Goal: Task Accomplishment & Management: Manage account settings

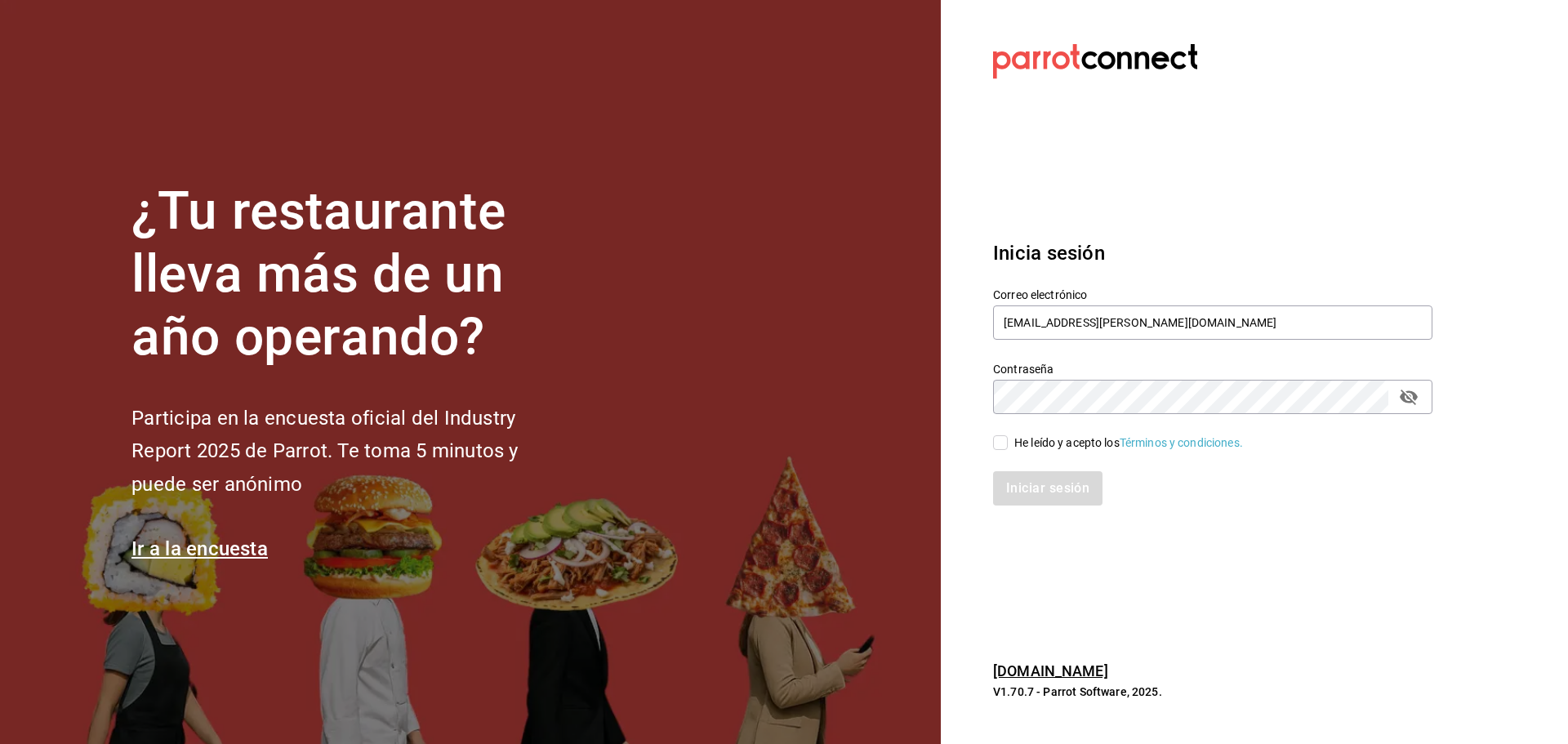
type input "[EMAIL_ADDRESS][DOMAIN_NAME]"
drag, startPoint x: 1023, startPoint y: 439, endPoint x: 1030, endPoint y: 458, distance: 20.2
click at [1023, 439] on div "He leído y acepto los Términos y condiciones." at bounding box center [1128, 442] width 229 height 17
click at [1008, 439] on input "He leído y acepto los Términos y condiciones." at bounding box center [1000, 442] width 14 height 14
checkbox input "true"
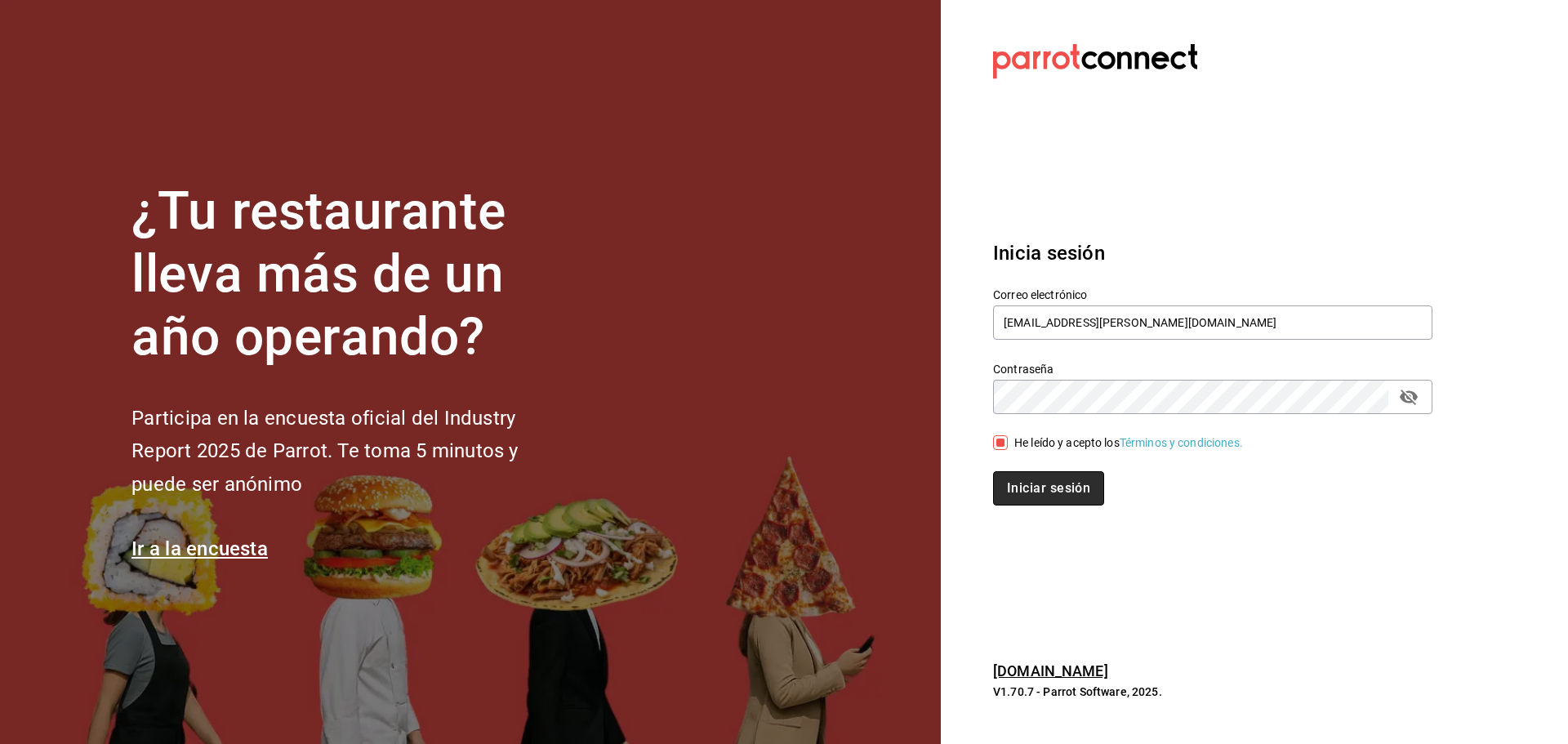
click at [1038, 483] on button "Iniciar sesión" at bounding box center [1048, 488] width 111 height 34
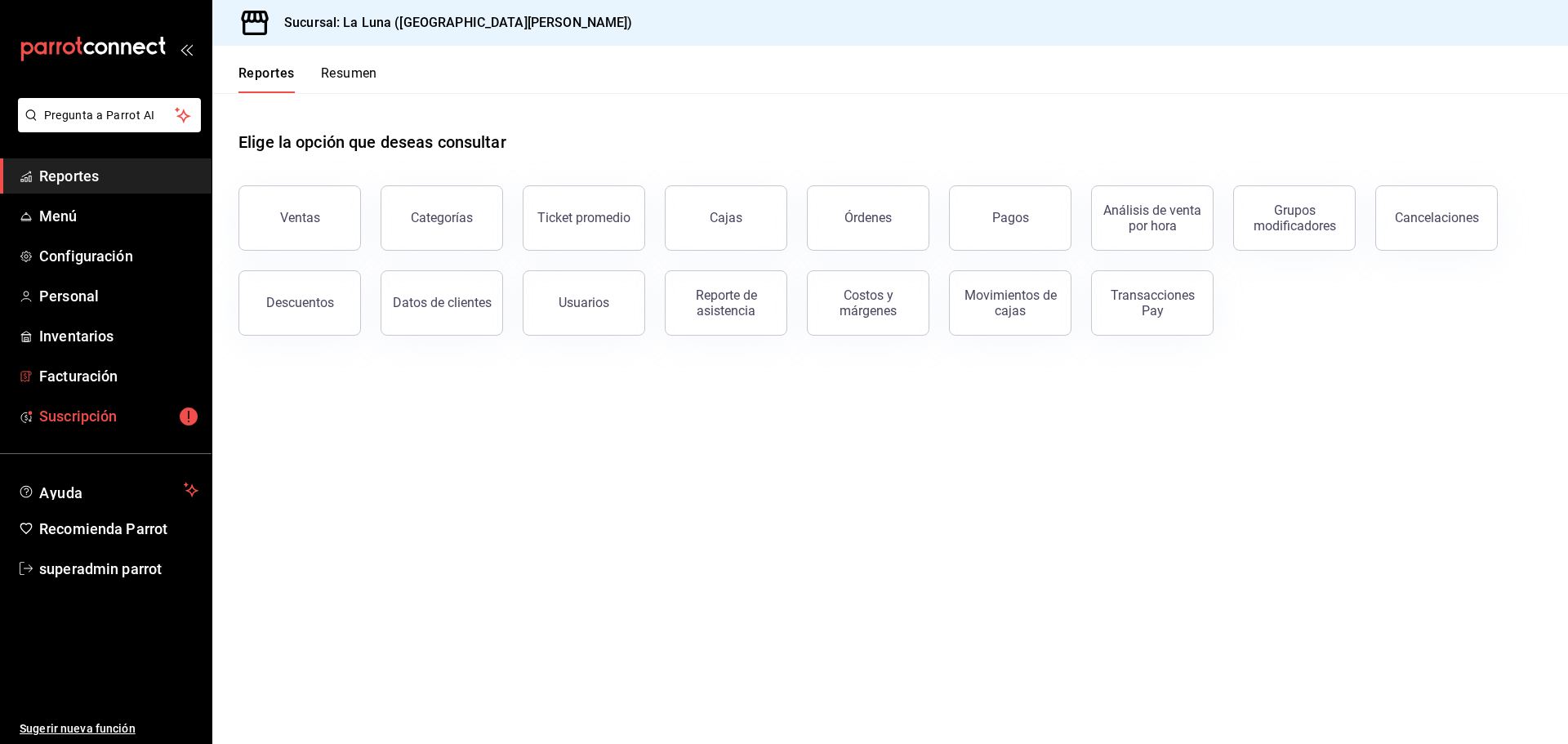
click at [149, 407] on span "Suscripción" at bounding box center [118, 415] width 159 height 22
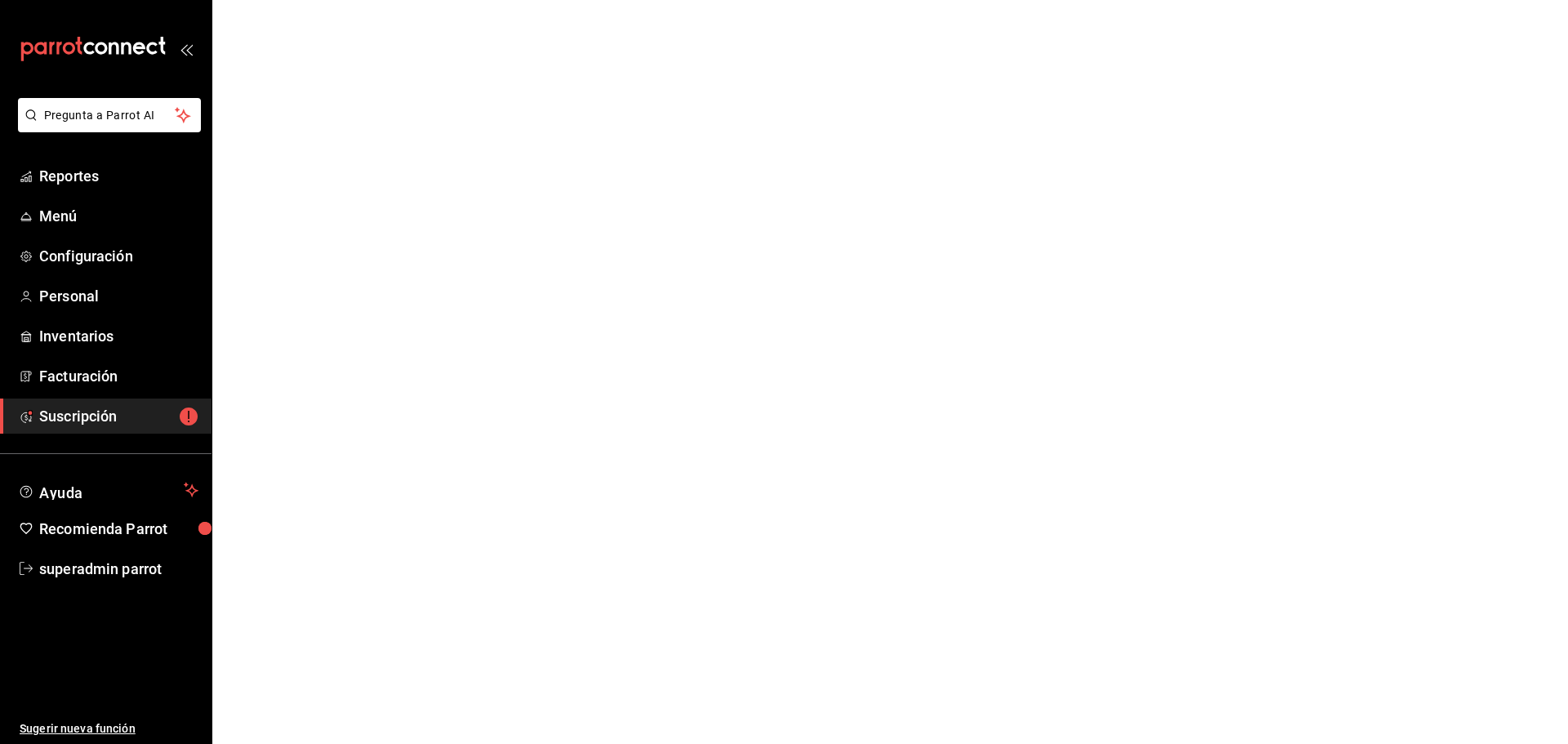
click at [149, 407] on span "Suscripción" at bounding box center [118, 415] width 159 height 22
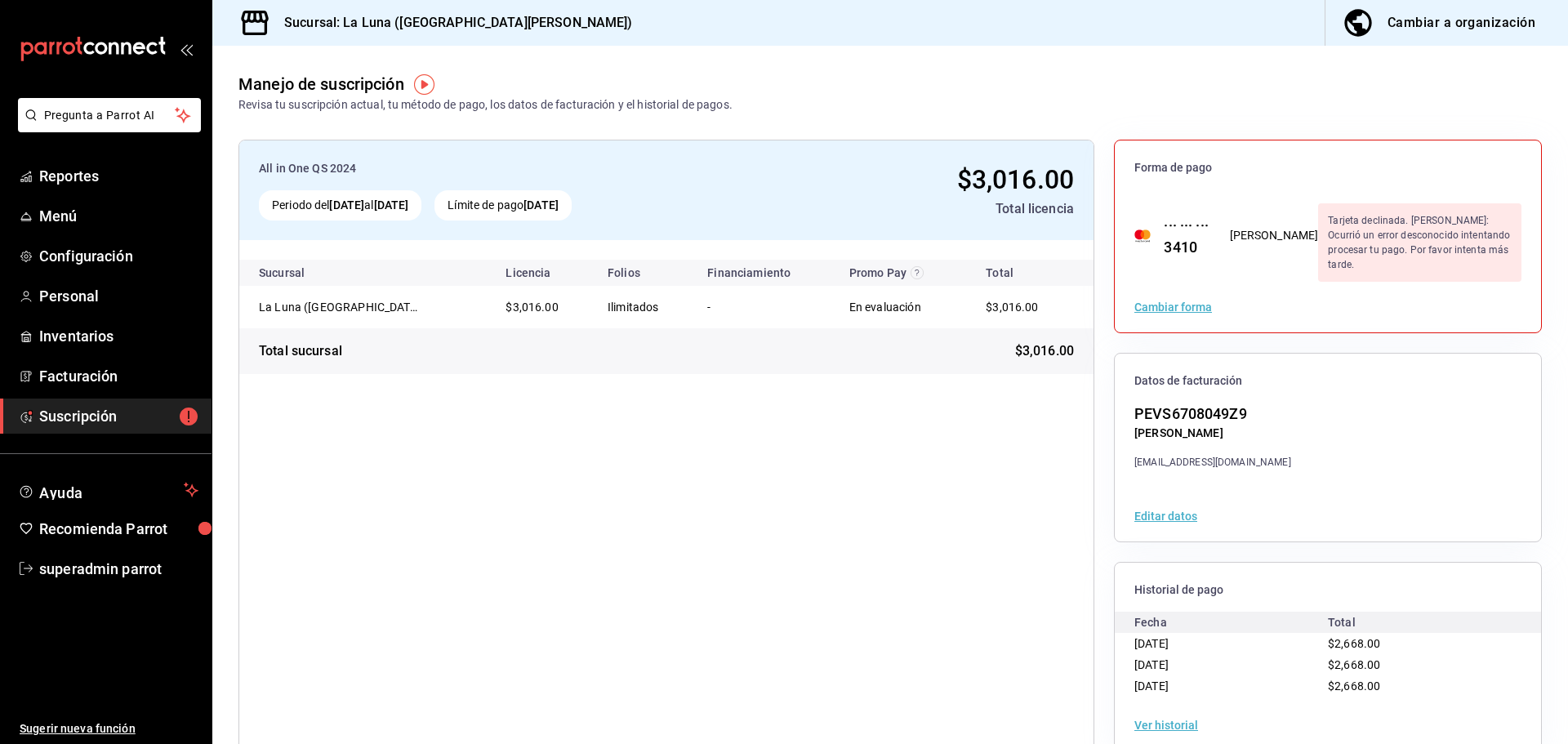
click at [1318, 235] on div "Tarjeta declinada. [PERSON_NAME]: Ocurrió un error desconocido intentando proce…" at bounding box center [1419, 242] width 203 height 79
click at [74, 217] on span "Menú" at bounding box center [118, 216] width 159 height 22
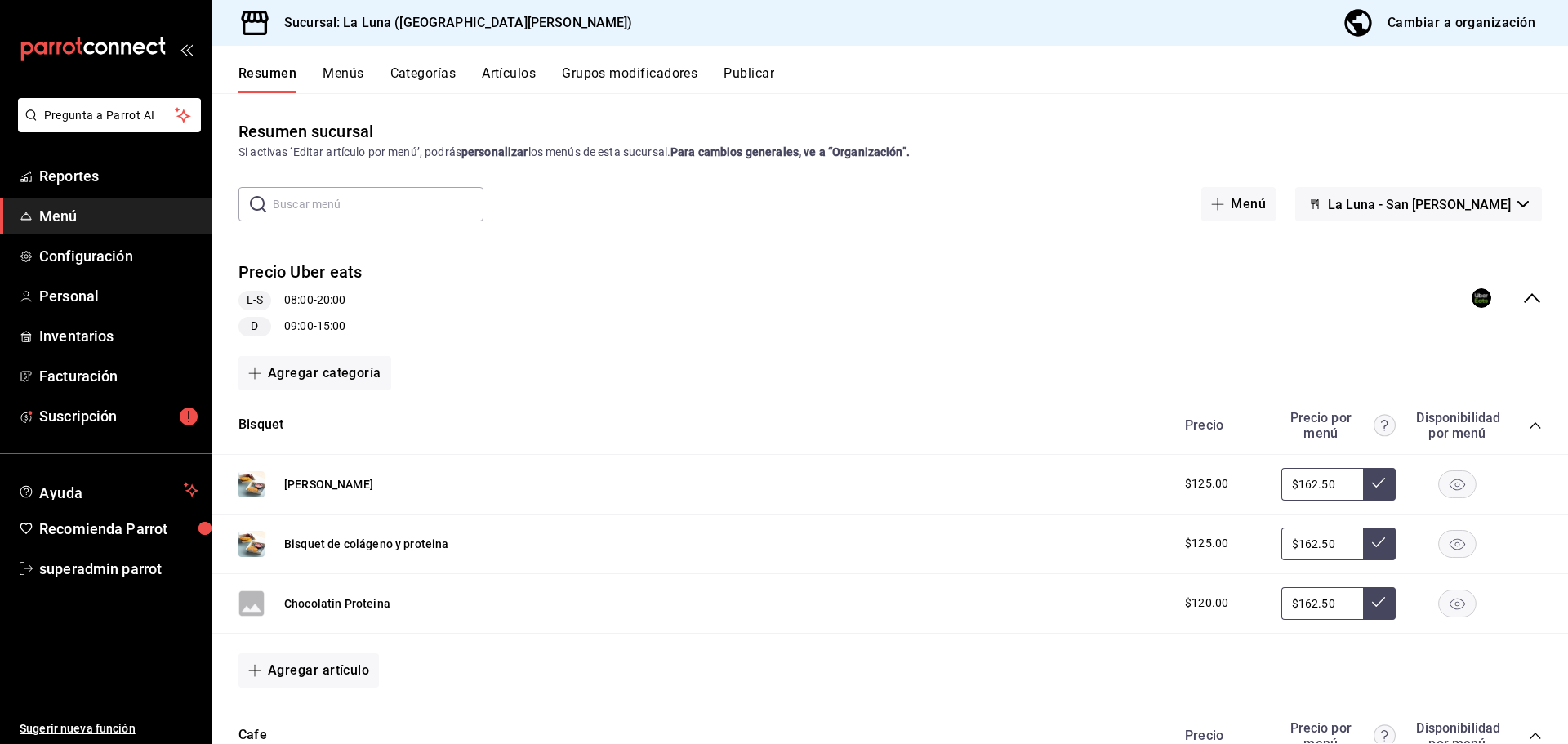
click at [606, 310] on div "Precio Uber eats L-S 08:00 - 20:00 D 09:00 - 15:00" at bounding box center [890, 298] width 1356 height 102
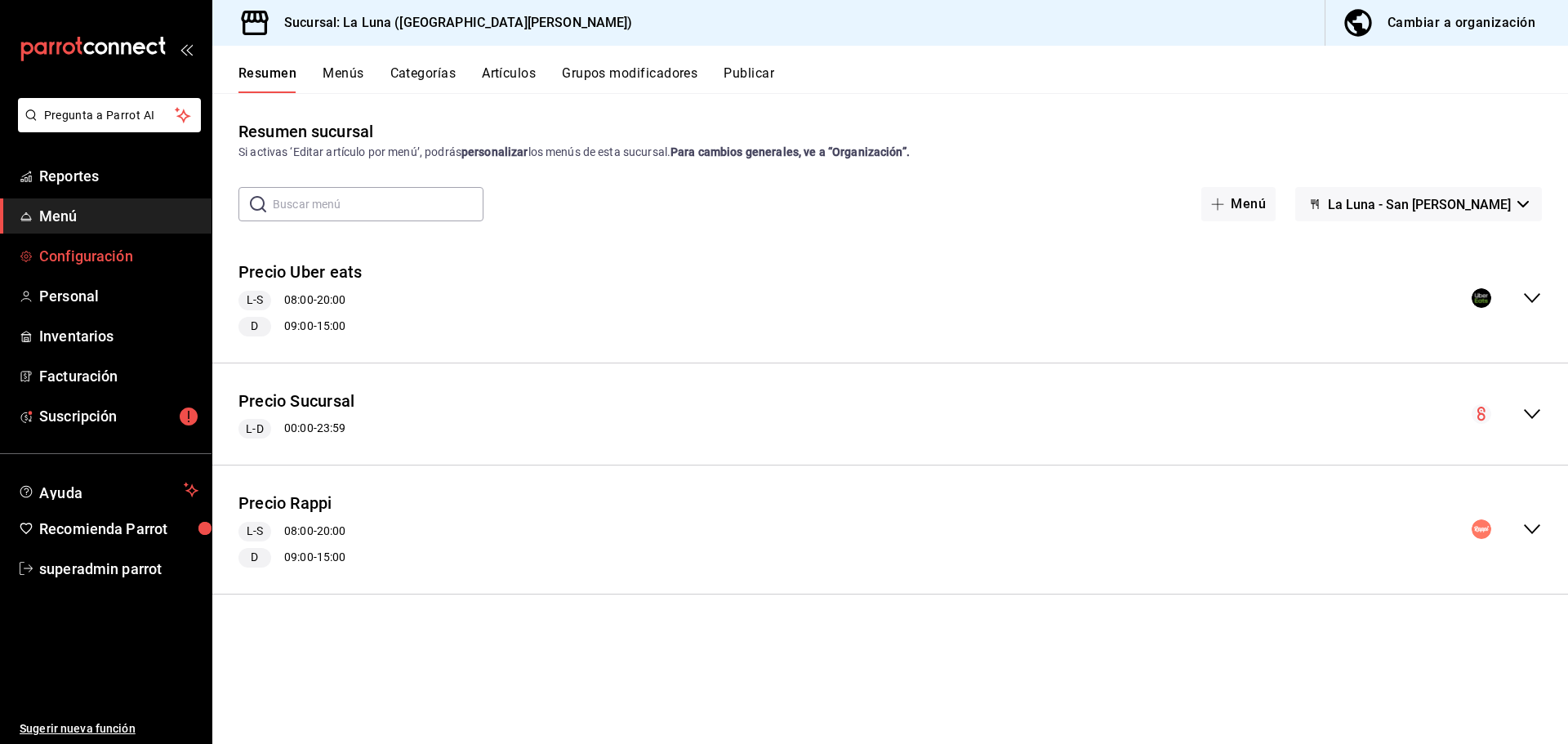
click at [119, 257] on span "Configuración" at bounding box center [118, 256] width 159 height 22
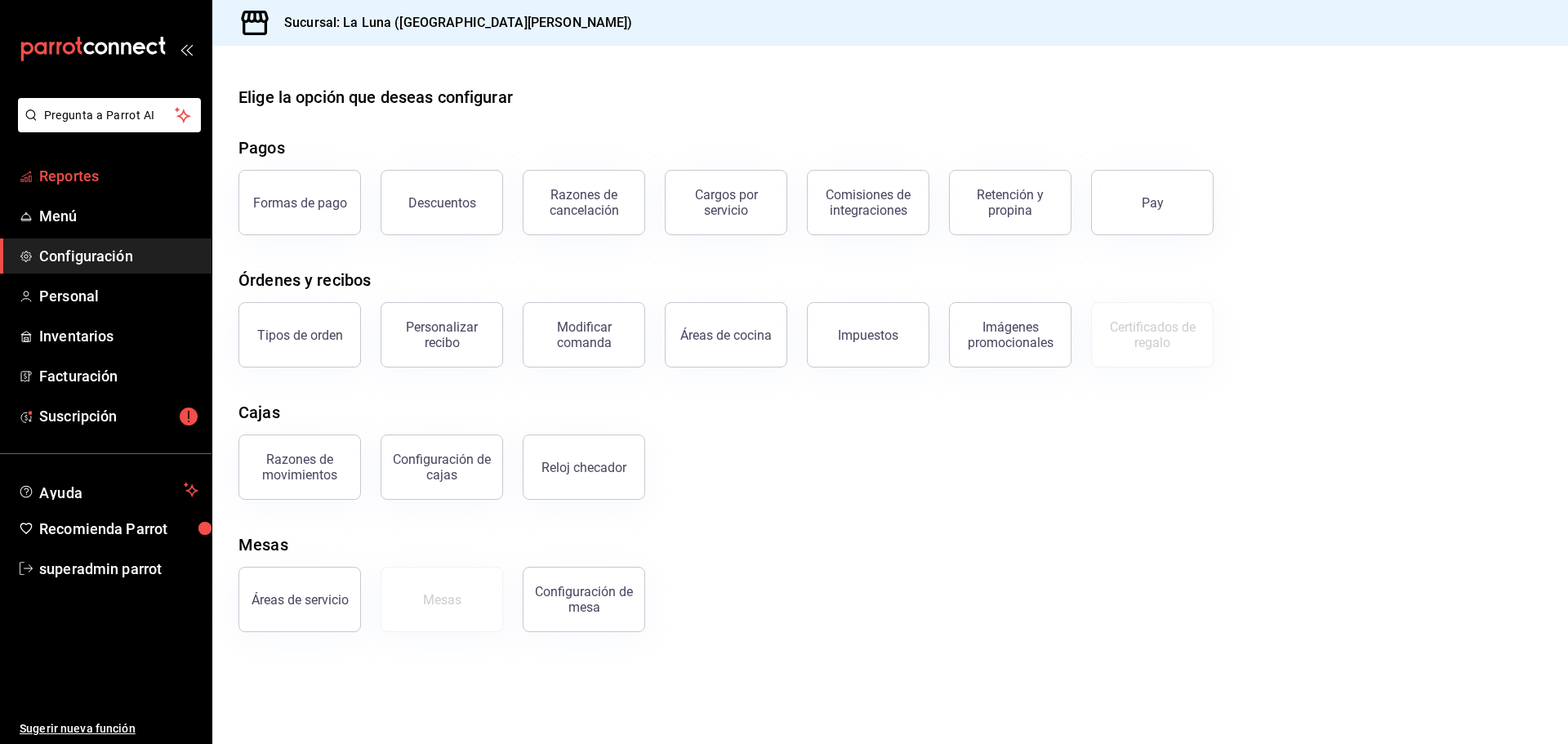
click at [70, 163] on link "Reportes" at bounding box center [106, 175] width 211 height 35
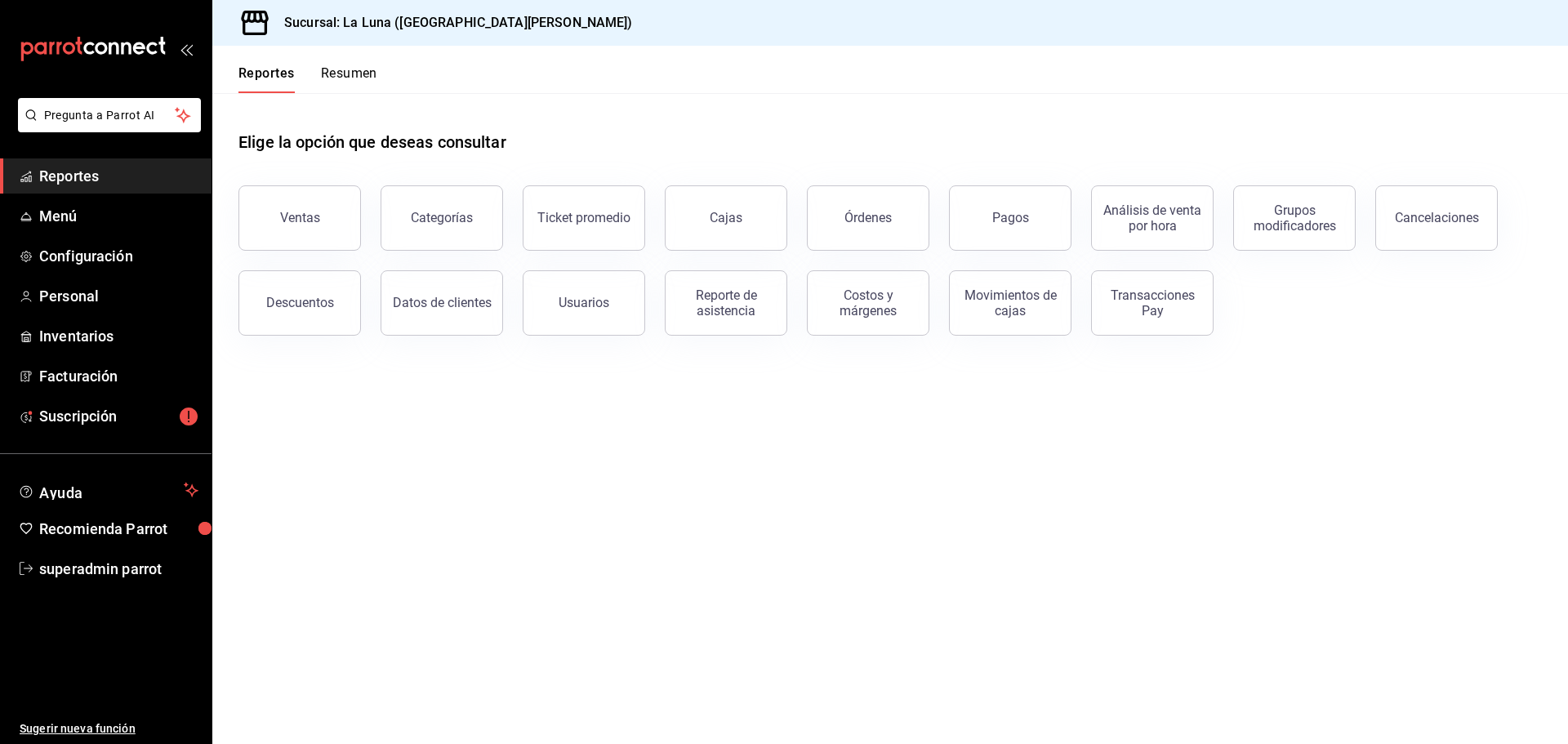
click at [70, 166] on span "Reportes" at bounding box center [118, 176] width 159 height 22
click at [118, 219] on span "Menú" at bounding box center [118, 216] width 159 height 22
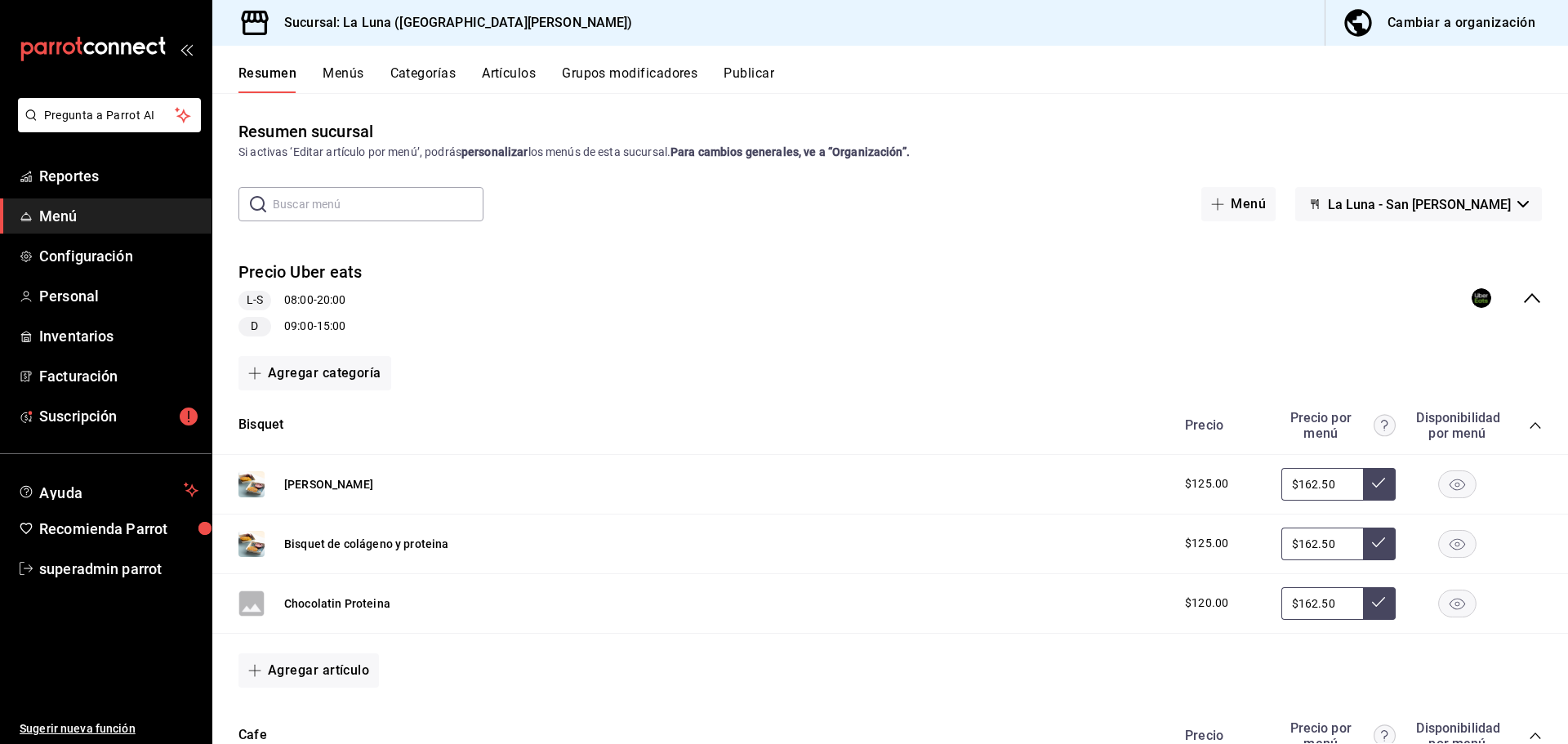
click at [527, 303] on div "Precio Uber eats L-S 08:00 - 20:00 D 09:00 - 15:00" at bounding box center [890, 298] width 1356 height 102
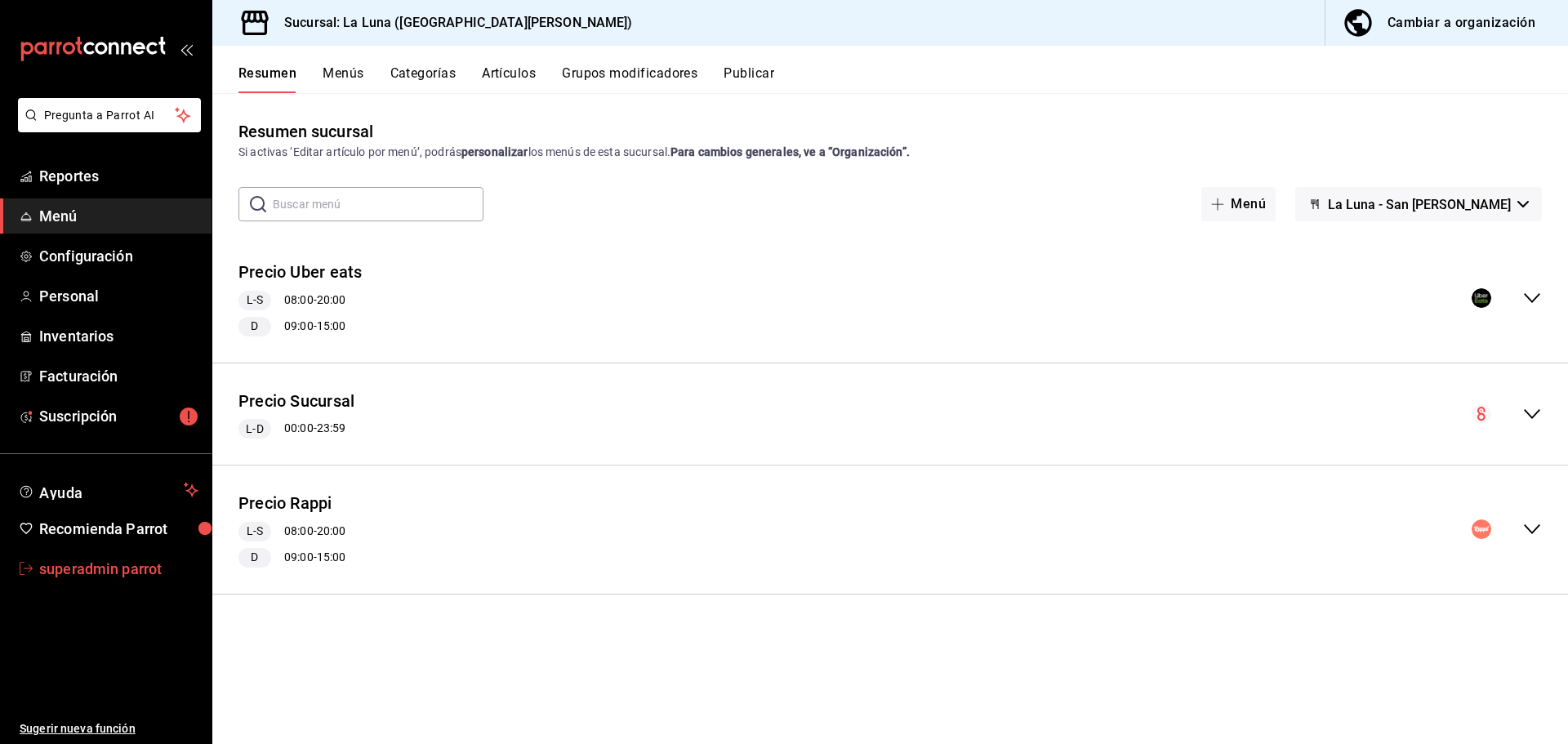
click at [141, 566] on span "superadmin parrot" at bounding box center [118, 569] width 159 height 22
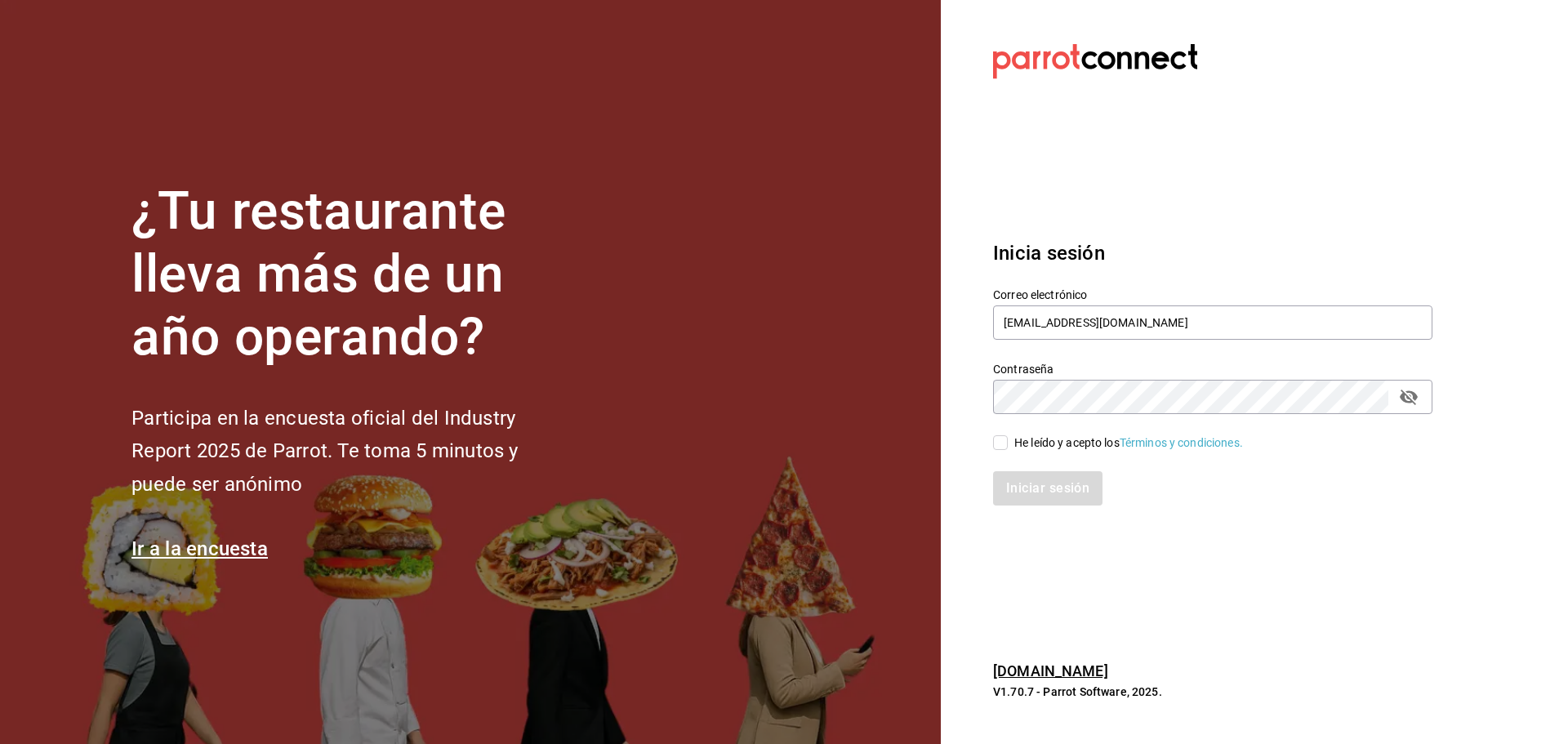
click at [1044, 304] on div "Correo electrónico laluna@sanpedro.com" at bounding box center [1212, 314] width 439 height 55
click at [1050, 321] on input "[EMAIL_ADDRESS][DOMAIN_NAME]" at bounding box center [1212, 322] width 439 height 34
drag, startPoint x: 1050, startPoint y: 321, endPoint x: 1050, endPoint y: 338, distance: 17.0
click at [1050, 321] on input "[EMAIL_ADDRESS][DOMAIN_NAME]" at bounding box center [1212, 322] width 439 height 34
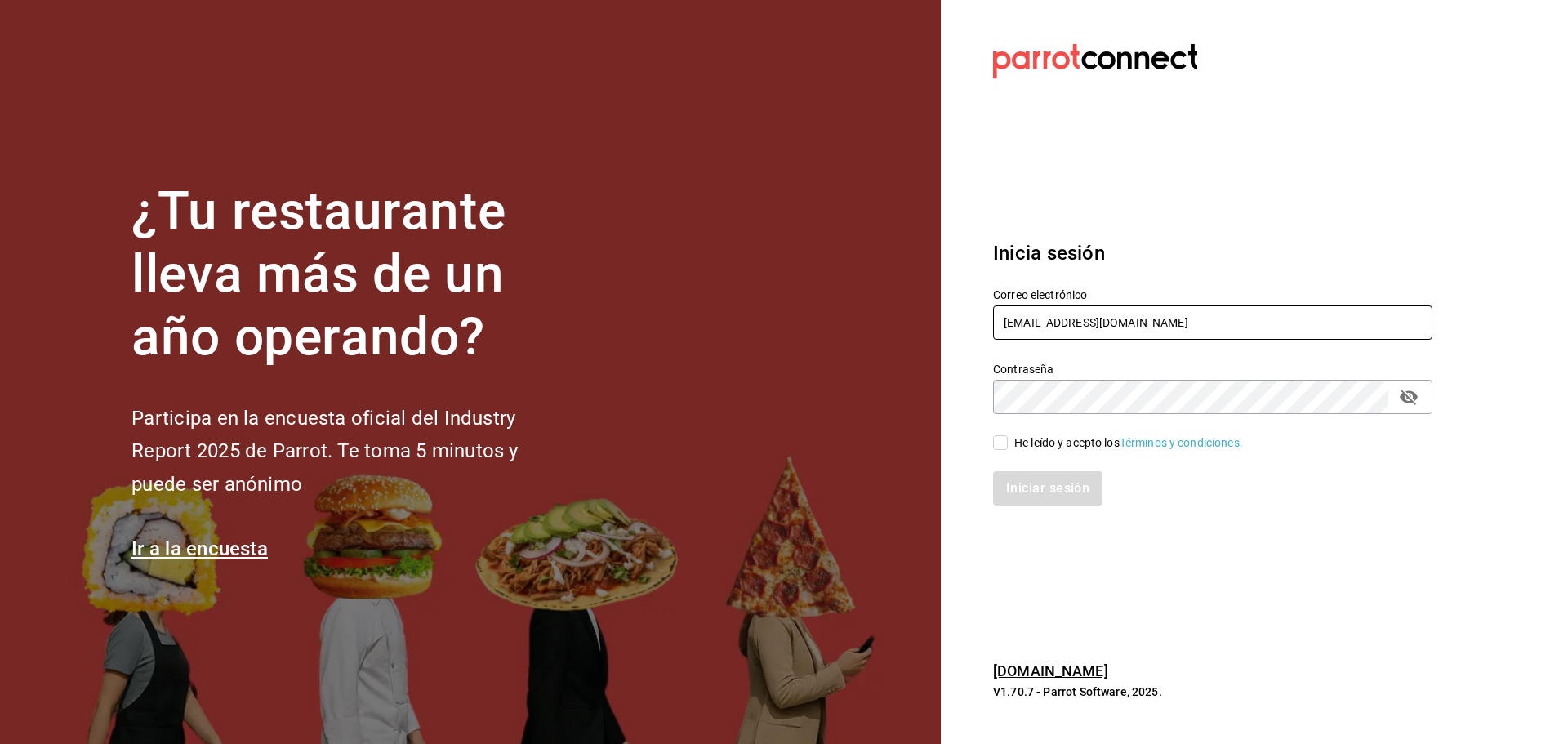
paste input "sueno@deluna"
type input "sueno@deluna.com"
click at [1073, 447] on div "He leído y acepto los Términos y condiciones." at bounding box center [1128, 442] width 229 height 17
click at [1008, 447] on input "He leído y acepto los Términos y condiciones." at bounding box center [1000, 442] width 14 height 14
checkbox input "true"
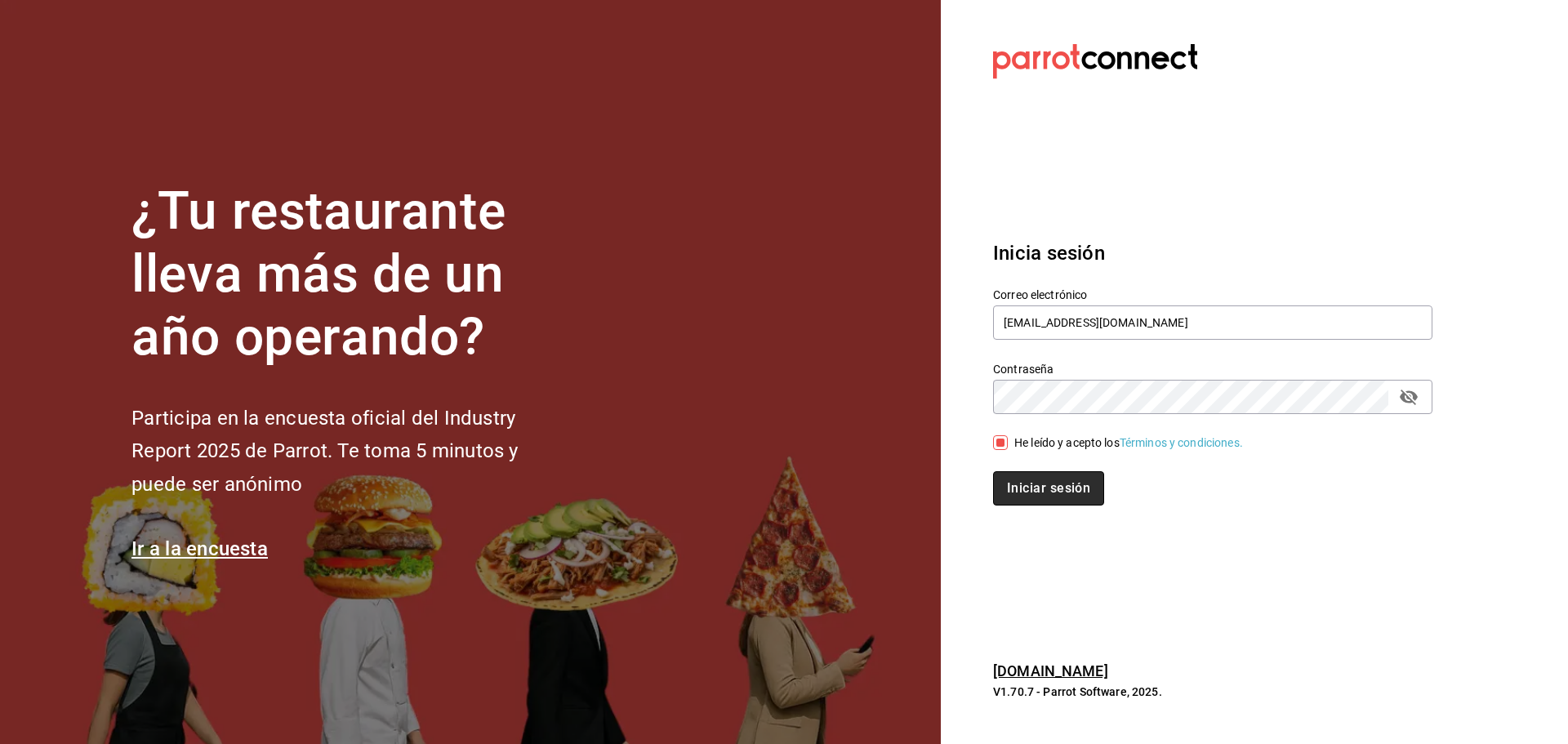
click at [1065, 480] on button "Iniciar sesión" at bounding box center [1048, 488] width 111 height 34
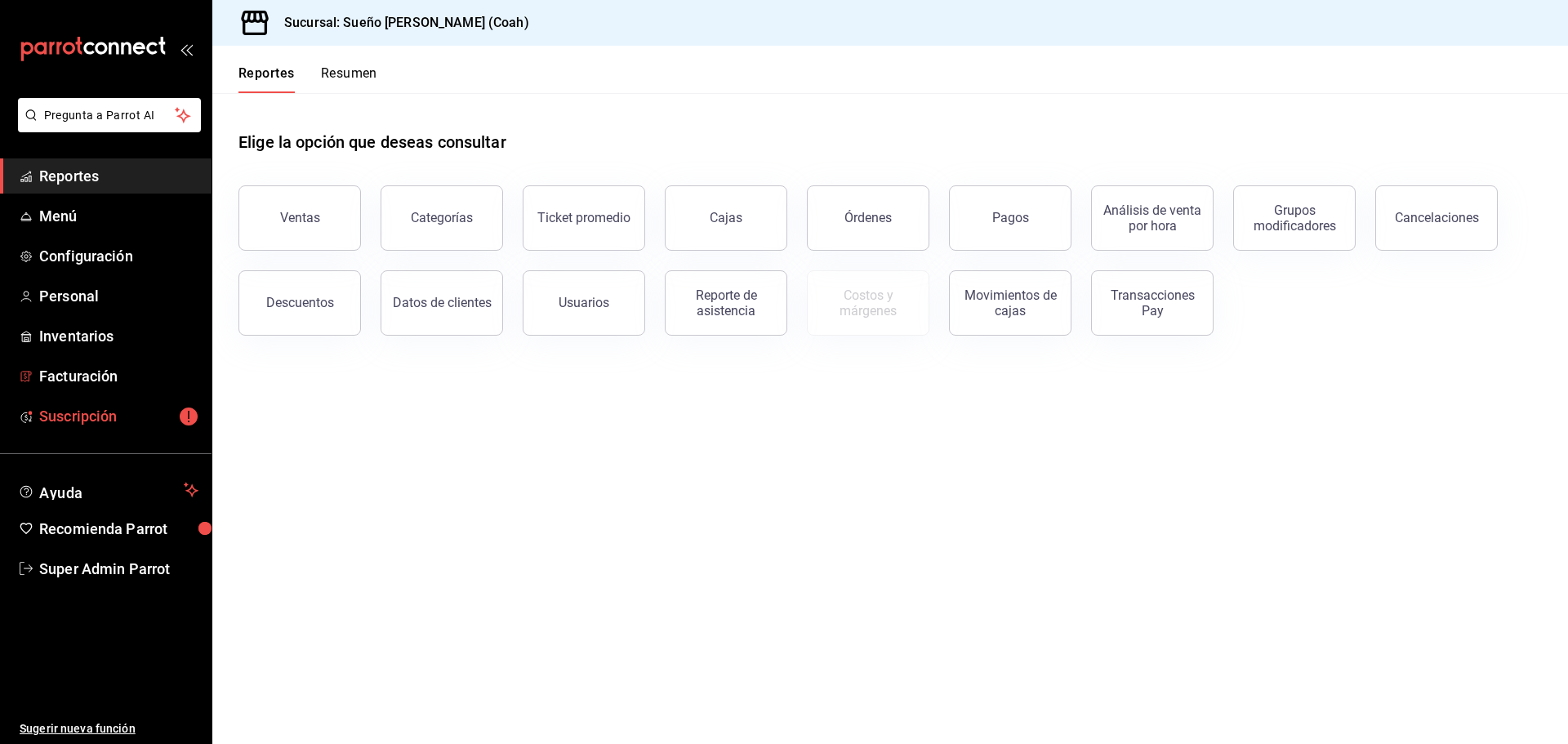
click at [183, 405] on span "Suscripción" at bounding box center [118, 415] width 159 height 22
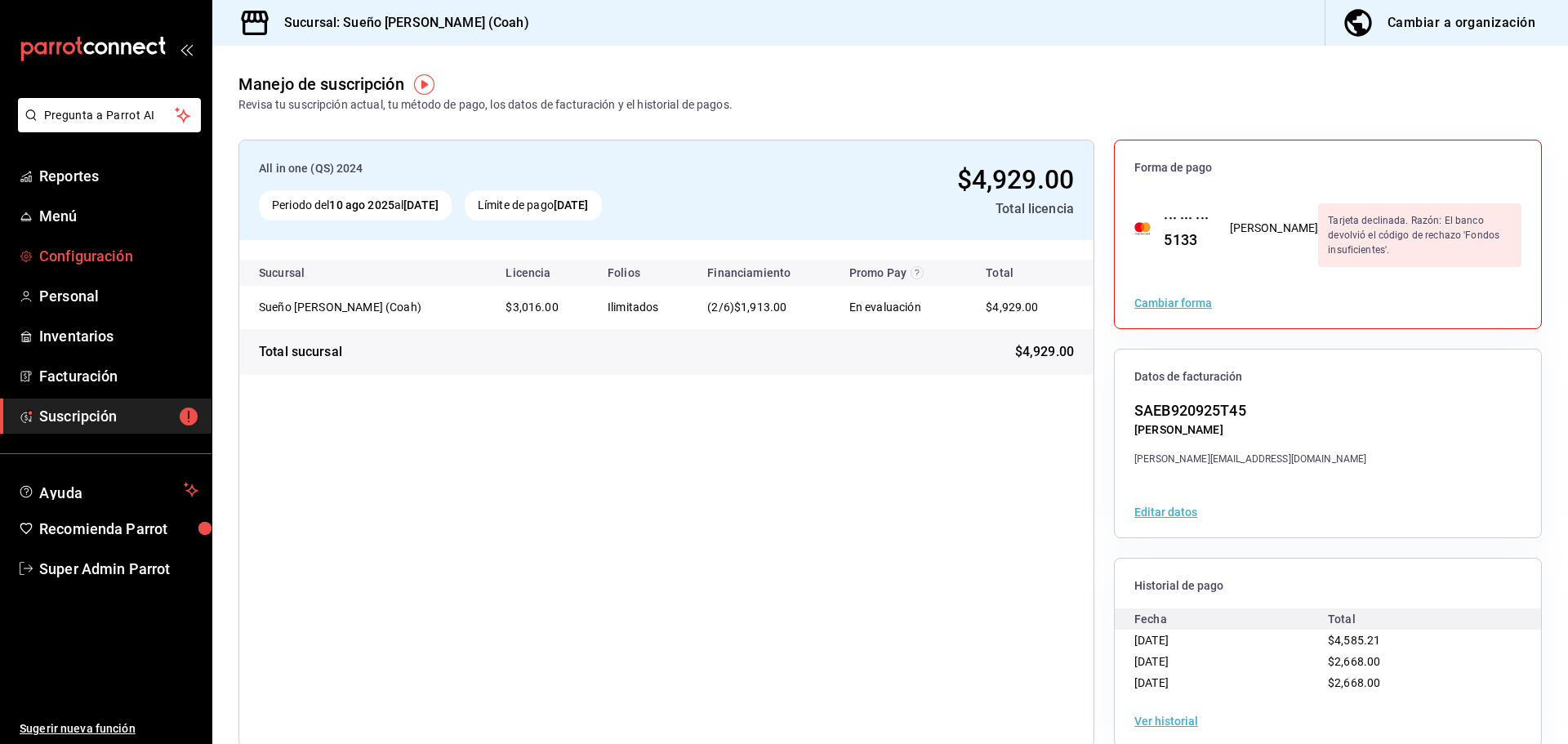
click at [105, 256] on span "Configuración" at bounding box center [118, 256] width 159 height 22
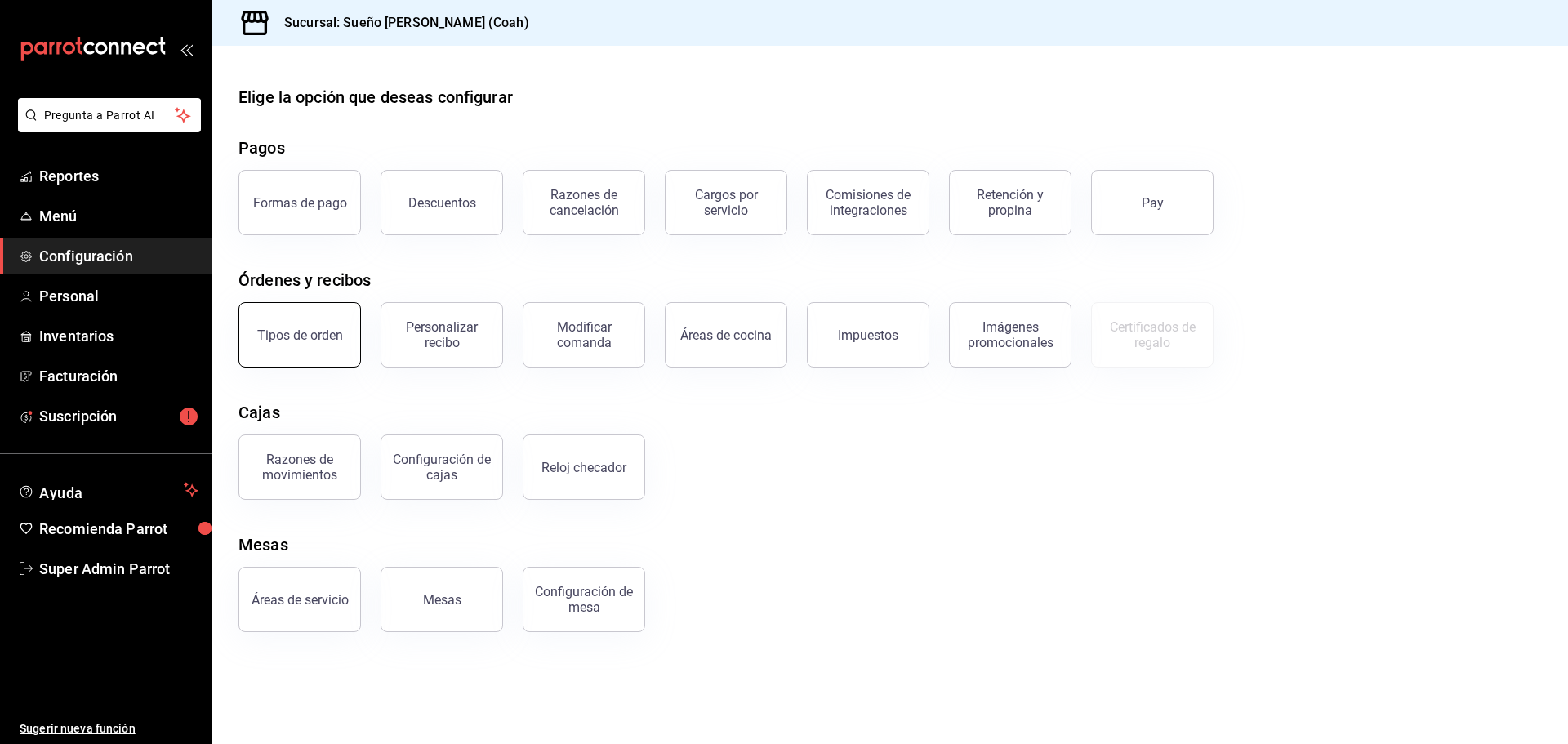
click at [324, 339] on div "Tipos de orden" at bounding box center [300, 335] width 86 height 15
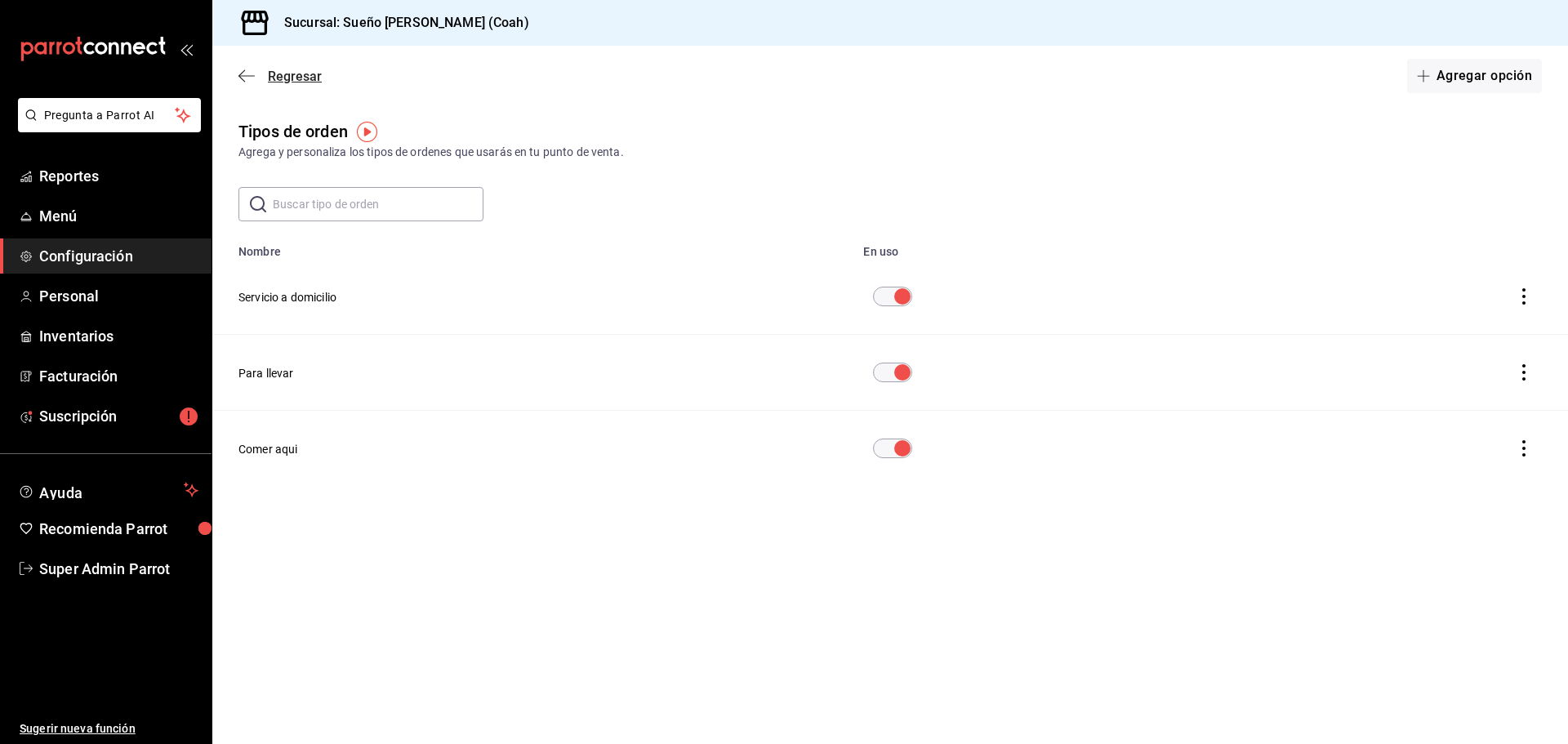
click at [263, 79] on span "Regresar" at bounding box center [280, 76] width 83 height 15
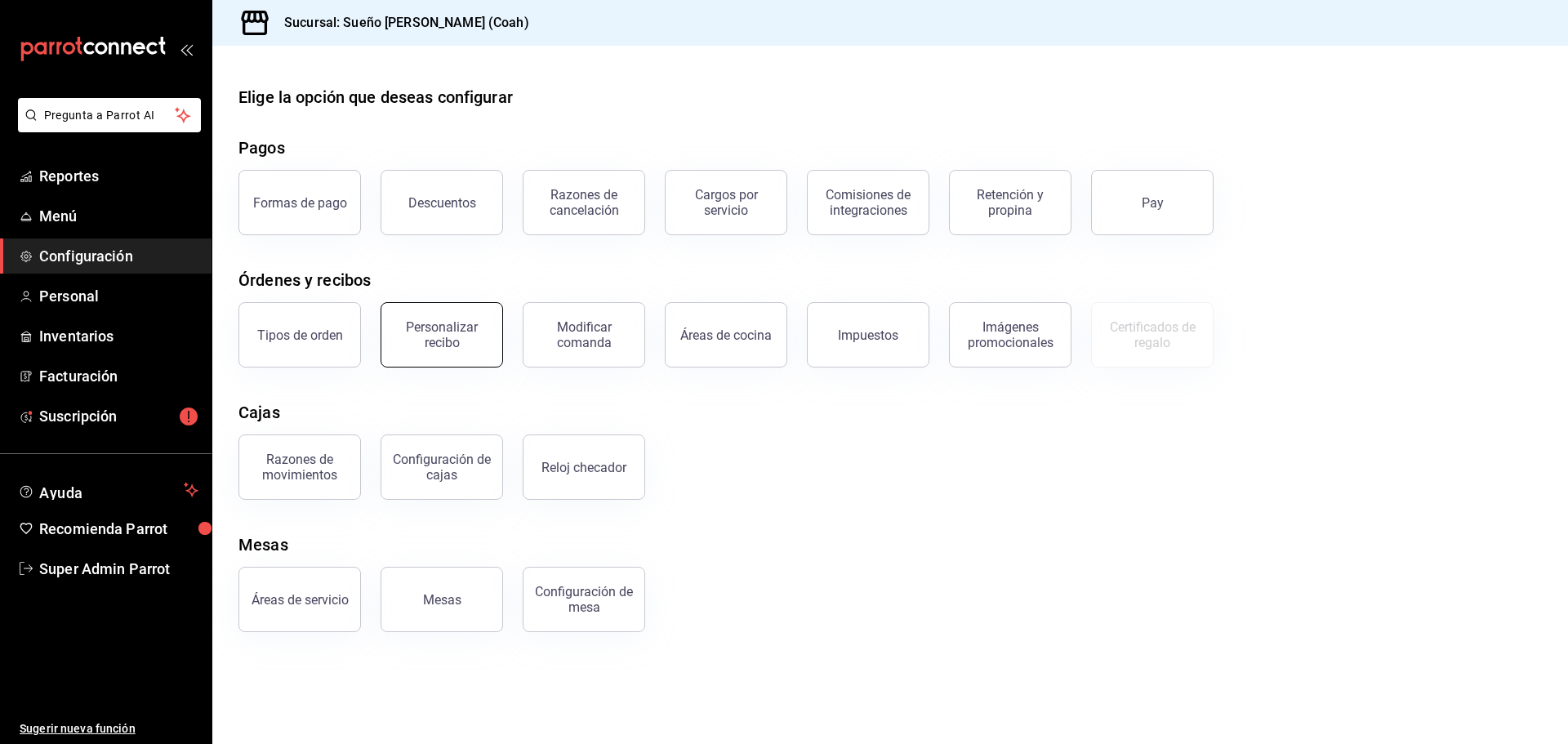
click at [412, 330] on div "Personalizar recibo" at bounding box center [442, 335] width 101 height 31
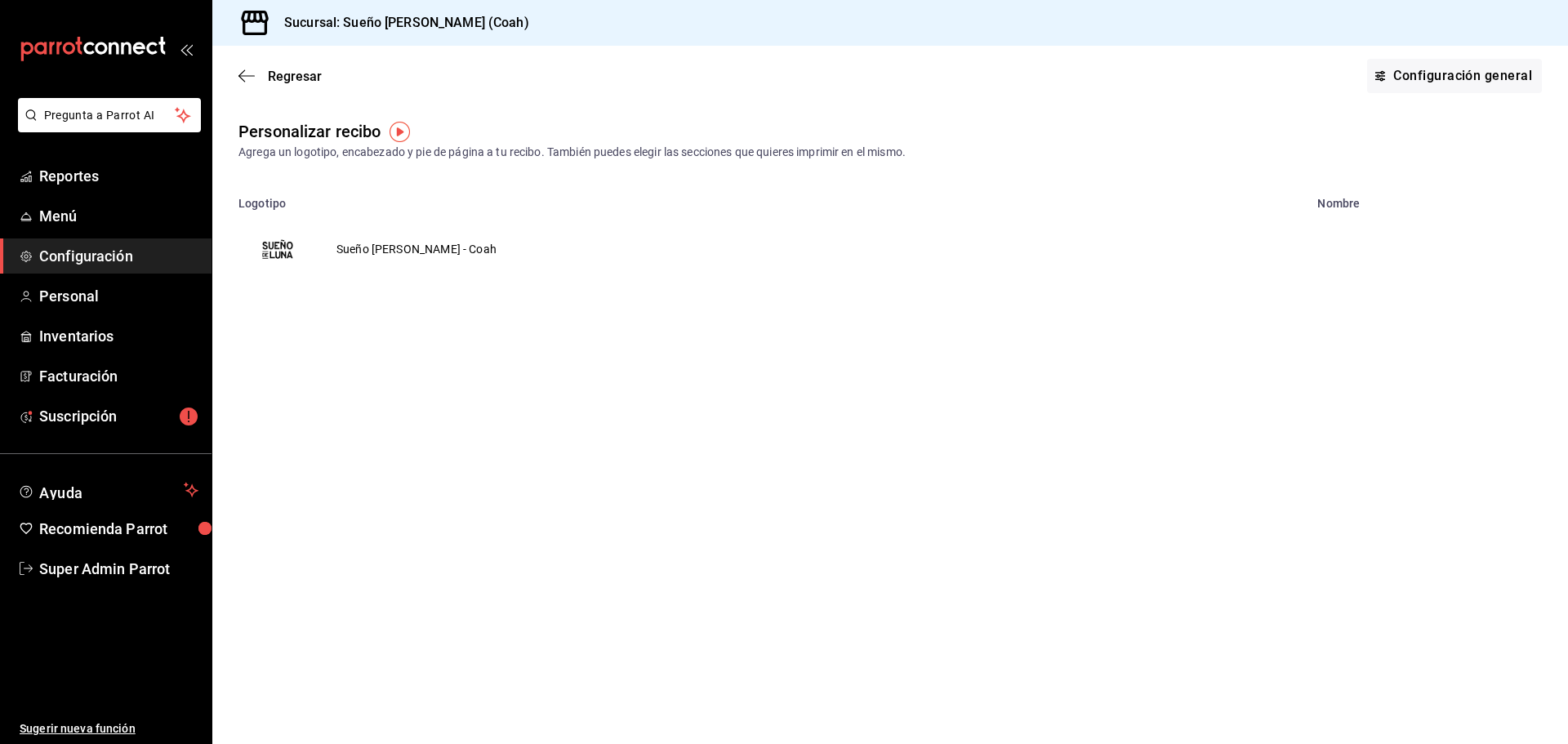
click at [378, 246] on td "Sueño de luna - Coah" at bounding box center [416, 248] width 200 height 79
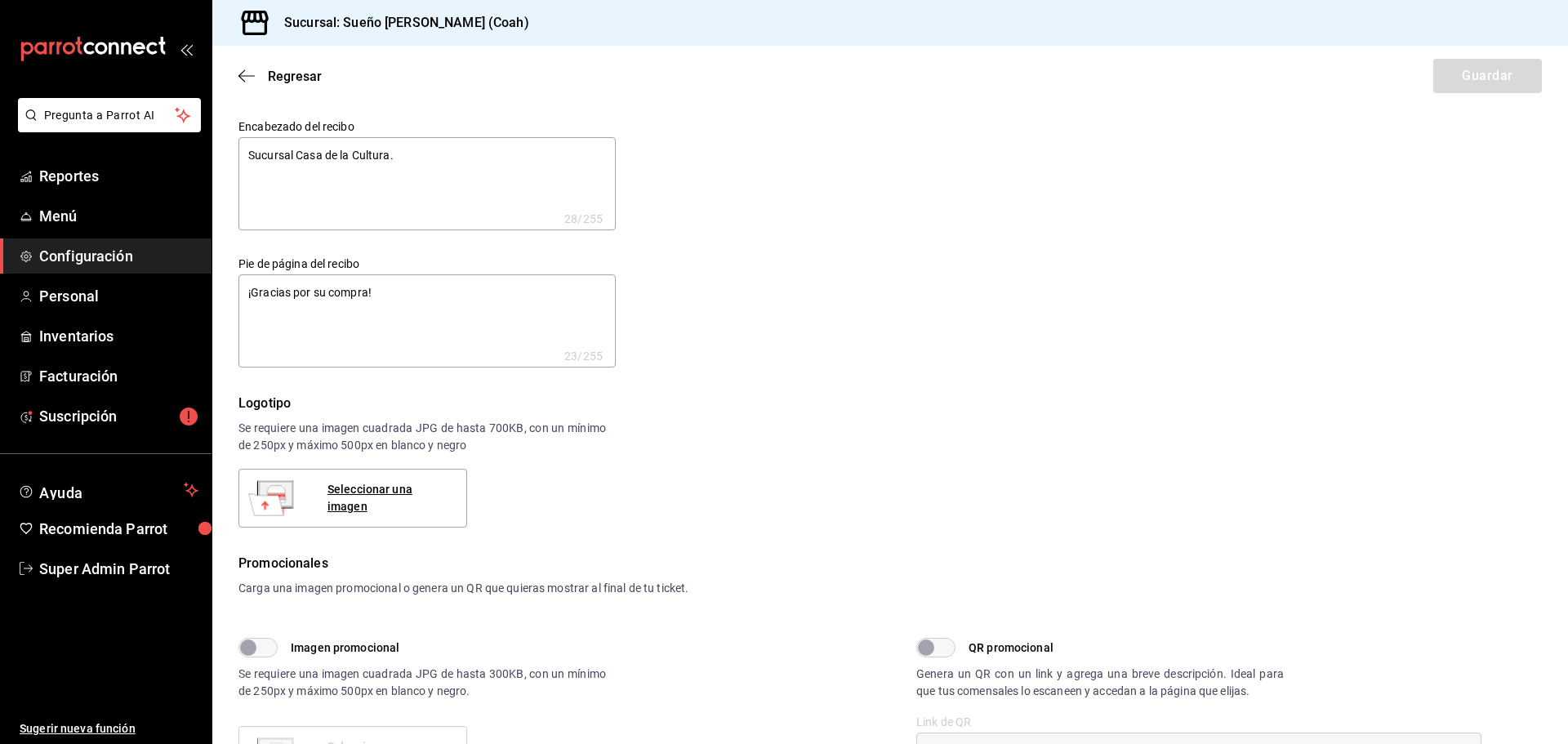
type textarea "x"
click at [274, 488] on img at bounding box center [271, 498] width 41 height 52
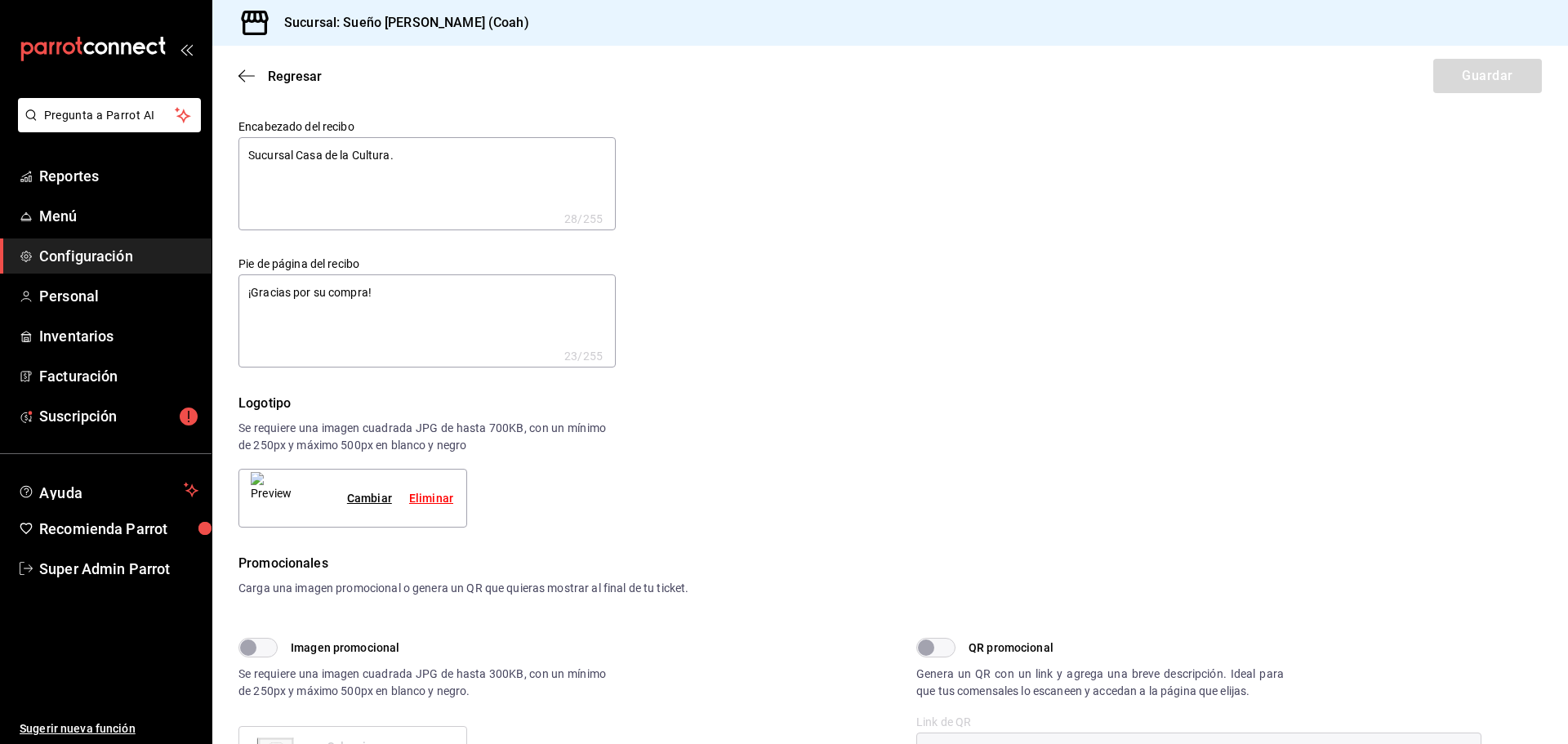
click at [150, 548] on ul "Ayuda Recomienda Parrot Super Admin Parrot" at bounding box center [106, 529] width 211 height 113
click at [149, 558] on span "Super Admin Parrot" at bounding box center [118, 569] width 159 height 22
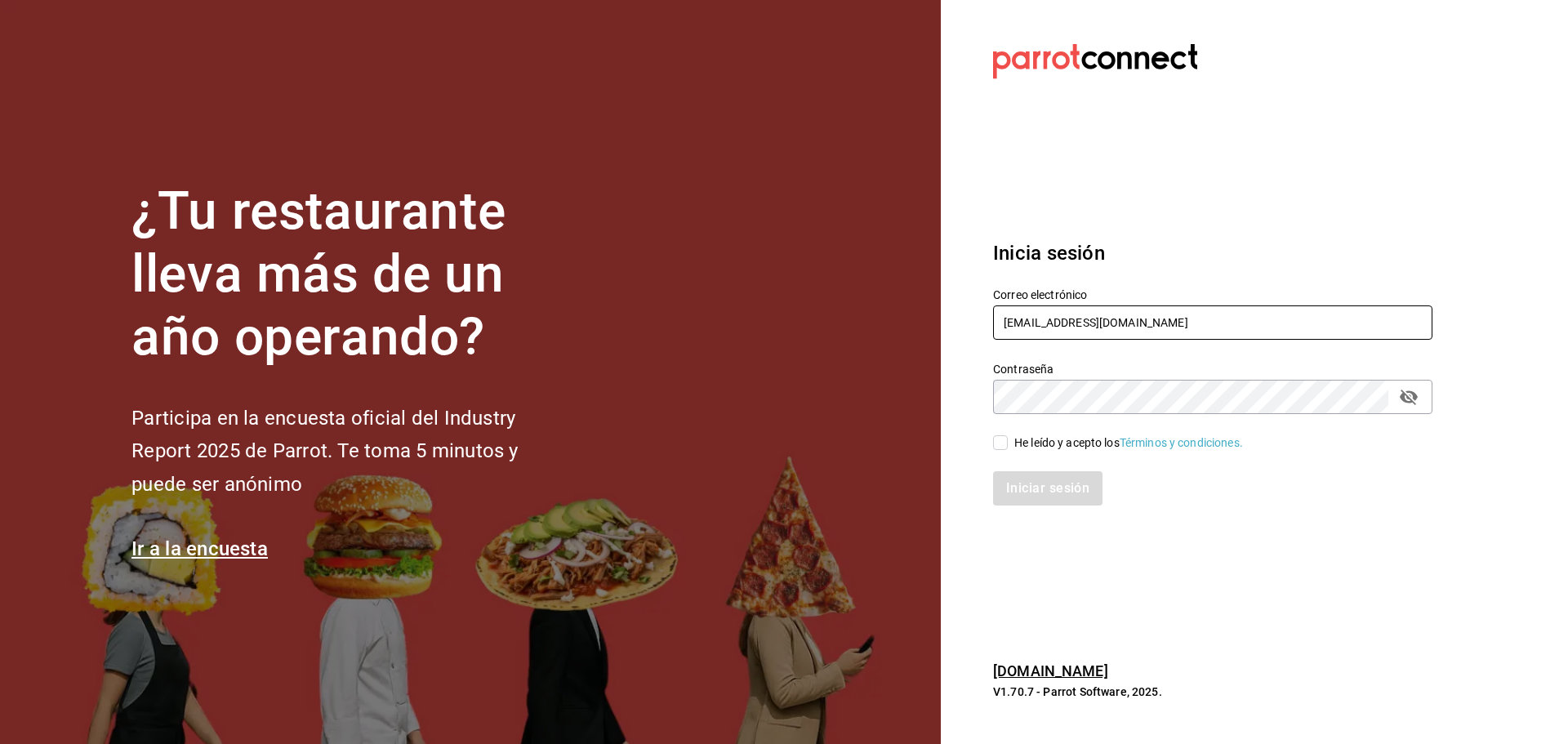
click at [1044, 320] on input "sueno@deluna.com" at bounding box center [1212, 322] width 439 height 34
paste input "laluna@sanpedro"
type input "laluna@sanpedro.com"
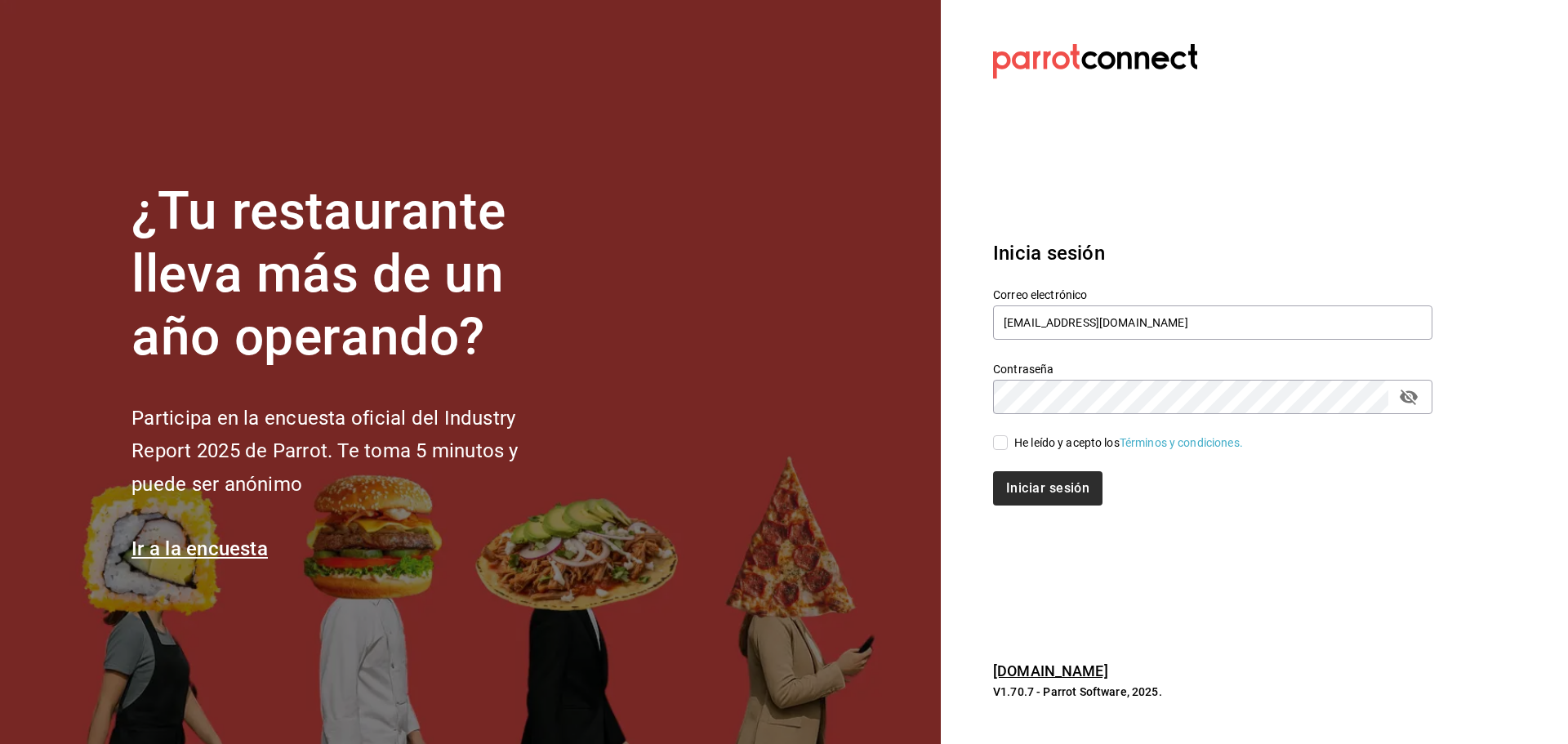
drag, startPoint x: 1050, startPoint y: 446, endPoint x: 1041, endPoint y: 470, distance: 25.6
click at [1049, 445] on div "He leído y acepto los Términos y condiciones." at bounding box center [1128, 442] width 229 height 17
click at [1008, 445] on input "He leído y acepto los Términos y condiciones." at bounding box center [1000, 442] width 14 height 14
checkbox input "true"
click at [1041, 484] on button "Iniciar sesión" at bounding box center [1048, 488] width 111 height 34
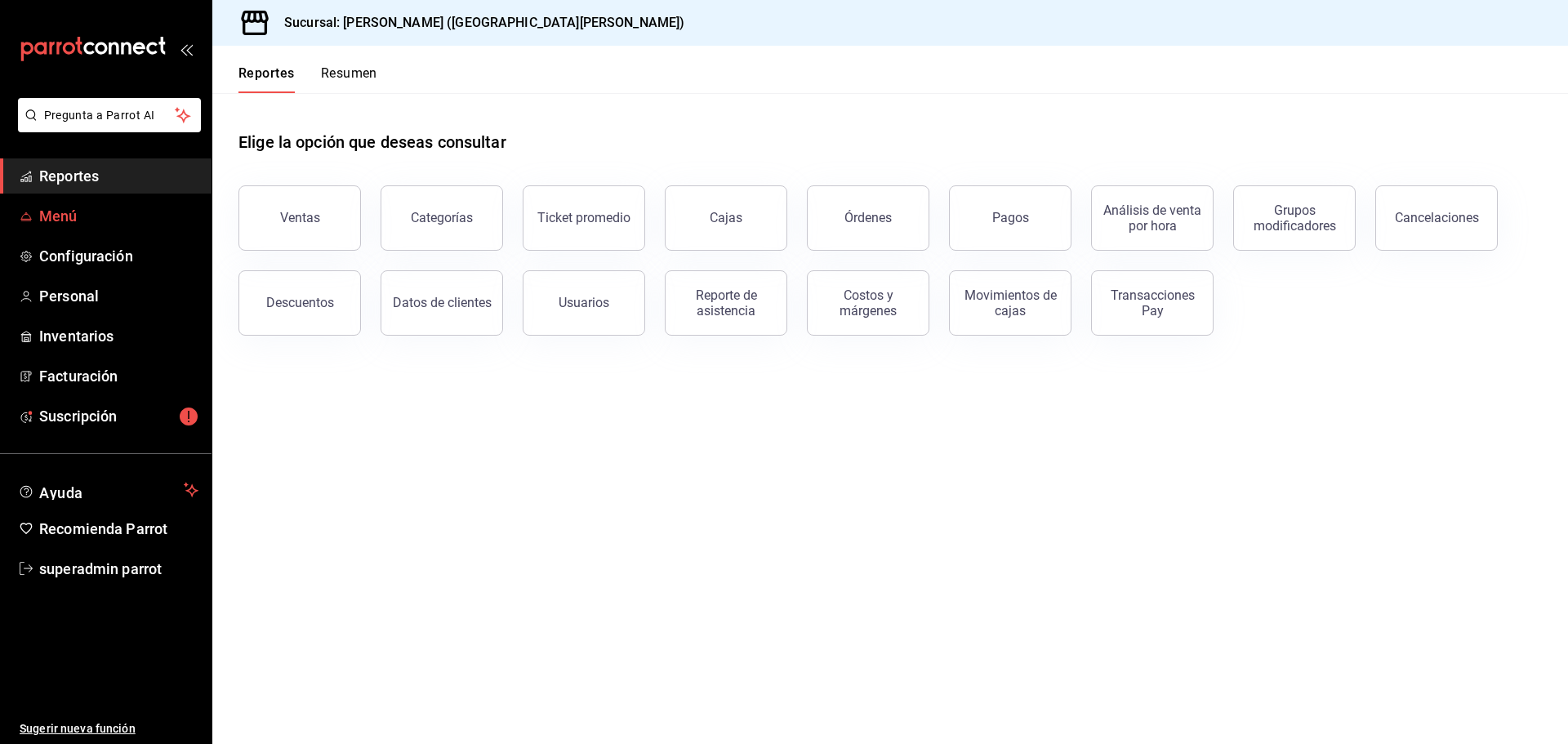
click at [88, 201] on link "Menú" at bounding box center [106, 216] width 211 height 35
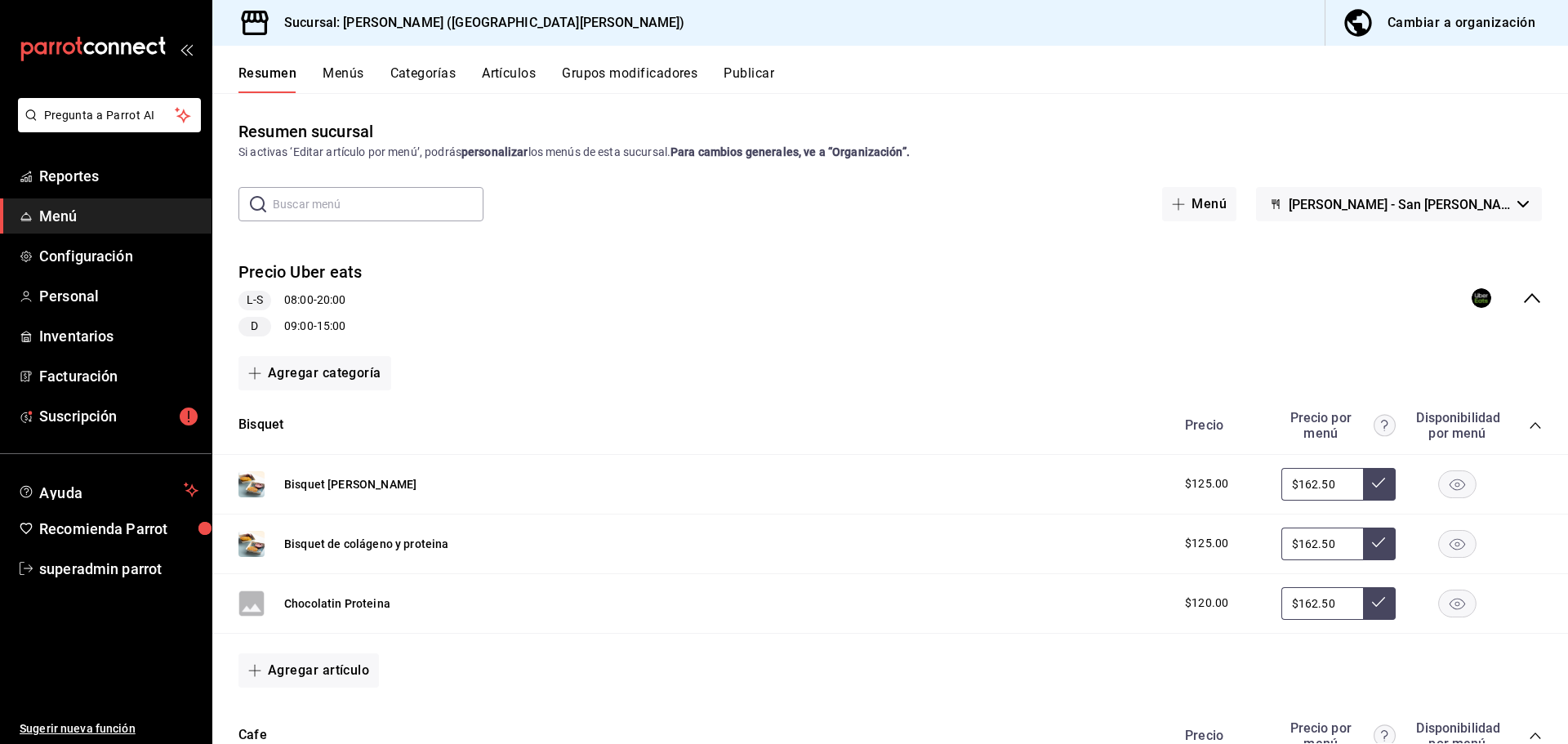
click at [507, 274] on div "Precio Uber eats L-S 08:00 - 20:00 D 09:00 - 15:00" at bounding box center [890, 298] width 1356 height 102
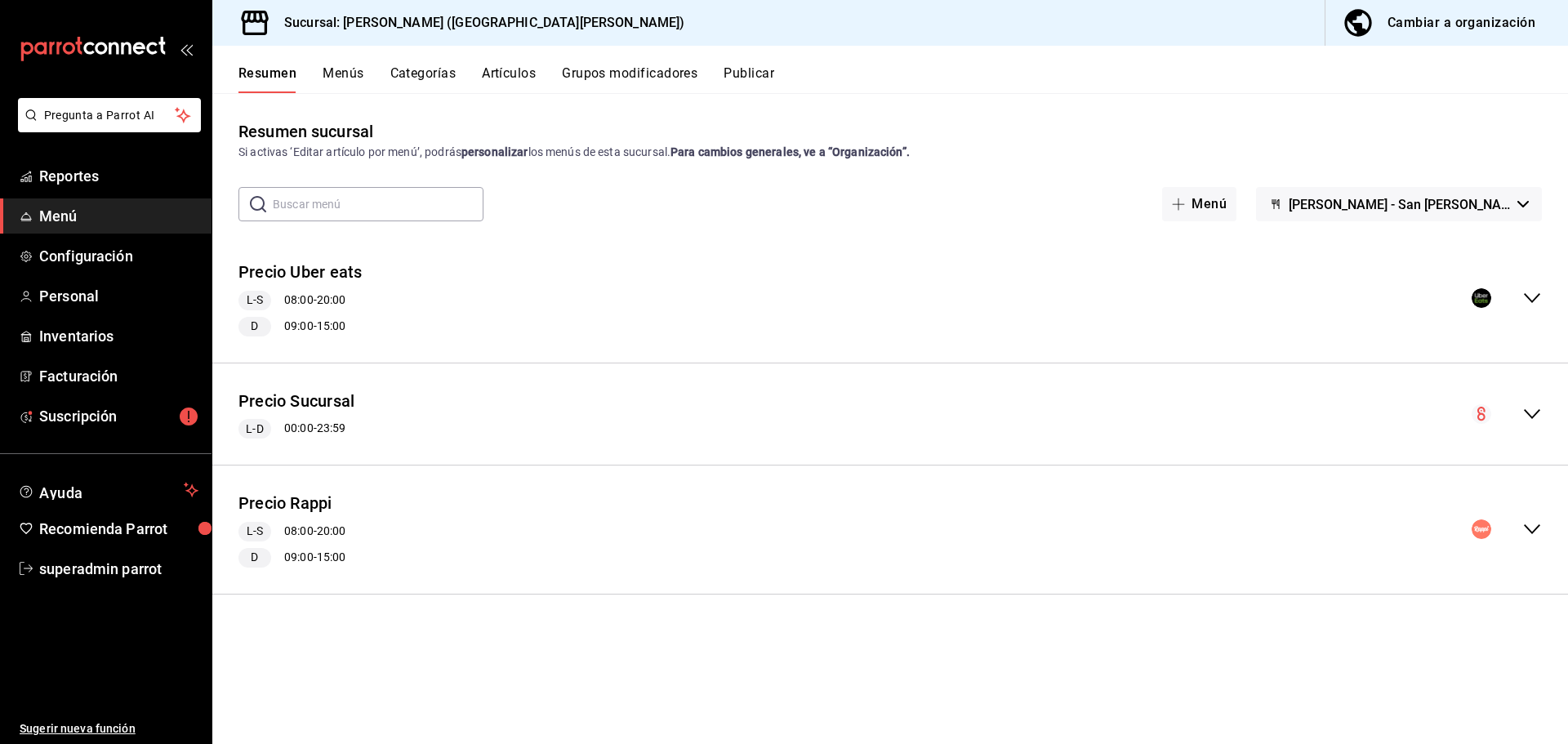
click at [499, 396] on div "Precio Sucursal L-D 00:00 - 23:59" at bounding box center [890, 414] width 1356 height 76
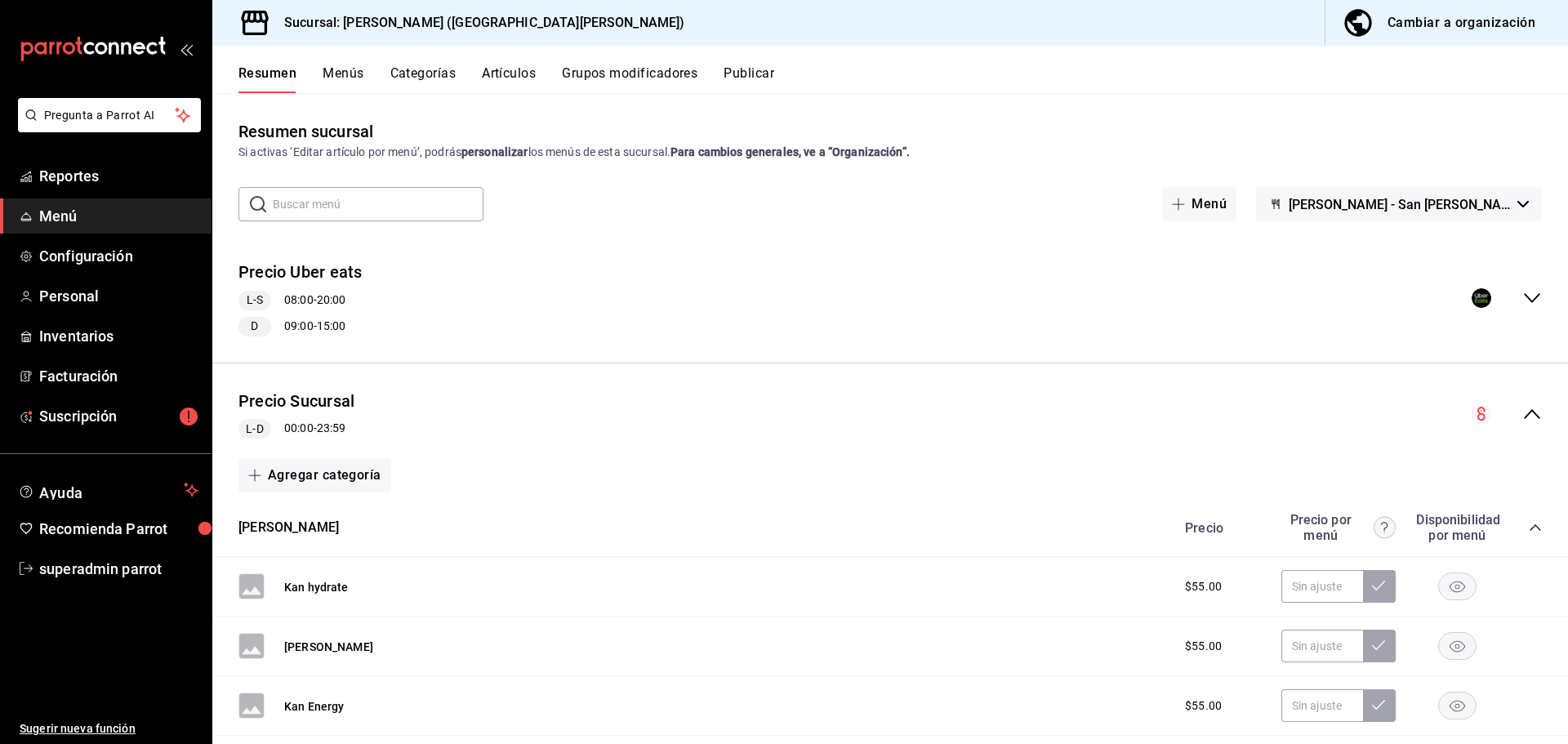
click at [499, 396] on div "Precio Sucursal L-D 00:00 - 23:59" at bounding box center [890, 414] width 1356 height 76
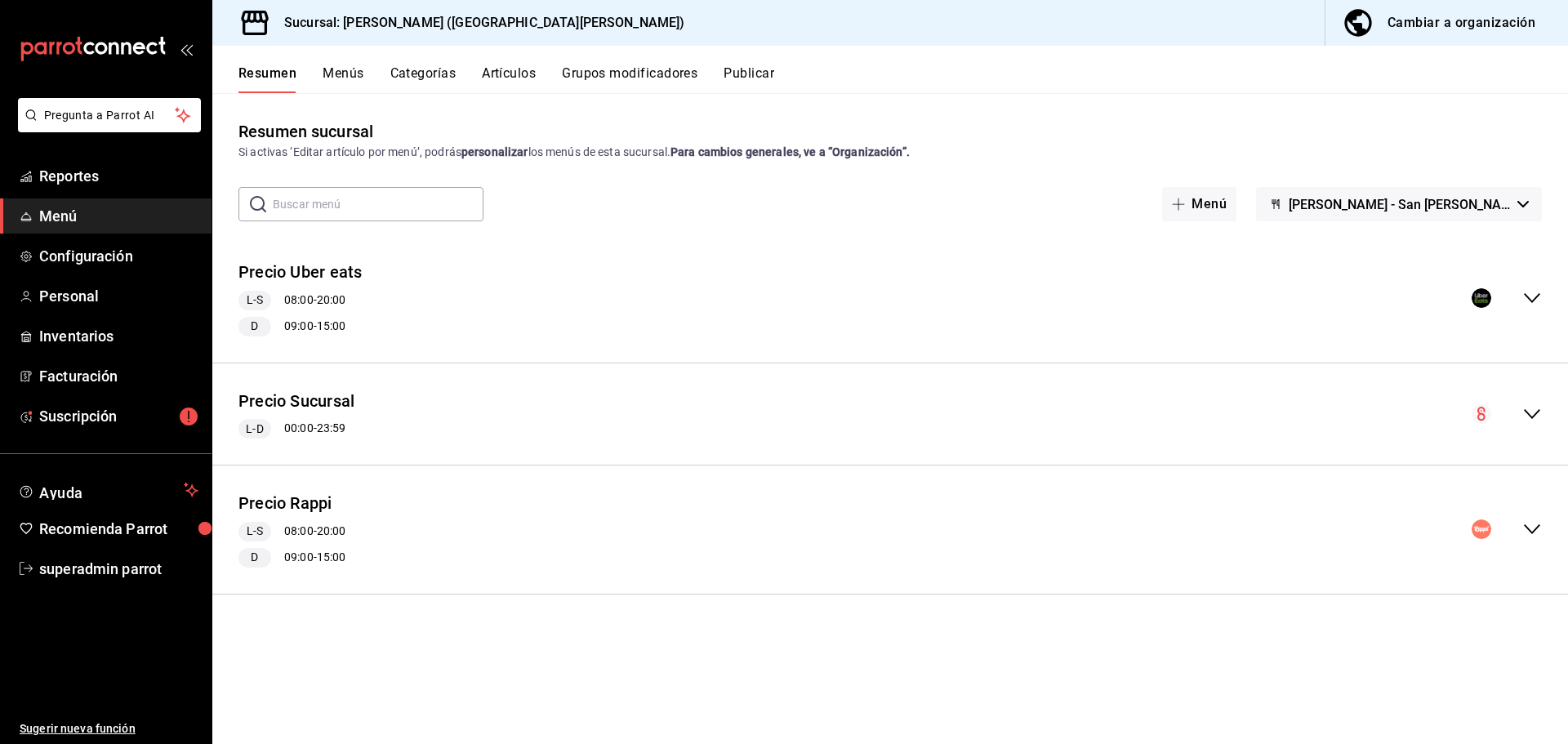
click at [757, 81] on button "Publicar" at bounding box center [749, 79] width 51 height 28
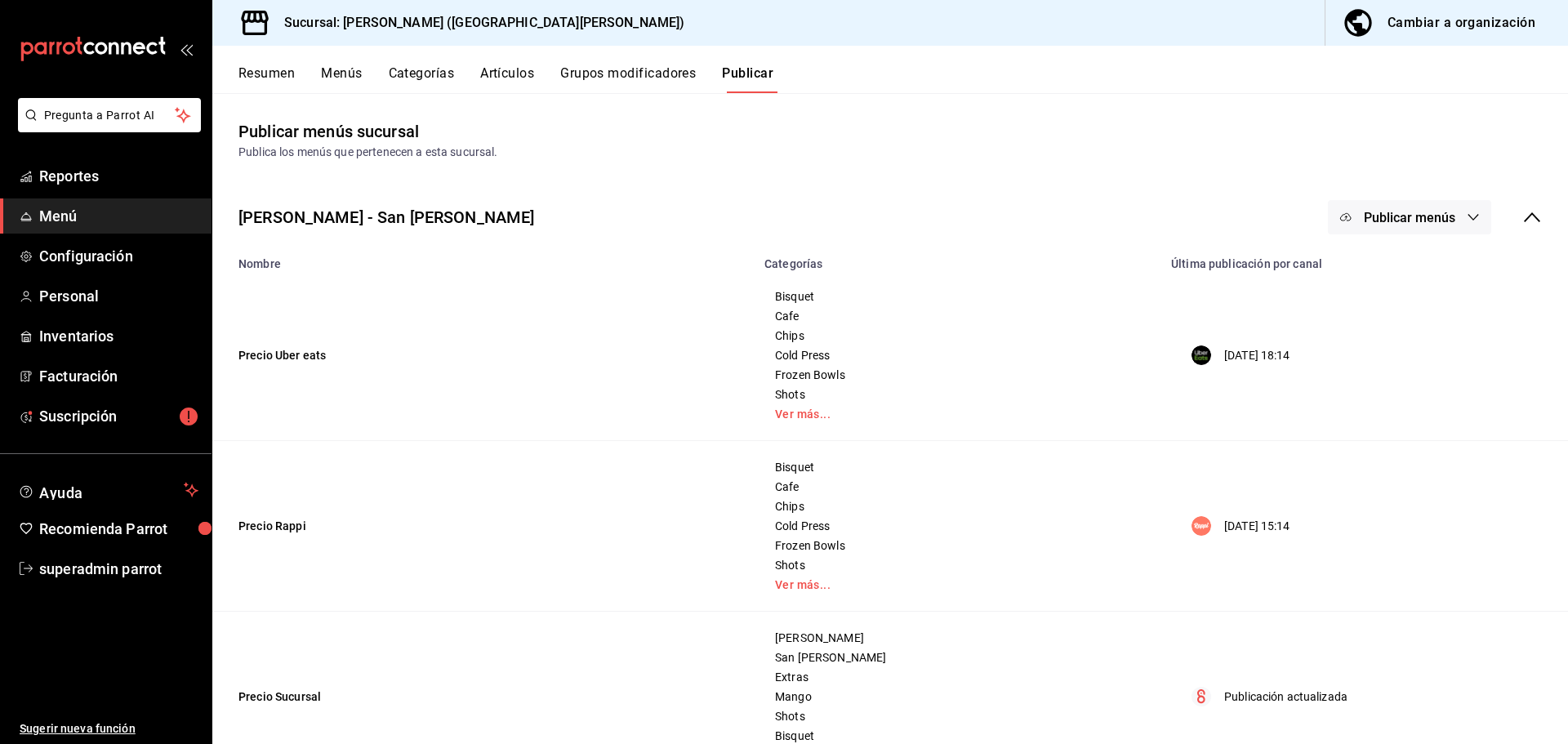
click at [537, 282] on td "Precio Uber eats" at bounding box center [483, 355] width 542 height 171
click at [548, 225] on div "La Luna - San Pedro Publicar menús" at bounding box center [890, 217] width 1356 height 60
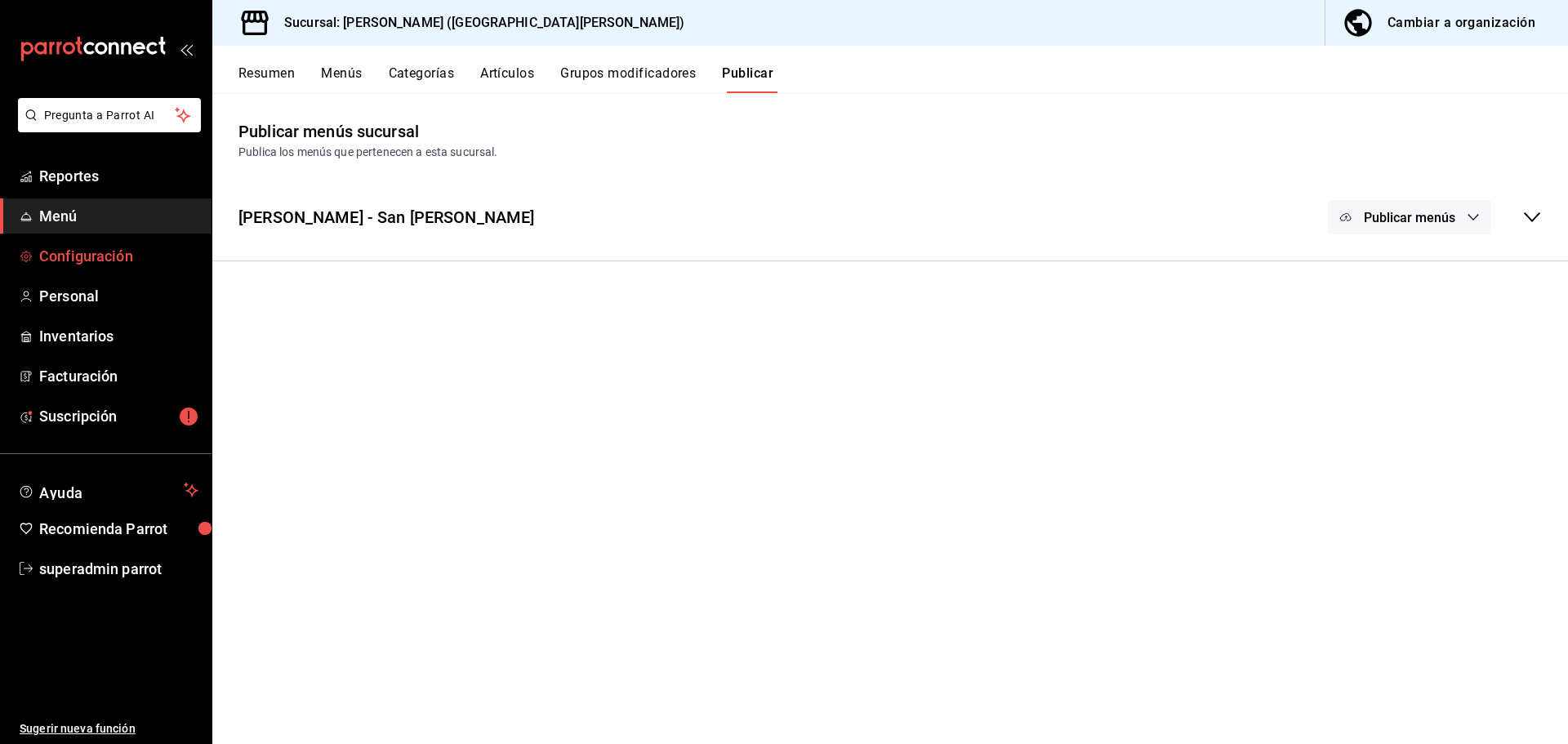
click at [122, 260] on span "Configuración" at bounding box center [118, 256] width 159 height 22
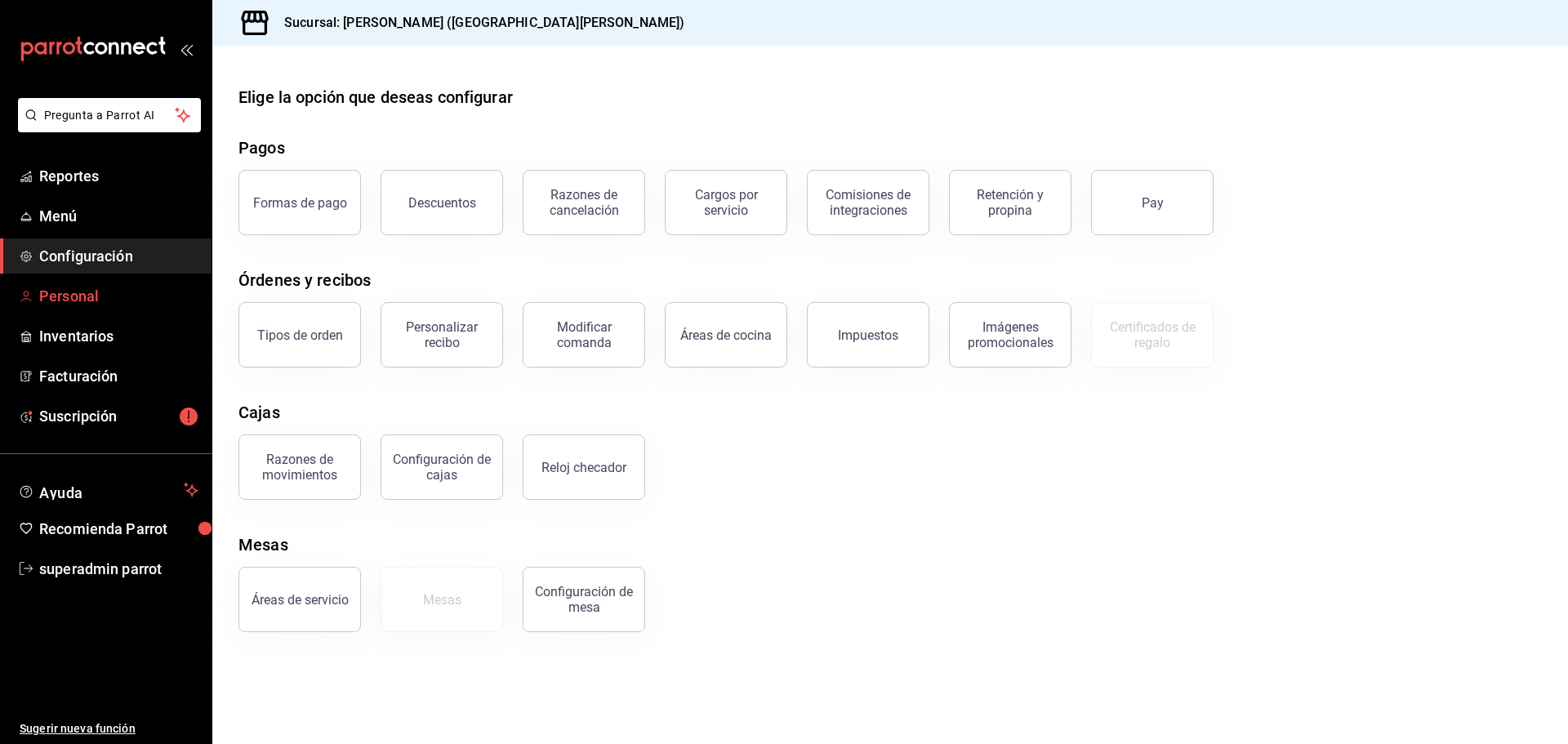
click at [117, 293] on span "Personal" at bounding box center [118, 296] width 159 height 22
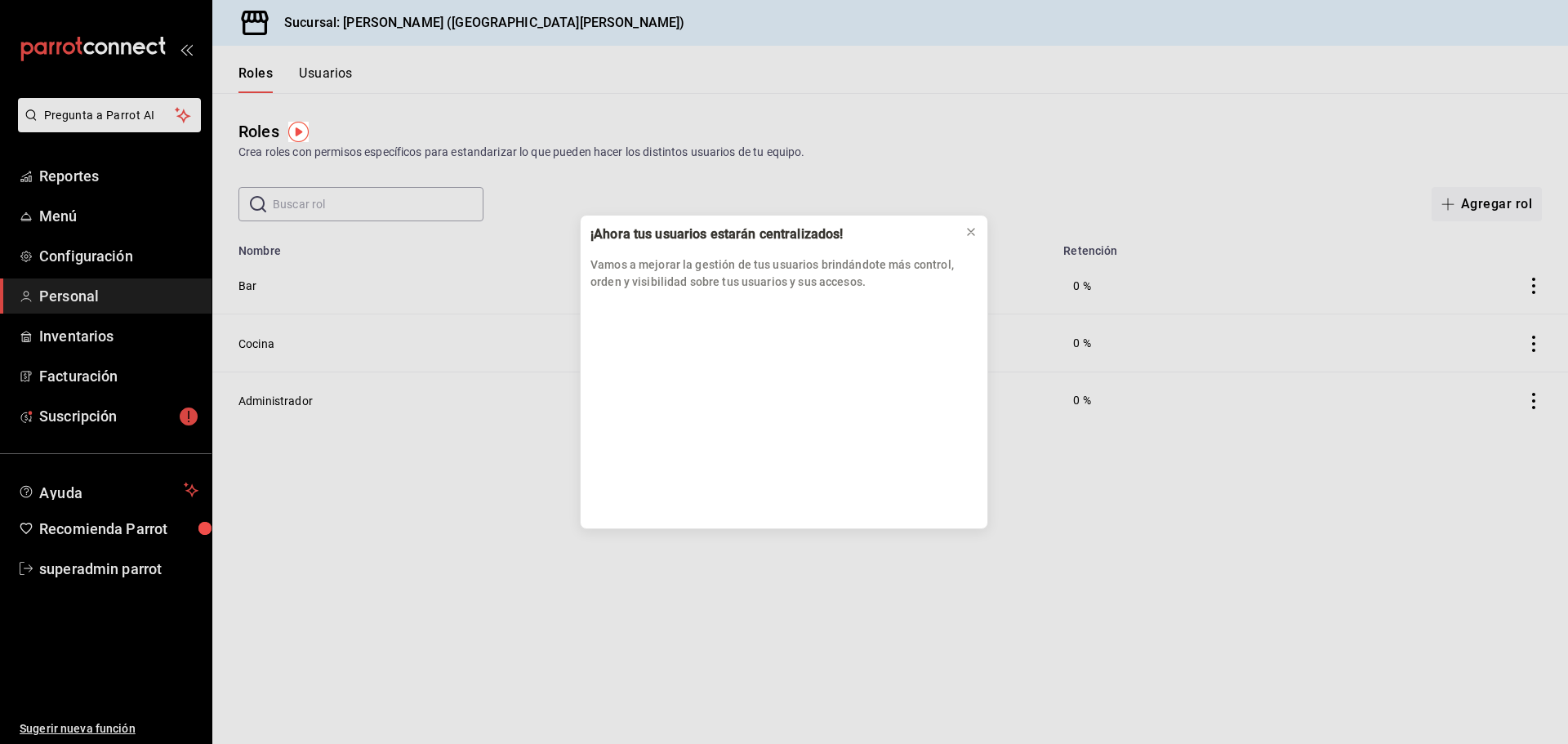
click at [116, 264] on div "¡Ahora tus usuarios estarán centralizados! Vamos a mejorar la gestión de tus us…" at bounding box center [784, 372] width 1568 height 744
click at [116, 258] on div "¡Ahora tus usuarios estarán centralizados! Vamos a mejorar la gestión de tus us…" at bounding box center [784, 372] width 1568 height 744
click at [122, 253] on div "¡Ahora tus usuarios estarán centralizados! Vamos a mejorar la gestión de tus us…" at bounding box center [784, 372] width 1568 height 744
click at [966, 237] on icon at bounding box center [971, 232] width 13 height 13
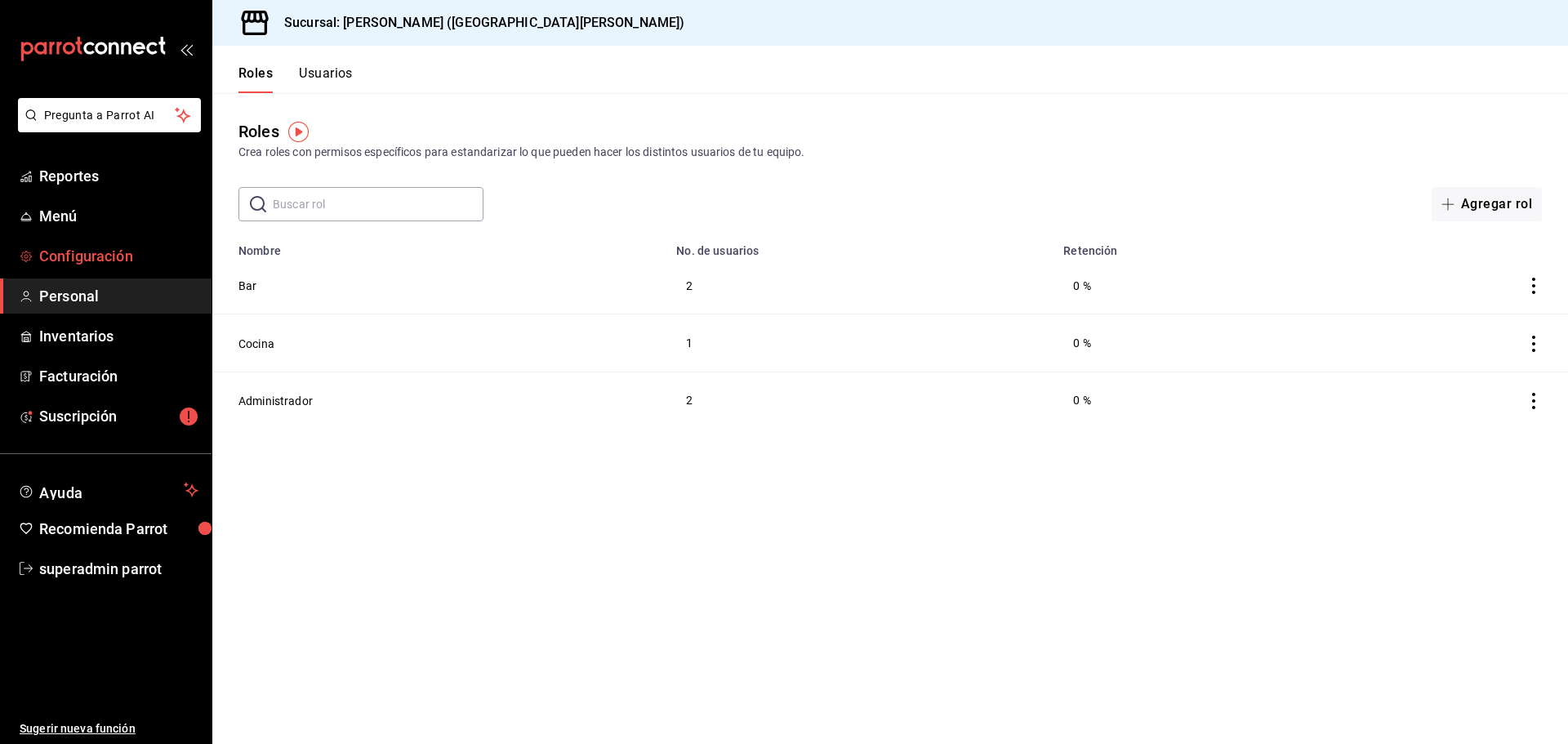
click at [95, 249] on span "Configuración" at bounding box center [118, 256] width 159 height 22
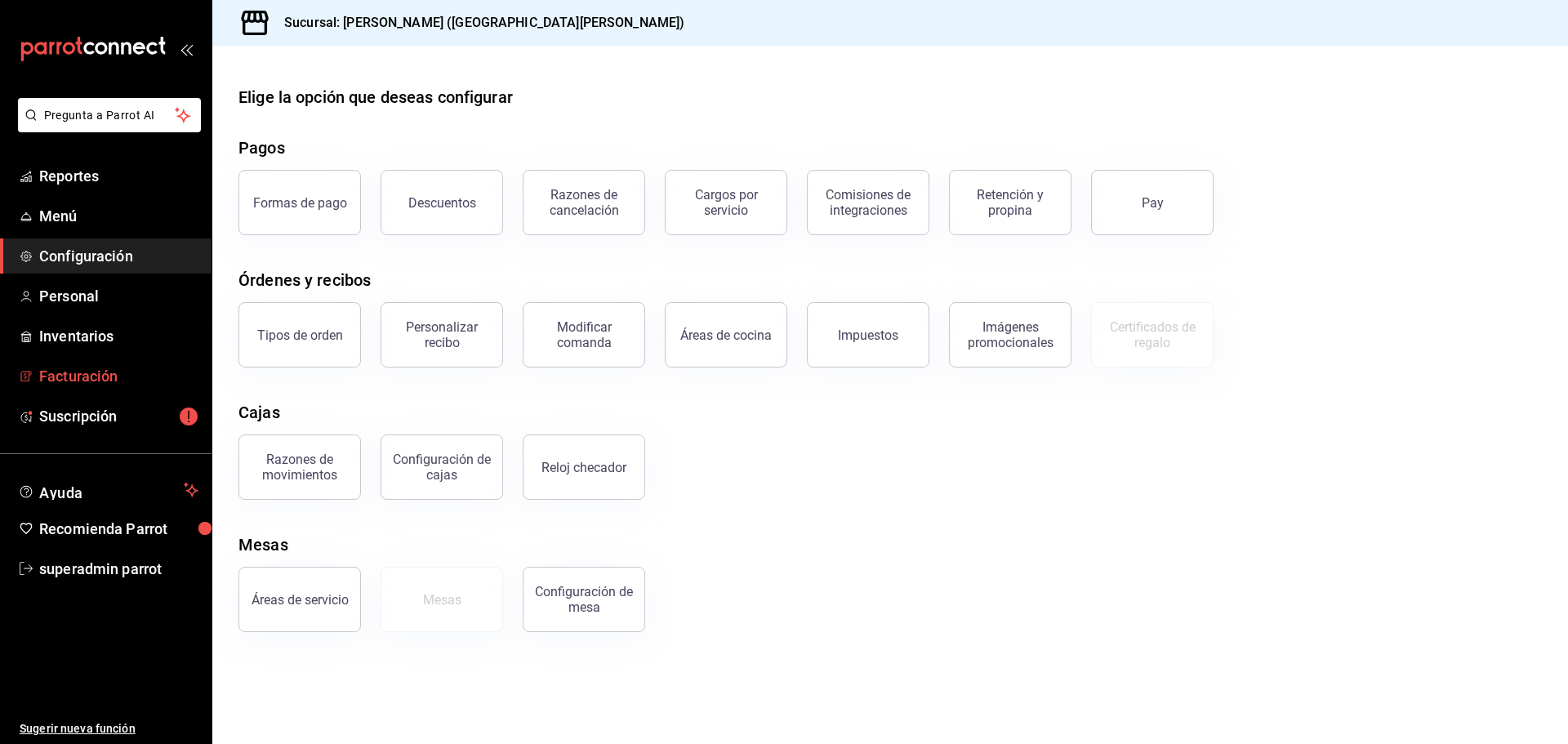
click at [111, 386] on span "Facturación" at bounding box center [118, 376] width 159 height 22
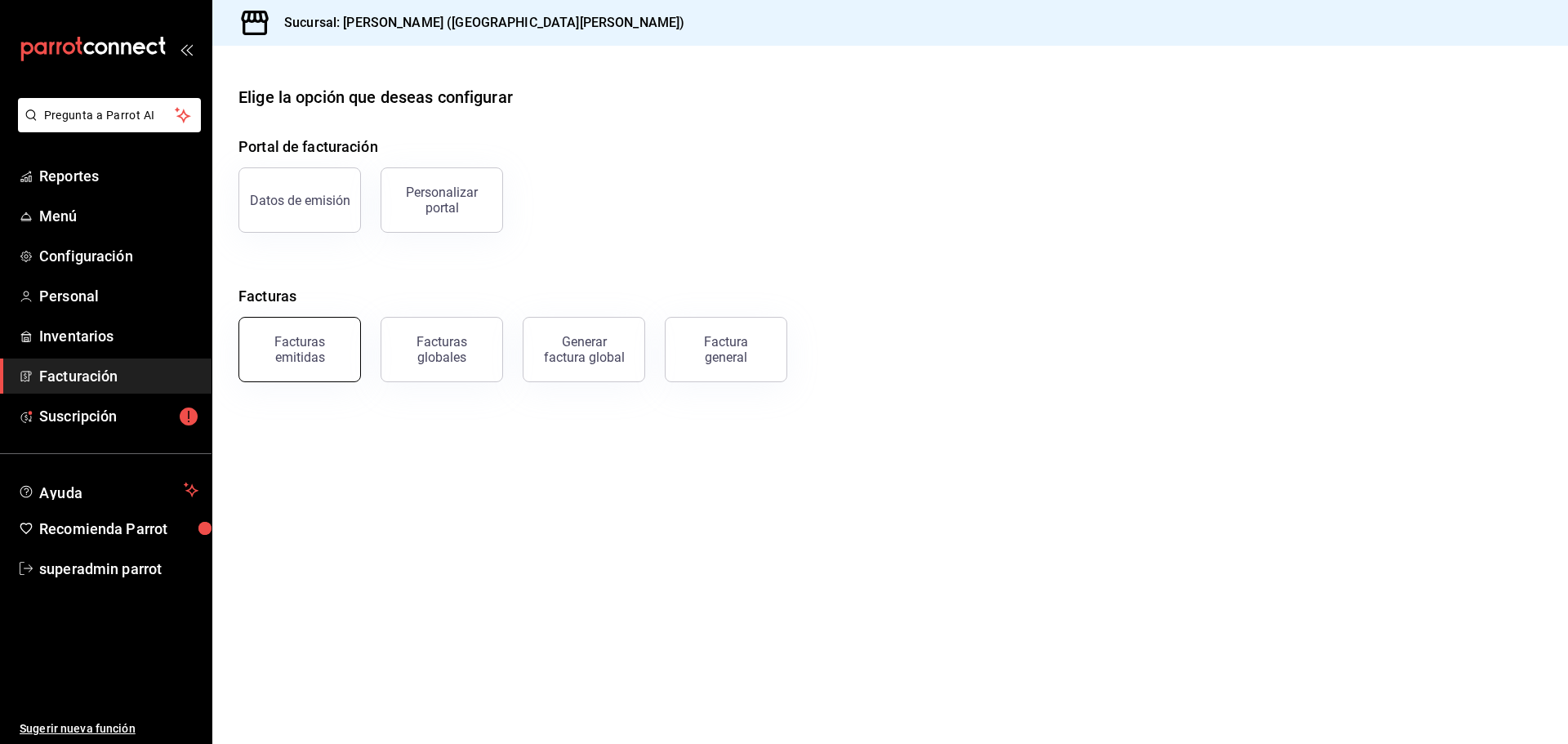
click at [325, 336] on div "Facturas emitidas" at bounding box center [300, 349] width 101 height 31
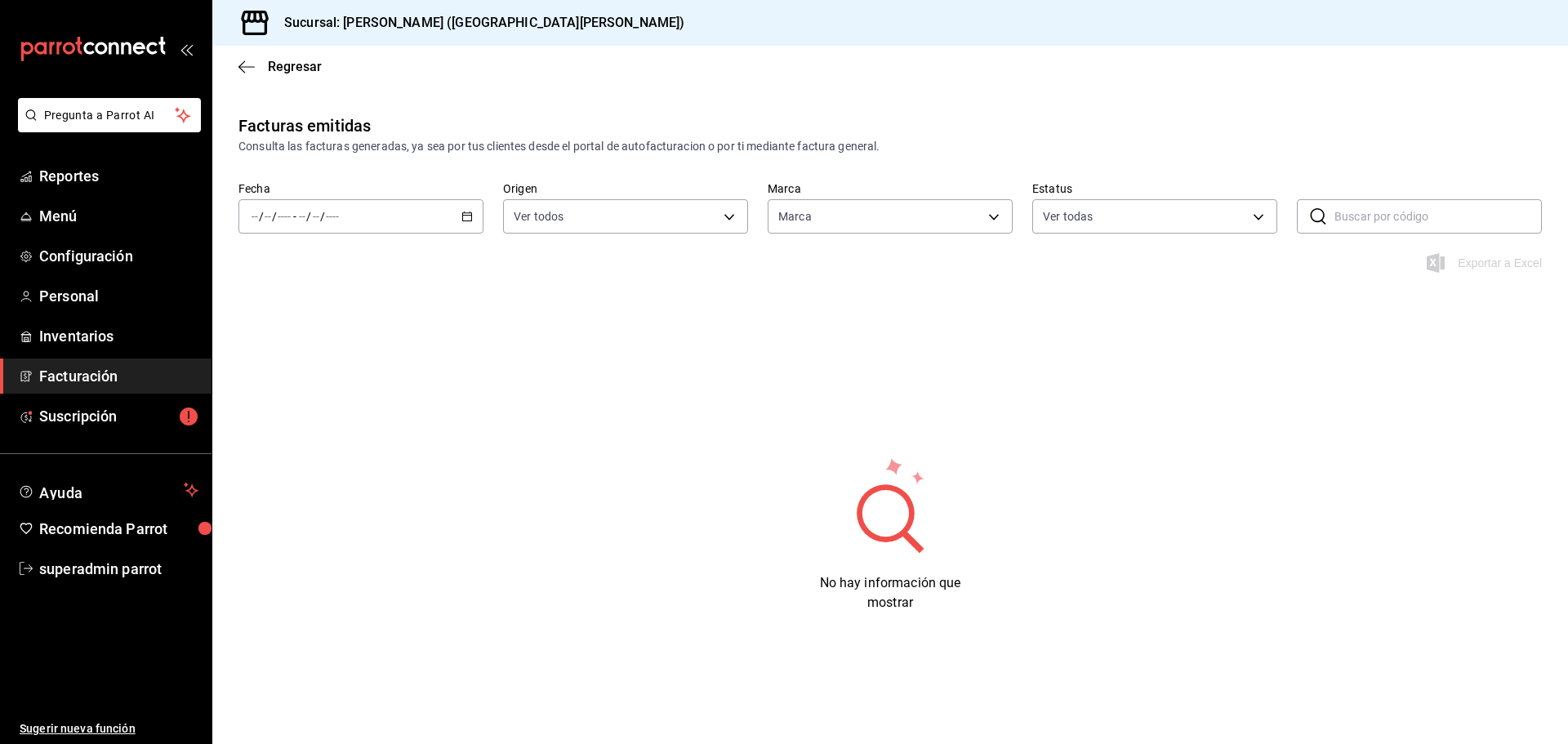
type input "3fbd405f-3bb1-498a-99a6-84330600565e"
click at [136, 421] on span "Suscripción" at bounding box center [118, 415] width 159 height 22
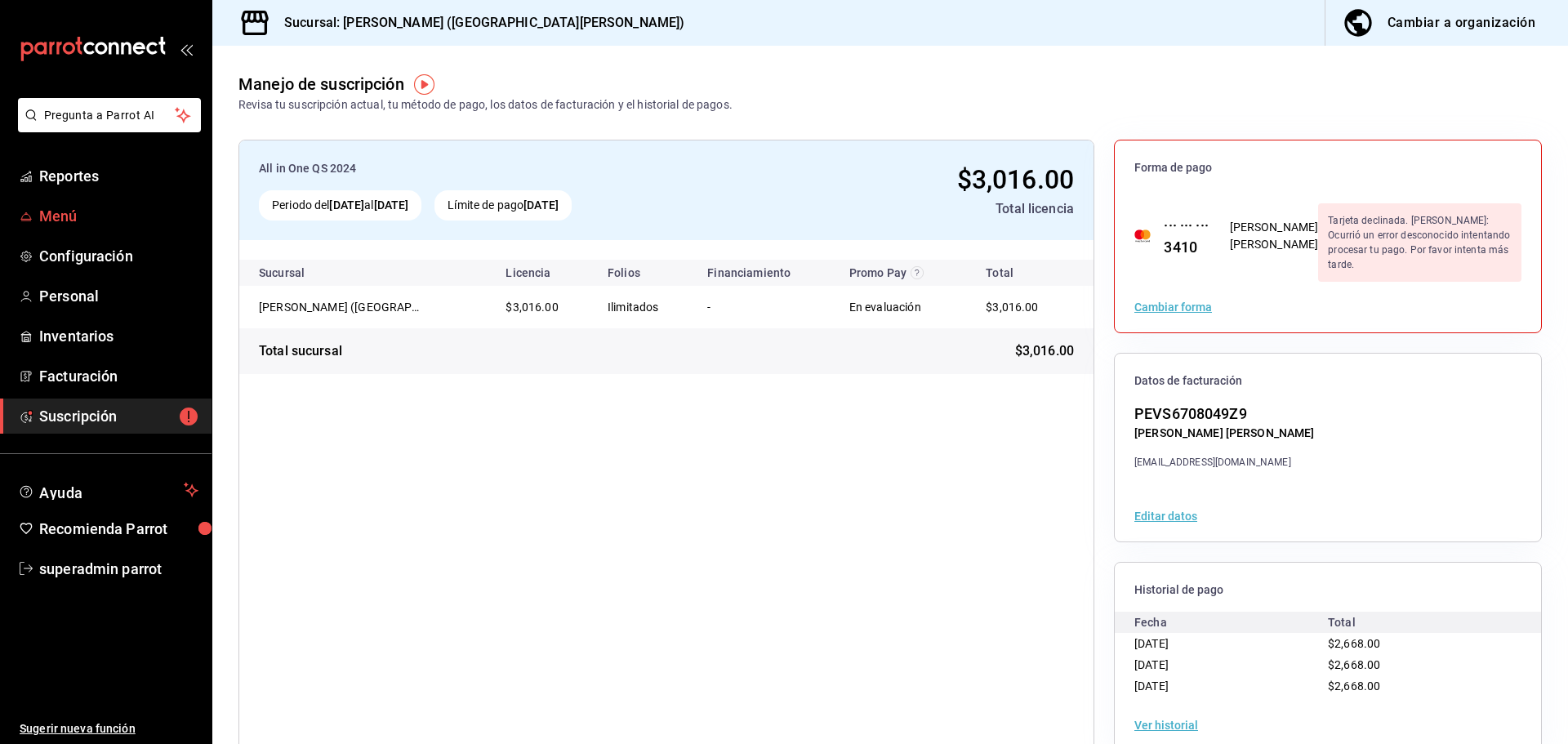
click at [103, 218] on span "Menú" at bounding box center [118, 216] width 159 height 22
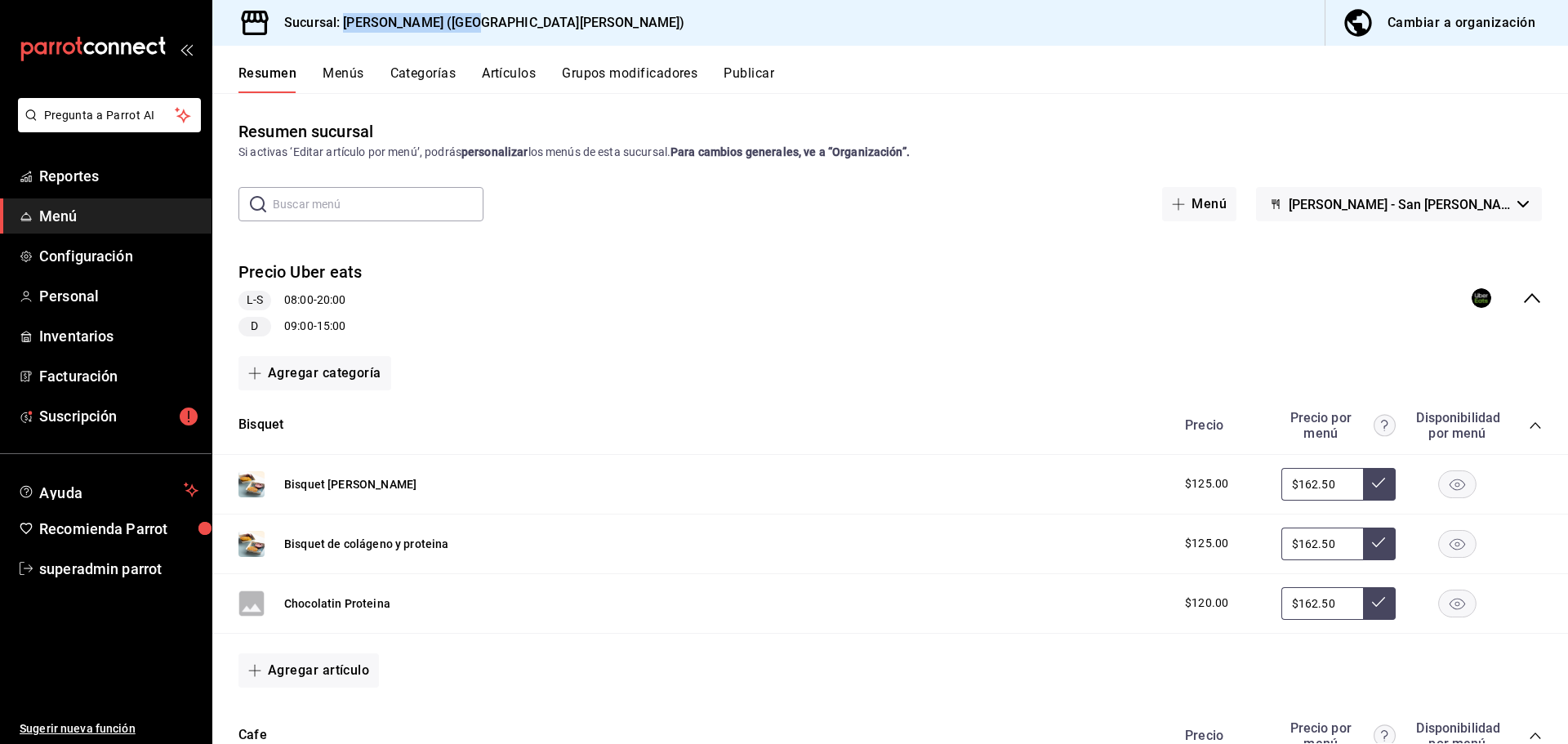
drag, startPoint x: 481, startPoint y: 20, endPoint x: 378, endPoint y: 33, distance: 103.8
click at [344, 11] on div "Sucursal: La Luna (San Pedro) Cambiar a organización" at bounding box center [890, 23] width 1356 height 46
copy h3 "La Luna (San Pedro)"
click at [823, 126] on div "Resumen sucursal Si activas ‘Editar artículo por menú’, podrás personalizar los…" at bounding box center [890, 140] width 1356 height 42
click at [135, 405] on span "Suscripción" at bounding box center [118, 415] width 159 height 22
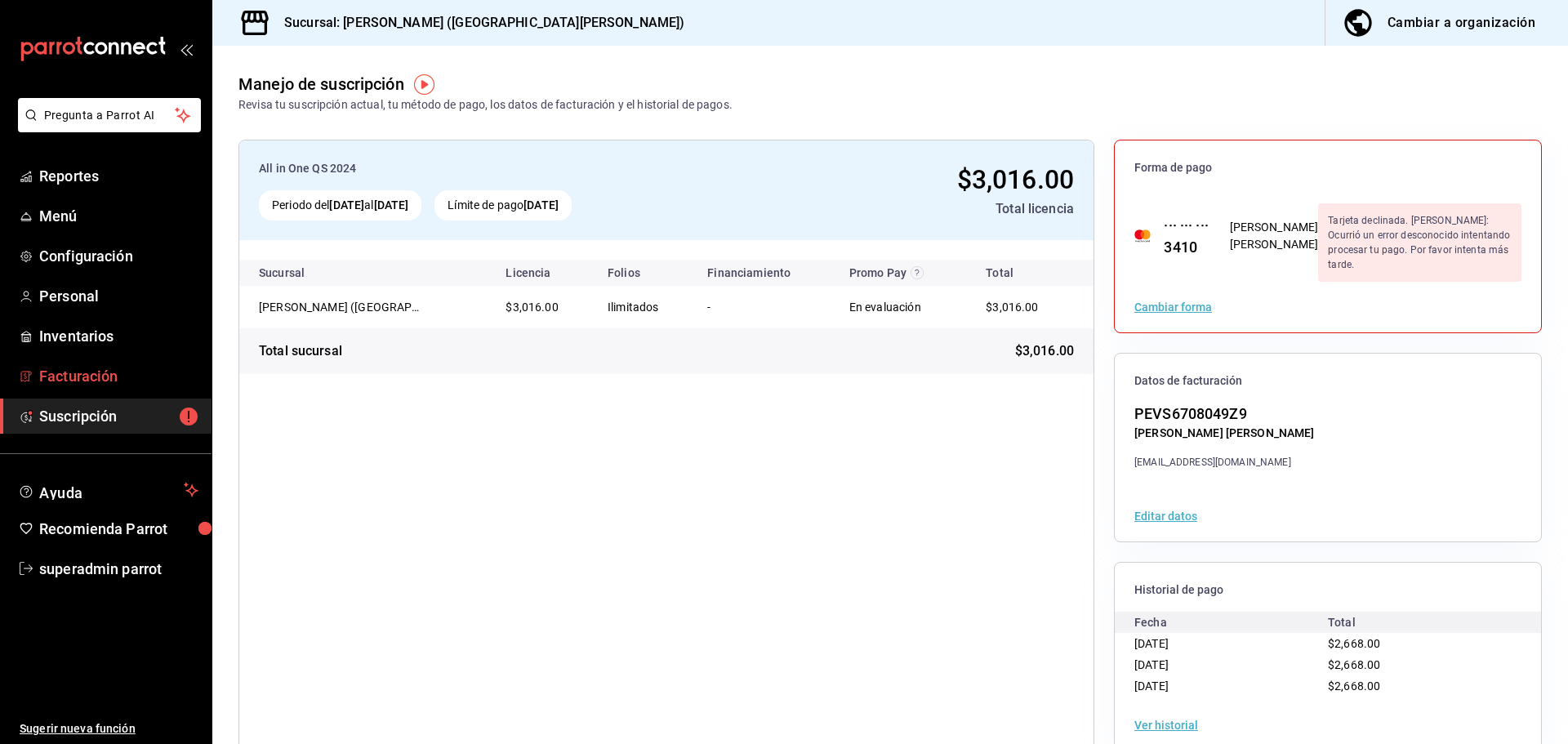
click at [141, 370] on span "Facturación" at bounding box center [118, 376] width 159 height 22
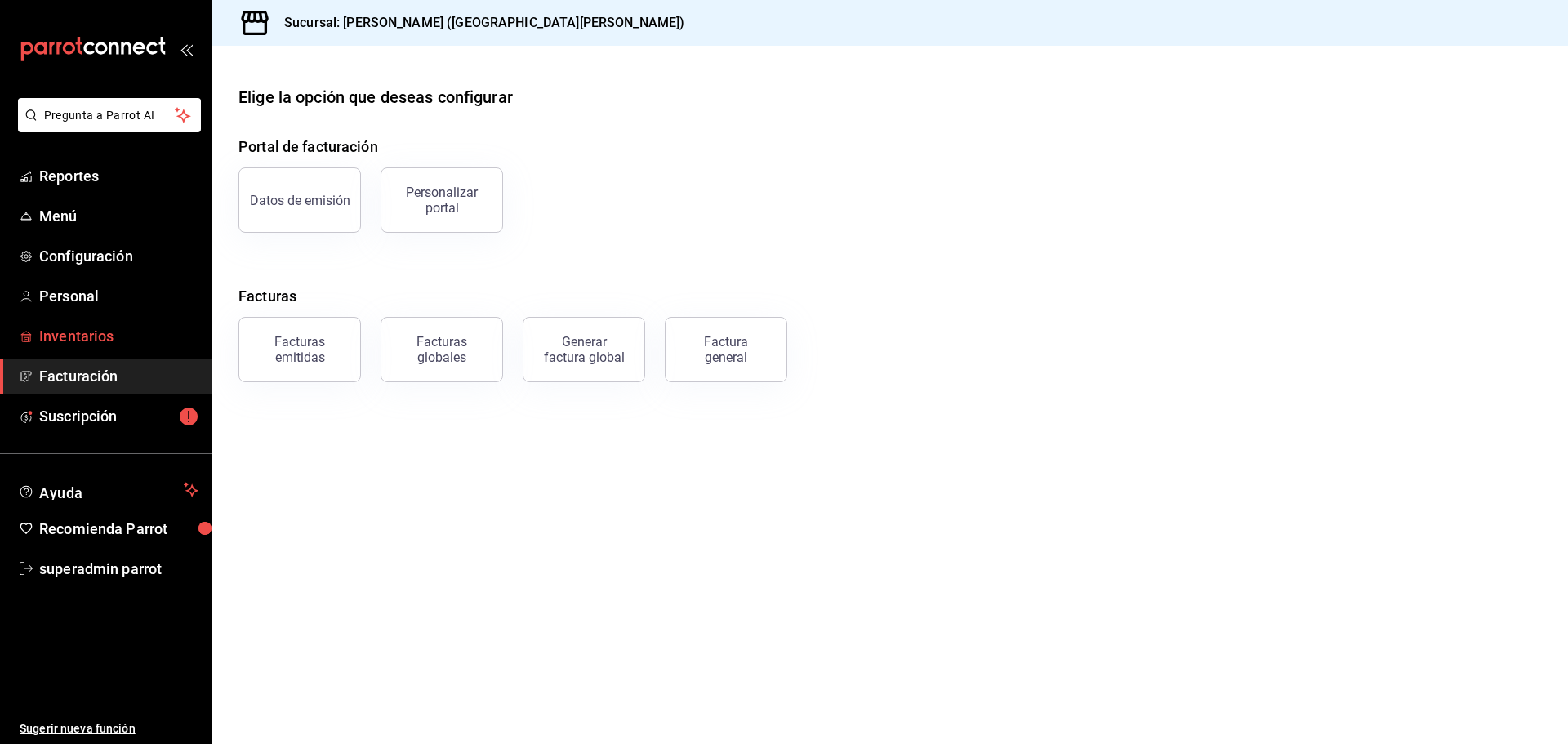
click at [135, 349] on link "Inventarios" at bounding box center [106, 336] width 211 height 35
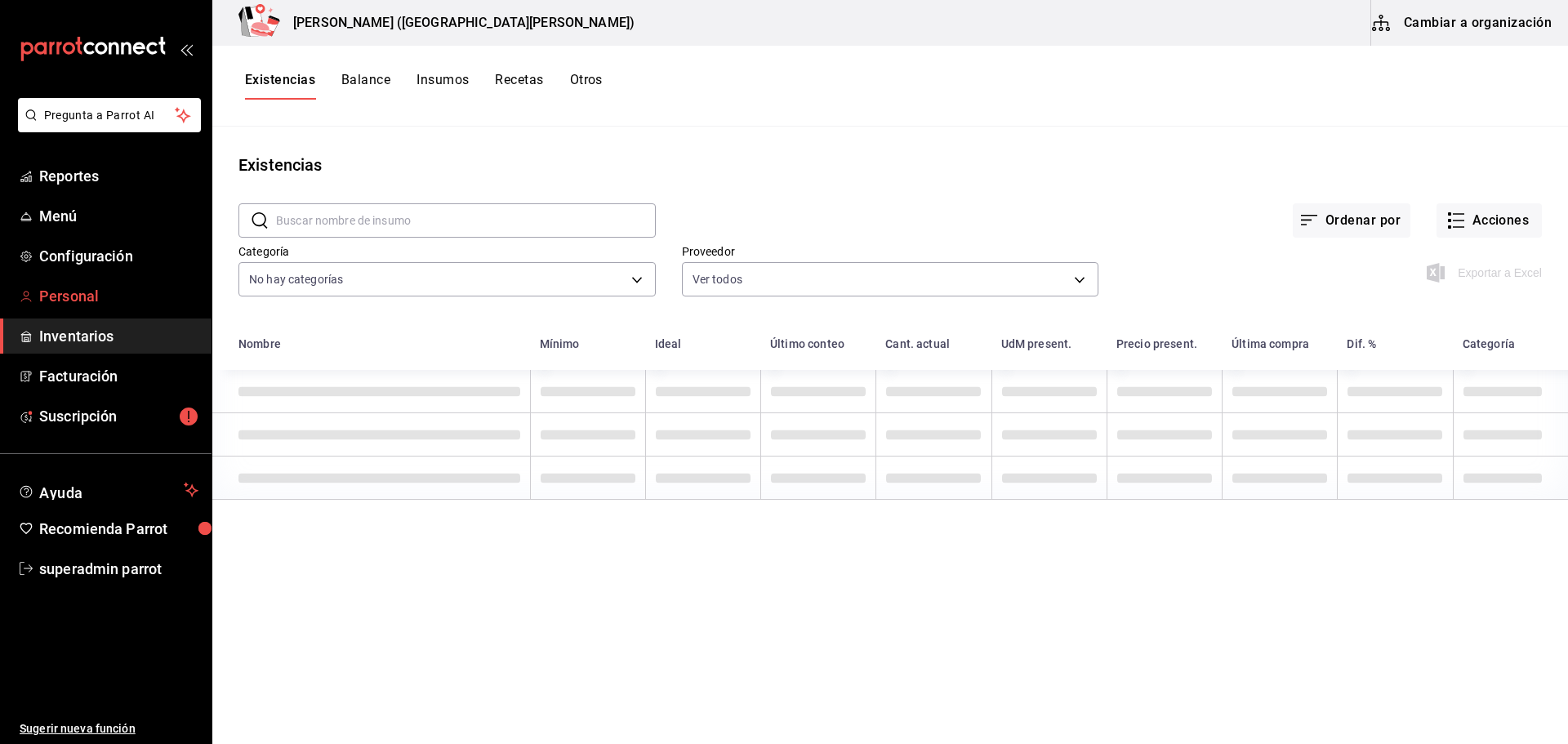
click at [132, 289] on span "Personal" at bounding box center [118, 296] width 159 height 22
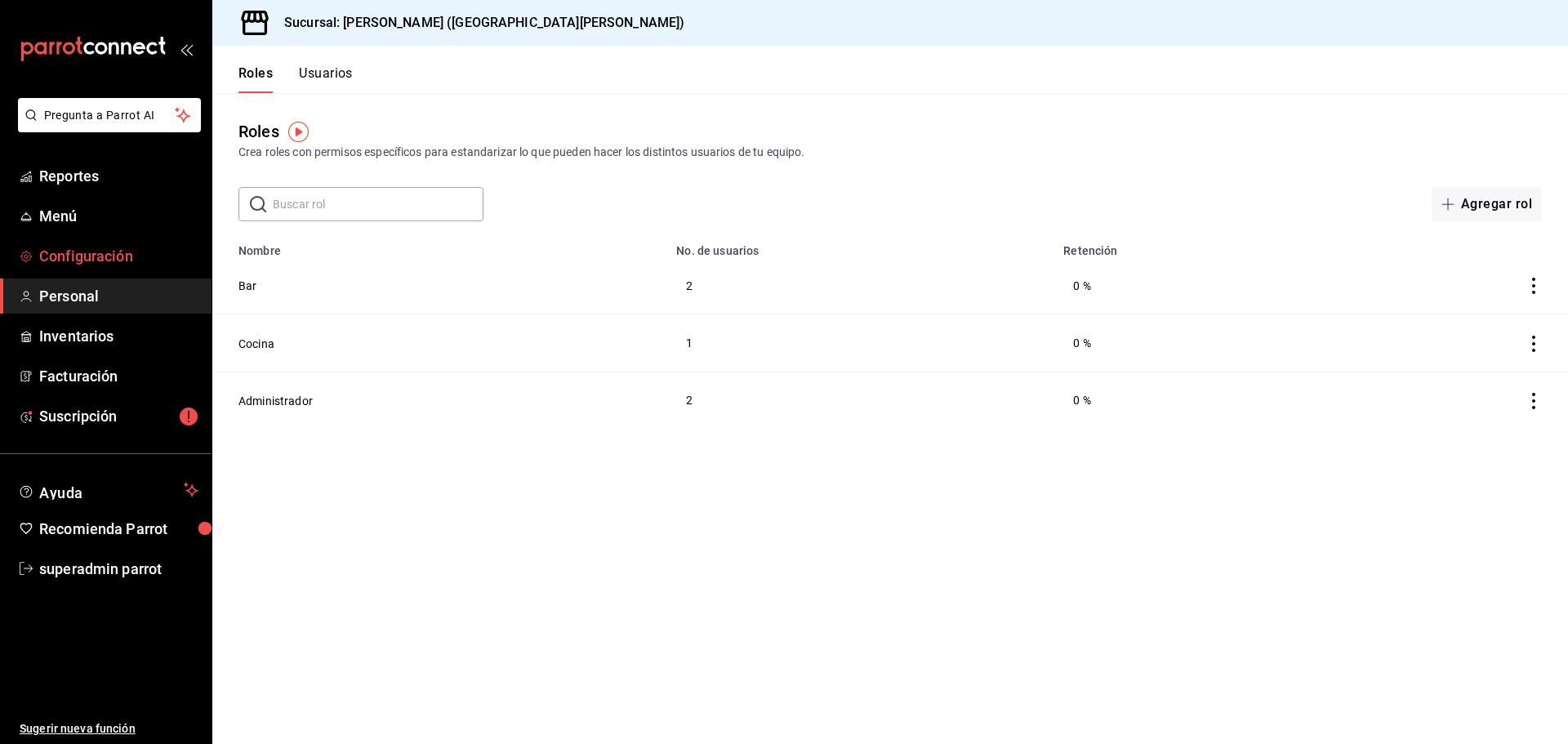
click at [135, 255] on span "Configuración" at bounding box center [118, 256] width 159 height 22
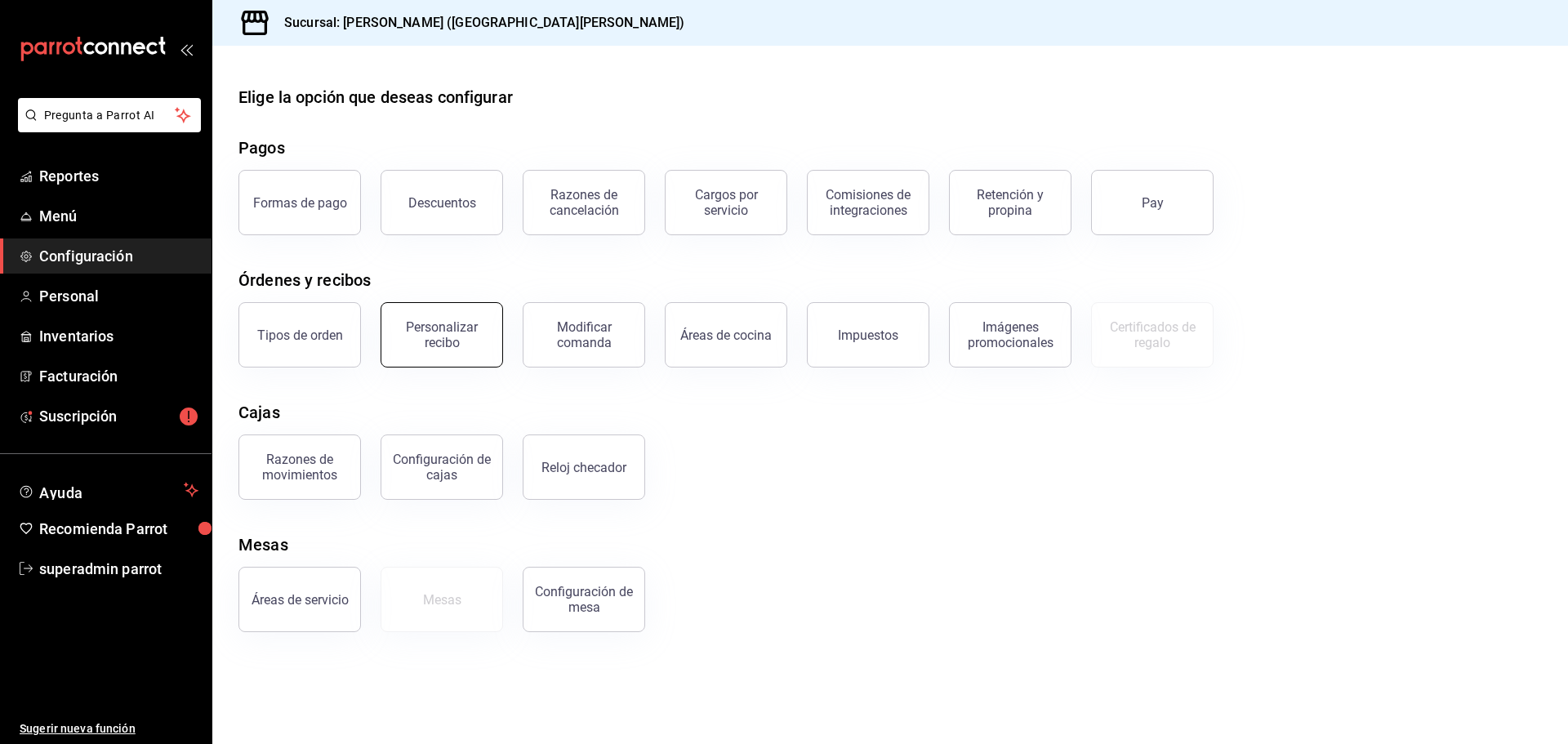
click at [405, 343] on div "Personalizar recibo" at bounding box center [442, 335] width 101 height 31
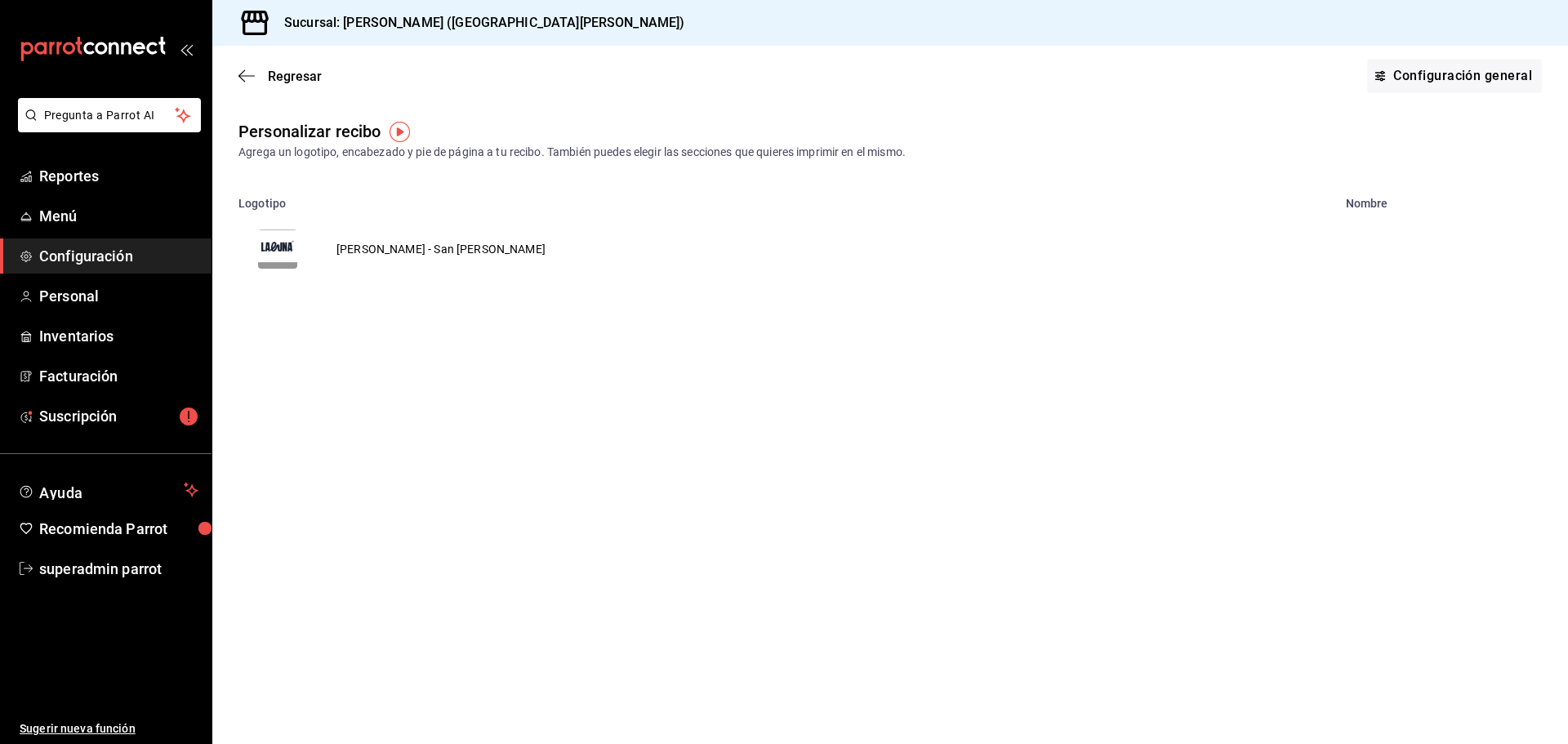
click at [362, 248] on td "La Luna - San Pedro" at bounding box center [441, 248] width 248 height 79
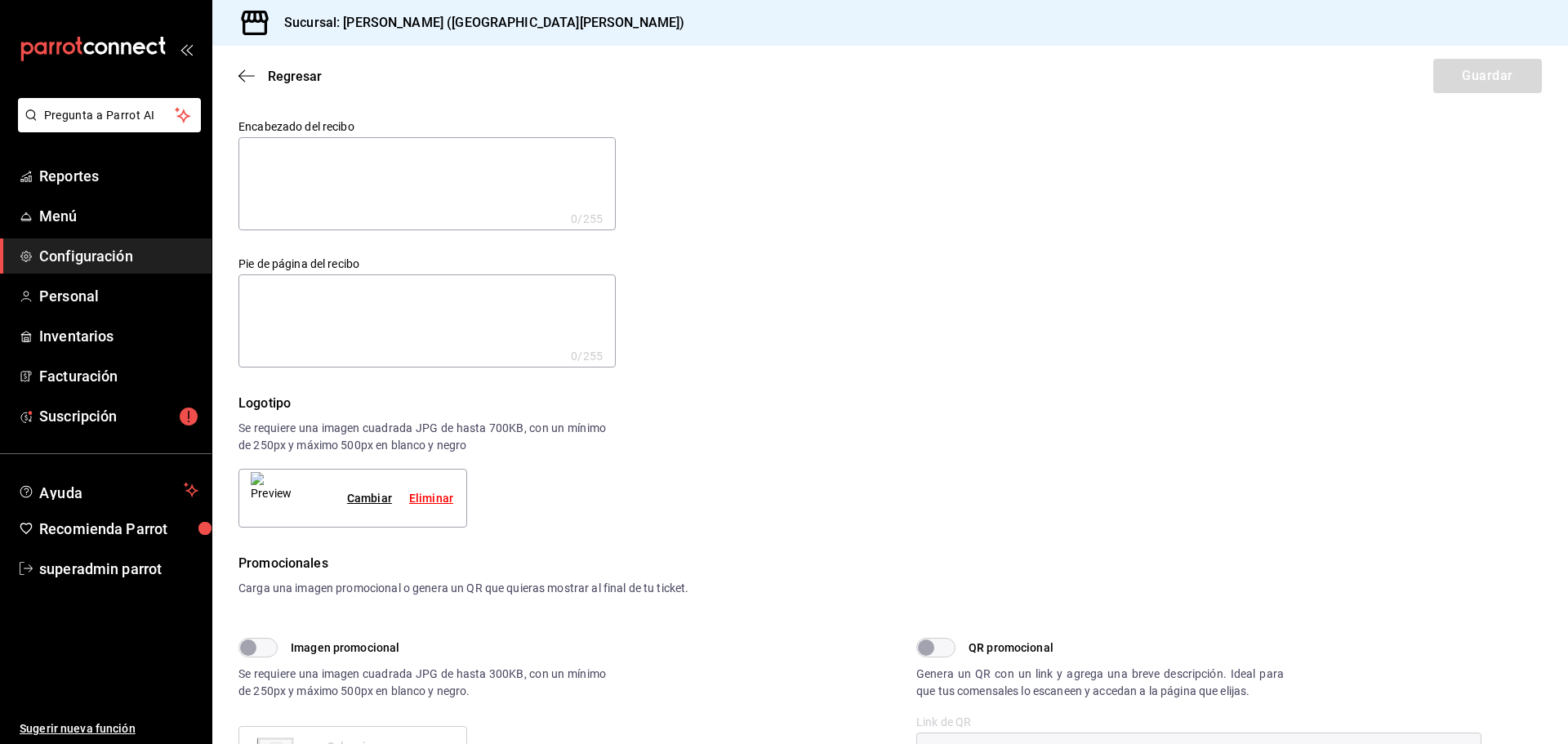
click at [238, 79] on div "Regresar Guardar" at bounding box center [890, 76] width 1356 height 60
click at [258, 74] on span "Regresar" at bounding box center [280, 76] width 83 height 15
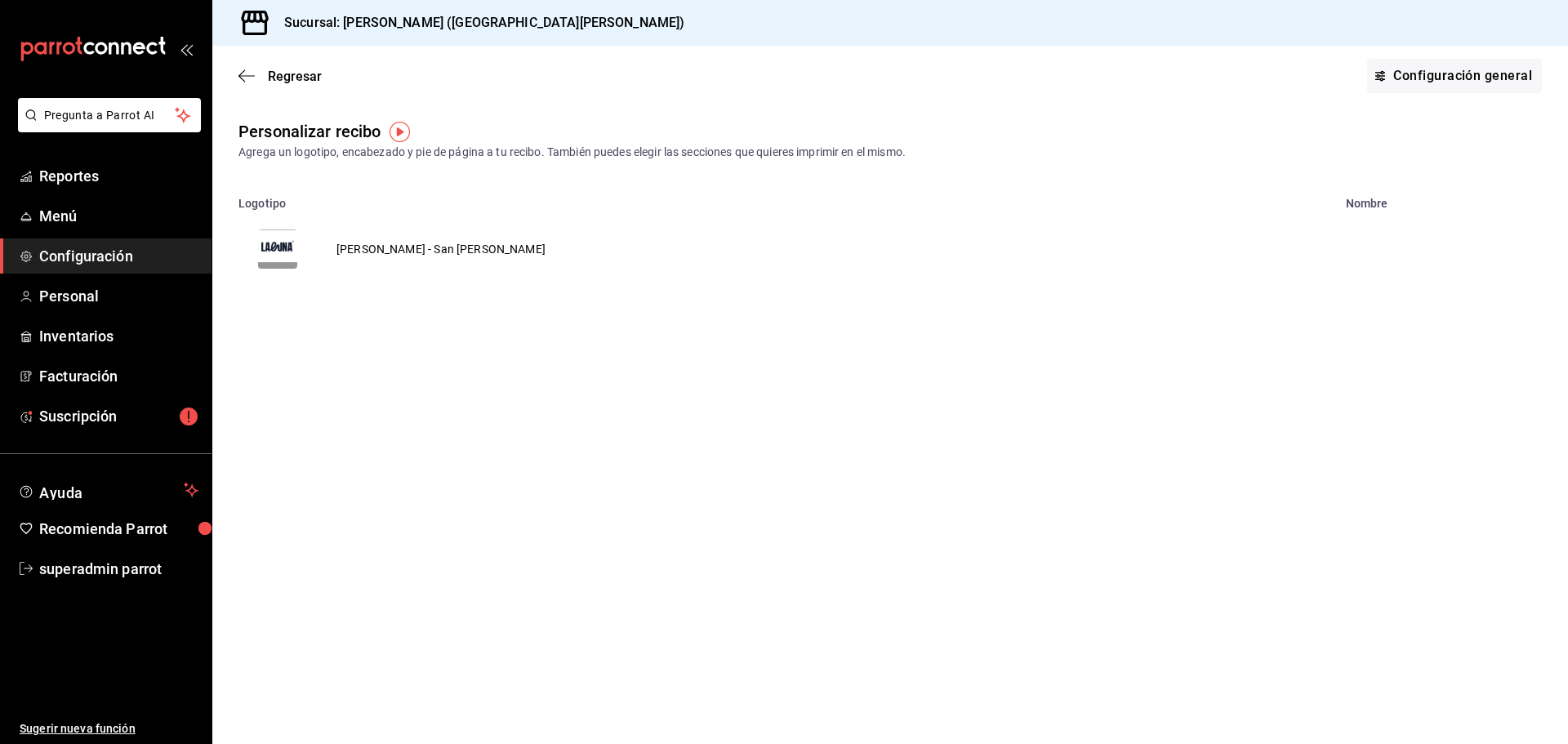
click at [258, 74] on span "Regresar" at bounding box center [280, 76] width 83 height 15
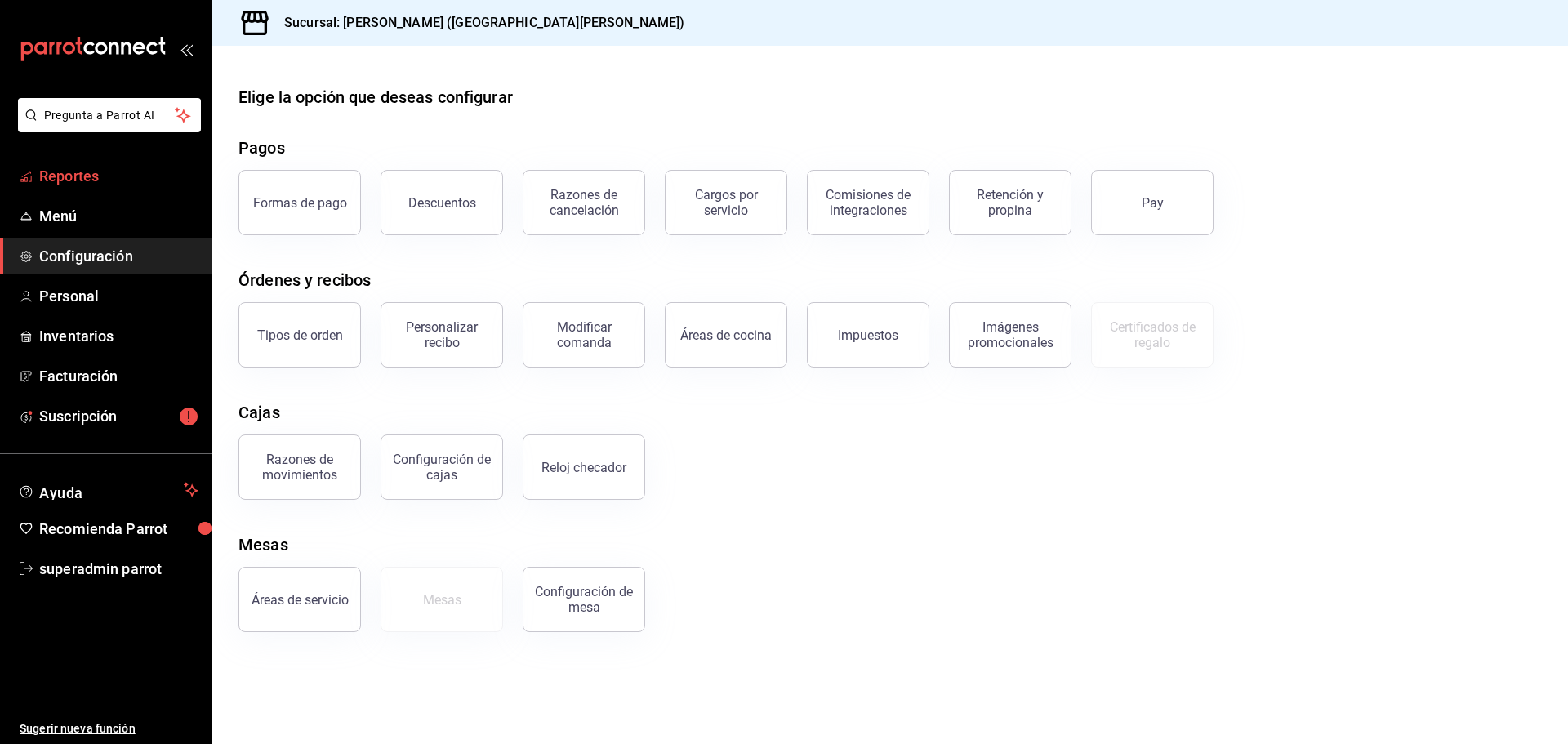
click at [118, 180] on span "Reportes" at bounding box center [118, 176] width 159 height 22
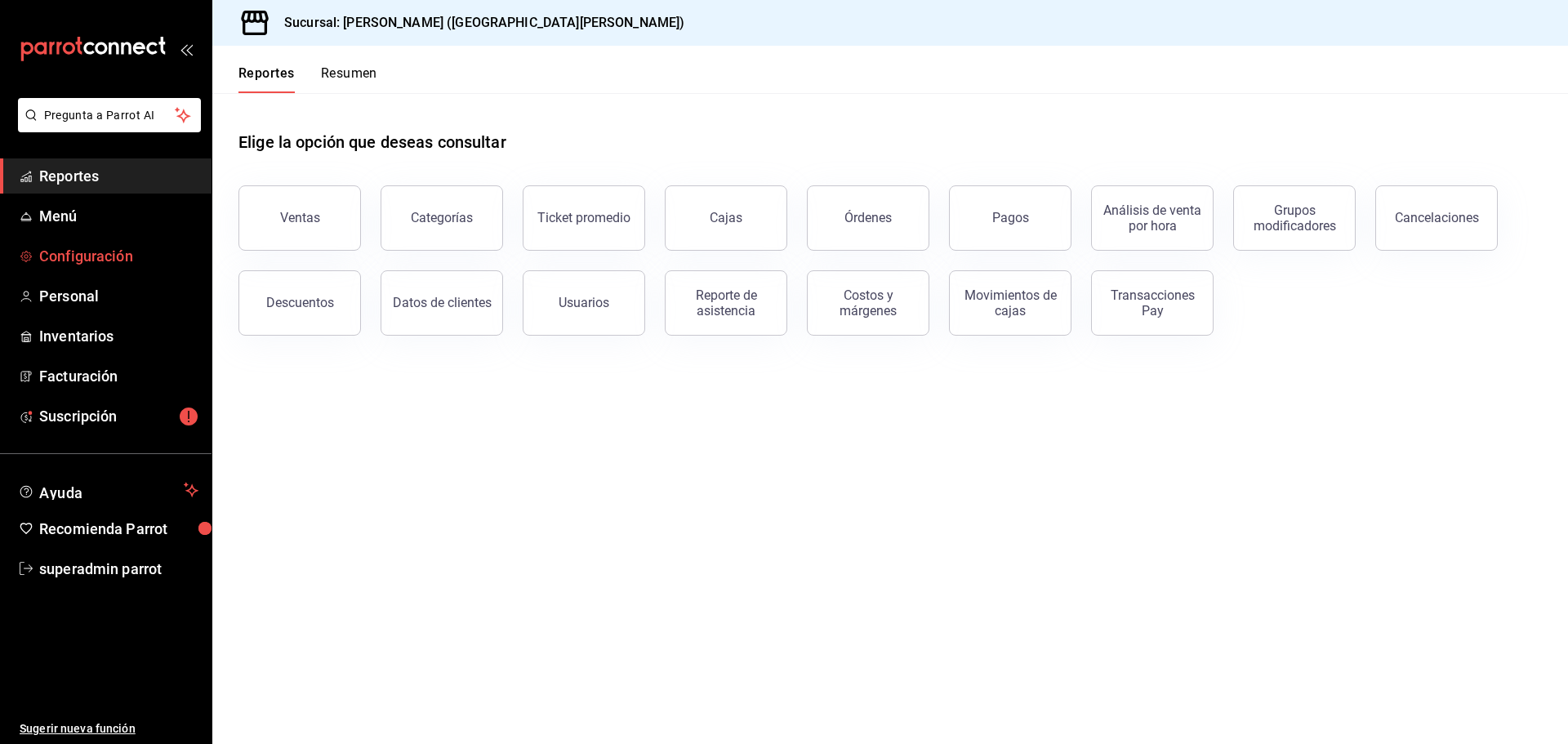
click at [123, 243] on link "Configuración" at bounding box center [106, 256] width 211 height 35
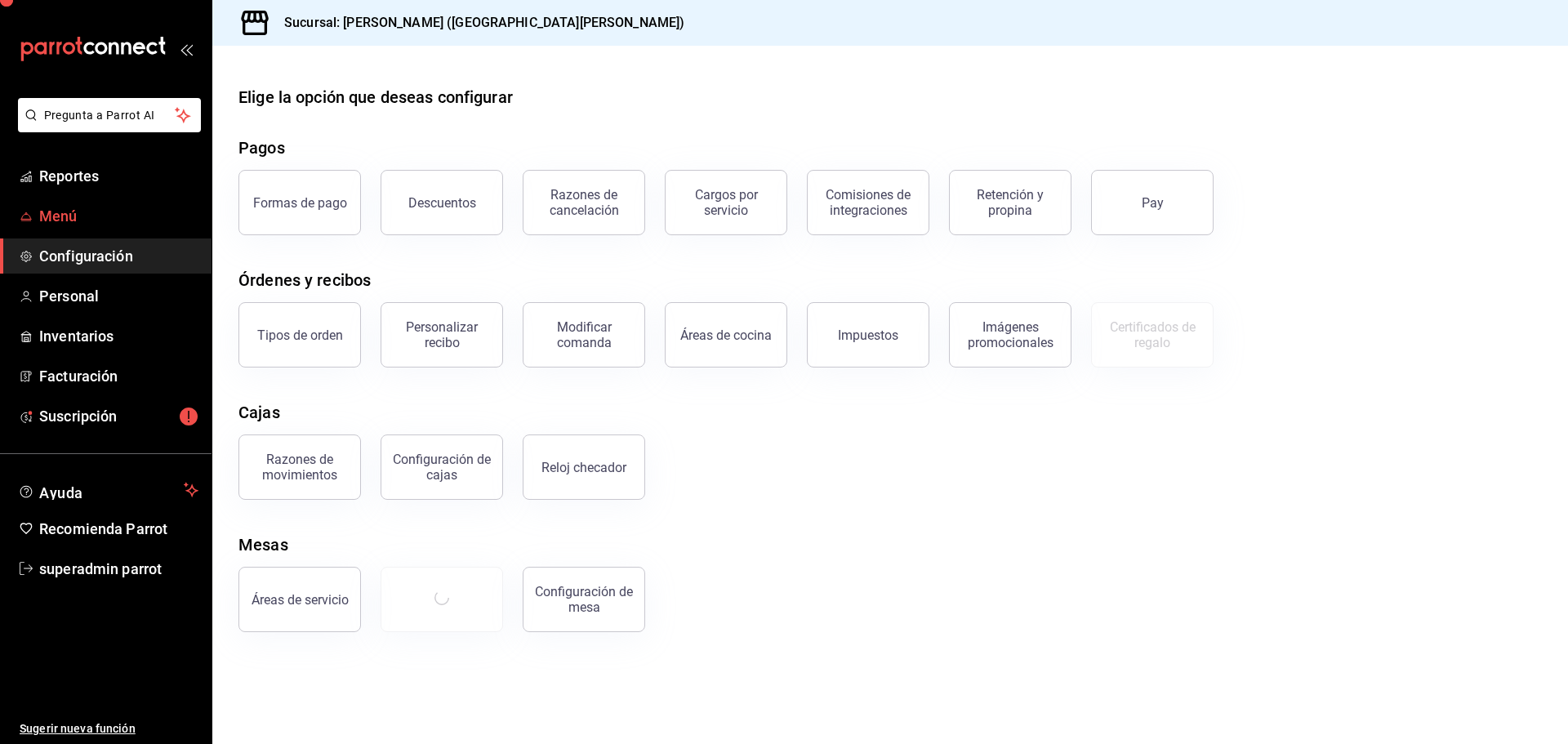
click at [123, 213] on span "Menú" at bounding box center [118, 216] width 159 height 22
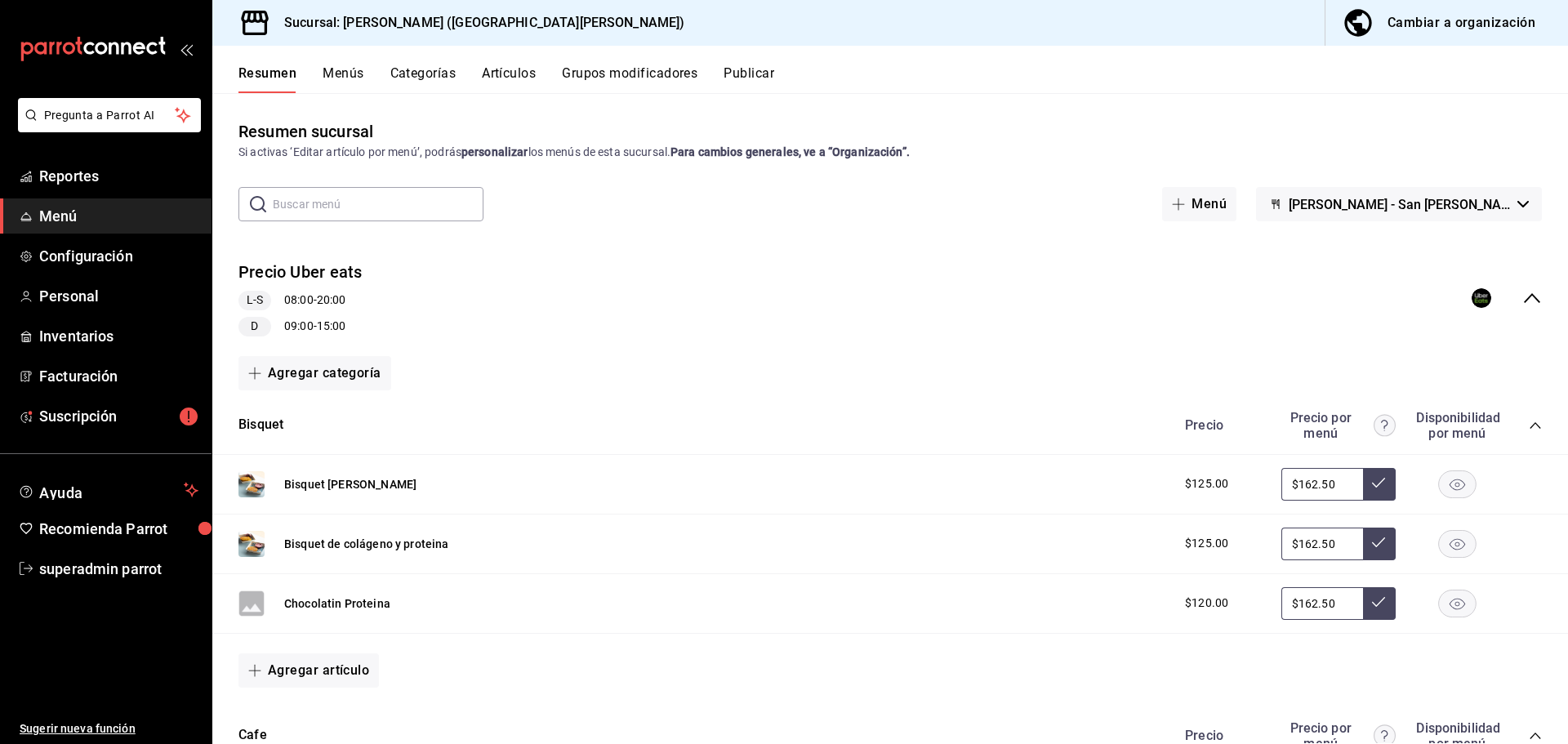
click at [499, 325] on div "Precio Uber eats L-S 08:00 - 20:00 D 09:00 - 15:00" at bounding box center [890, 298] width 1356 height 102
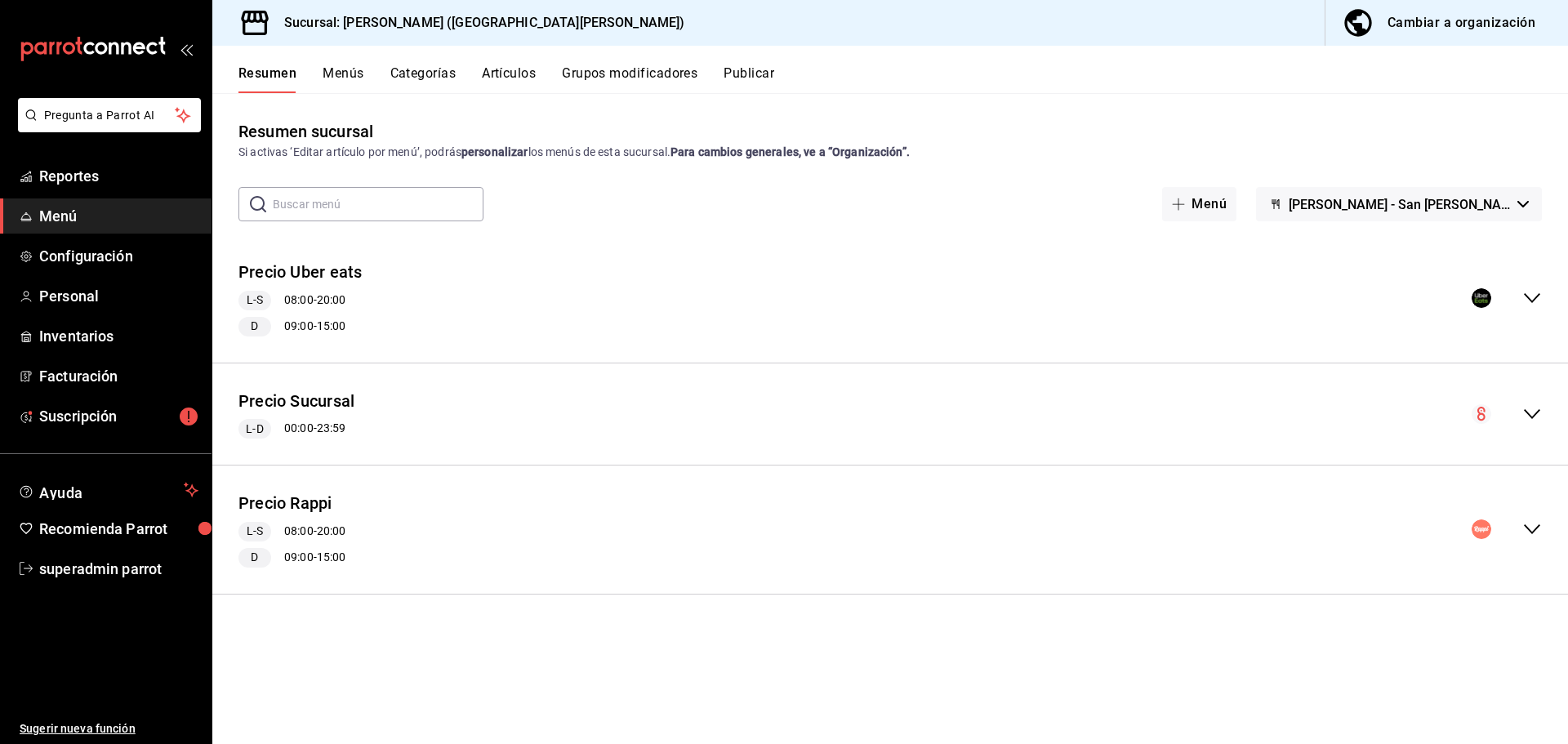
click at [490, 391] on div "Precio Sucursal L-D 00:00 - 23:59" at bounding box center [890, 414] width 1356 height 76
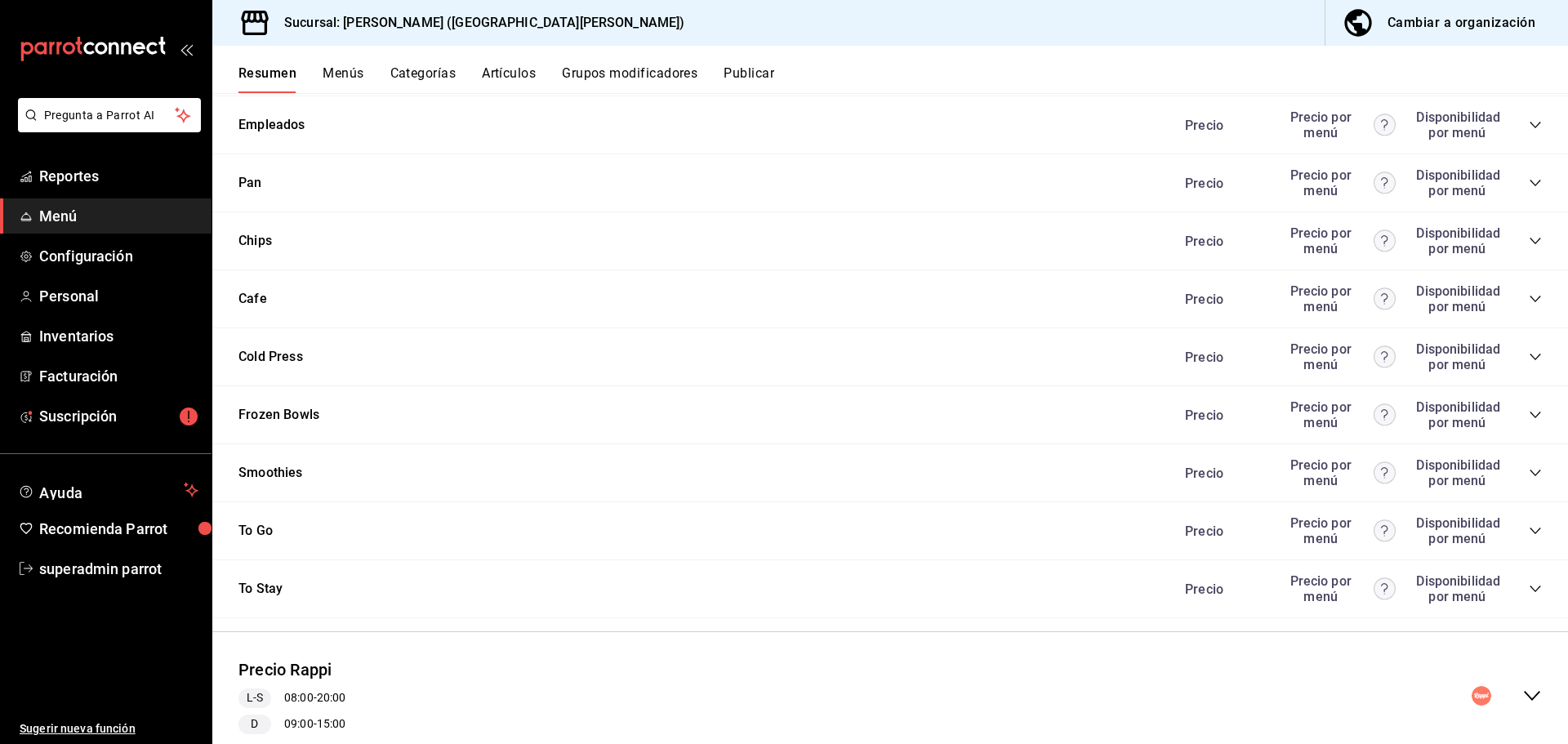
scroll to position [1244, 0]
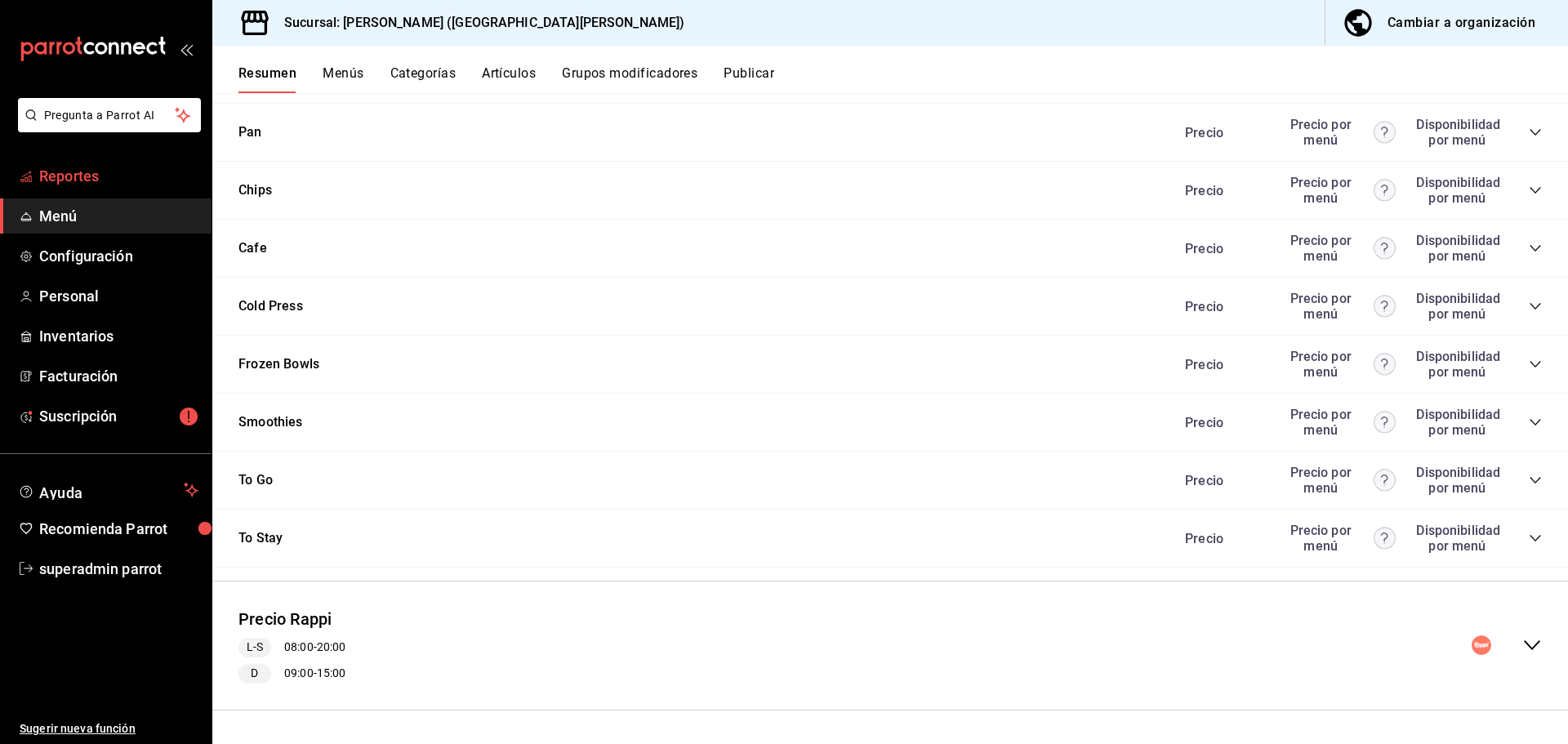
click at [142, 173] on span "Reportes" at bounding box center [118, 176] width 159 height 22
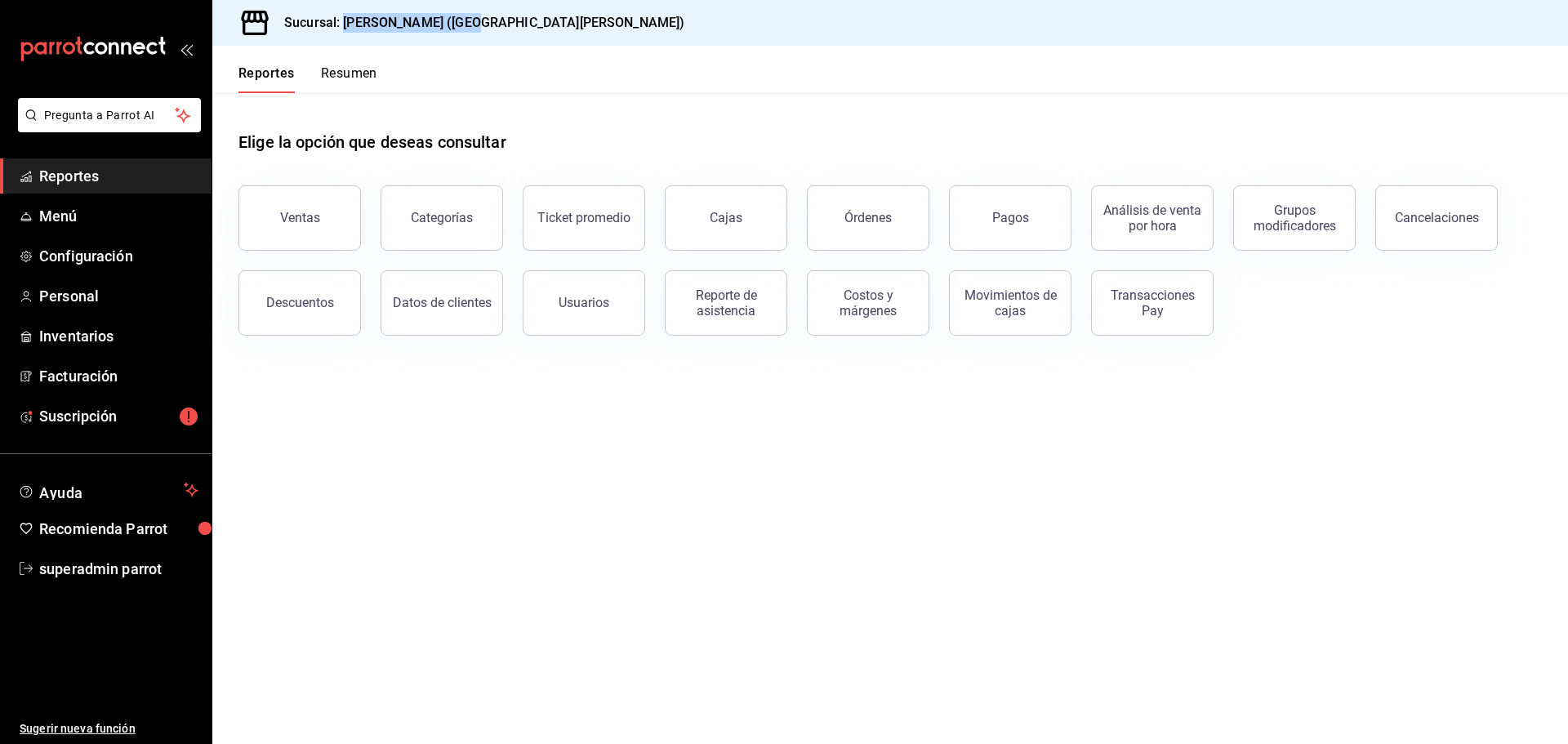
drag, startPoint x: 341, startPoint y: 22, endPoint x: 629, endPoint y: 21, distance: 288.0
click at [629, 21] on div "Sucursal: La Luna (San Pedro)" at bounding box center [890, 23] width 1356 height 46
copy h3 "La Luna (San Pedro)"
click at [362, 74] on button "Resumen" at bounding box center [349, 79] width 56 height 28
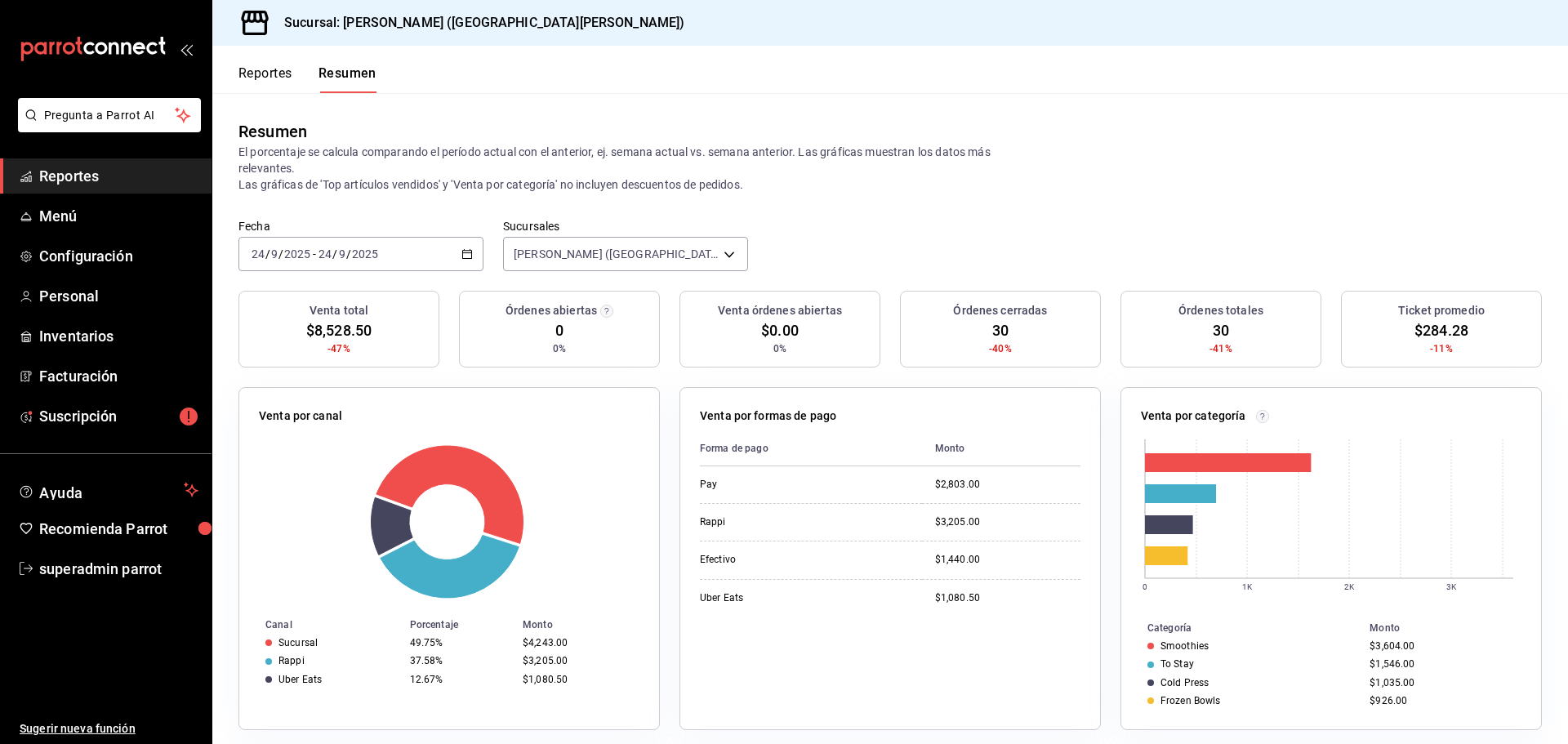
click at [288, 79] on button "Reportes" at bounding box center [266, 79] width 54 height 28
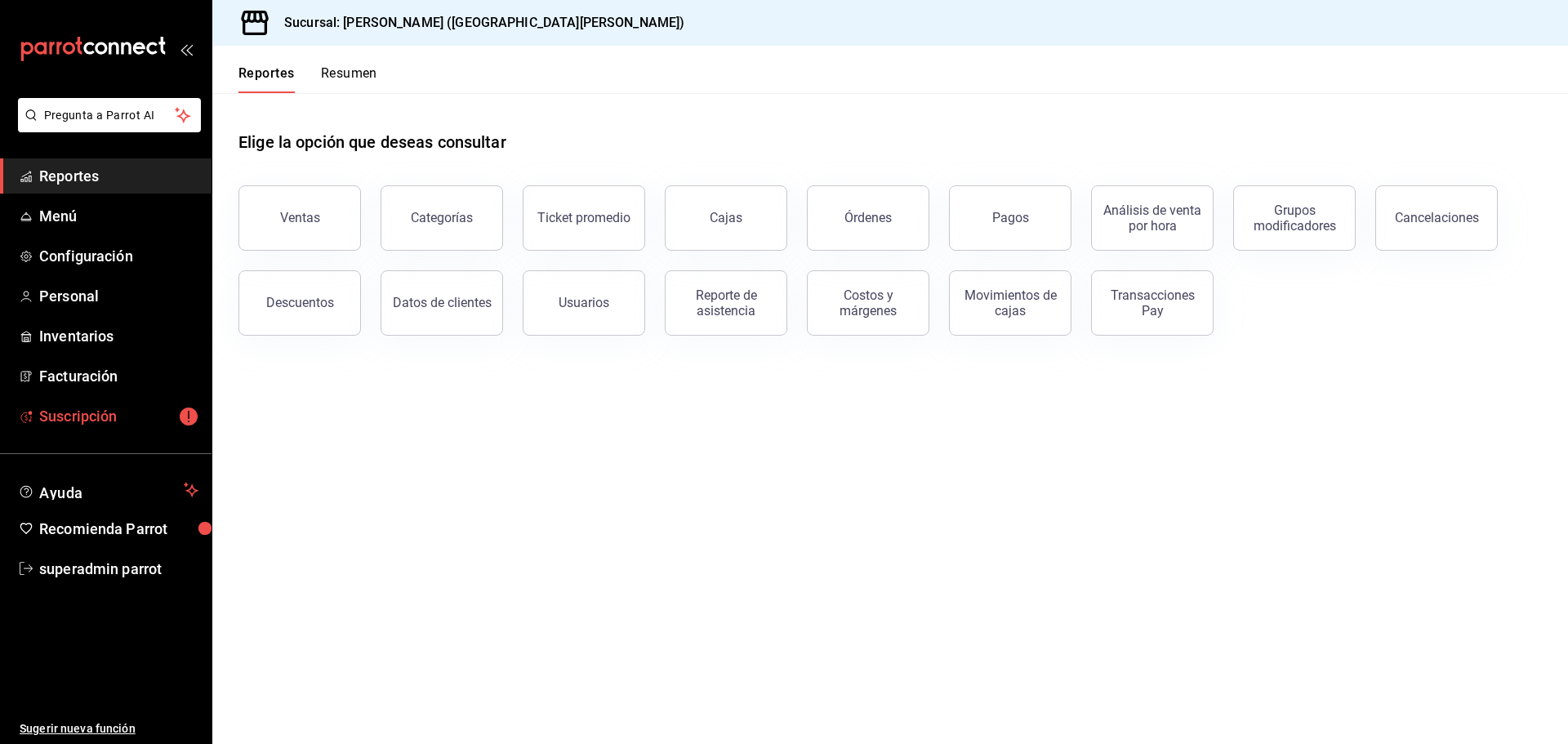
click at [140, 423] on span "Suscripción" at bounding box center [118, 415] width 159 height 22
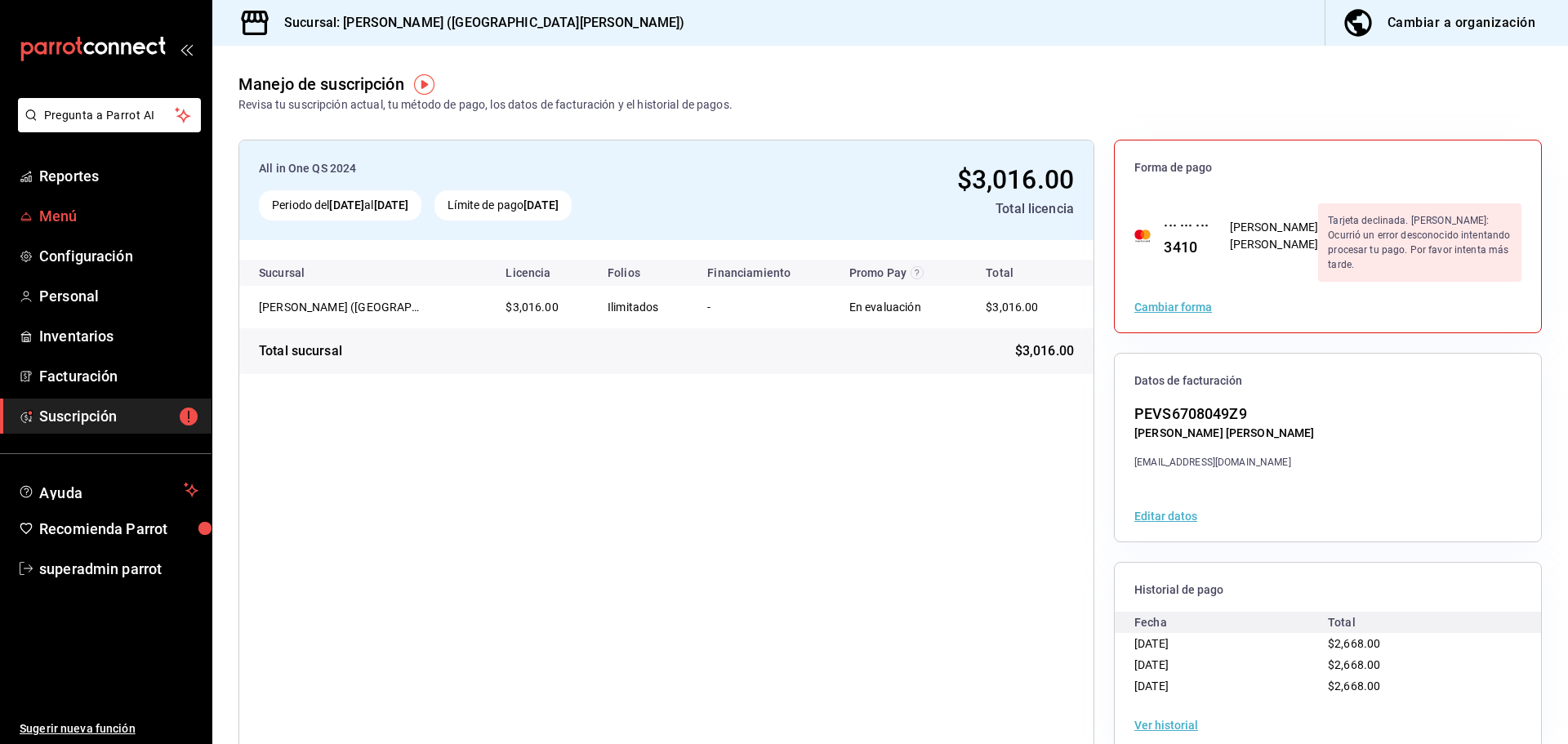
click at [103, 215] on span "Menú" at bounding box center [118, 216] width 159 height 22
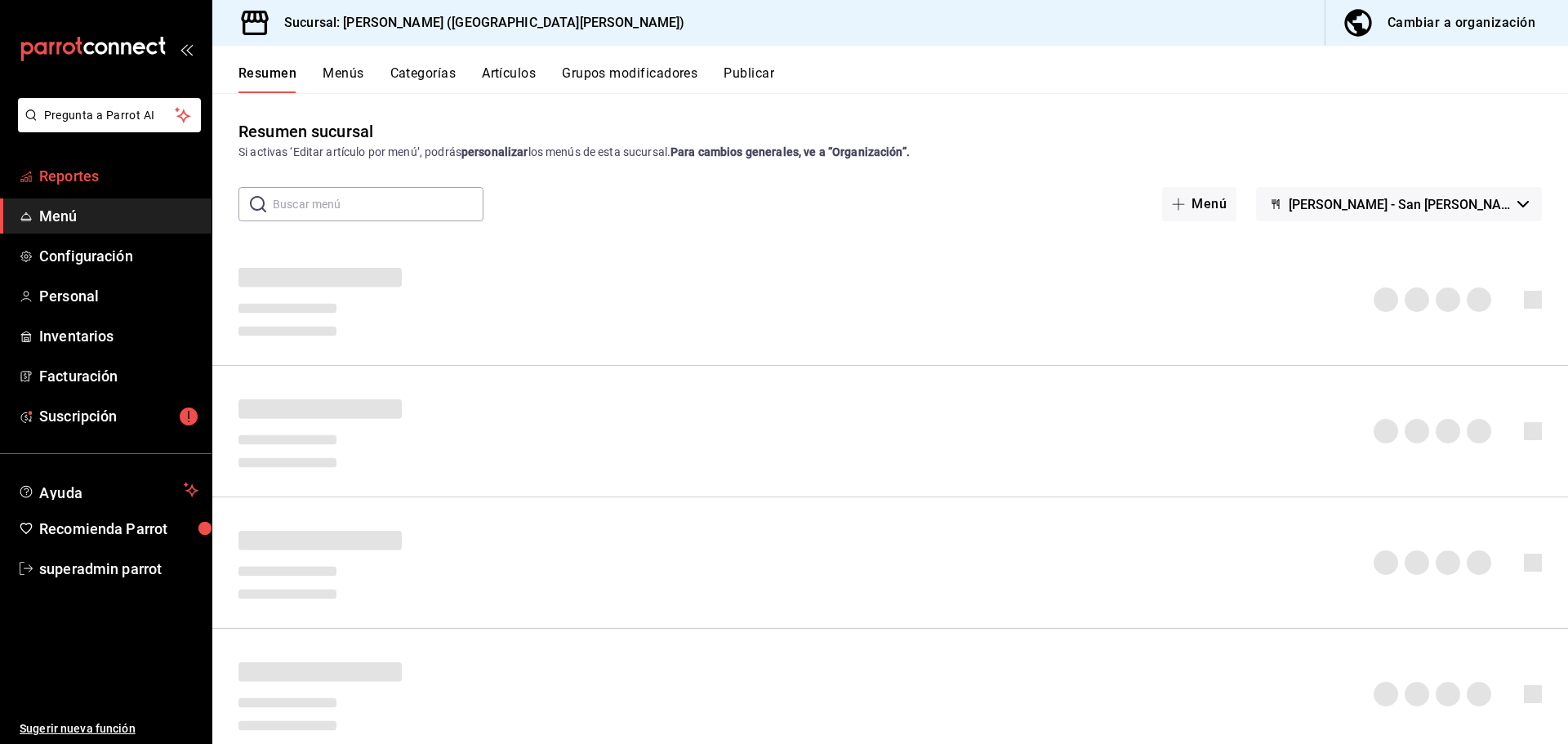
click at [85, 174] on span "Reportes" at bounding box center [118, 176] width 159 height 22
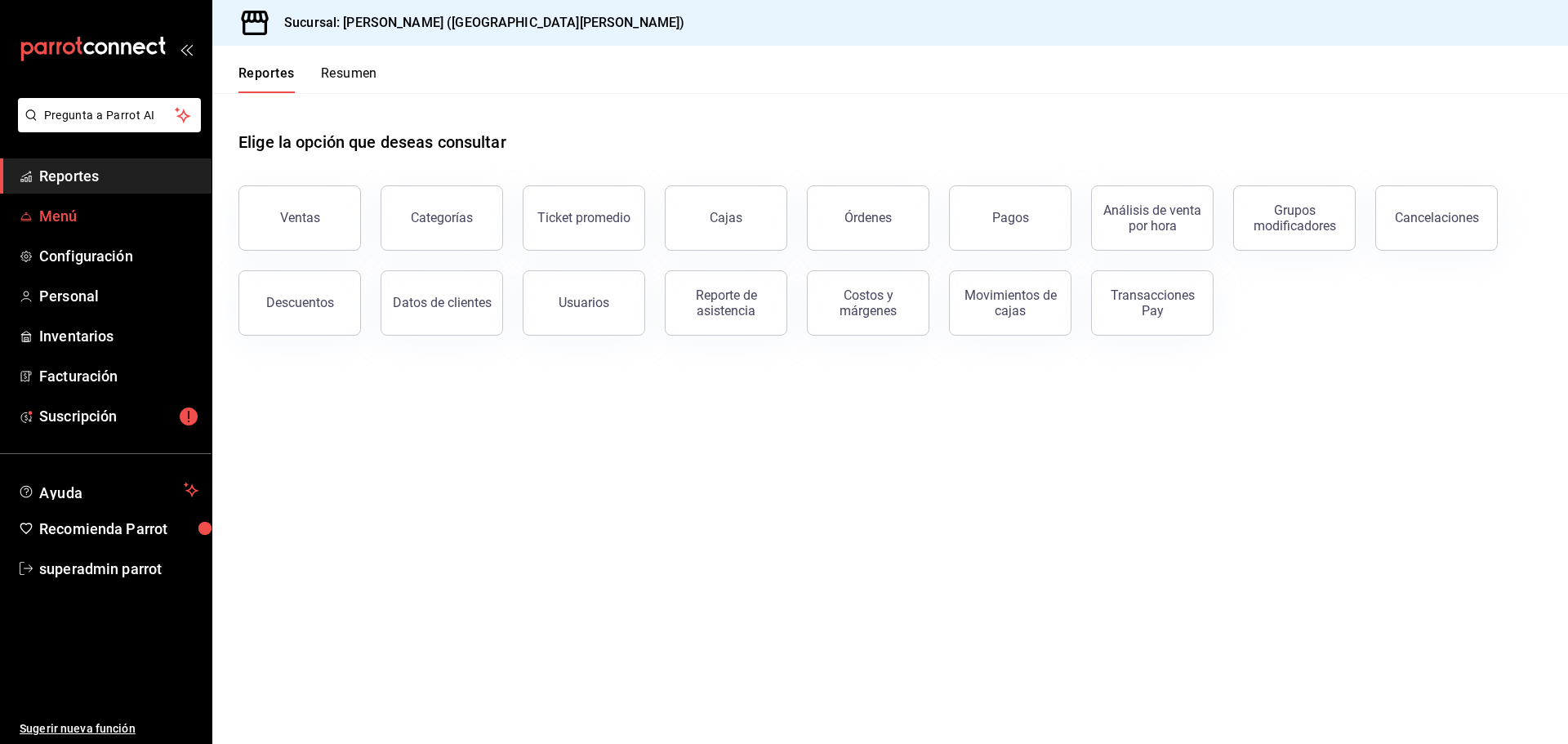
click at [109, 228] on link "Menú" at bounding box center [106, 216] width 211 height 35
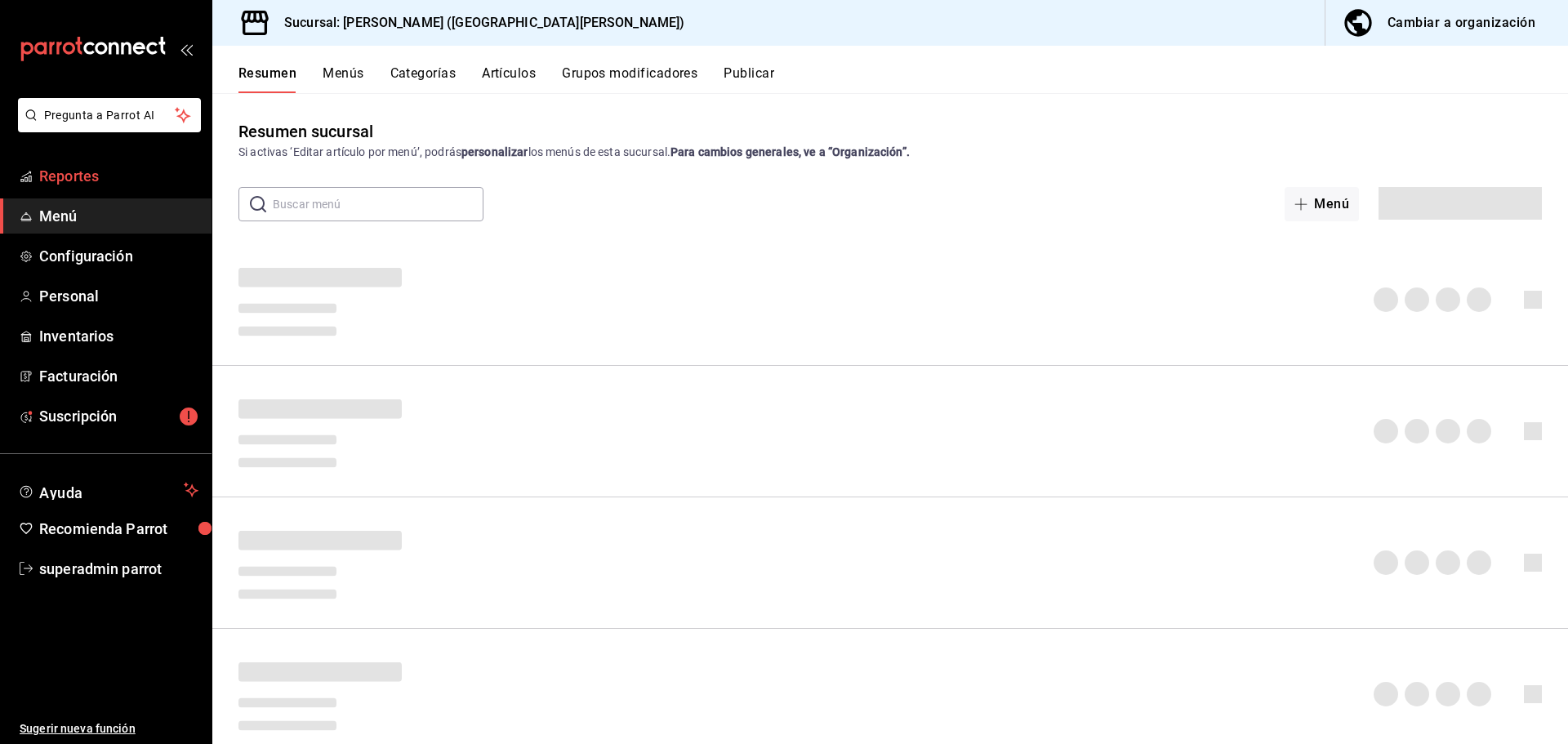
click at [100, 174] on span "Reportes" at bounding box center [118, 176] width 159 height 22
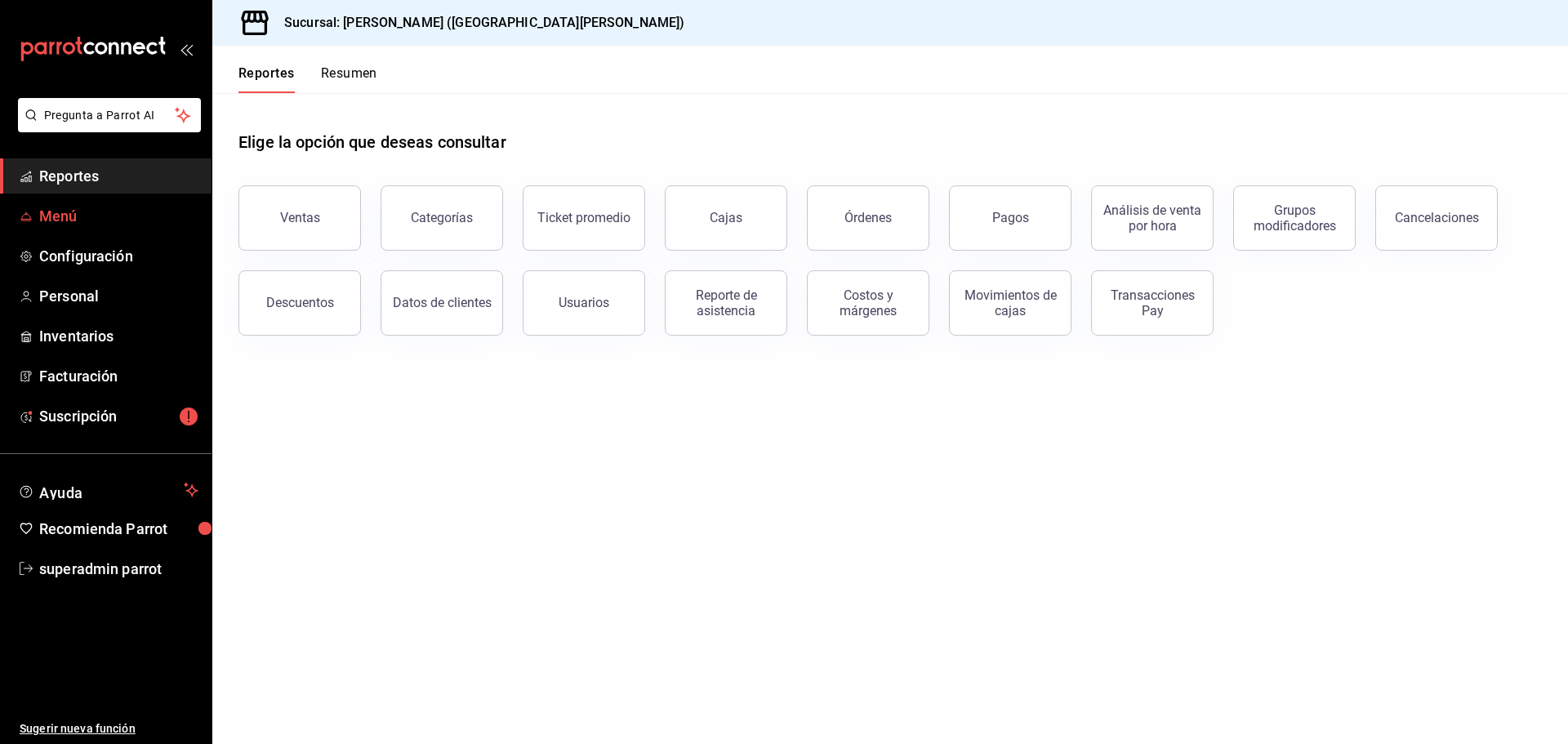
click at [110, 206] on span "Menú" at bounding box center [118, 216] width 159 height 22
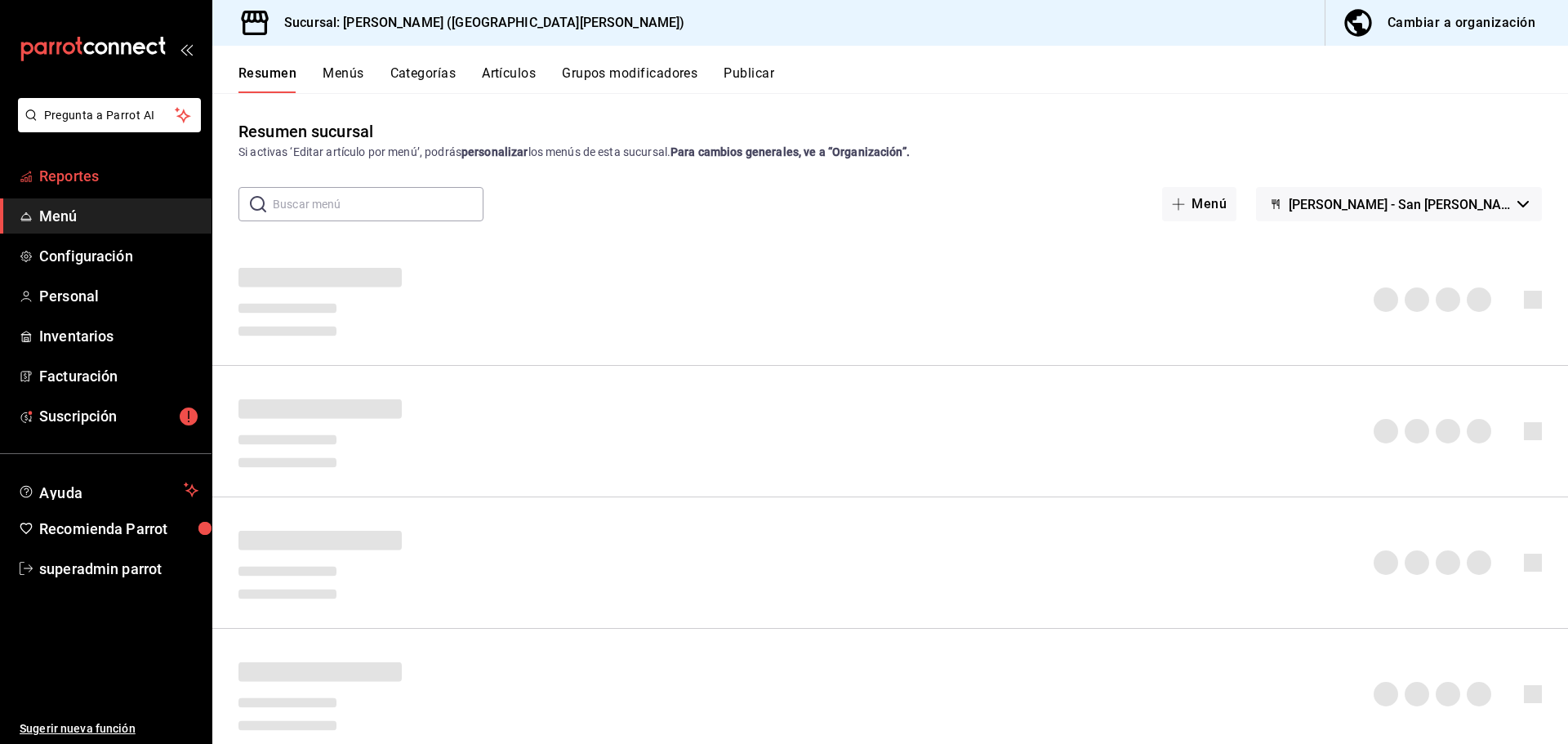
click at [101, 176] on span "Reportes" at bounding box center [118, 176] width 159 height 22
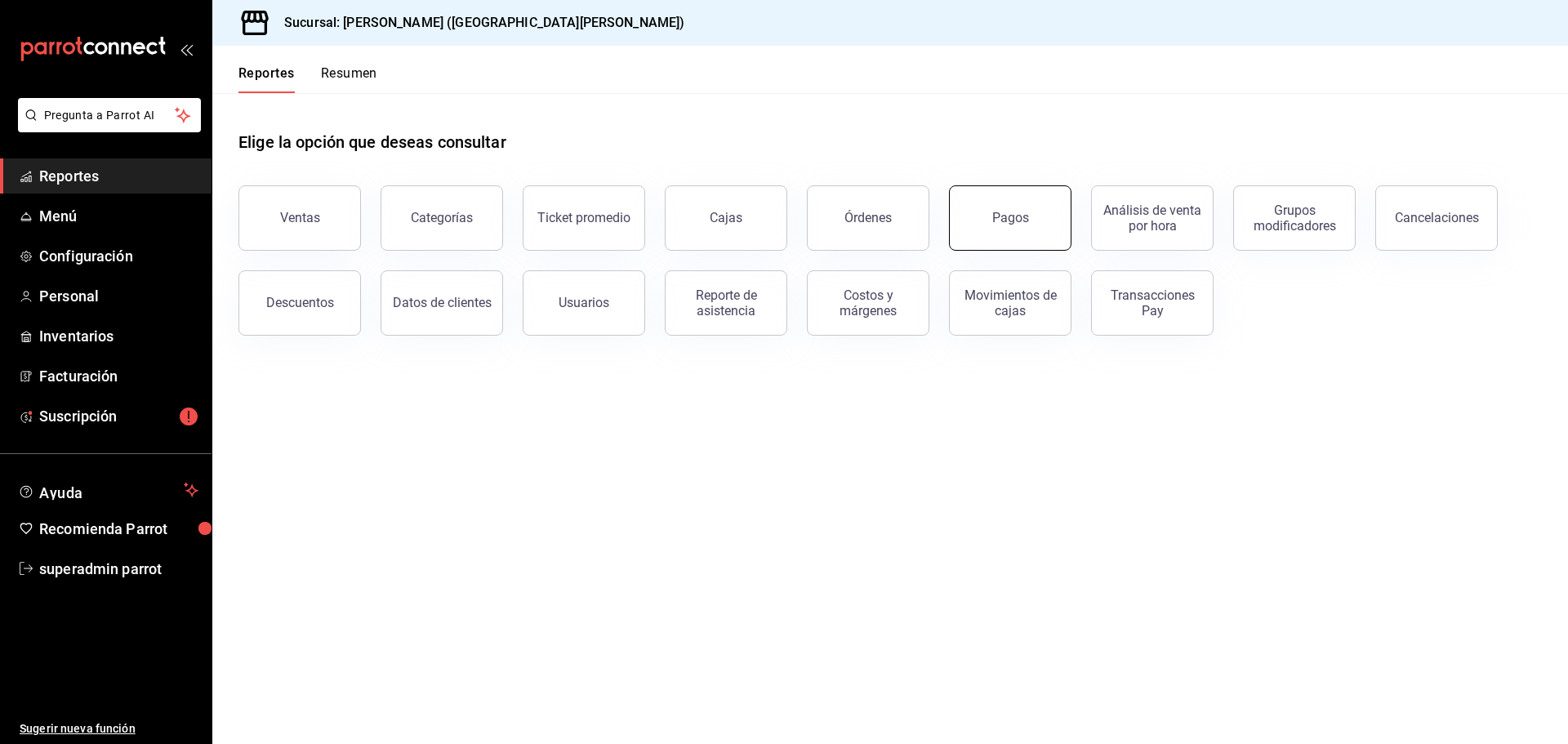
click at [1044, 221] on button "Pagos" at bounding box center [1011, 218] width 123 height 65
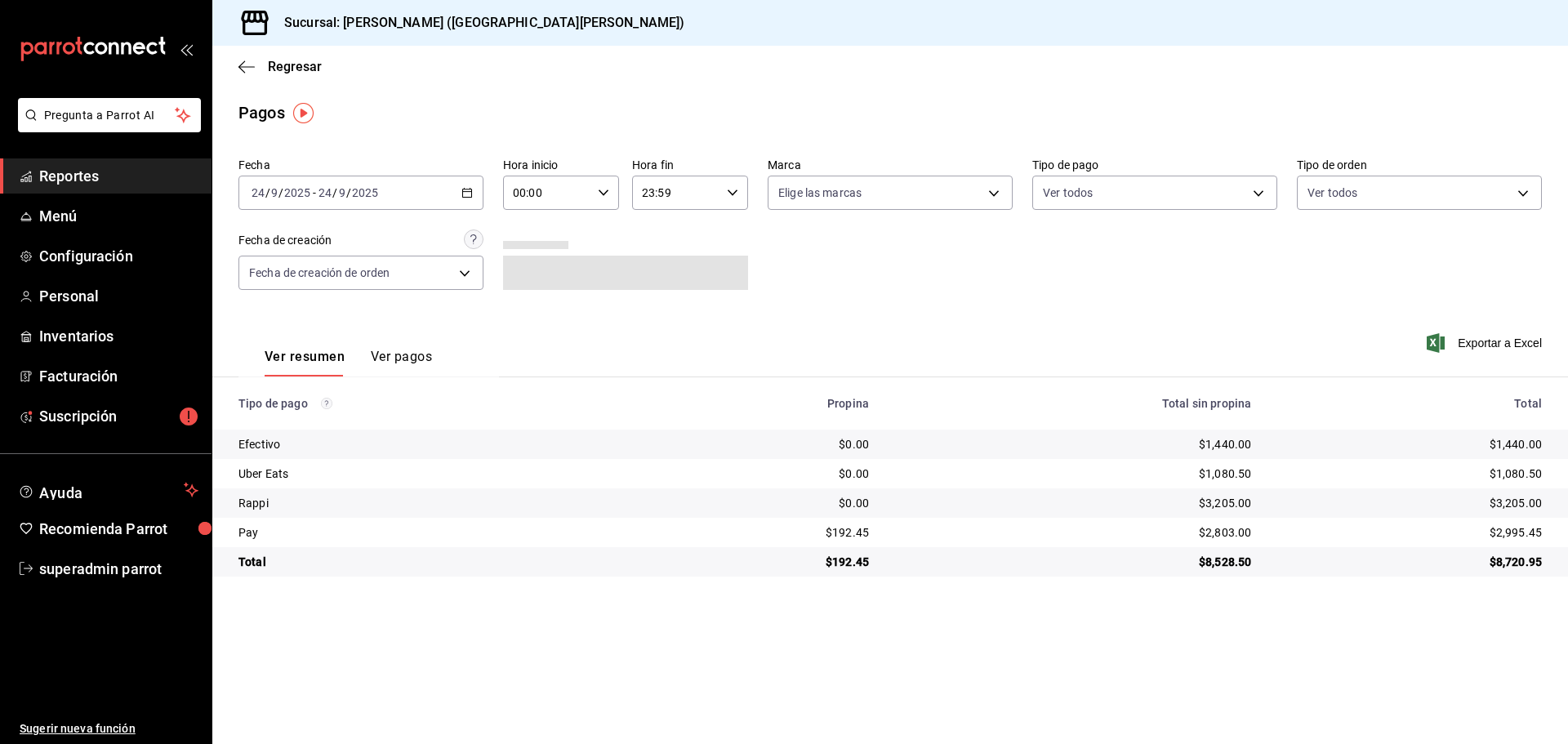
click at [421, 358] on button "Ver pagos" at bounding box center [401, 362] width 61 height 28
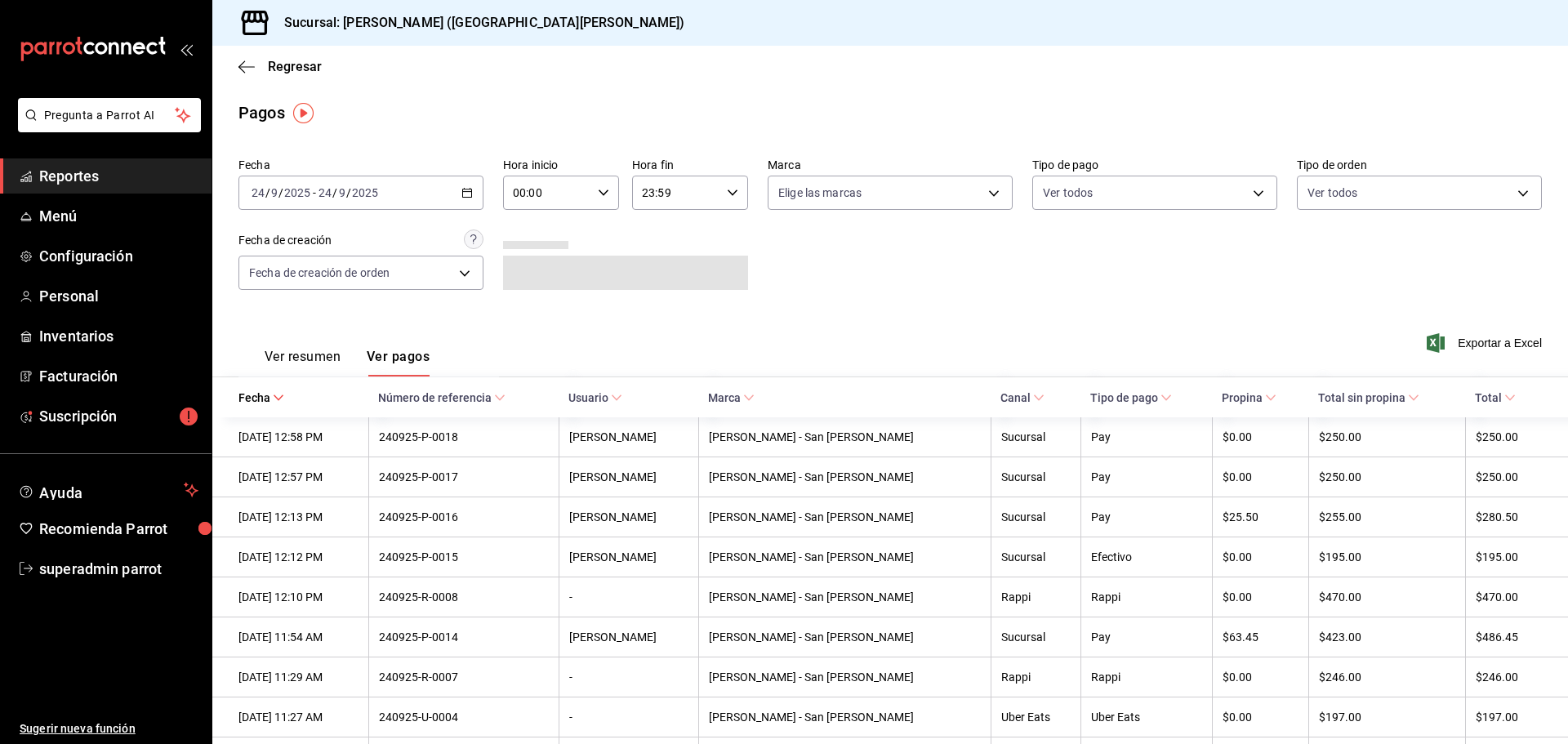
click at [311, 358] on button "Ver resumen" at bounding box center [303, 362] width 76 height 28
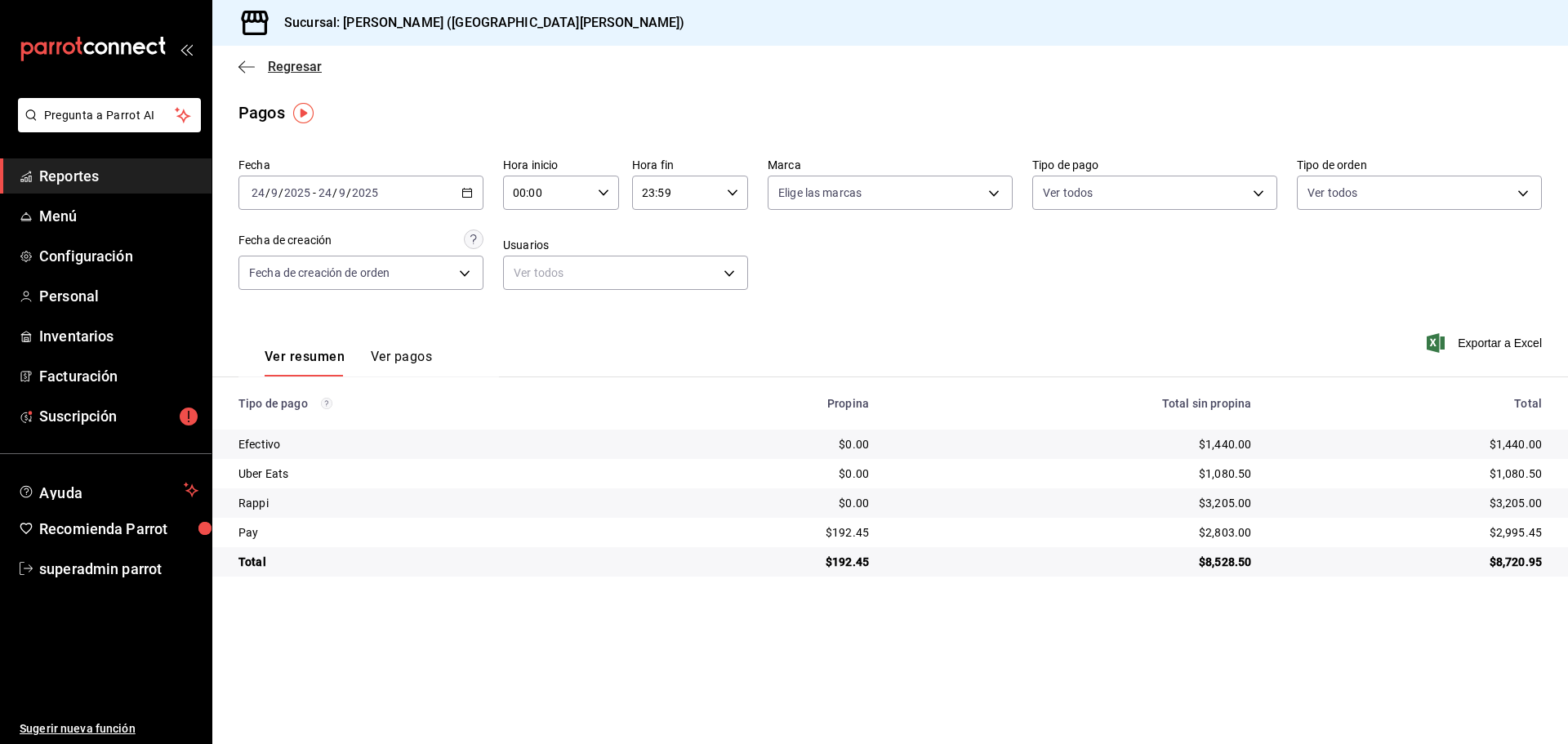
click at [249, 65] on icon "button" at bounding box center [247, 67] width 16 height 14
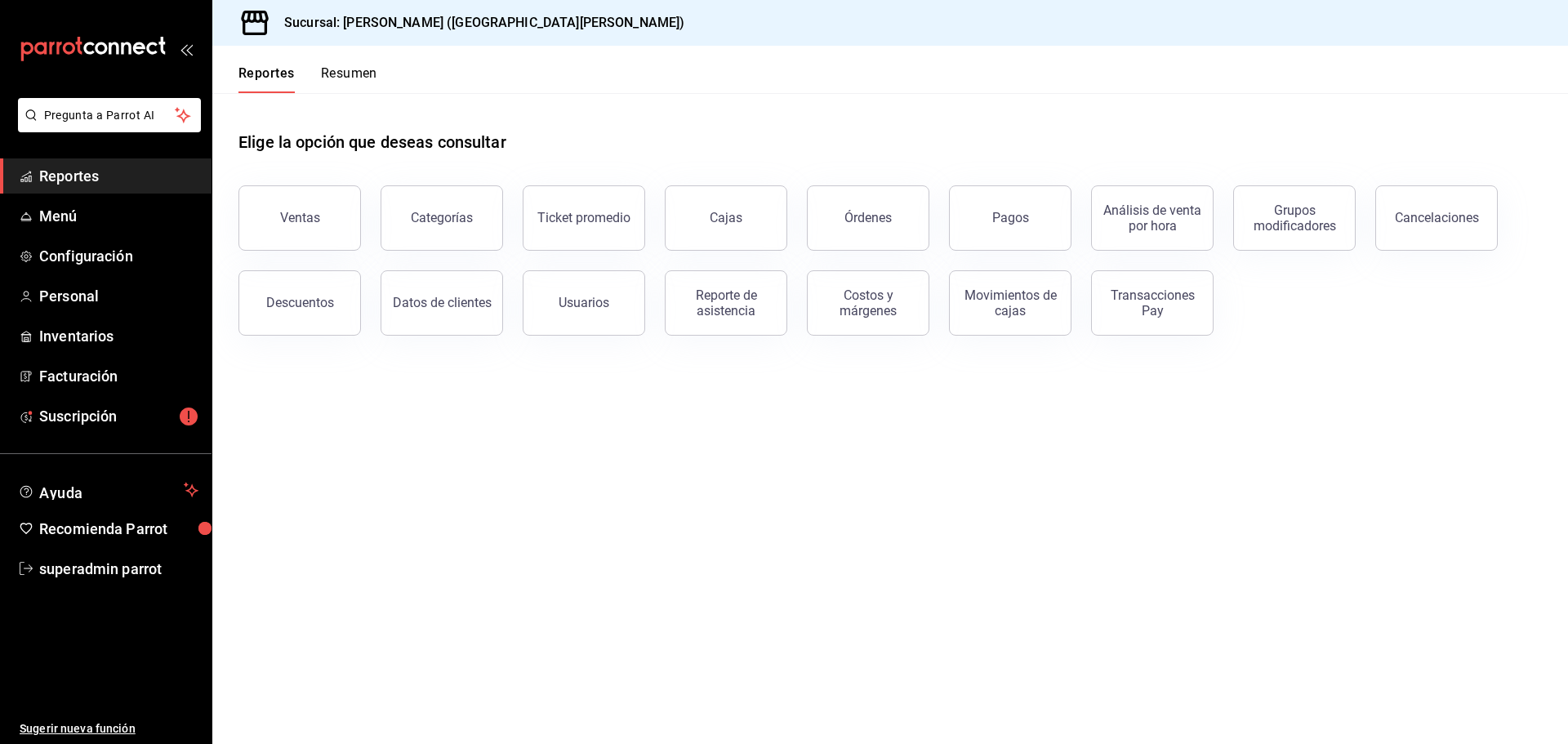
click at [370, 79] on button "Resumen" at bounding box center [349, 79] width 56 height 28
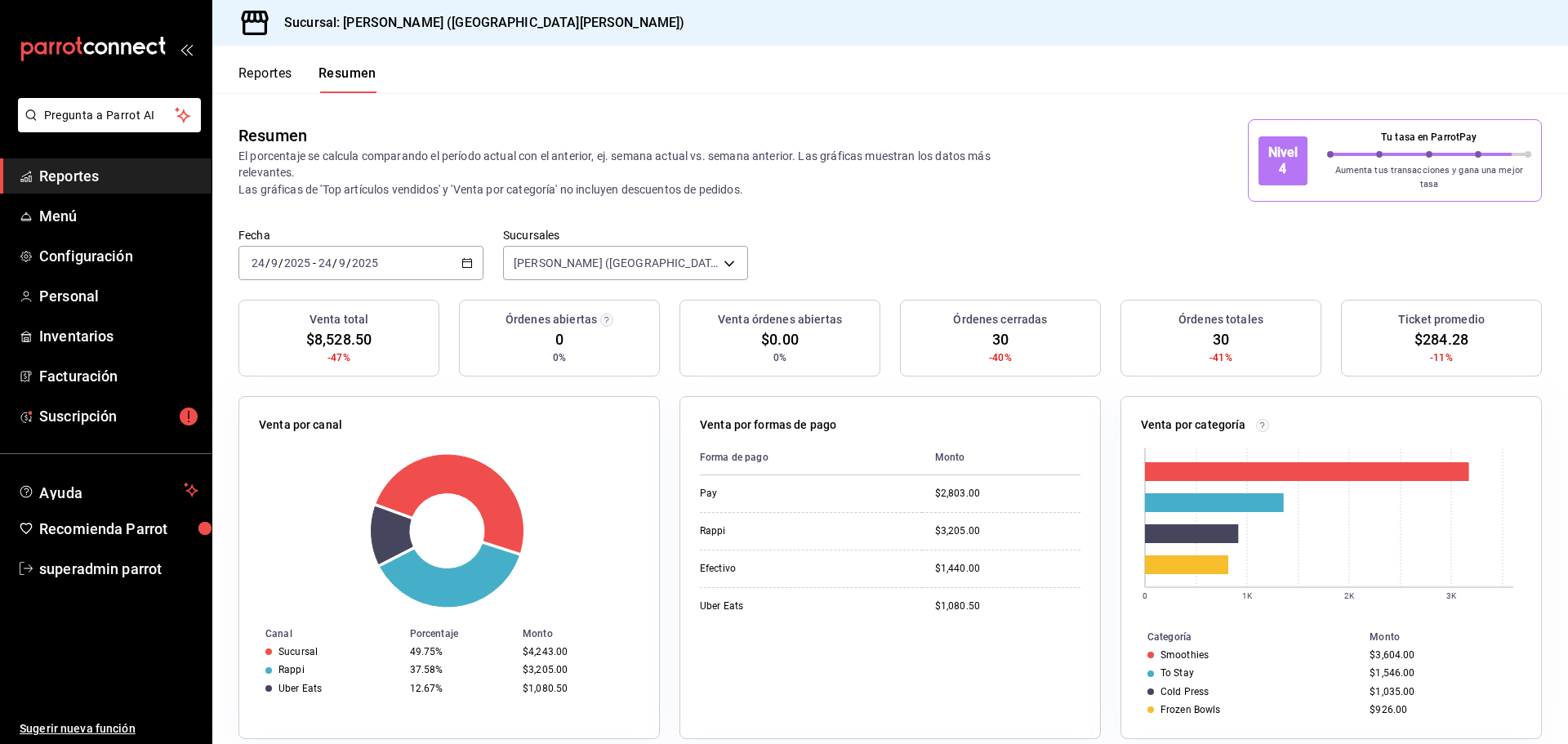
click at [249, 75] on button "Reportes" at bounding box center [266, 79] width 54 height 28
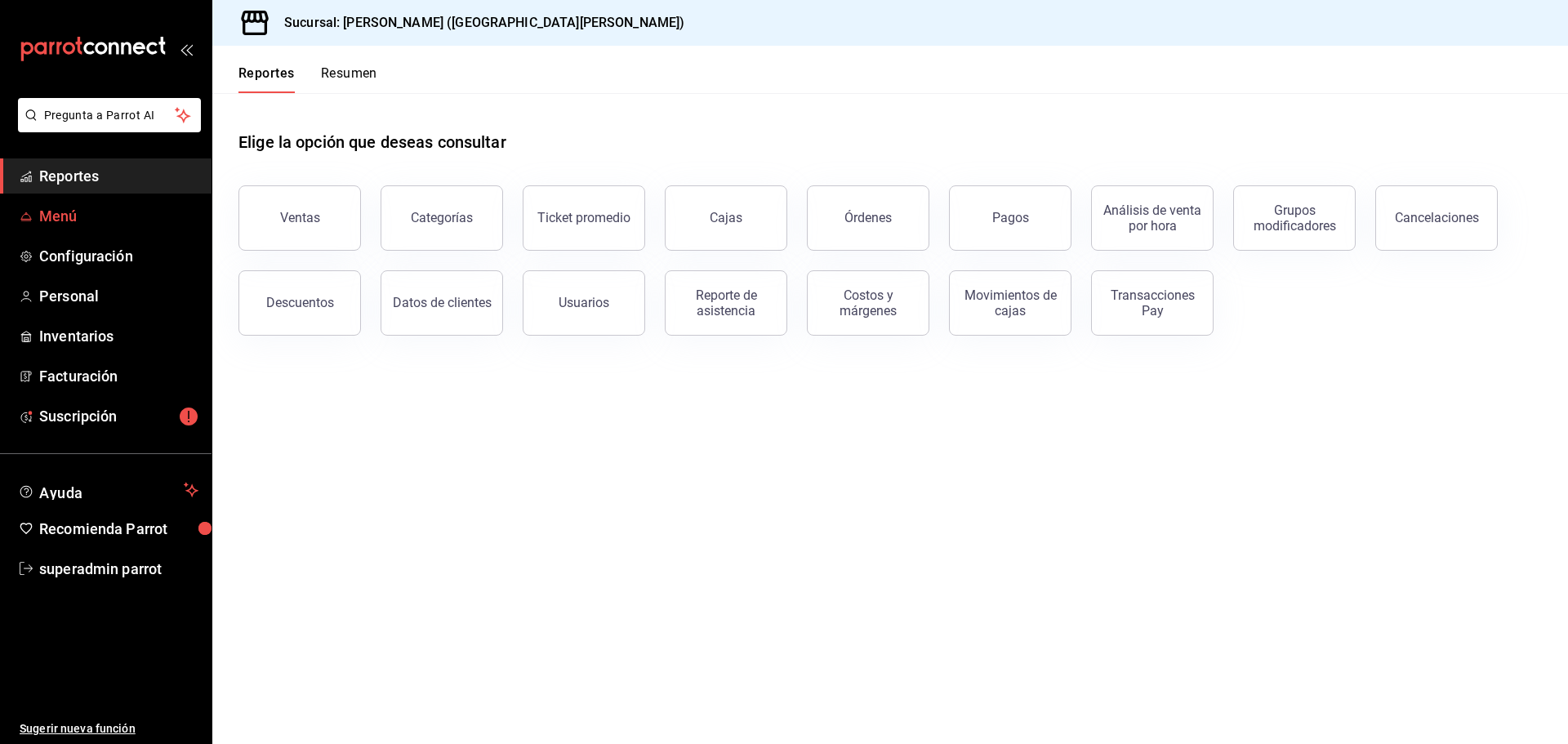
click at [87, 217] on span "Menú" at bounding box center [118, 216] width 159 height 22
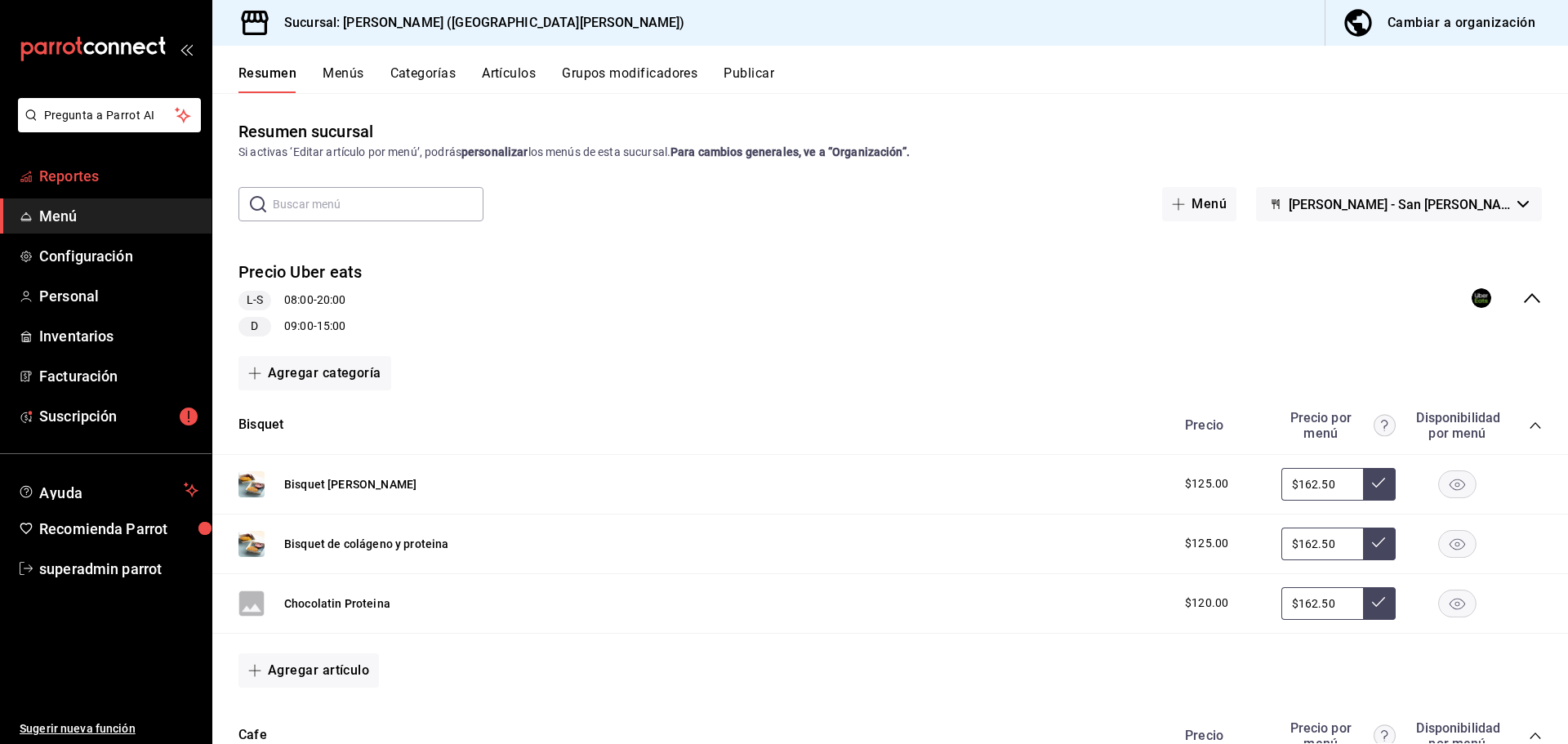
click at [115, 187] on link "Reportes" at bounding box center [106, 175] width 211 height 35
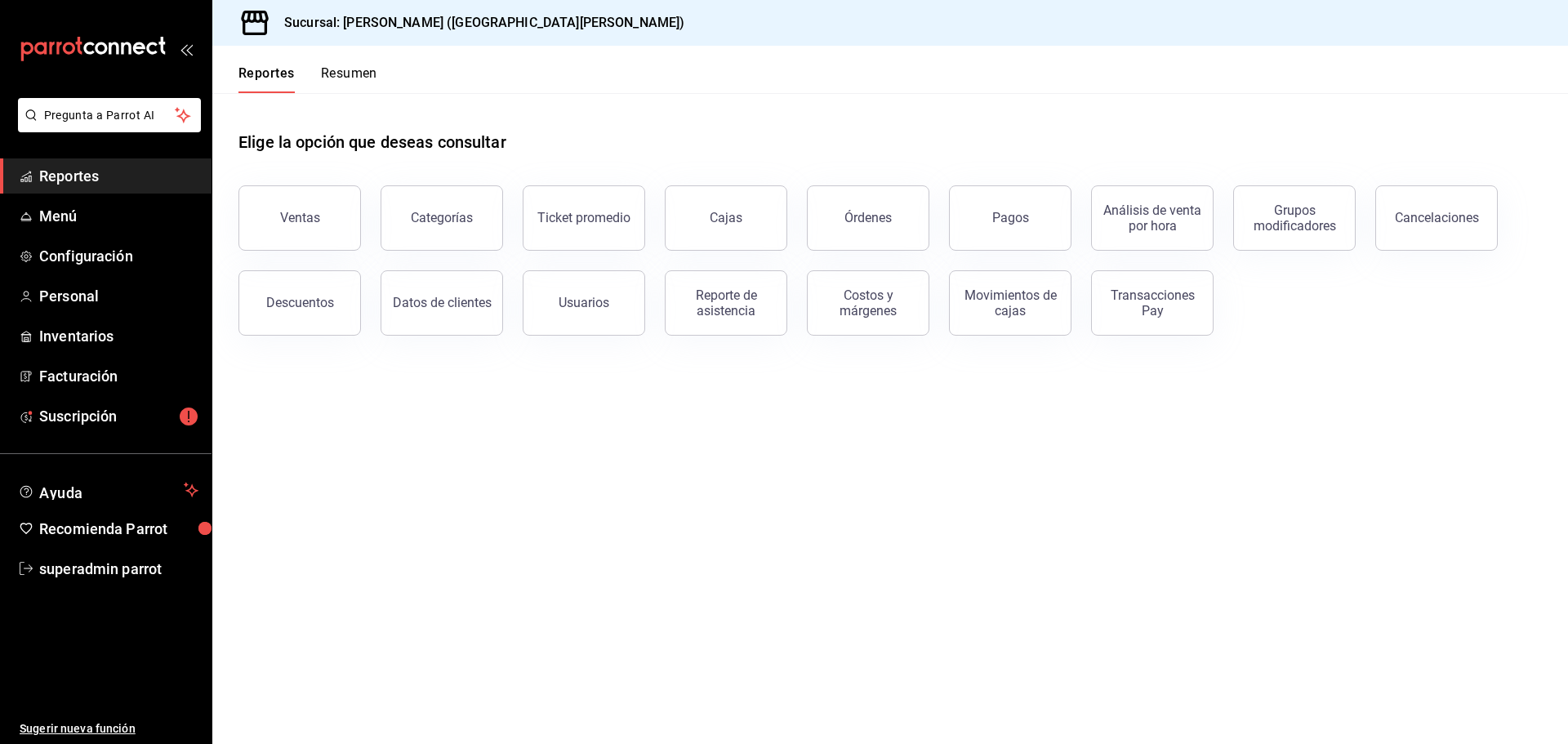
click at [350, 71] on button "Resumen" at bounding box center [349, 79] width 56 height 28
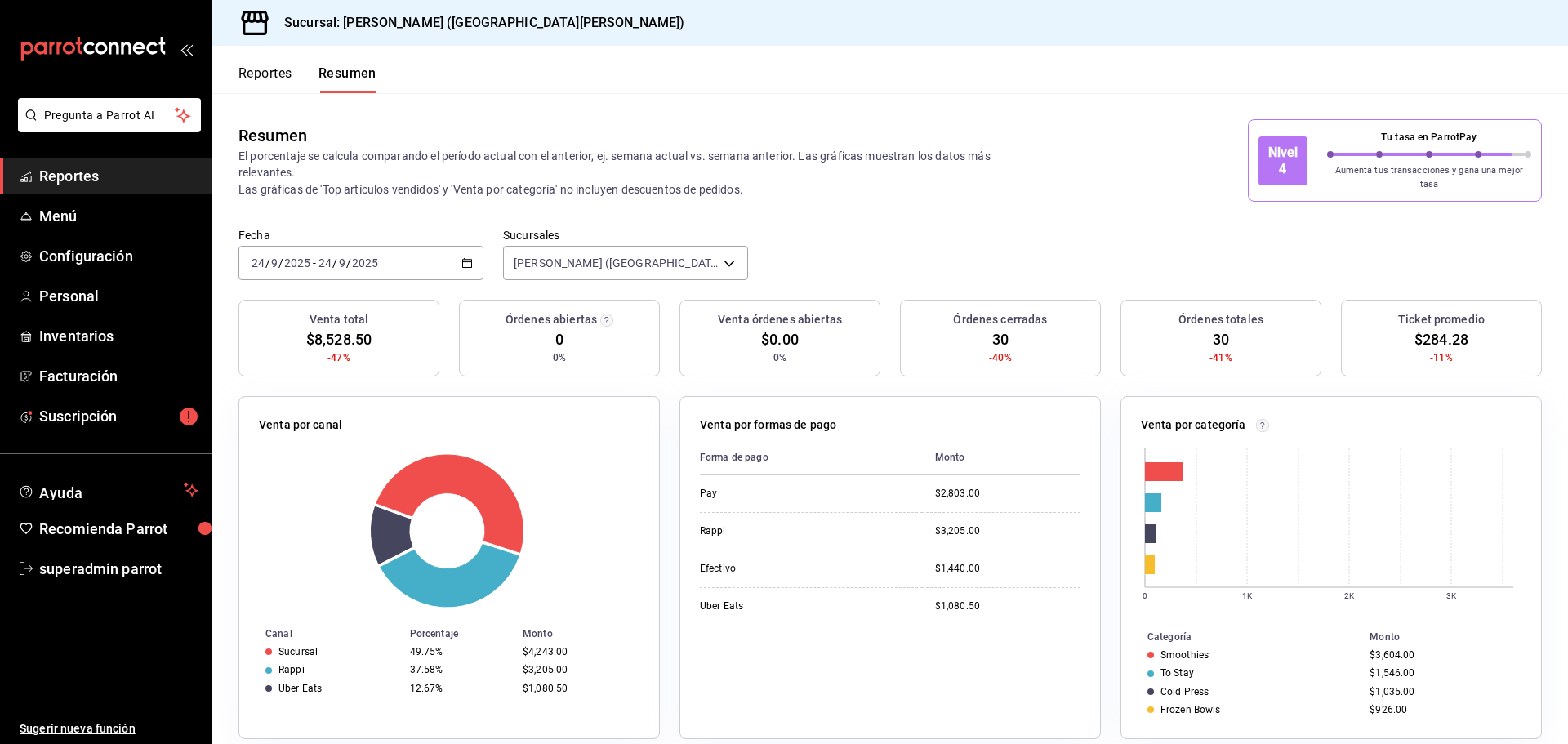
click at [272, 70] on button "Reportes" at bounding box center [266, 79] width 54 height 28
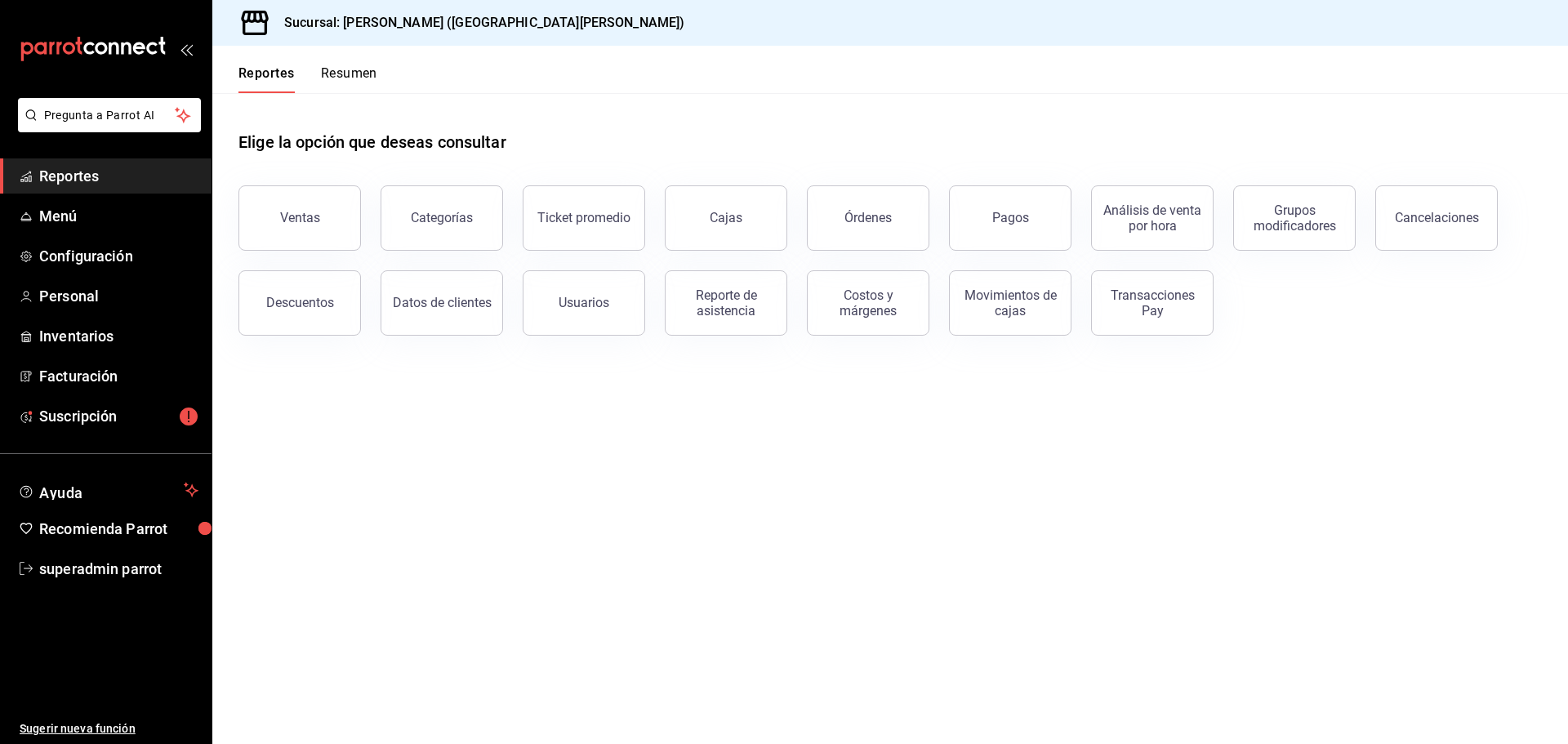
click at [354, 78] on button "Resumen" at bounding box center [349, 79] width 56 height 28
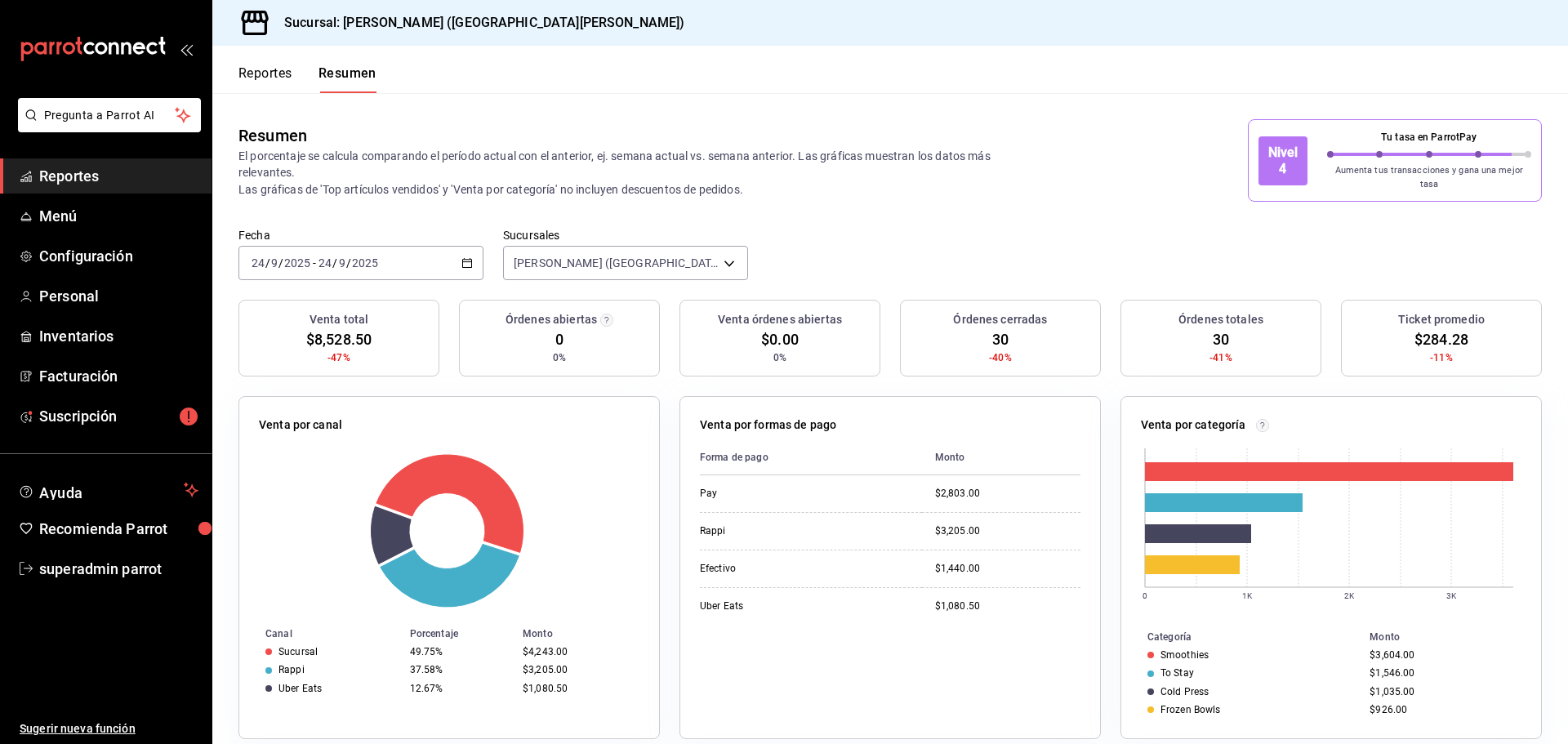
click at [1418, 166] on p "Aumenta tus transacciones y gana una mejor tasa" at bounding box center [1429, 178] width 205 height 27
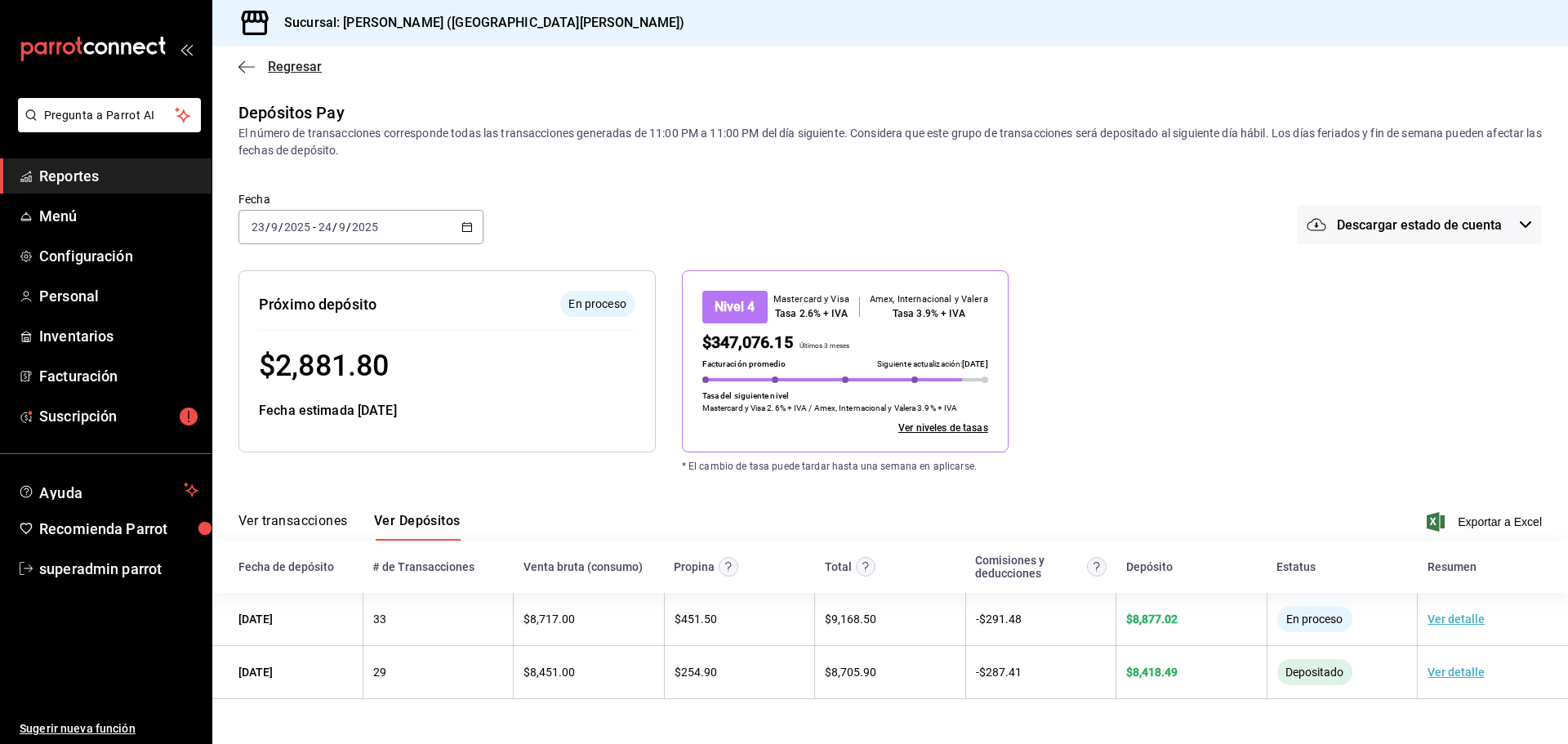
click at [256, 72] on span "Regresar" at bounding box center [280, 66] width 83 height 15
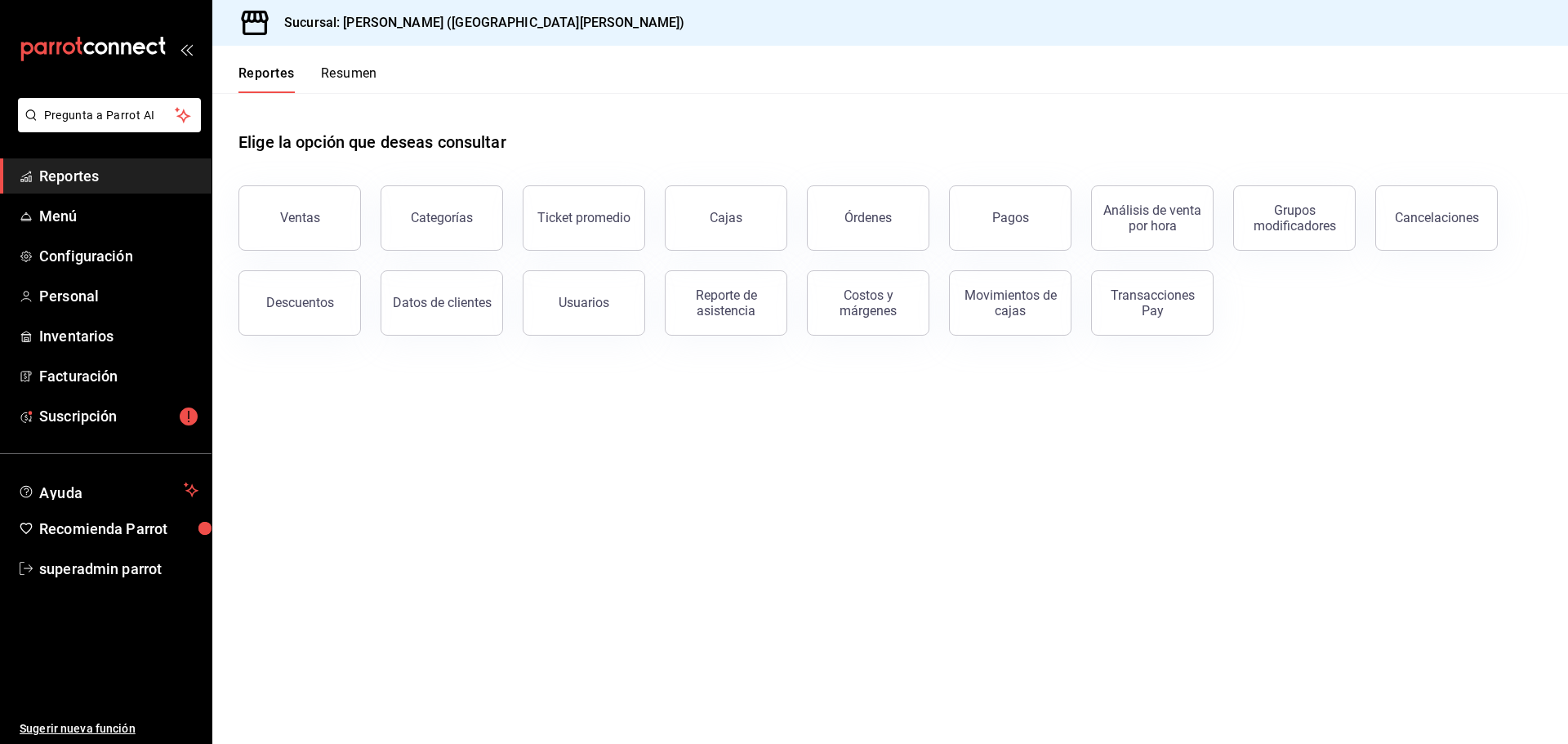
click at [256, 72] on button "Reportes" at bounding box center [266, 79] width 56 height 28
click at [146, 170] on span "Reportes" at bounding box center [118, 176] width 159 height 22
click at [345, 49] on div "Reportes Resumen" at bounding box center [294, 70] width 165 height 47
click at [355, 63] on div "Reportes Resumen" at bounding box center [294, 70] width 165 height 47
click at [364, 72] on button "Resumen" at bounding box center [349, 79] width 56 height 28
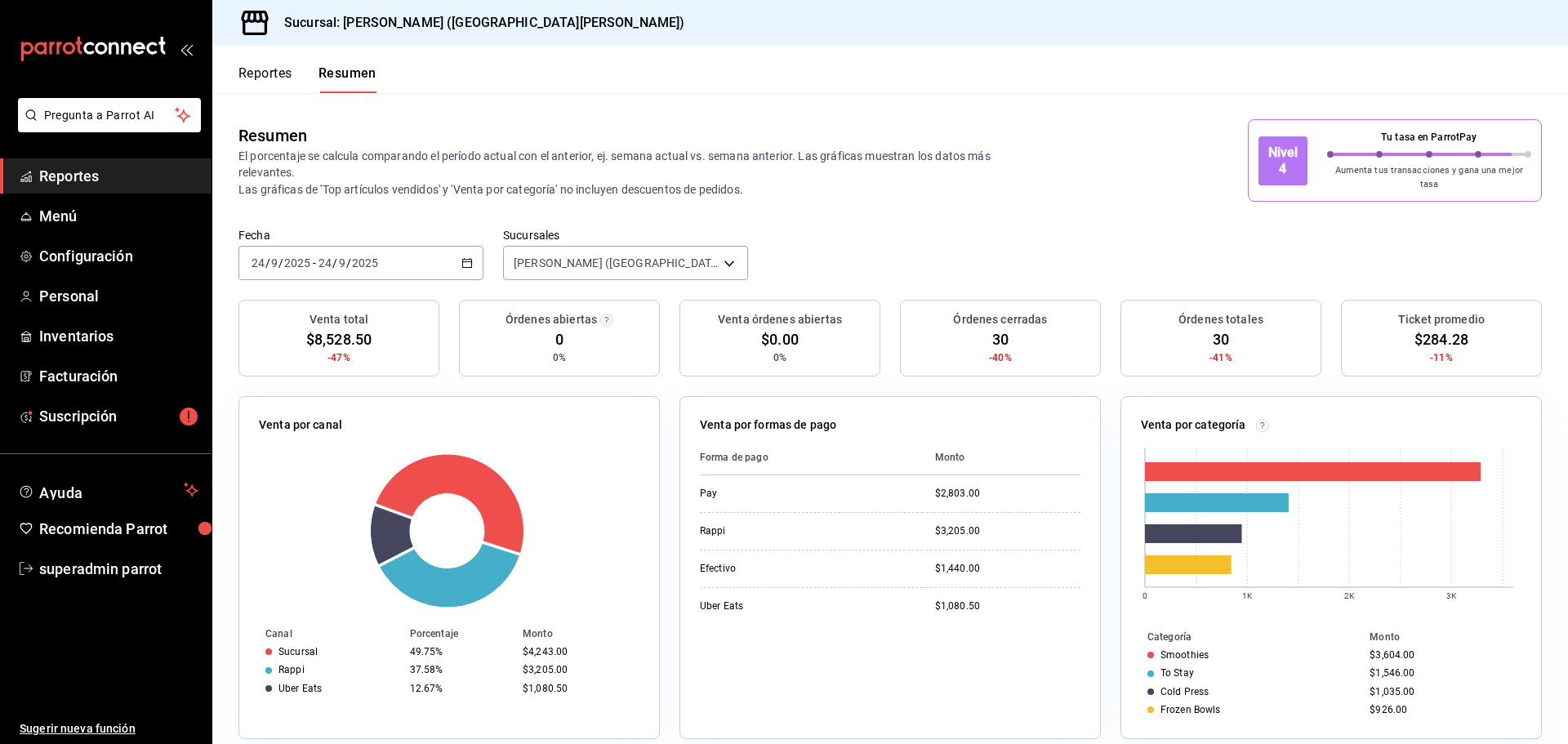
click at [285, 77] on button "Reportes" at bounding box center [266, 79] width 54 height 28
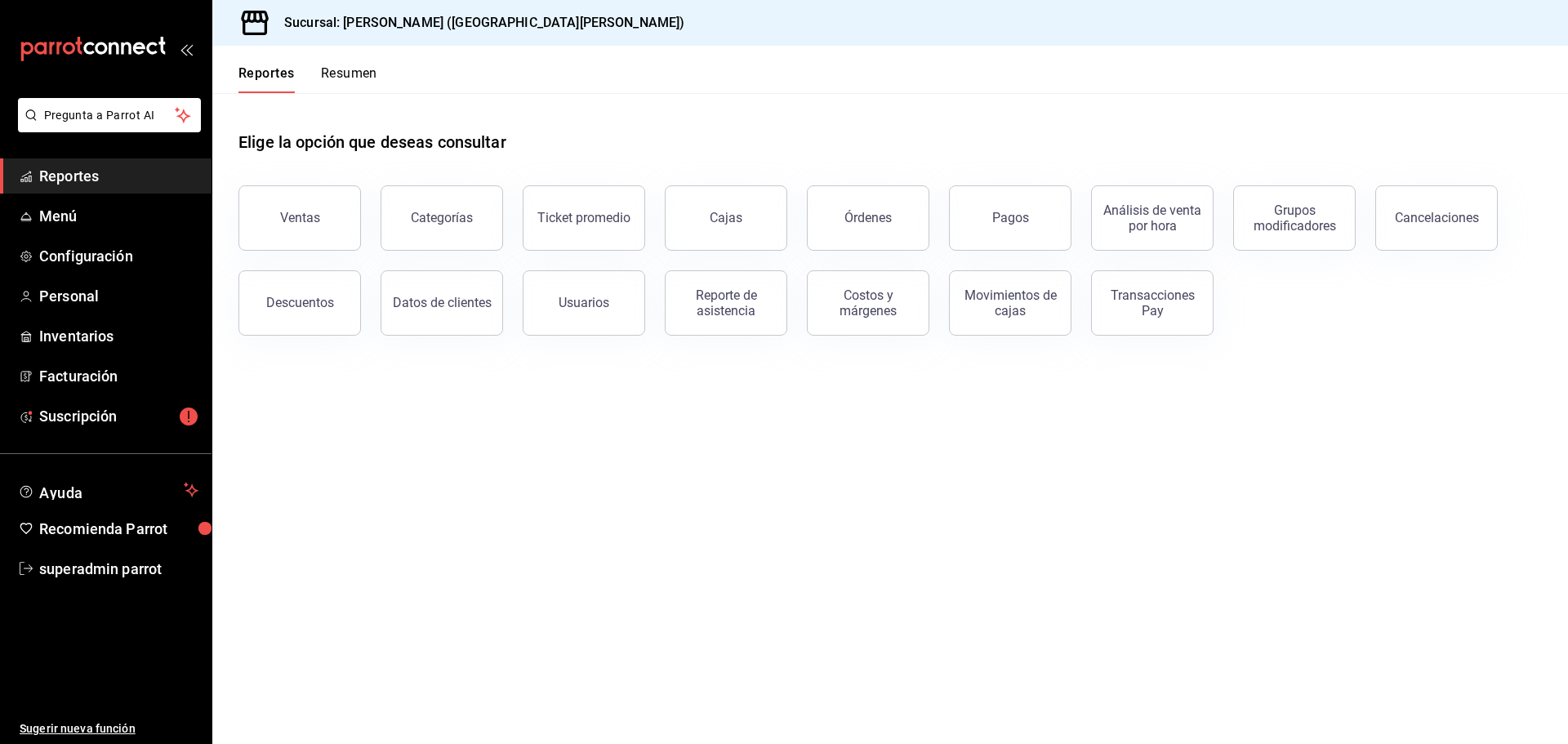
click at [363, 84] on button "Resumen" at bounding box center [349, 79] width 56 height 28
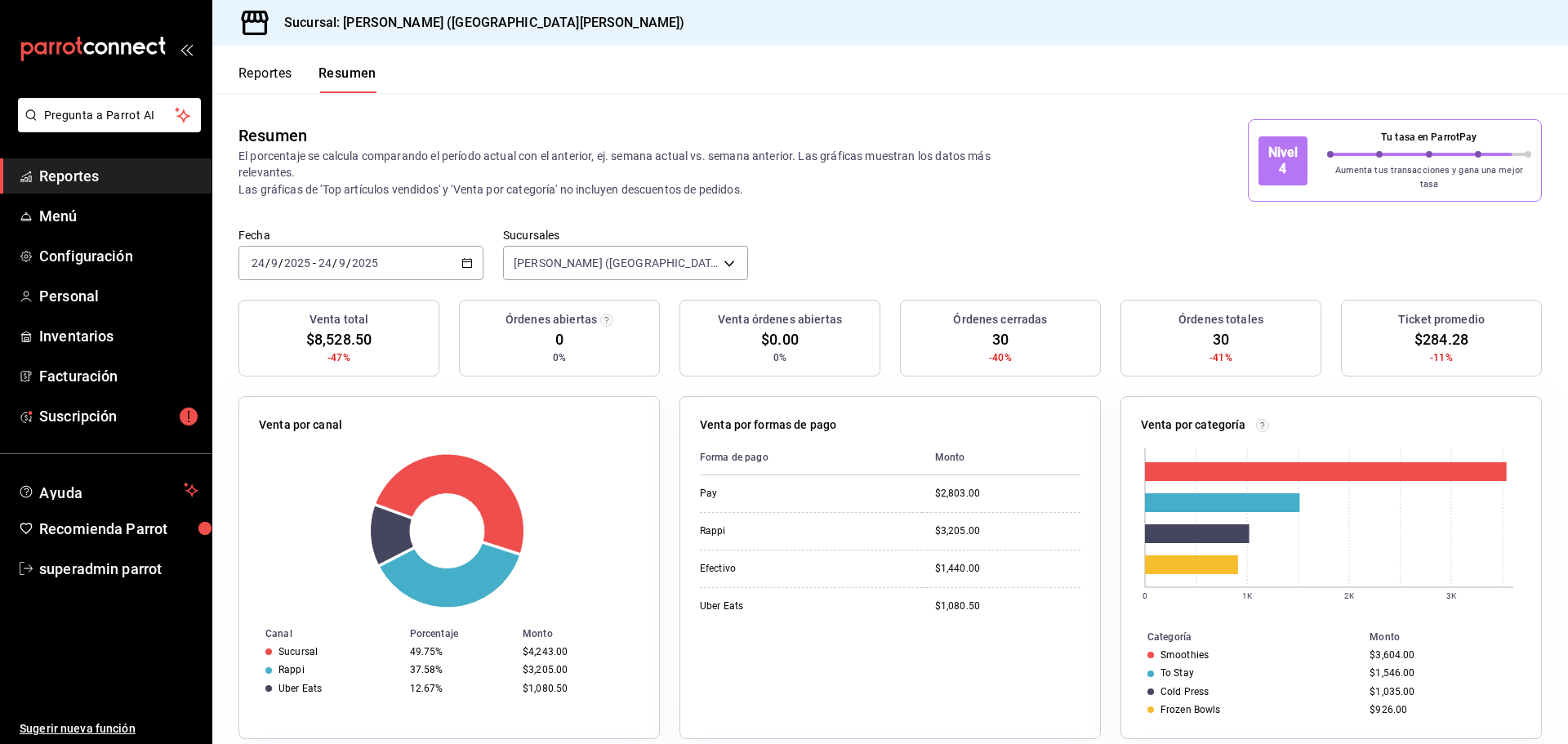
click at [275, 76] on button "Reportes" at bounding box center [266, 79] width 54 height 28
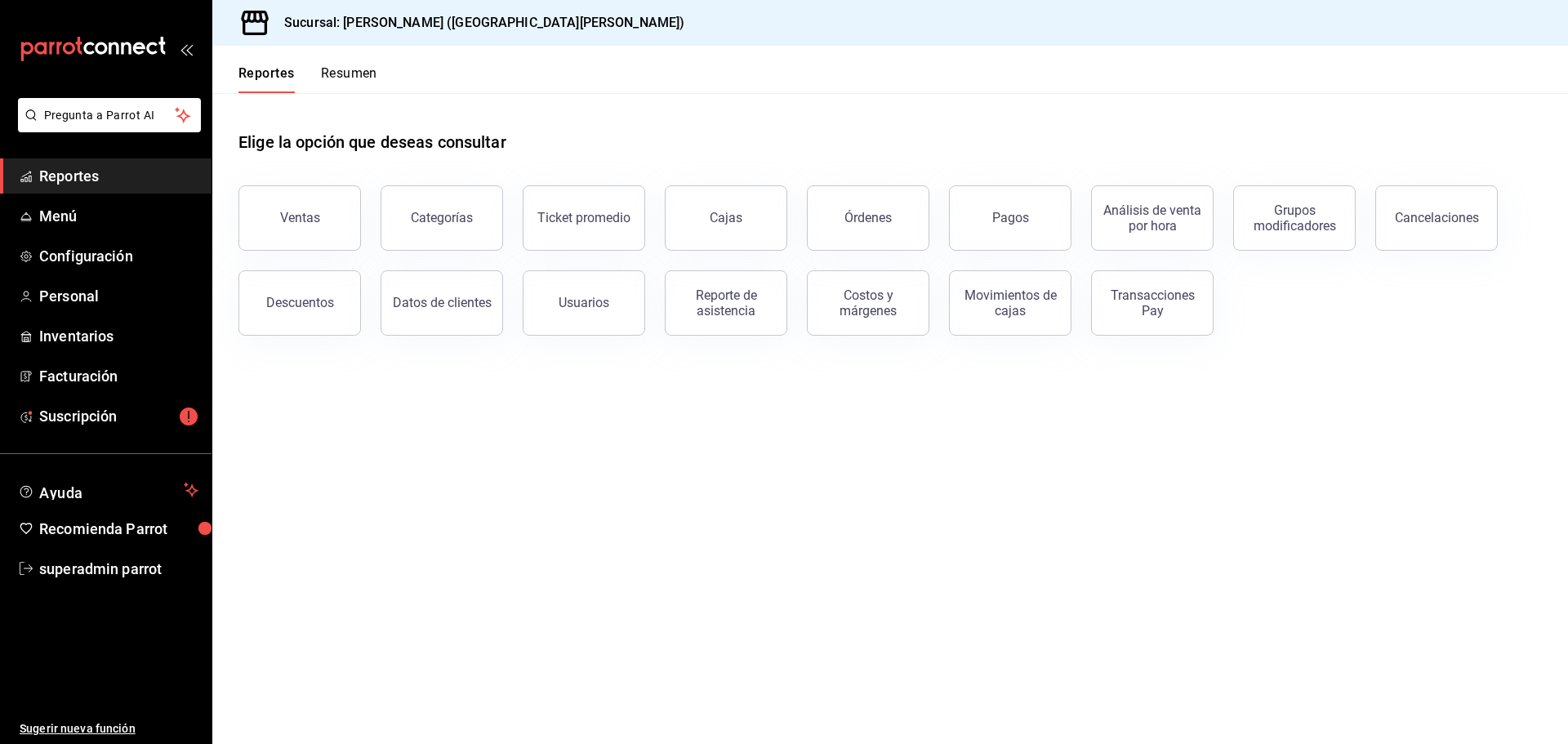
click at [350, 79] on button "Resumen" at bounding box center [349, 79] width 56 height 28
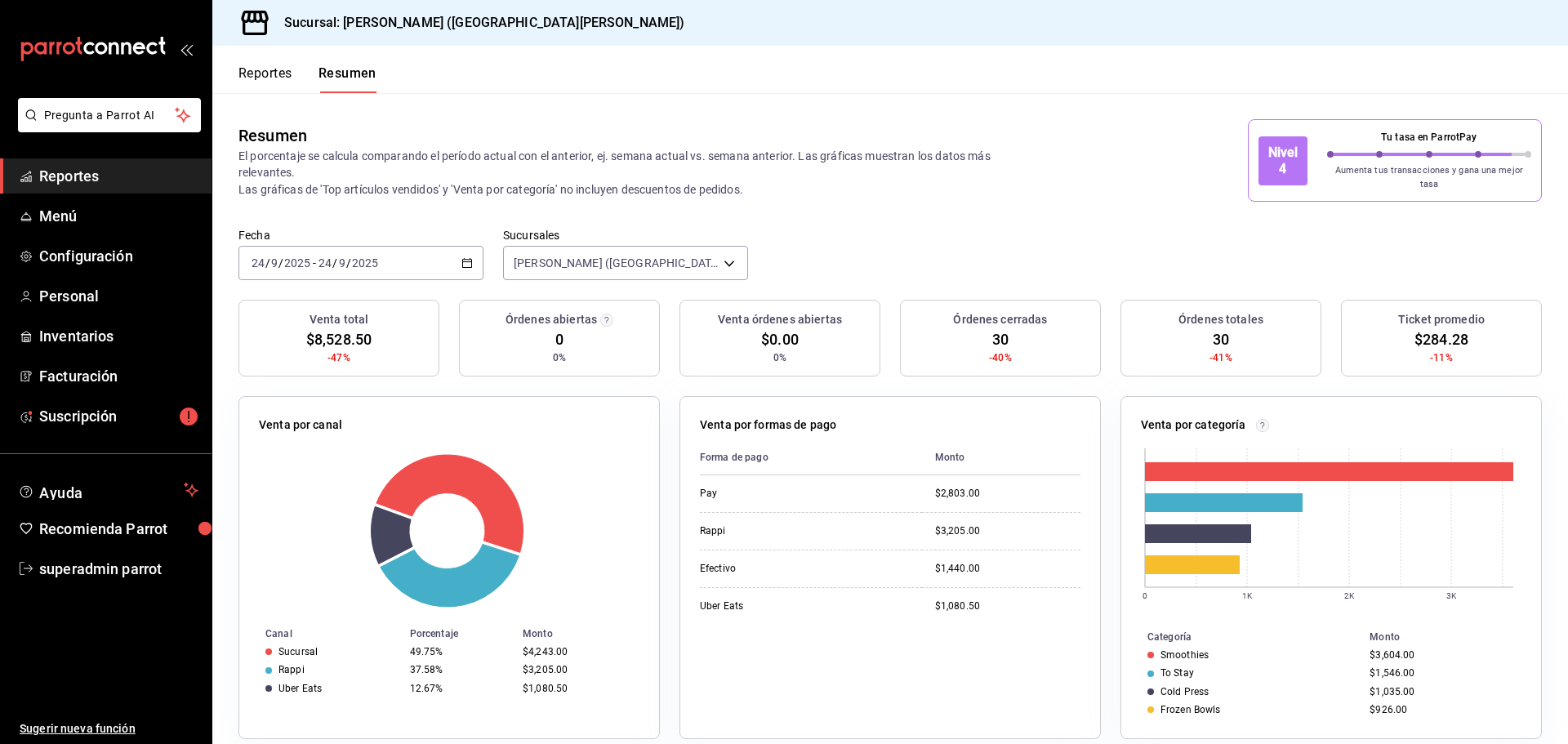
click at [278, 72] on button "Reportes" at bounding box center [266, 79] width 54 height 28
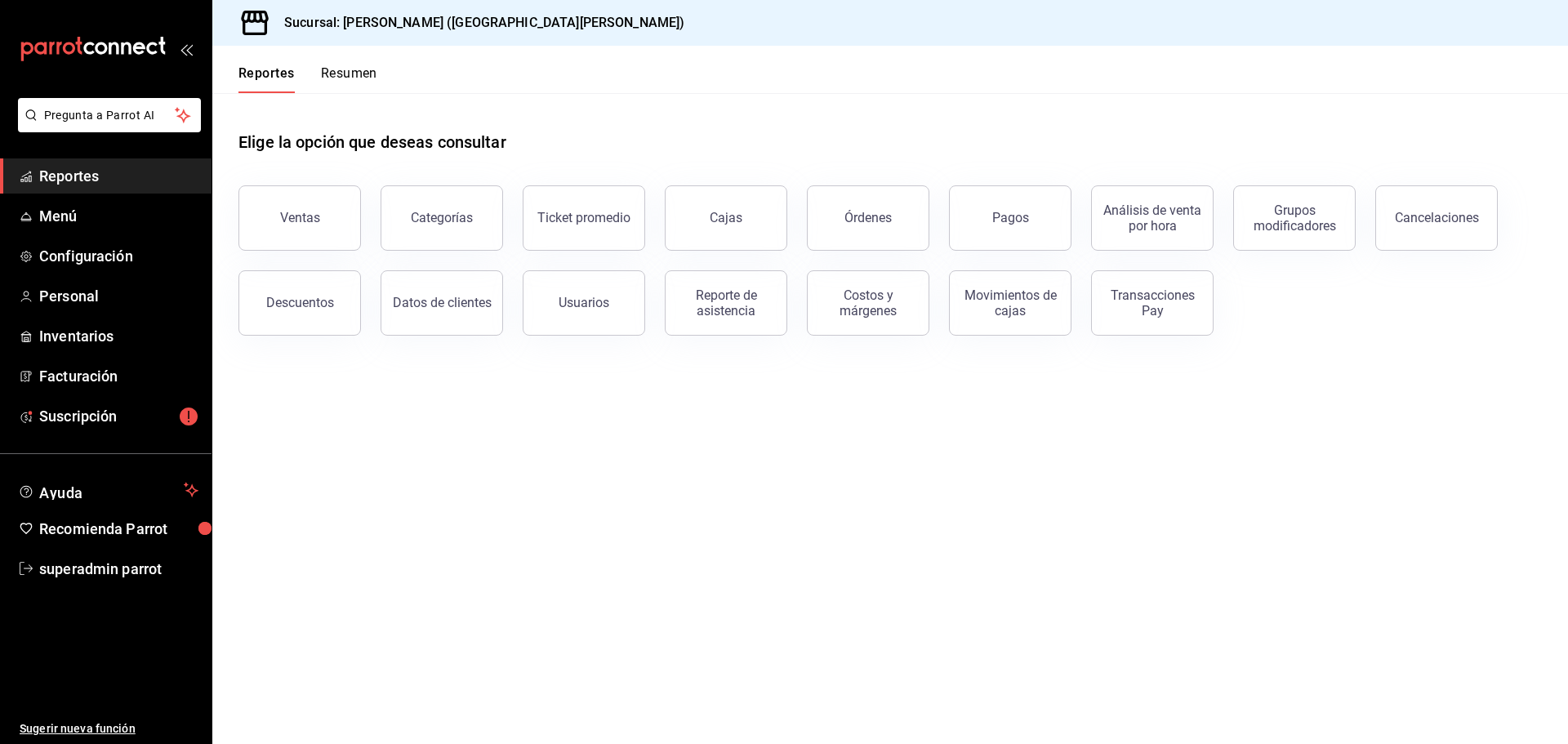
click at [334, 77] on button "Resumen" at bounding box center [349, 79] width 56 height 28
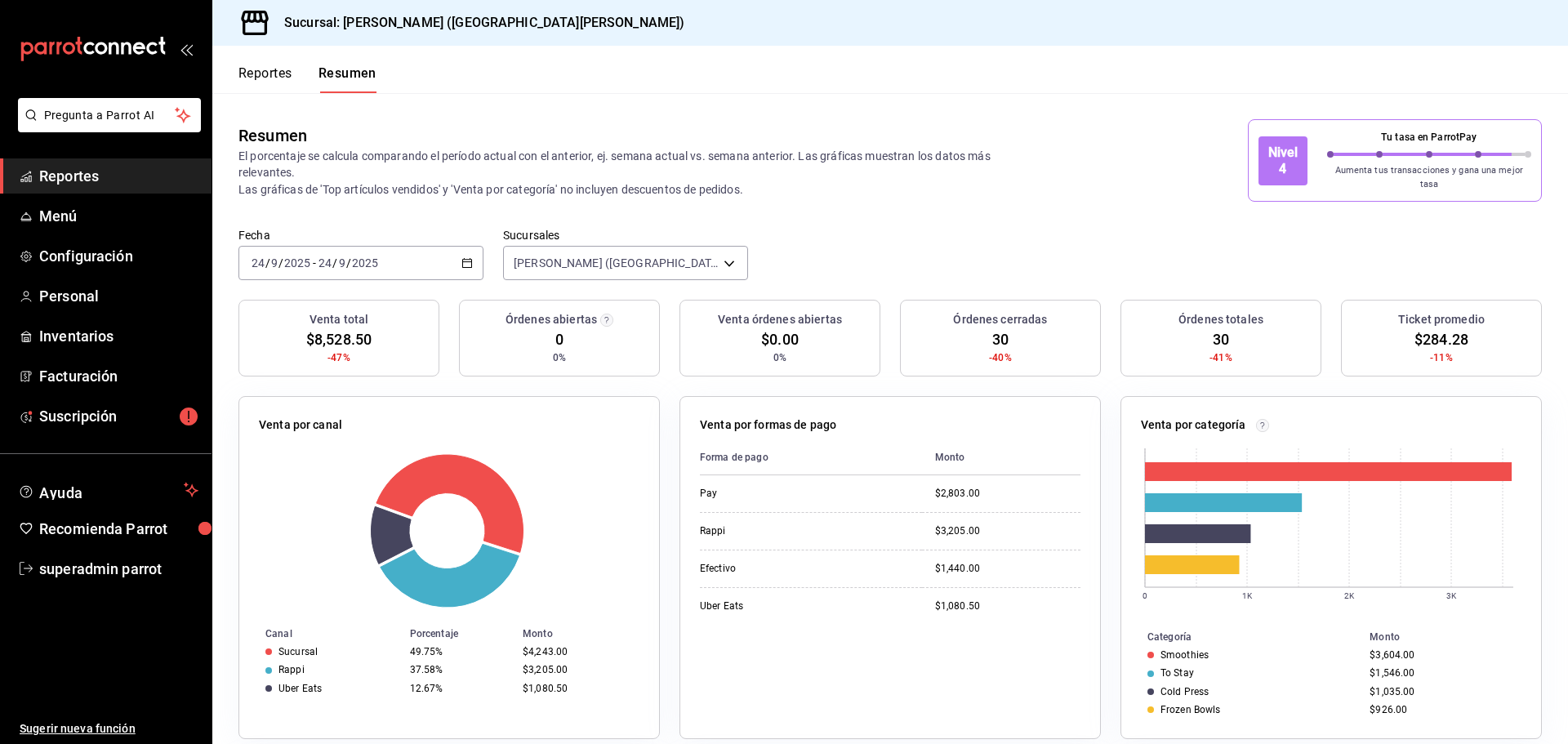
click at [275, 77] on button "Reportes" at bounding box center [266, 79] width 54 height 28
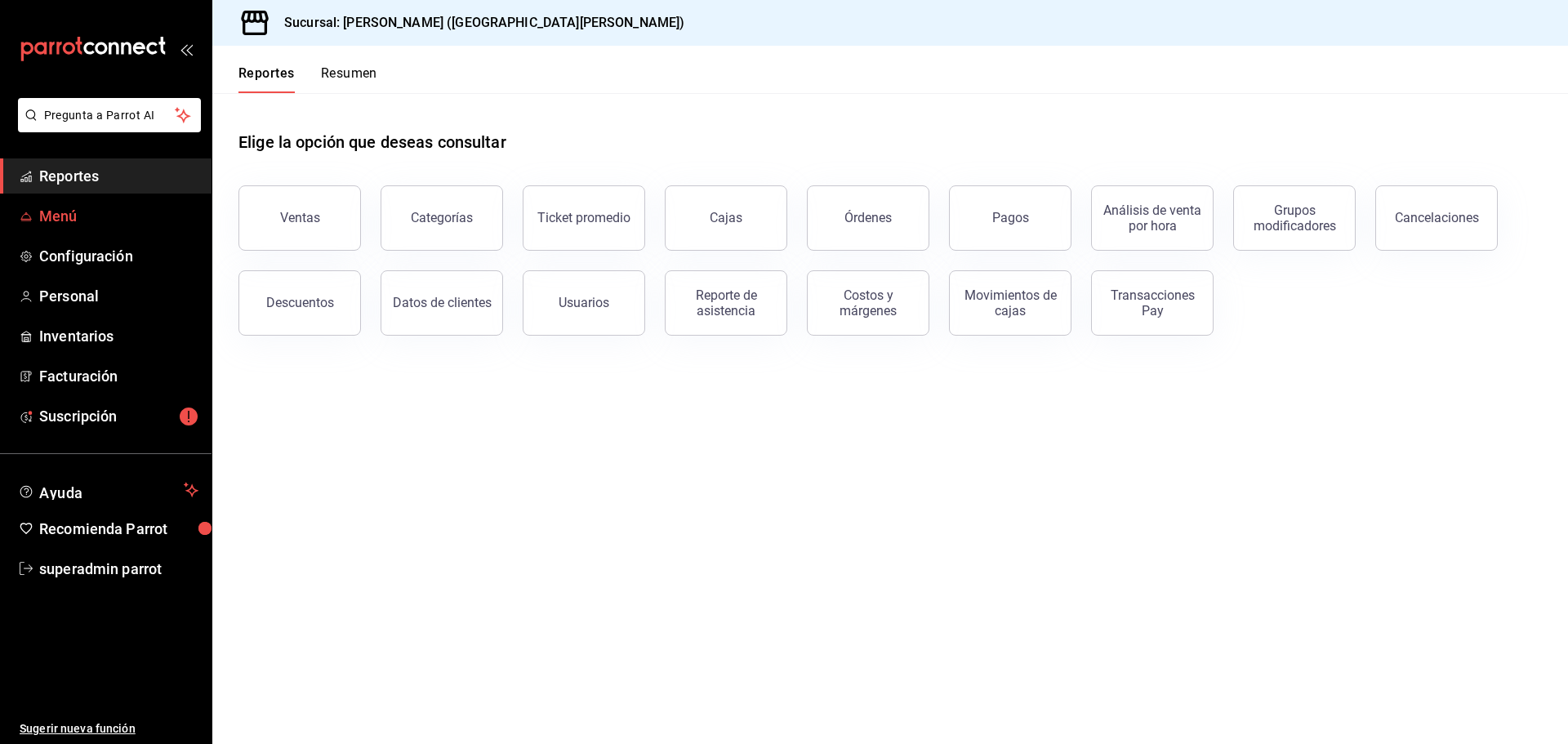
click at [158, 209] on span "Menú" at bounding box center [118, 216] width 159 height 22
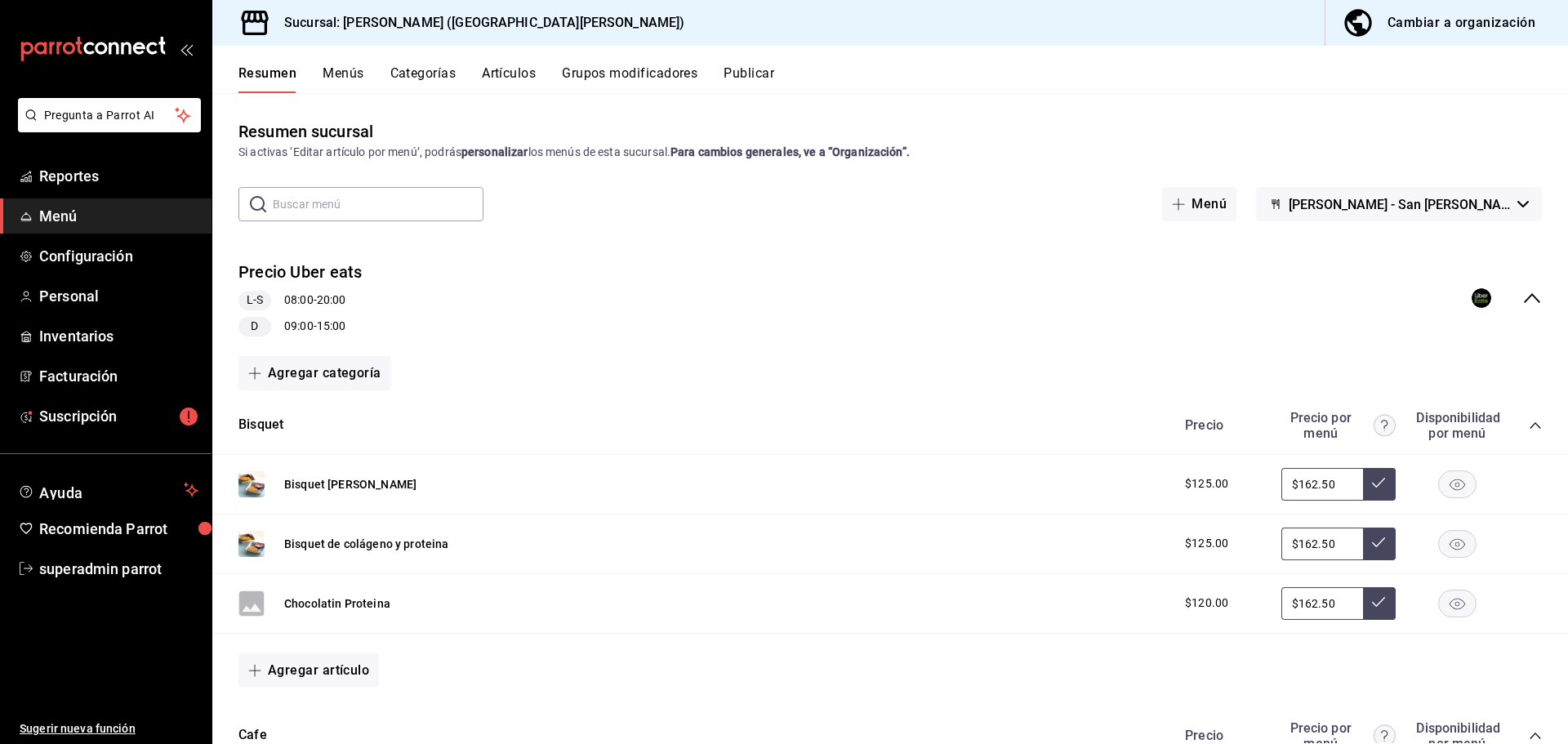
click at [574, 286] on div "Precio Uber eats L-S 08:00 - 20:00 D 09:00 - 15:00" at bounding box center [890, 298] width 1356 height 102
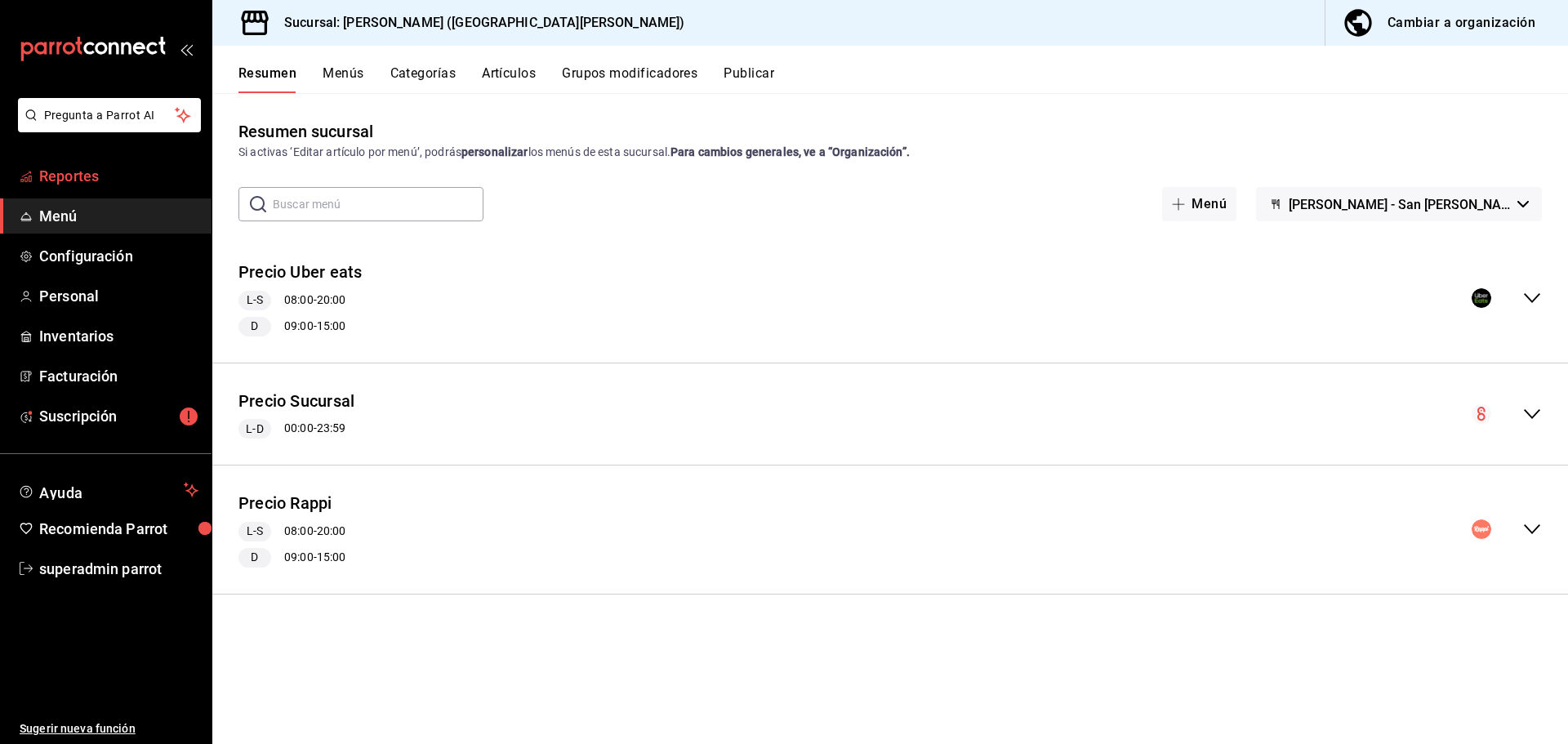
click at [89, 182] on span "Reportes" at bounding box center [118, 176] width 159 height 22
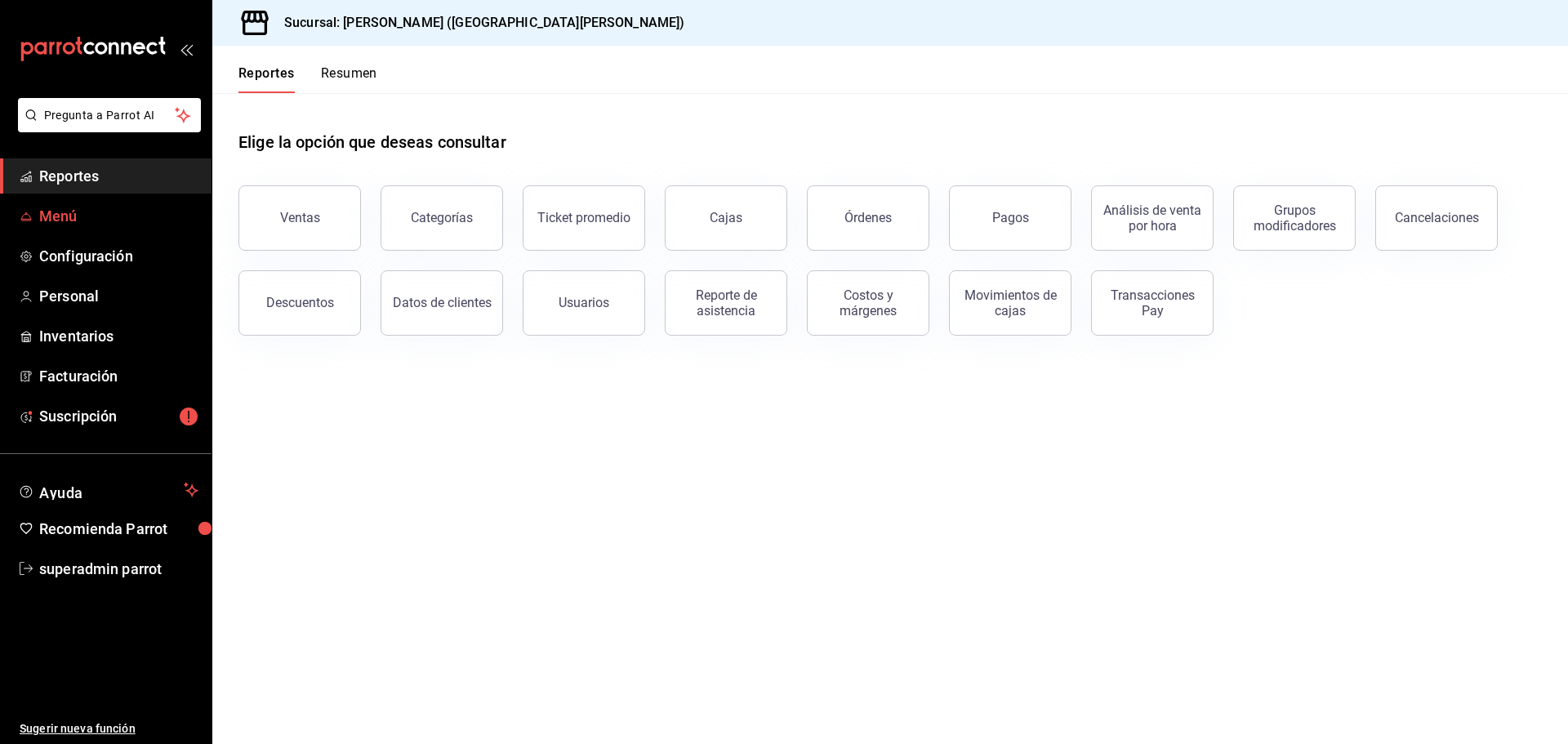
click at [102, 225] on span "Menú" at bounding box center [118, 216] width 159 height 22
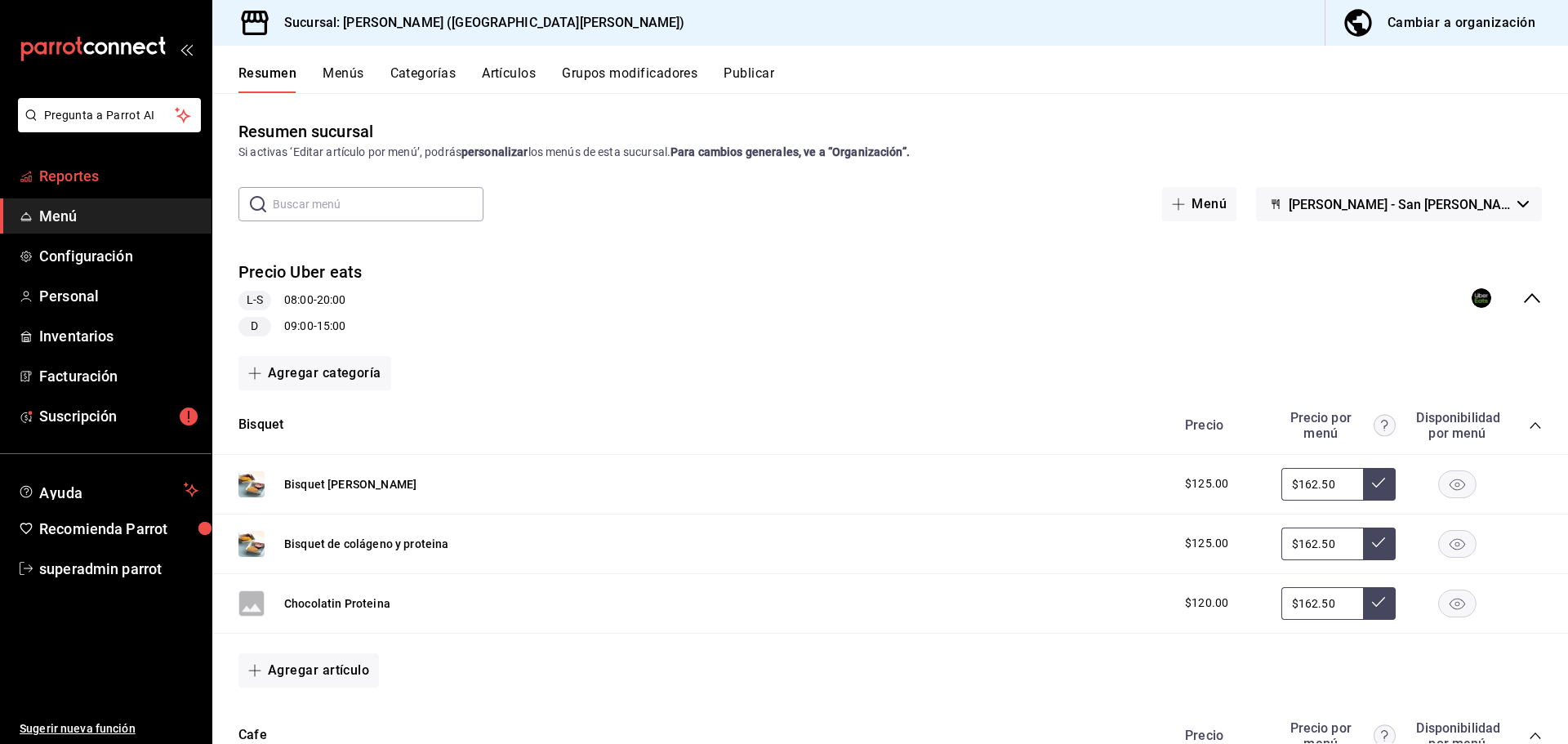
click at [107, 181] on span "Reportes" at bounding box center [118, 176] width 159 height 22
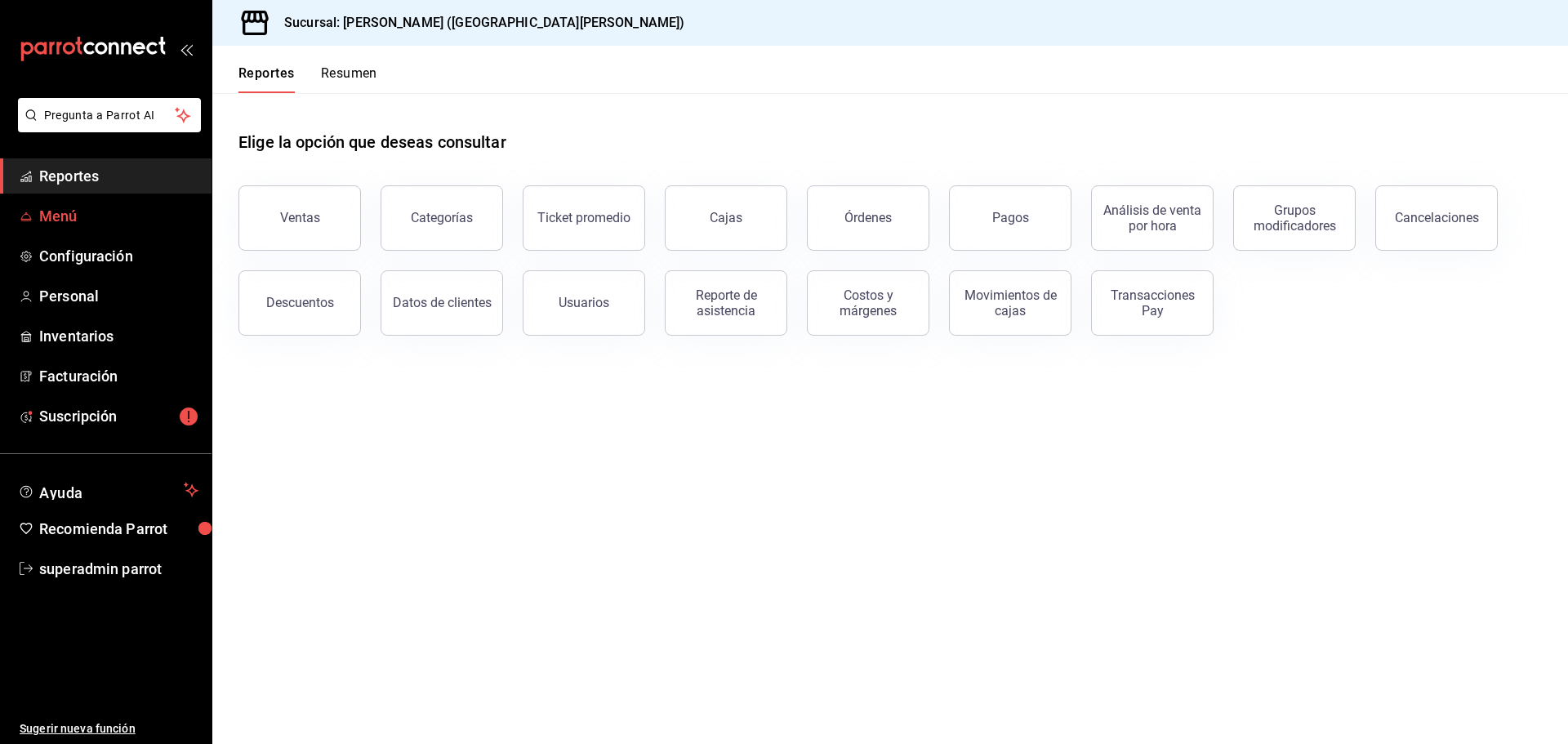
click at [109, 210] on span "Menú" at bounding box center [118, 216] width 159 height 22
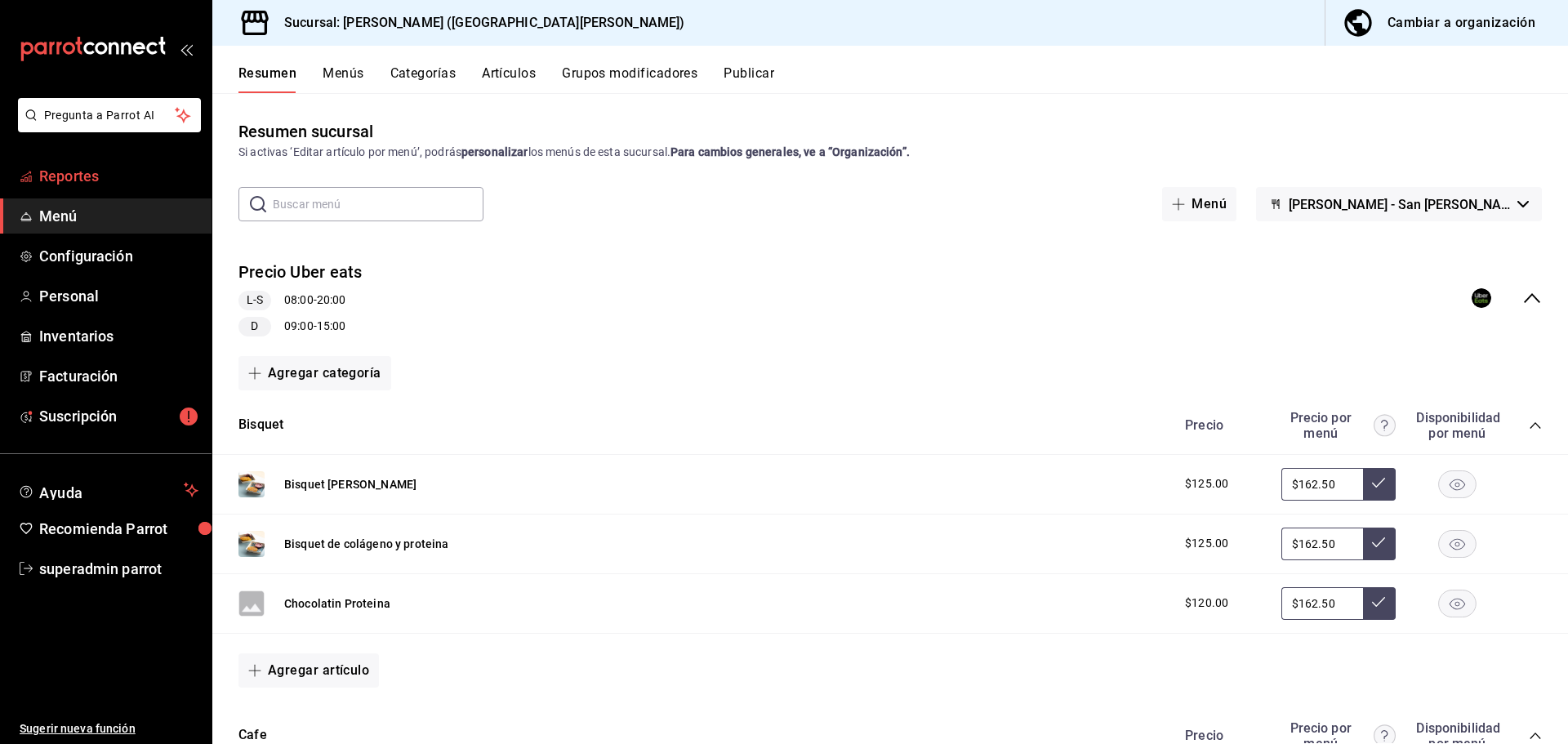
click at [109, 184] on span "Reportes" at bounding box center [118, 176] width 159 height 22
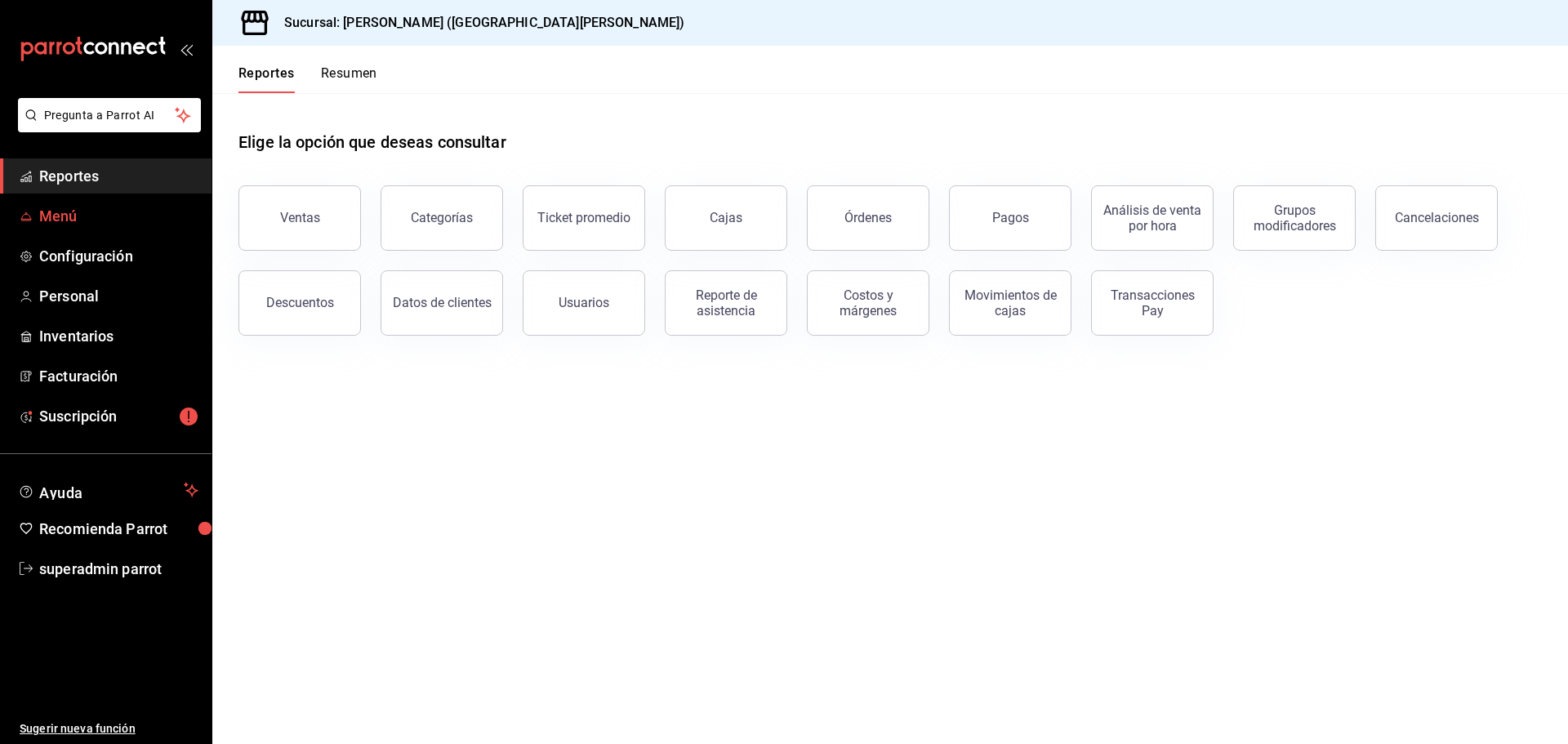
click at [107, 215] on span "Menú" at bounding box center [118, 216] width 159 height 22
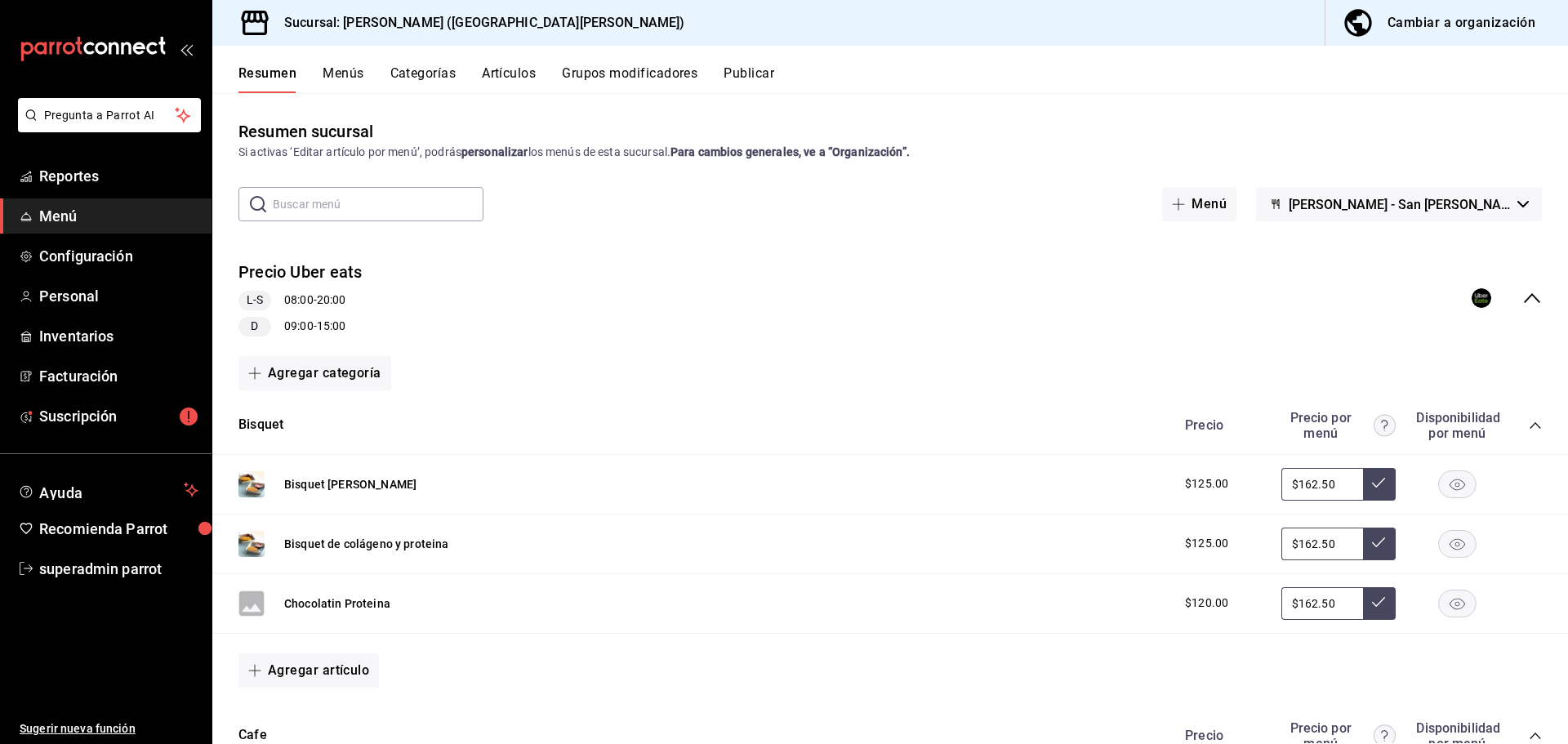
click at [457, 66] on div "Resumen Menús Categorías Artículos Grupos modificadores Publicar" at bounding box center [903, 79] width 1330 height 28
click at [421, 79] on button "Categorías" at bounding box center [423, 79] width 66 height 28
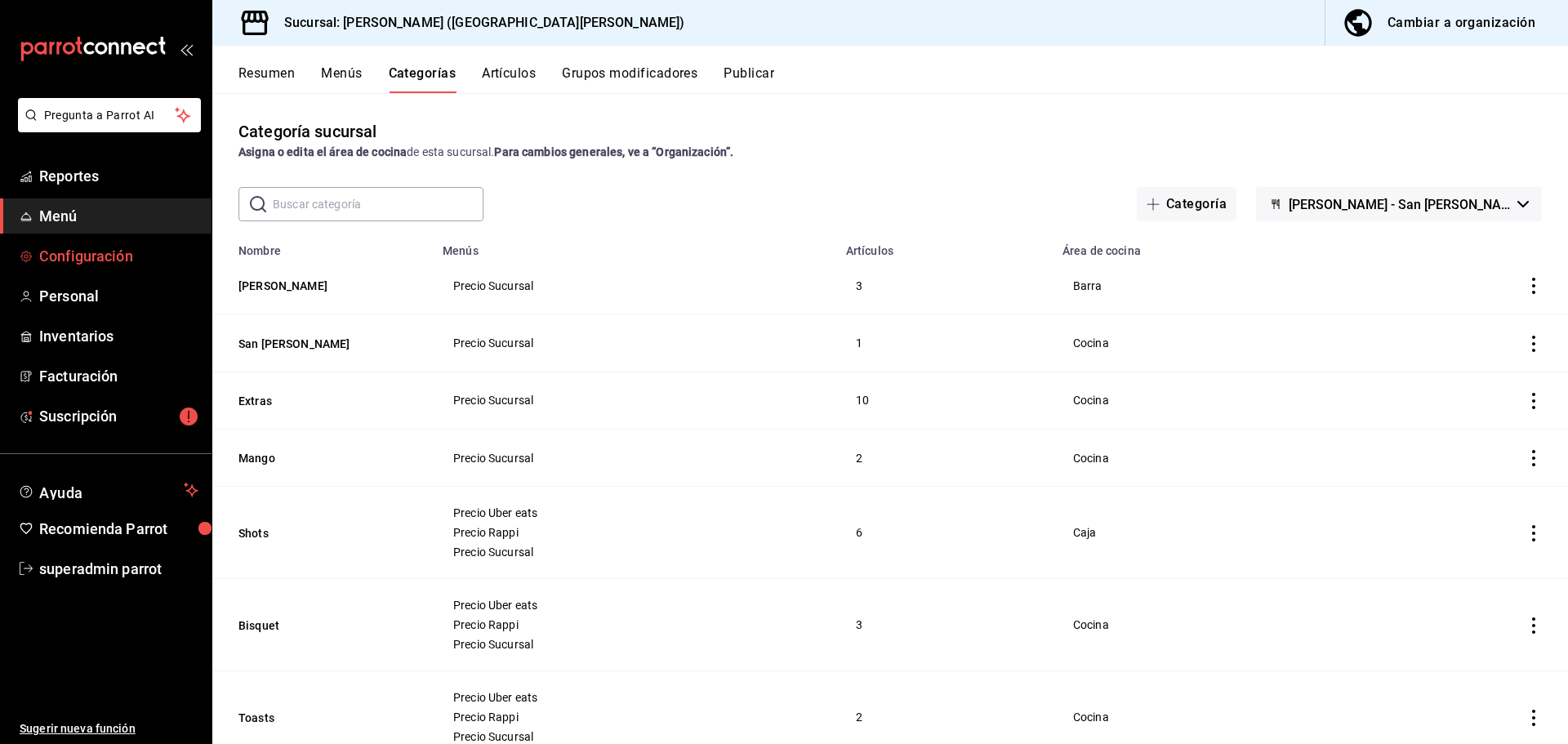
click at [105, 244] on link "Configuración" at bounding box center [106, 256] width 211 height 35
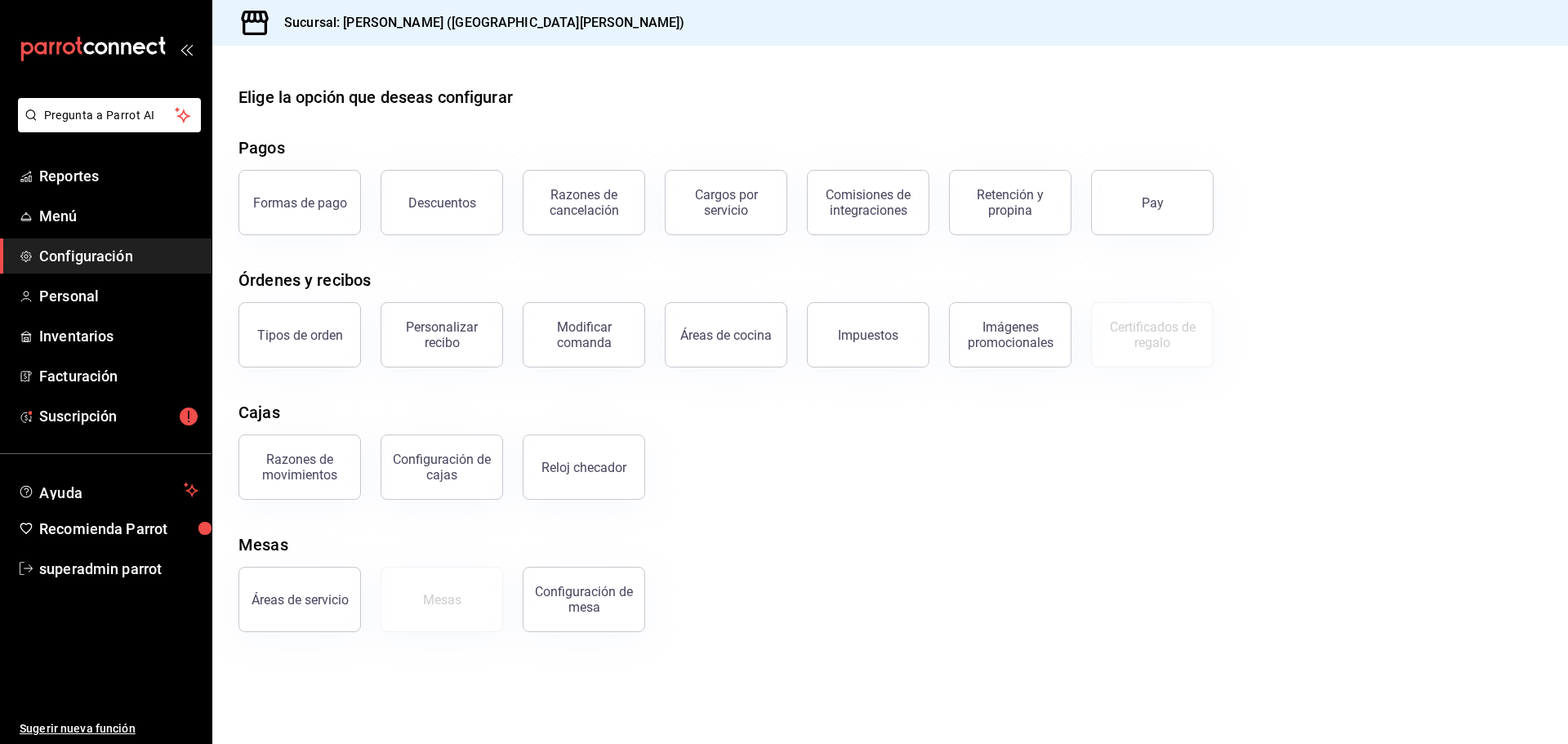
click at [356, 276] on div "Órdenes y recibos" at bounding box center [304, 280] width 132 height 24
click at [377, 273] on div "Órdenes y recibos" at bounding box center [890, 280] width 1303 height 24
click at [109, 183] on span "Reportes" at bounding box center [118, 176] width 159 height 22
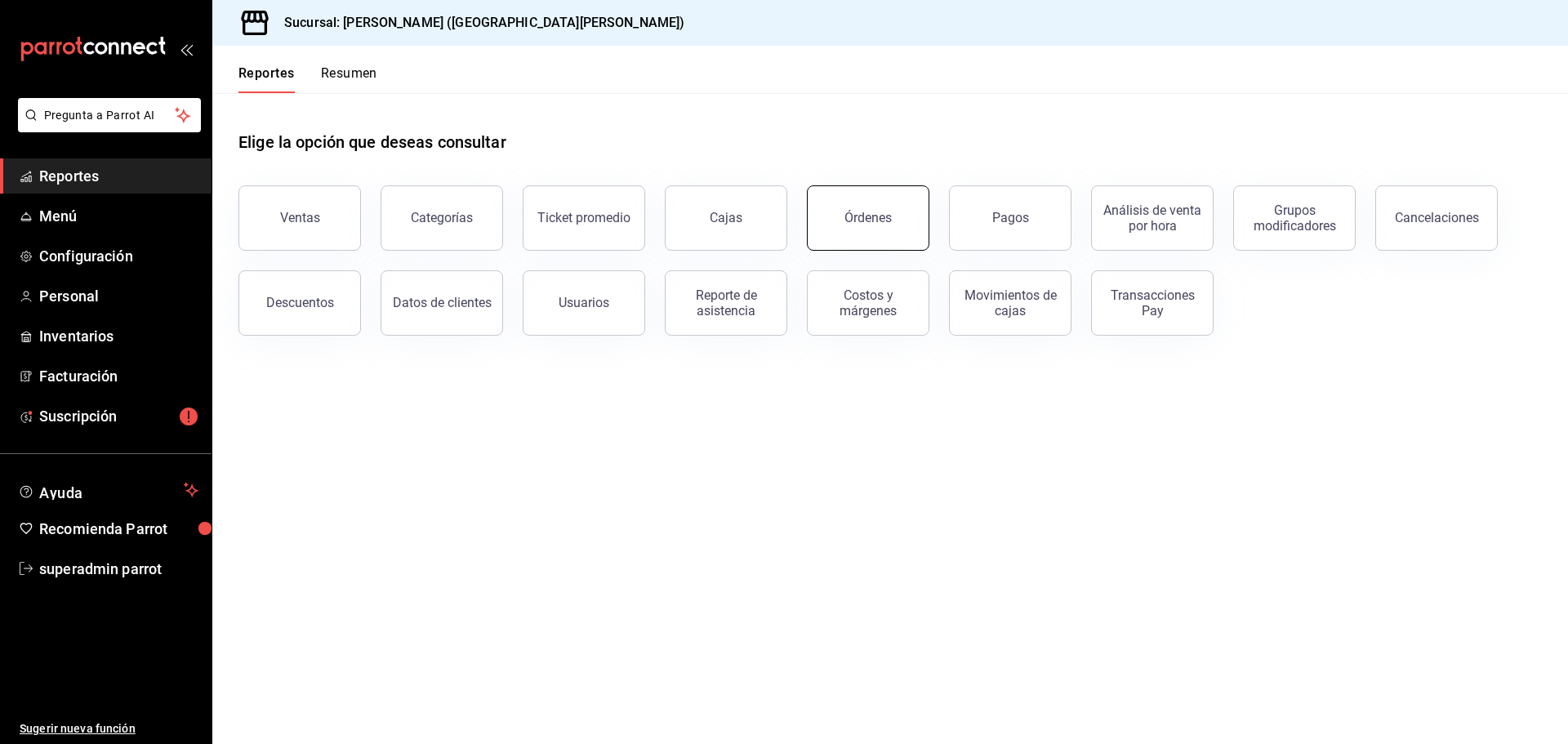
click at [835, 217] on button "Órdenes" at bounding box center [868, 218] width 123 height 65
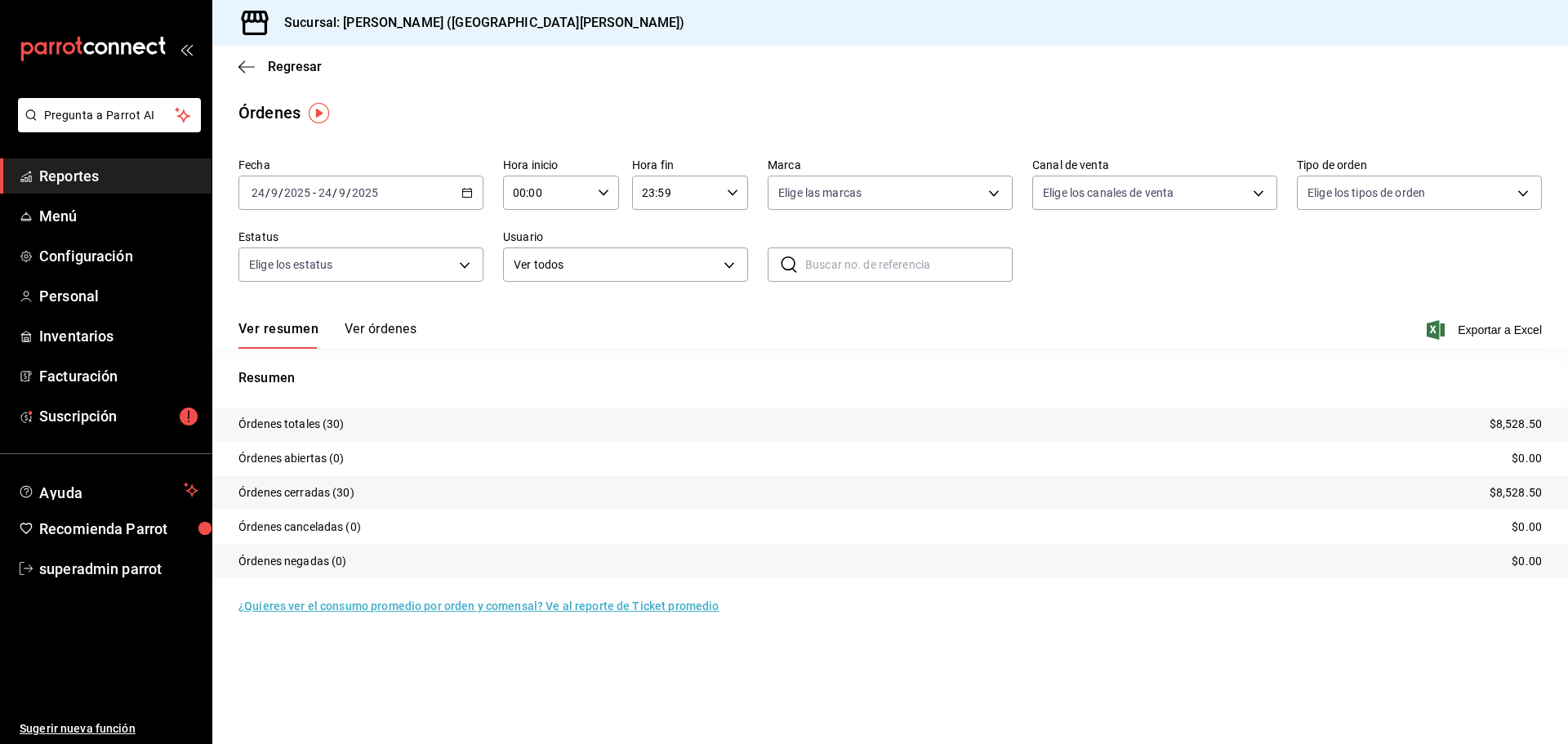
click at [389, 330] on button "Ver órdenes" at bounding box center [381, 334] width 72 height 28
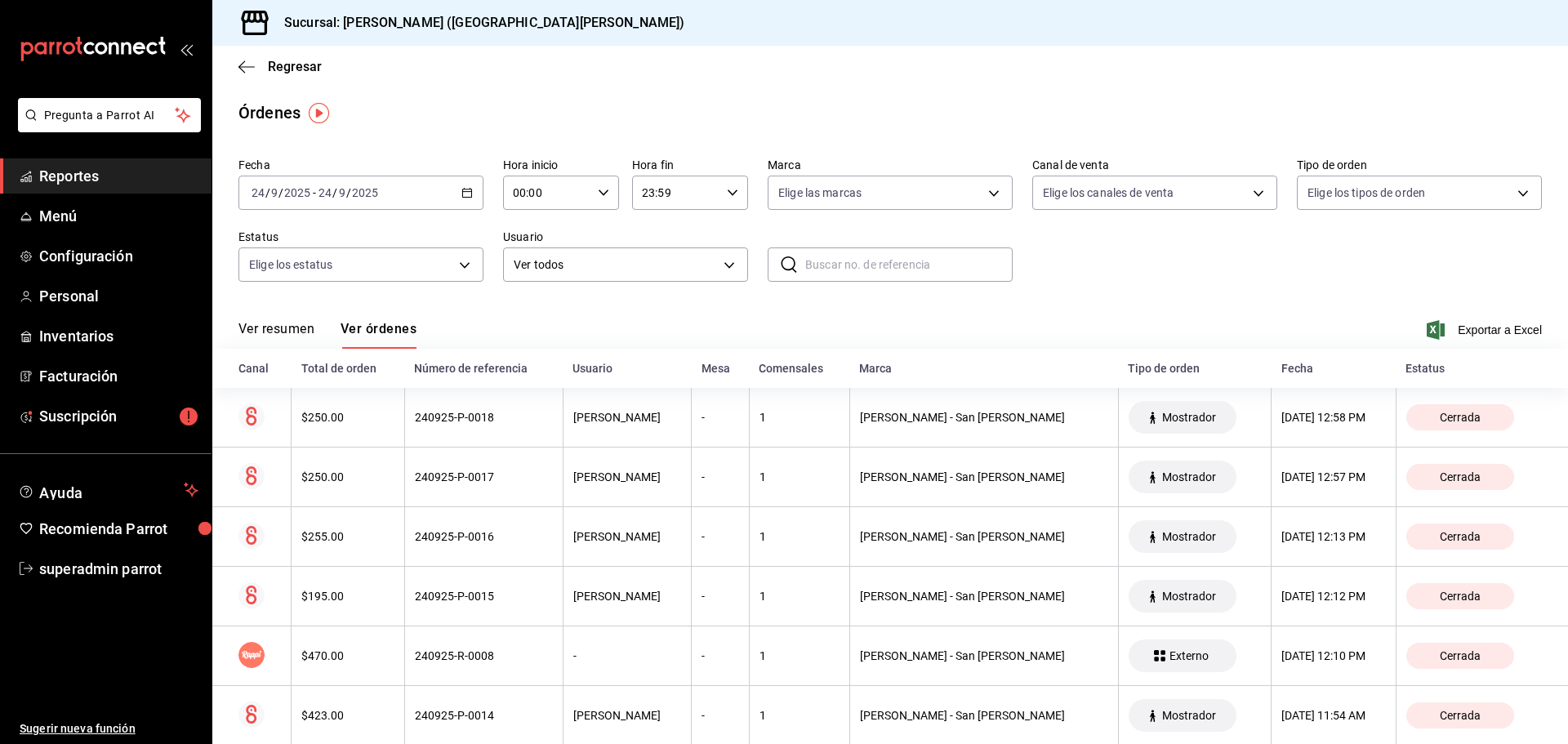
click at [295, 336] on button "Ver resumen" at bounding box center [276, 334] width 76 height 28
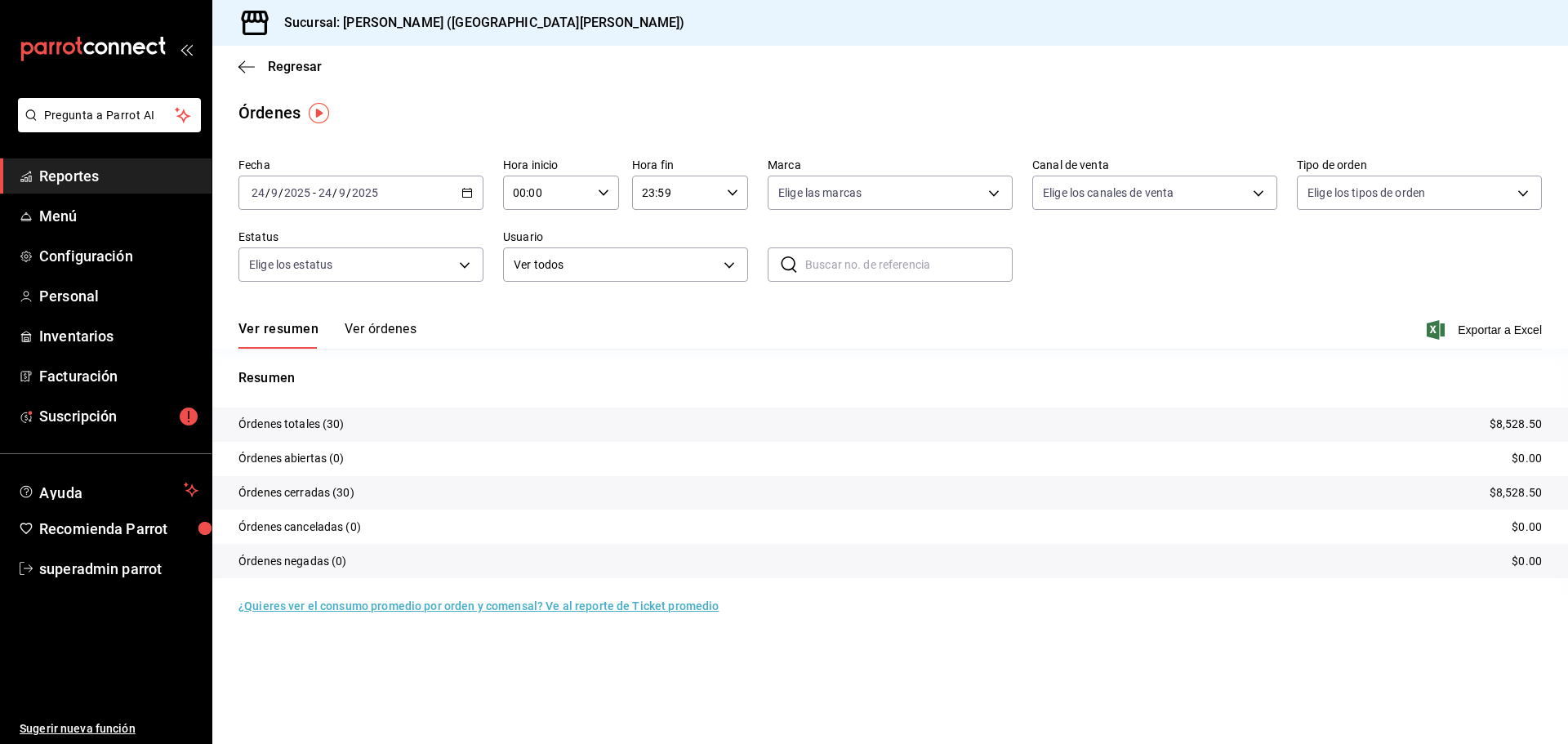
click at [377, 329] on button "Ver órdenes" at bounding box center [381, 334] width 72 height 28
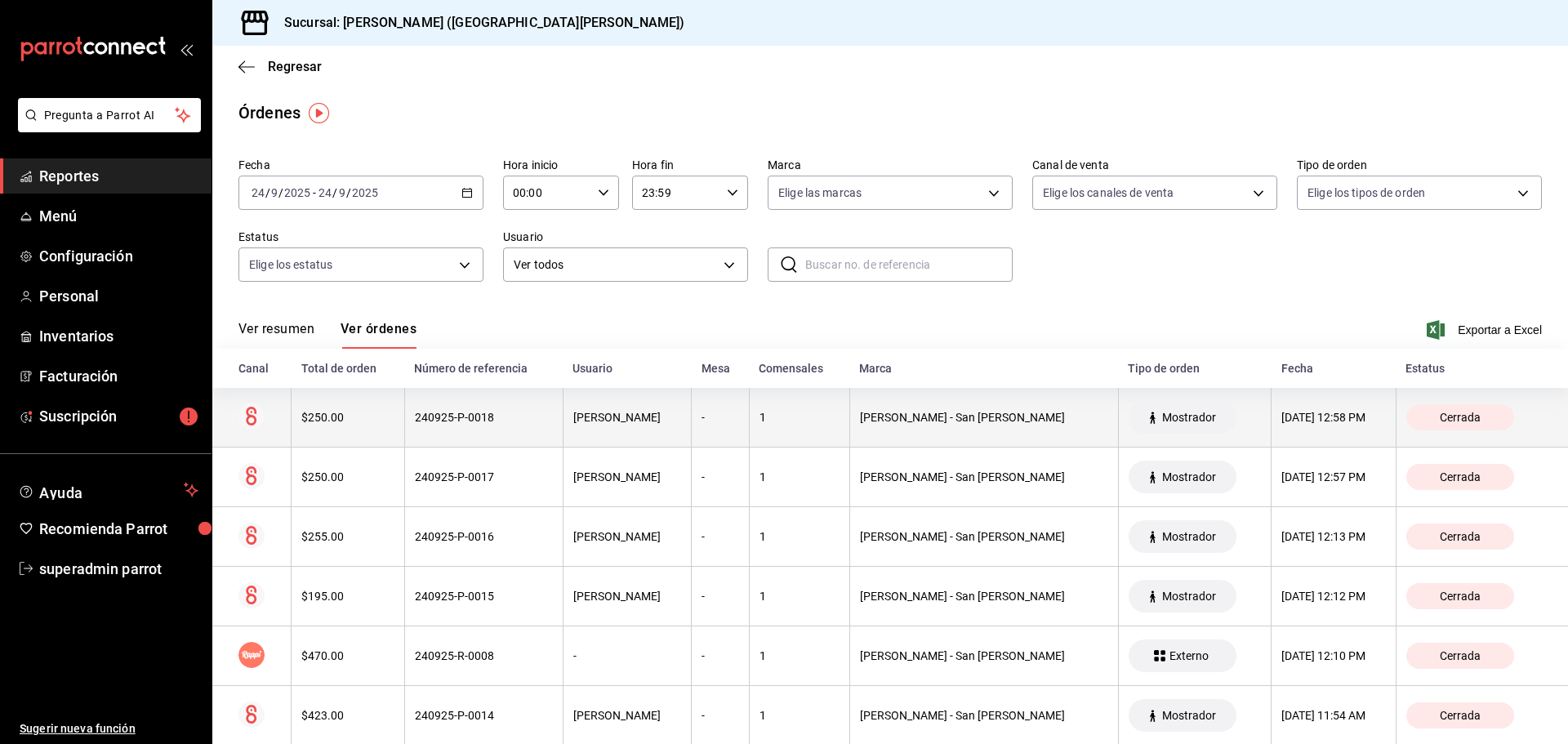
click at [484, 432] on th "240925-P-0018" at bounding box center [483, 417] width 158 height 60
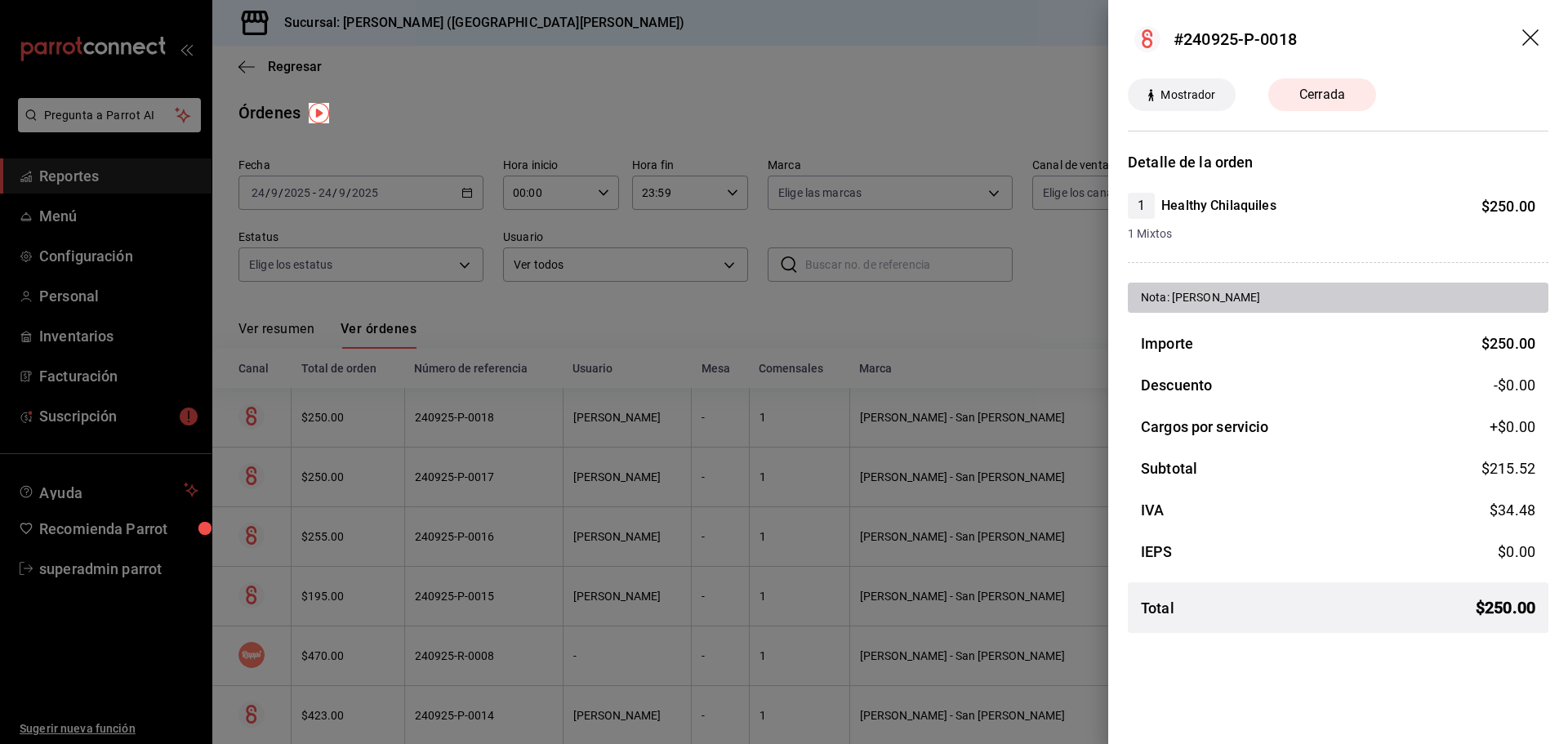
click at [484, 432] on div at bounding box center [784, 372] width 1568 height 744
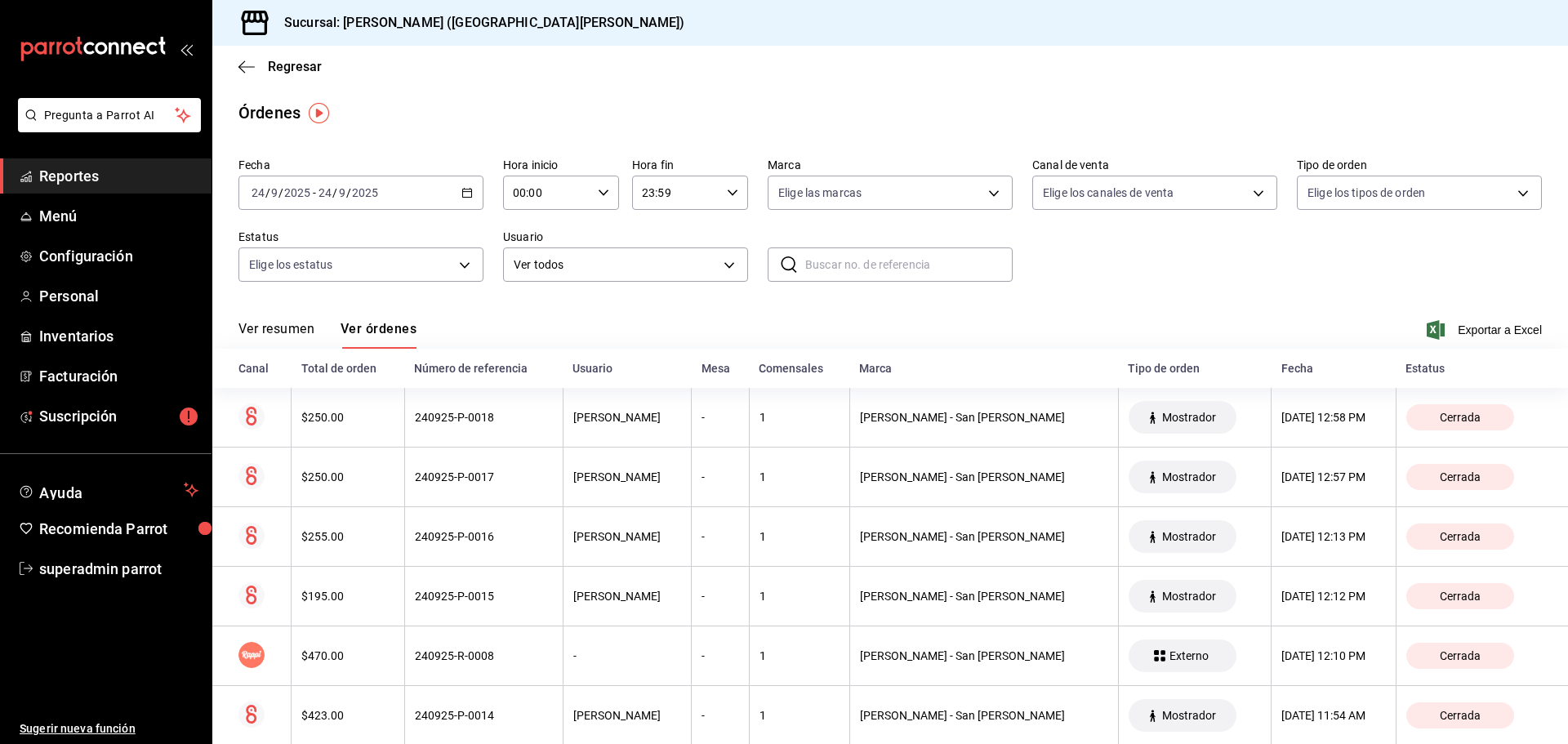
click at [462, 355] on th "Número de referencia" at bounding box center [483, 367] width 158 height 39
click at [259, 68] on span "Regresar" at bounding box center [280, 66] width 83 height 15
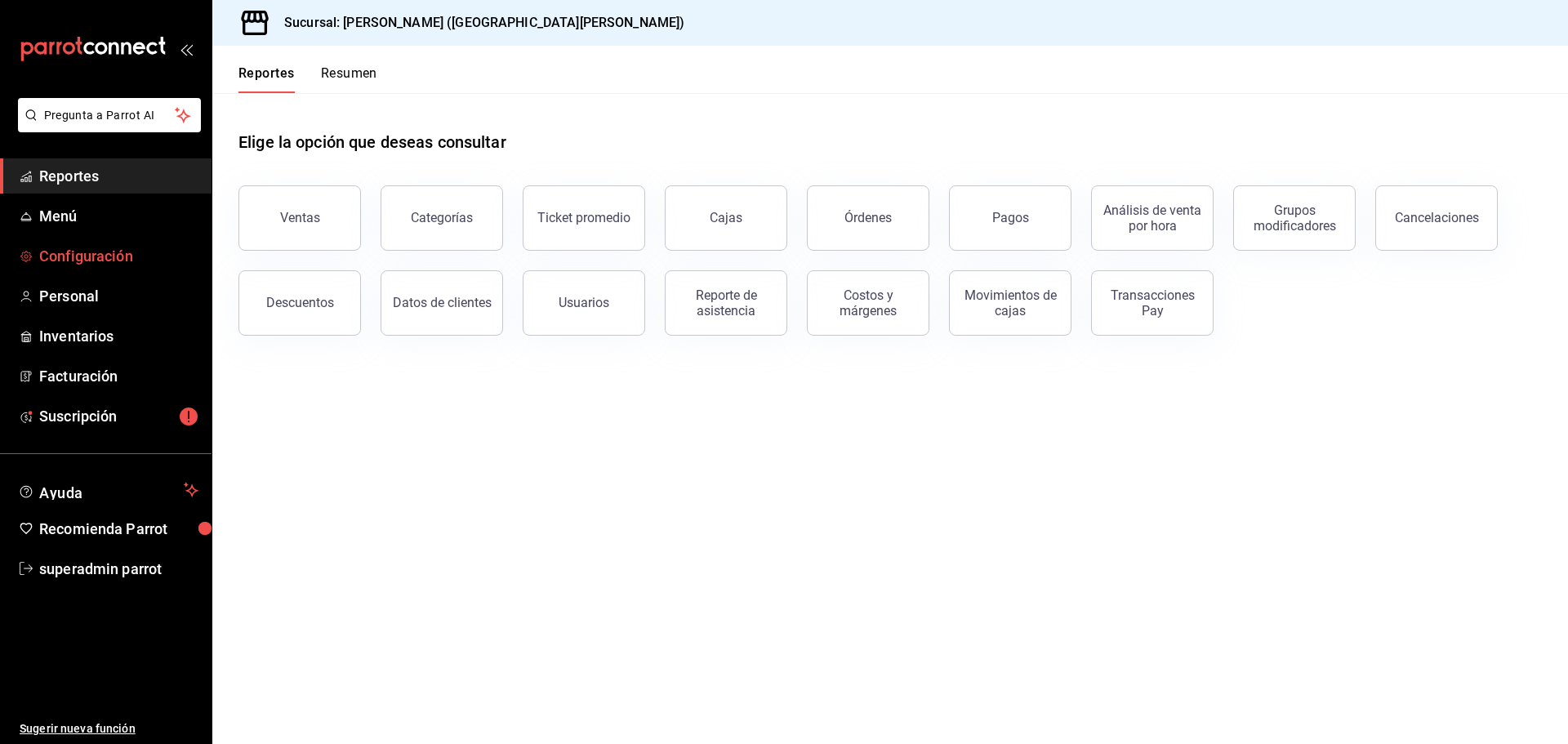
click at [149, 254] on span "Configuración" at bounding box center [118, 256] width 159 height 22
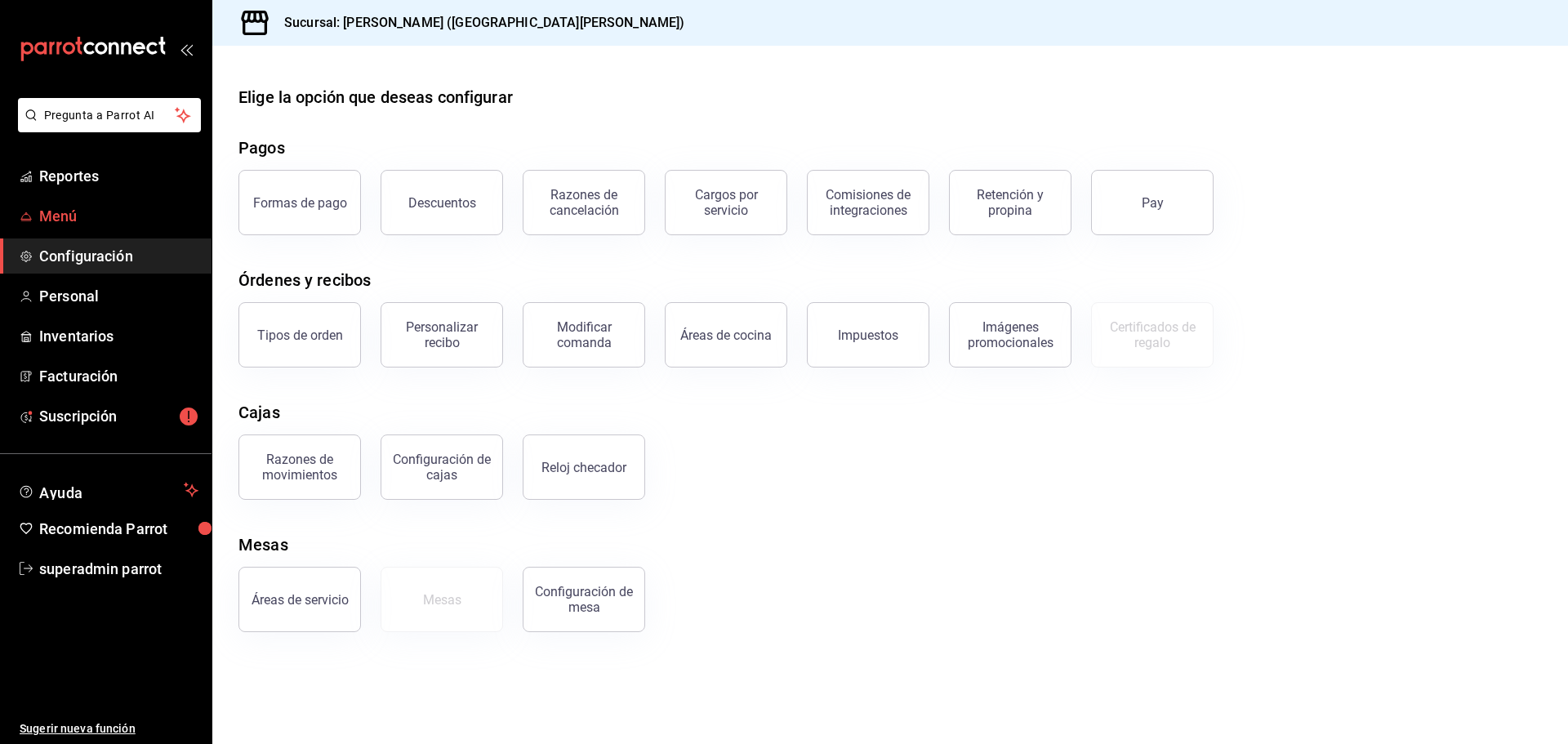
click at [112, 218] on span "Menú" at bounding box center [118, 216] width 159 height 22
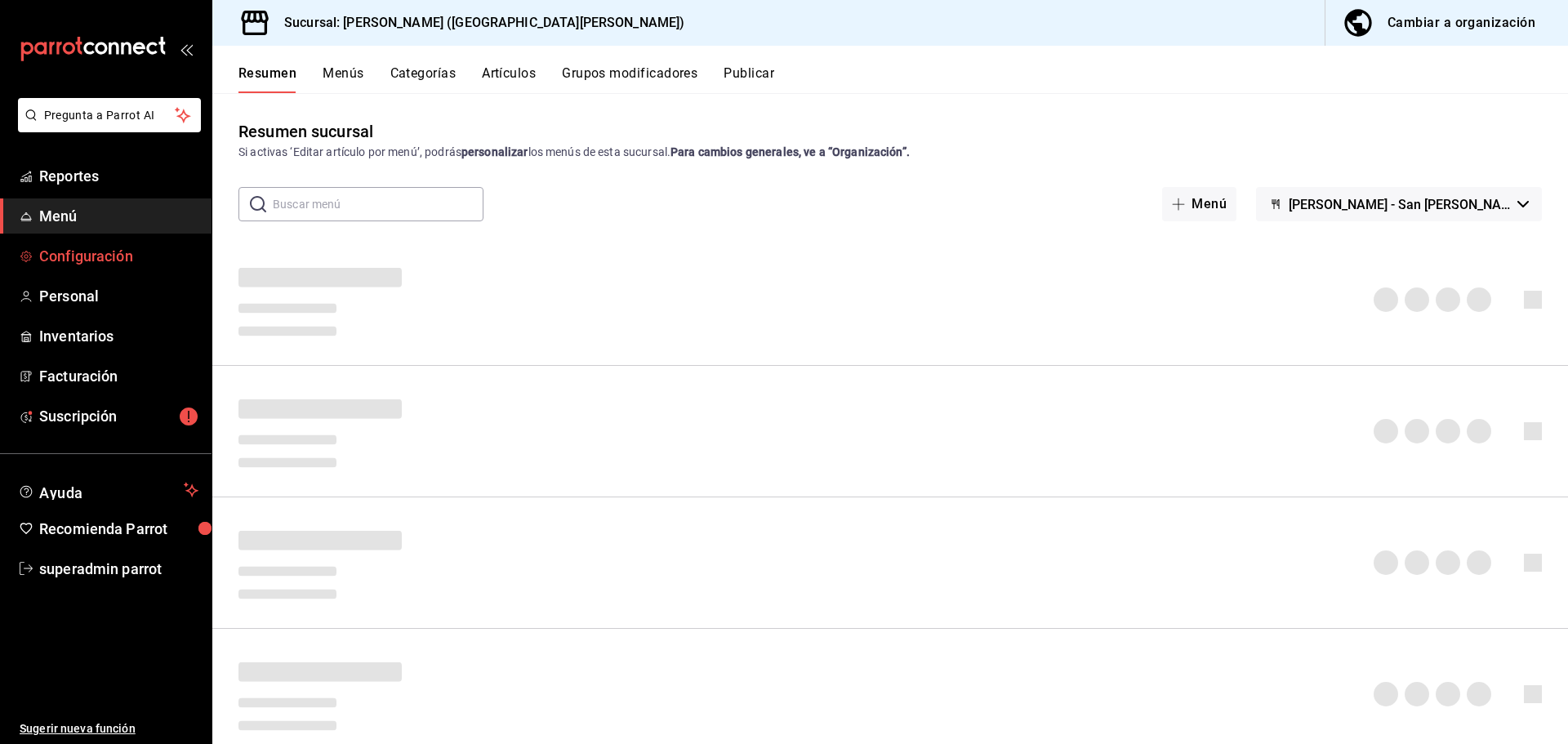
click at [124, 238] on link "Configuración" at bounding box center [106, 256] width 211 height 35
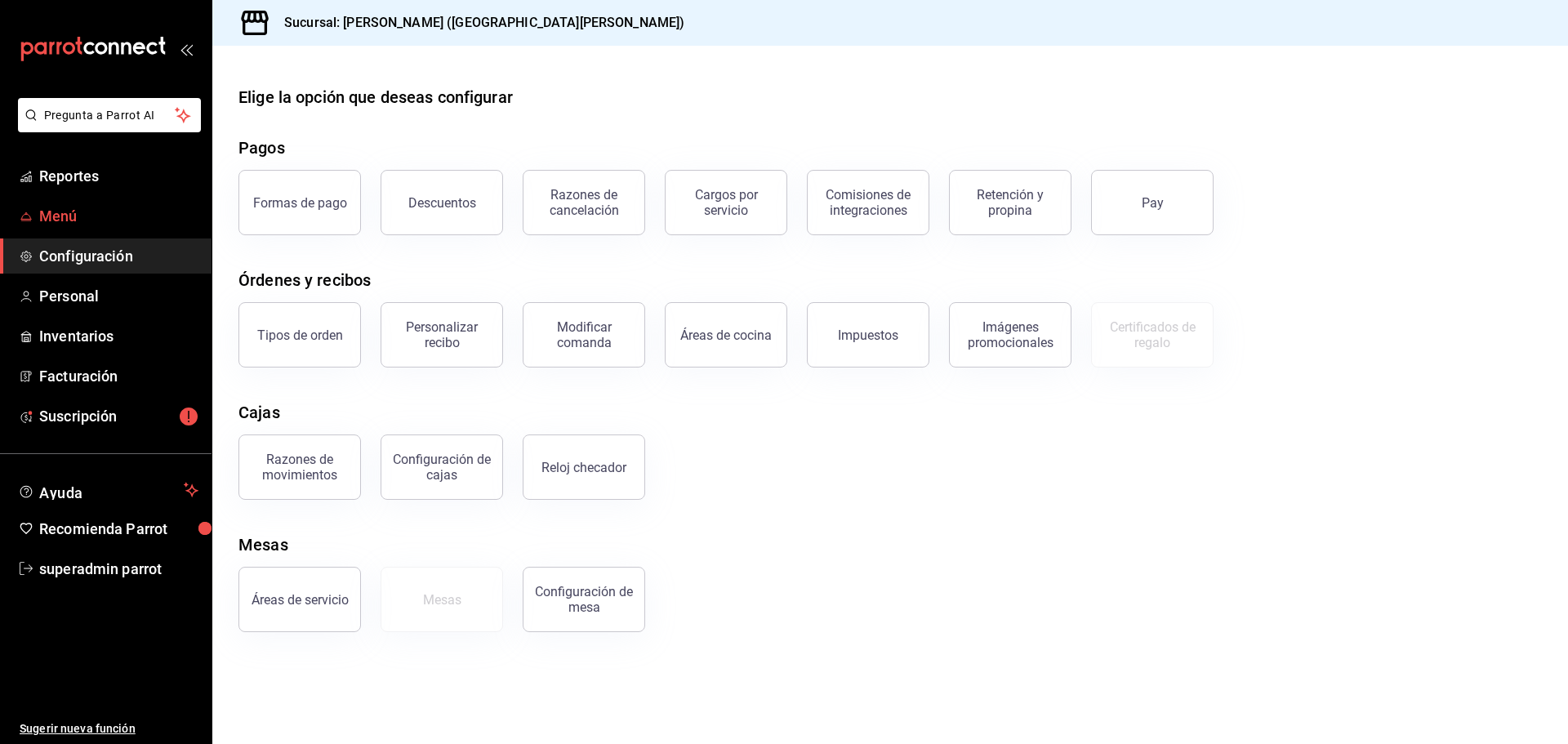
click at [145, 217] on span "Menú" at bounding box center [118, 216] width 159 height 22
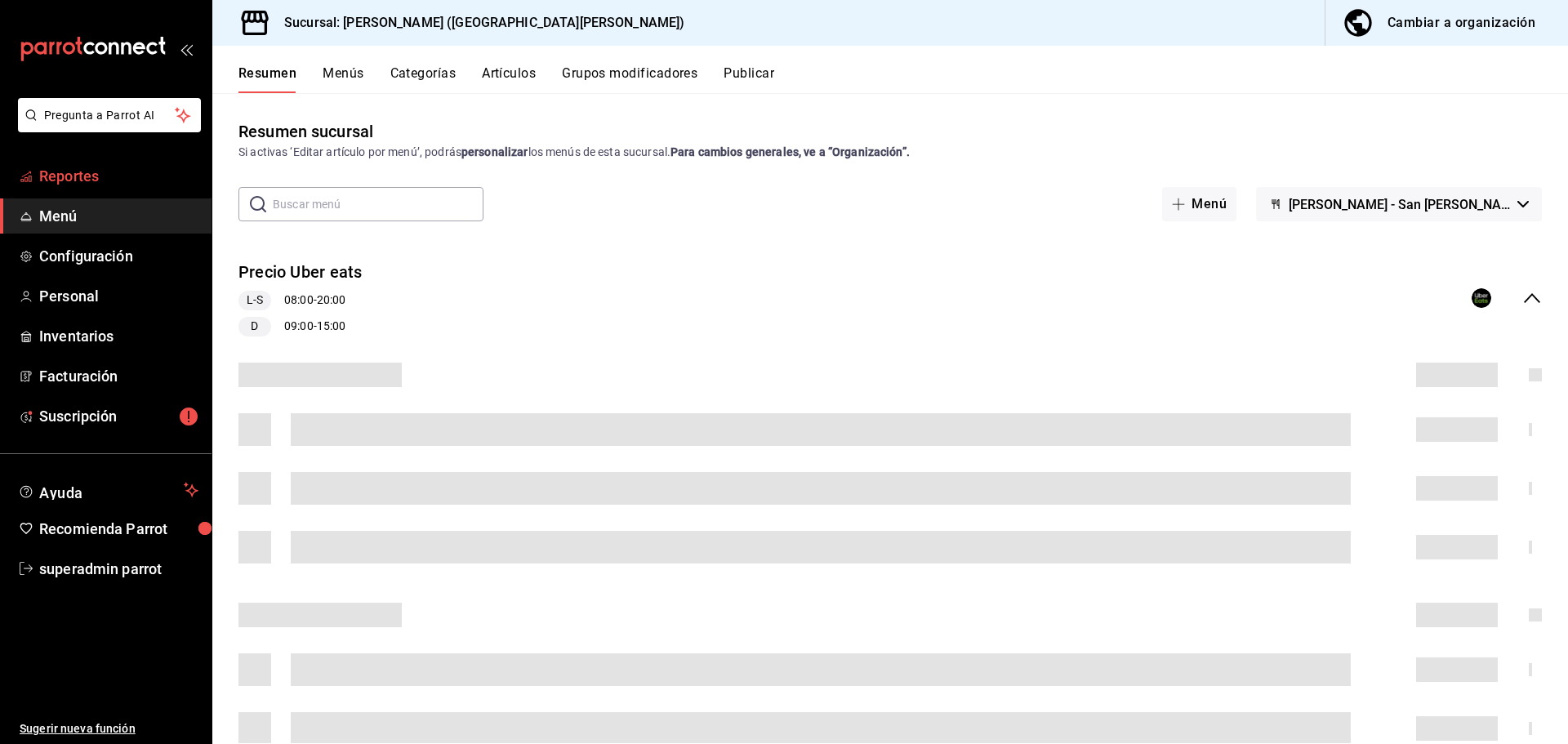
click at [150, 175] on span "Reportes" at bounding box center [118, 176] width 159 height 22
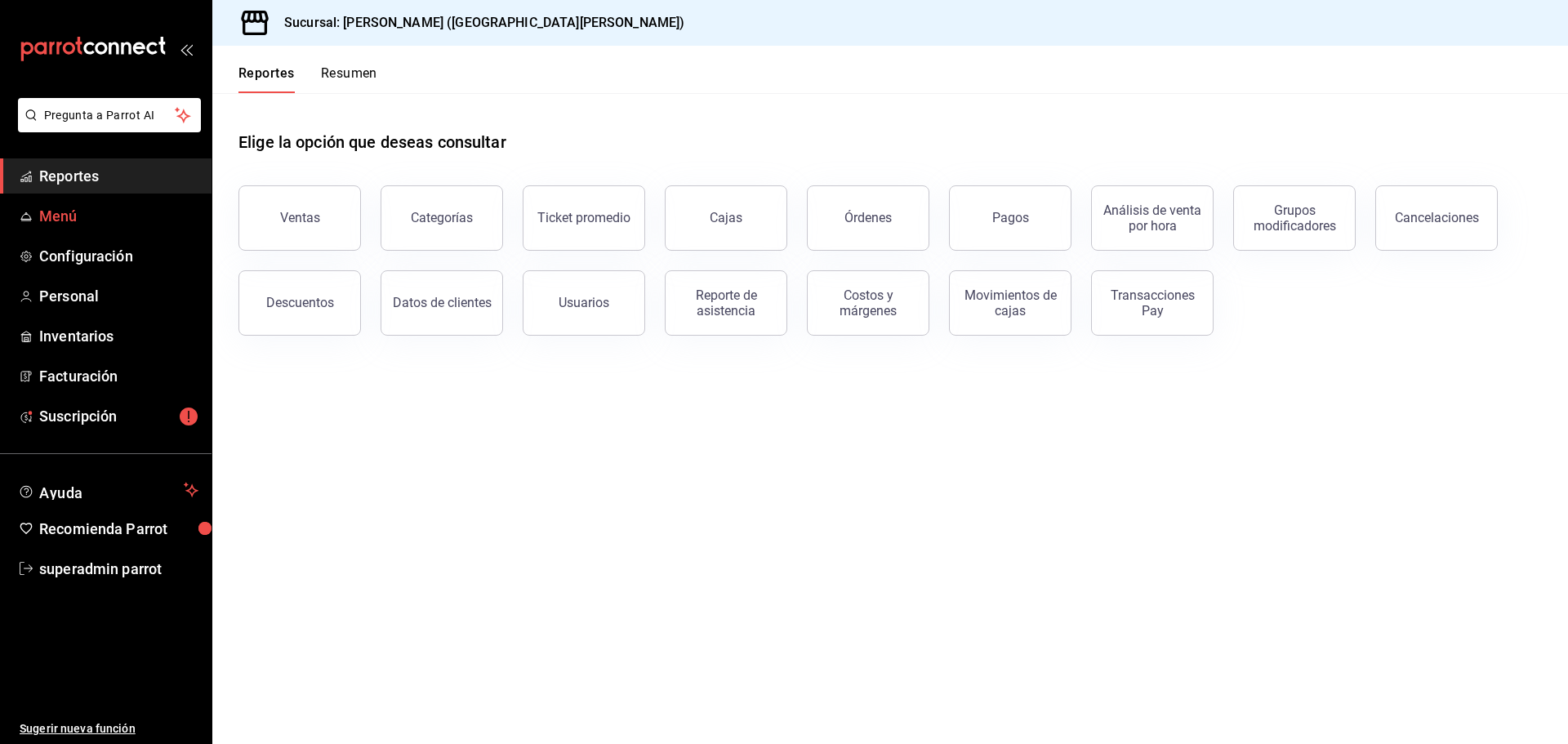
click at [154, 202] on link "Menú" at bounding box center [106, 216] width 211 height 35
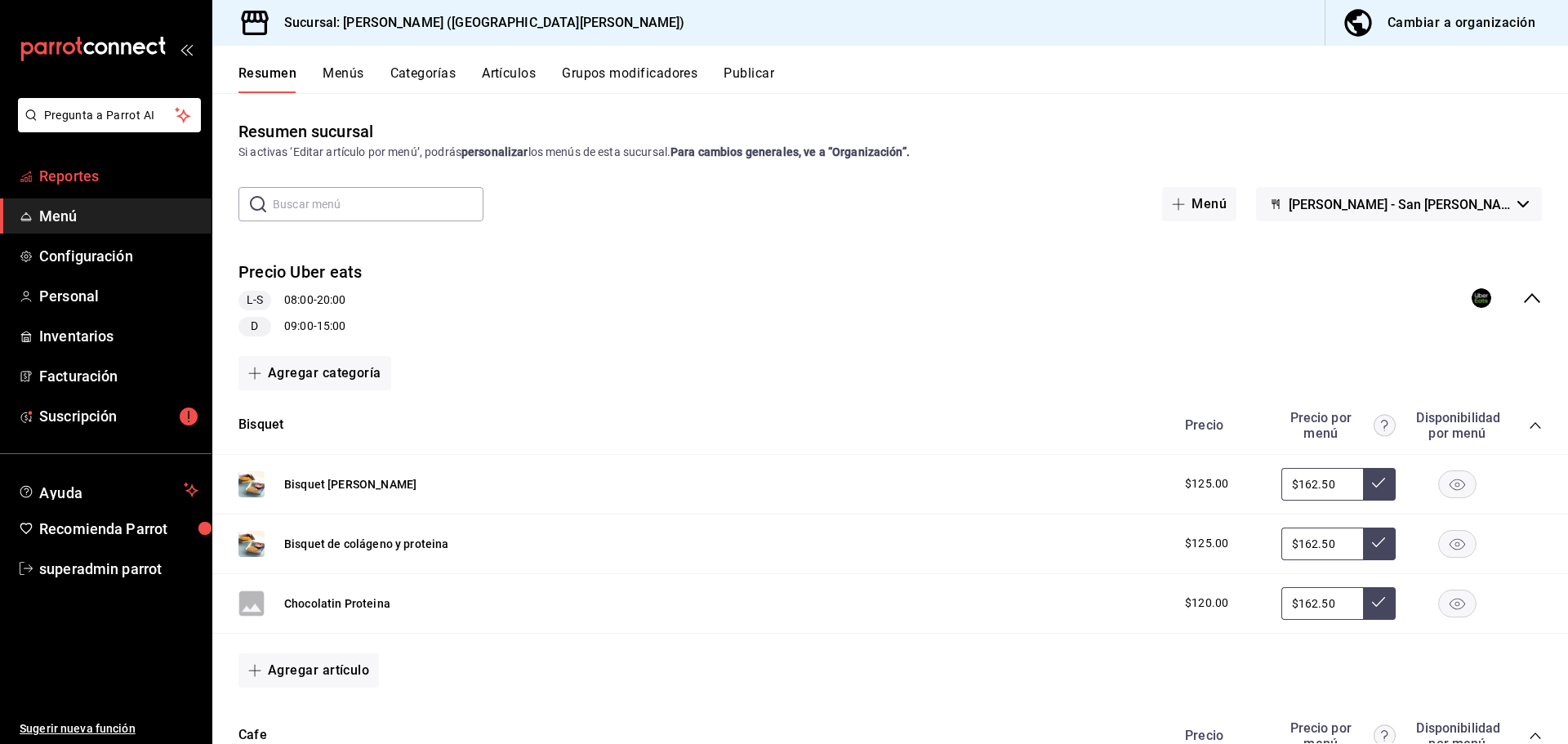
click at [134, 180] on span "Reportes" at bounding box center [118, 176] width 159 height 22
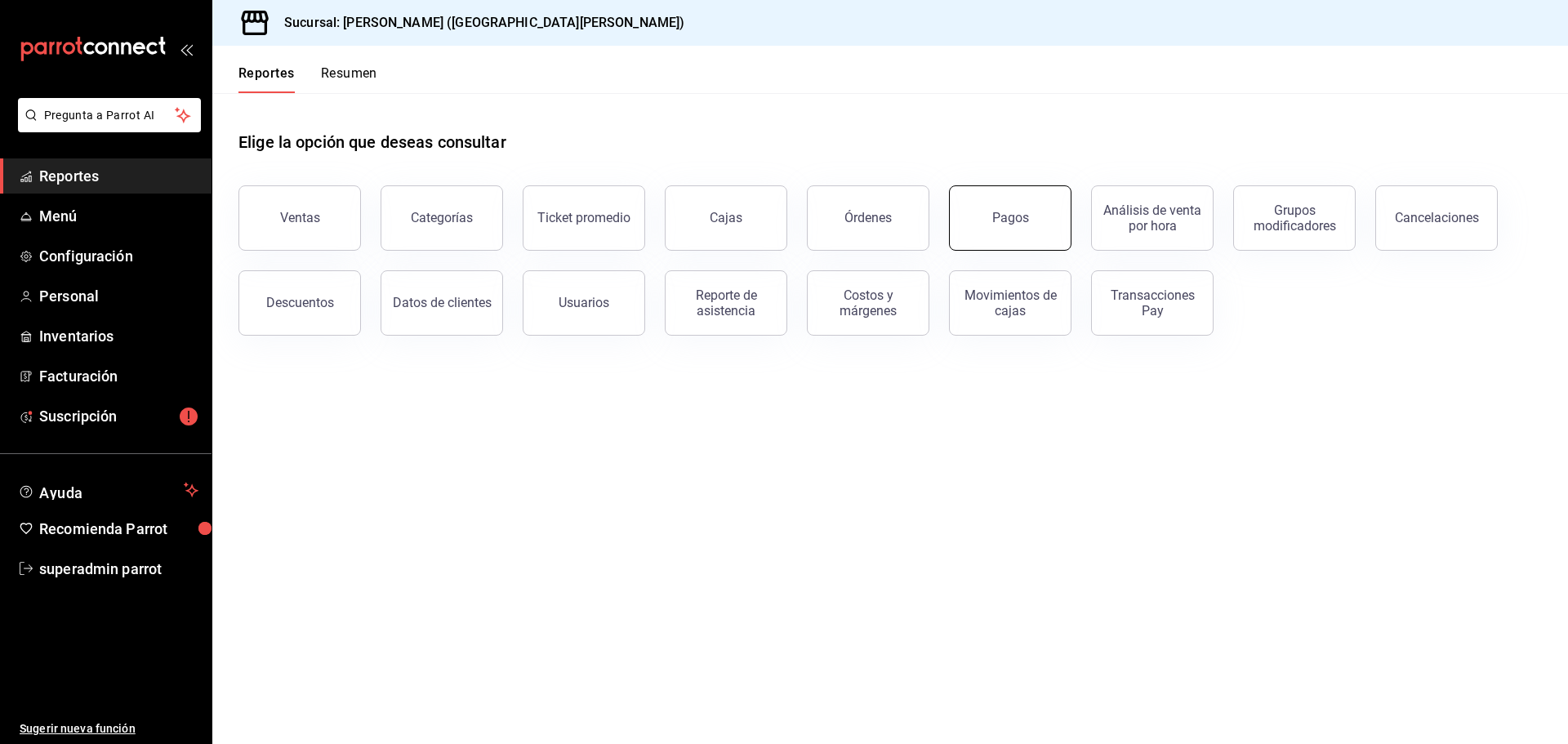
click at [975, 209] on button "Pagos" at bounding box center [1011, 218] width 123 height 65
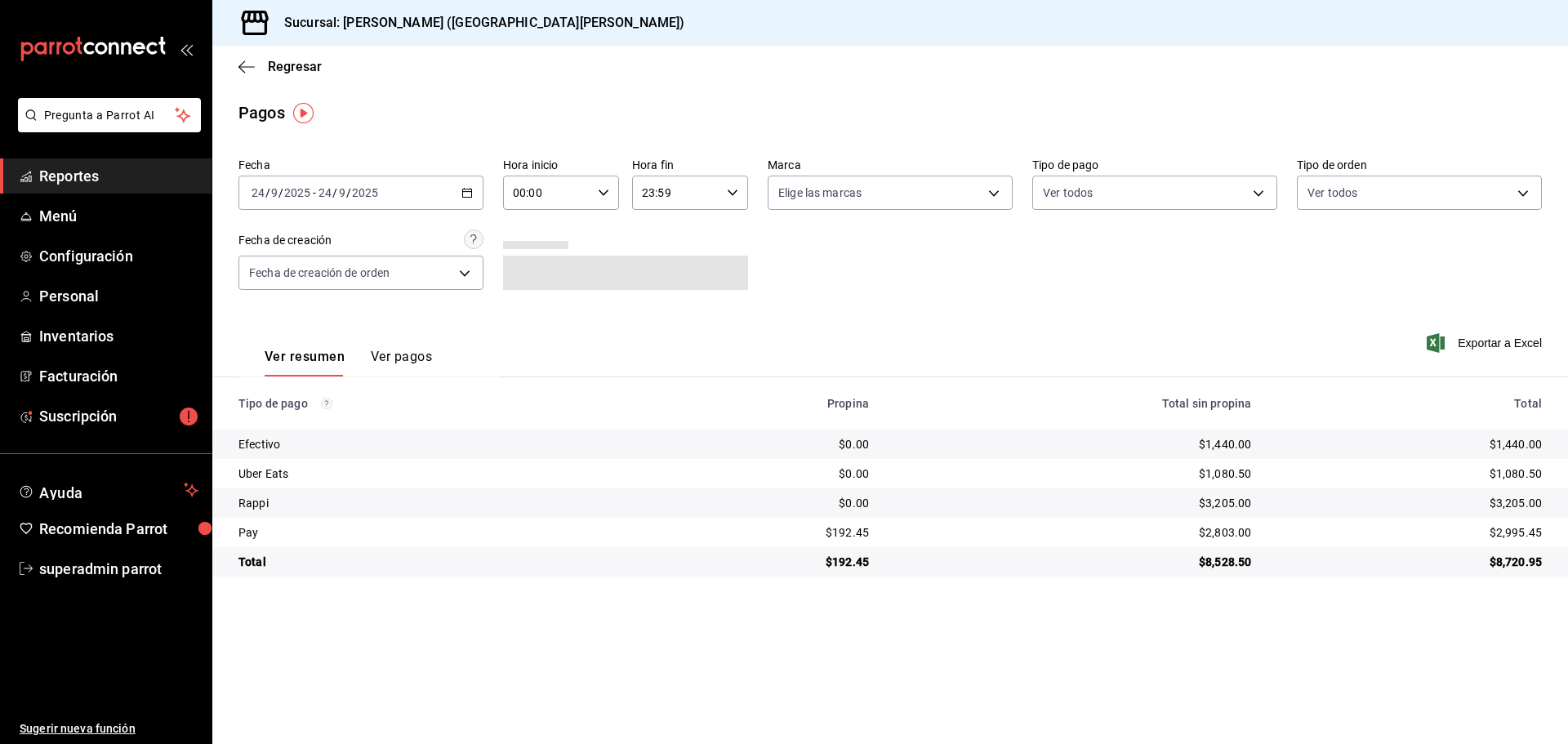
click at [425, 362] on button "Ver pagos" at bounding box center [401, 362] width 61 height 28
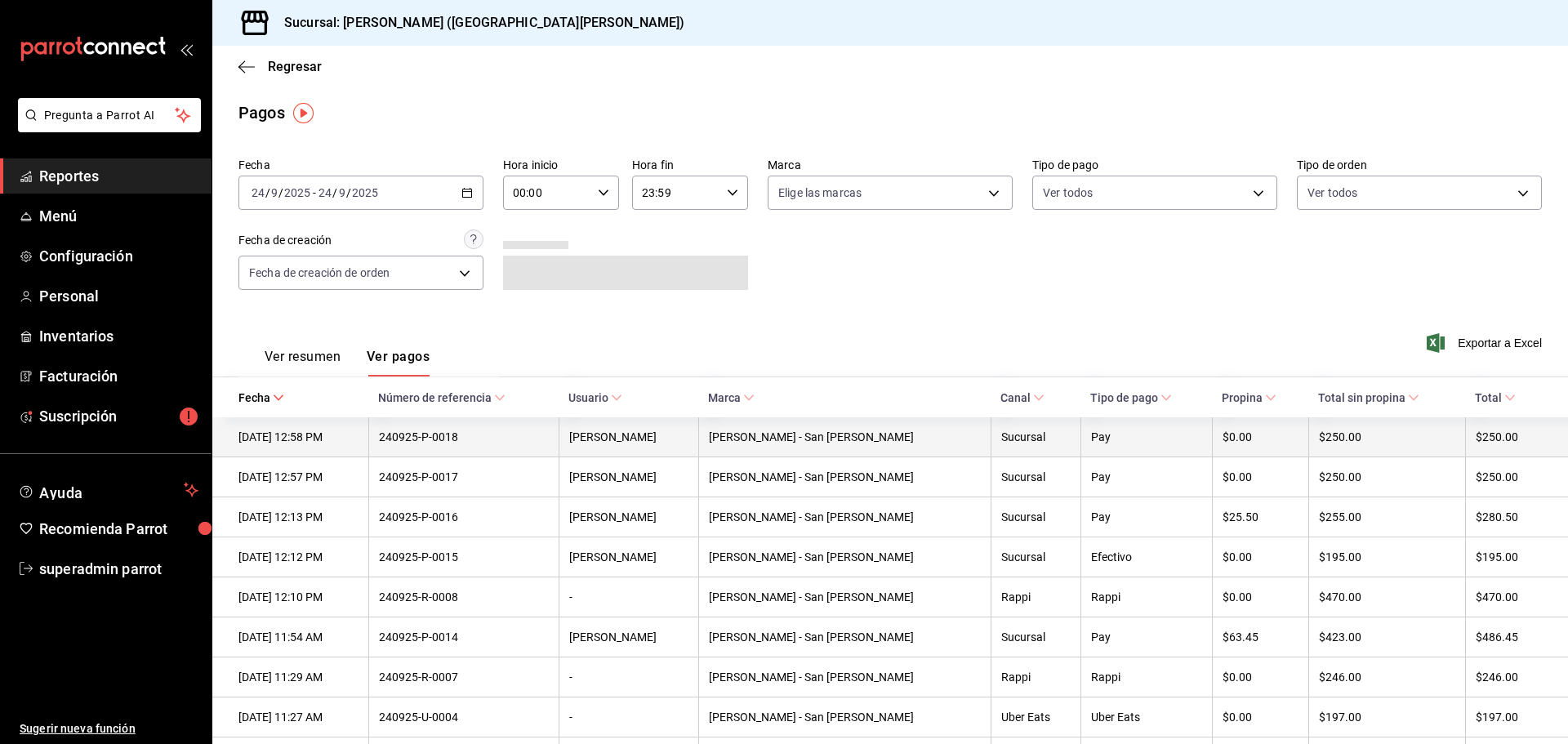
click at [369, 422] on th "24/09/2025 12:58 PM" at bounding box center [290, 437] width 156 height 40
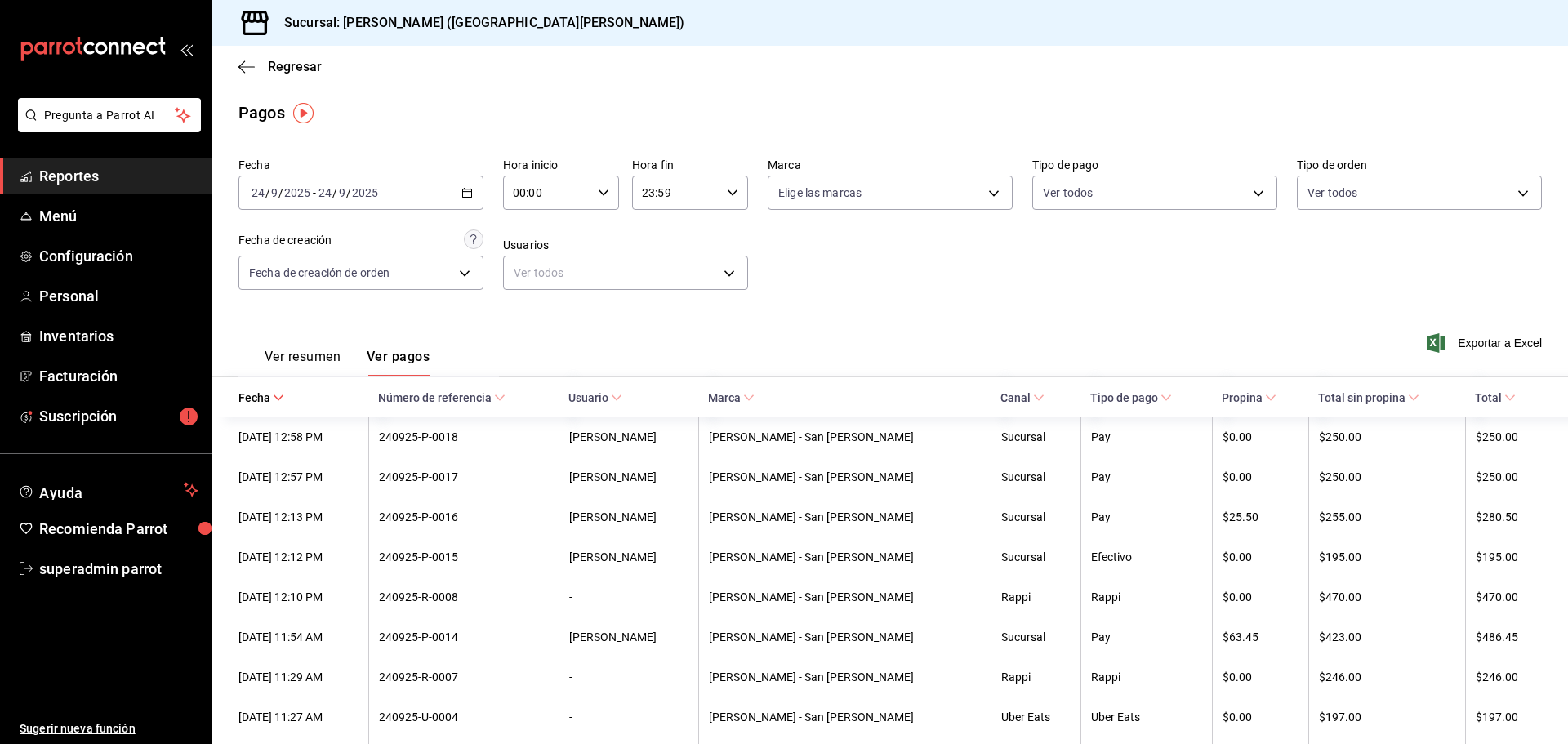
drag, startPoint x: 288, startPoint y: 423, endPoint x: 291, endPoint y: 375, distance: 48.1
click at [287, 423] on th "24/09/2025 12:58 PM" at bounding box center [290, 437] width 156 height 40
click at [243, 68] on icon "button" at bounding box center [247, 67] width 16 height 14
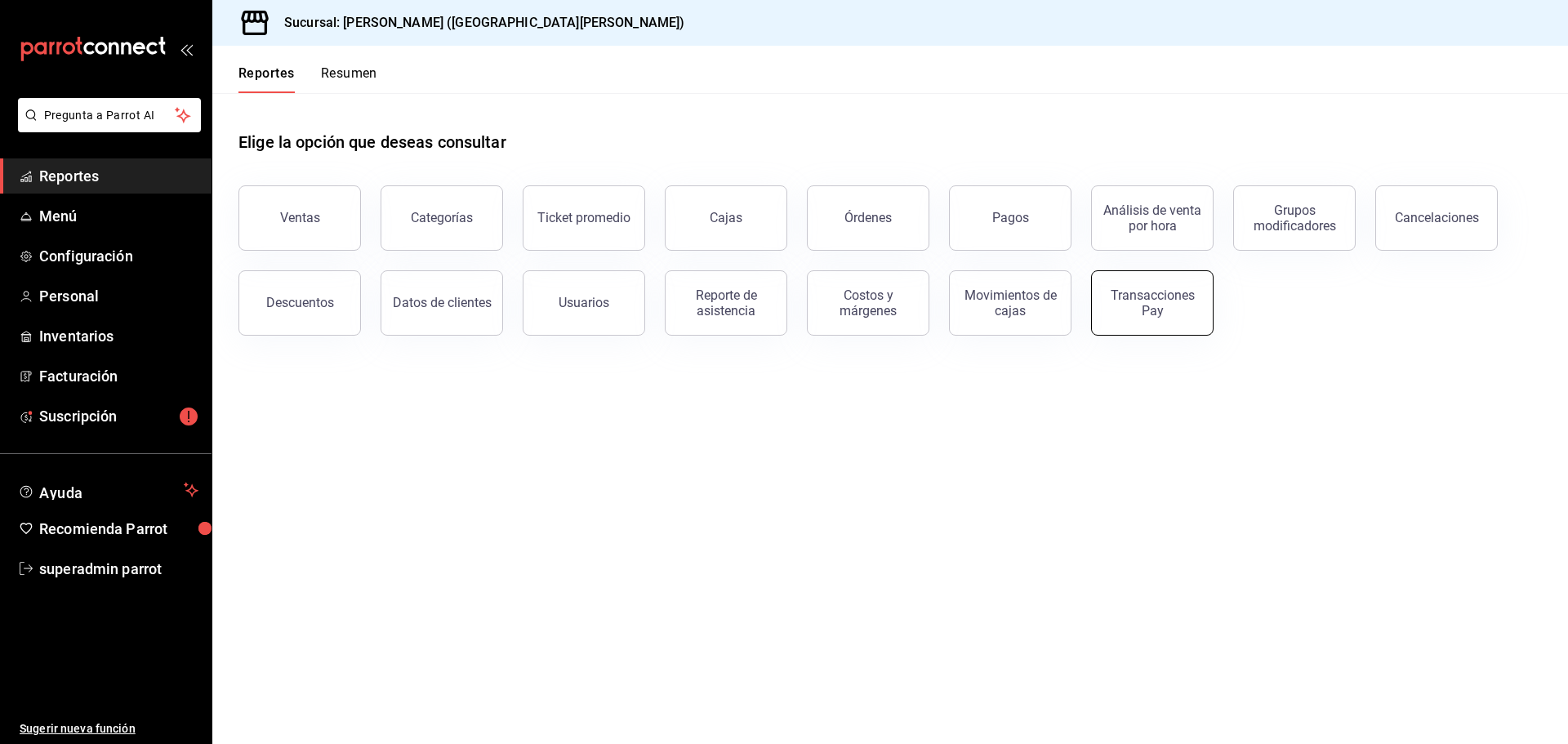
click at [1138, 309] on div "Transacciones Pay" at bounding box center [1153, 302] width 101 height 31
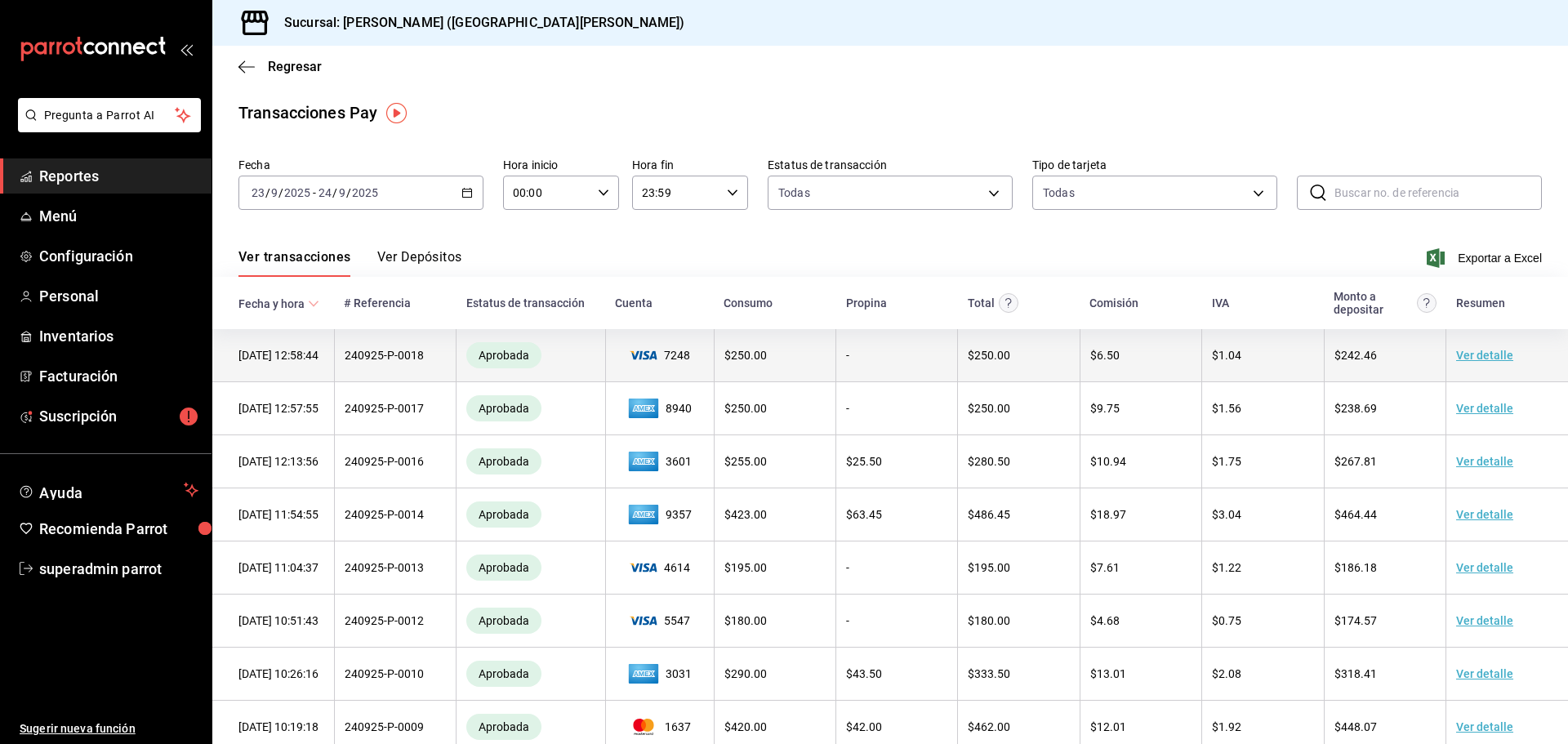
click at [356, 351] on td "240925-P-0018" at bounding box center [395, 355] width 122 height 53
click at [1469, 357] on link "Ver detalle" at bounding box center [1484, 355] width 57 height 13
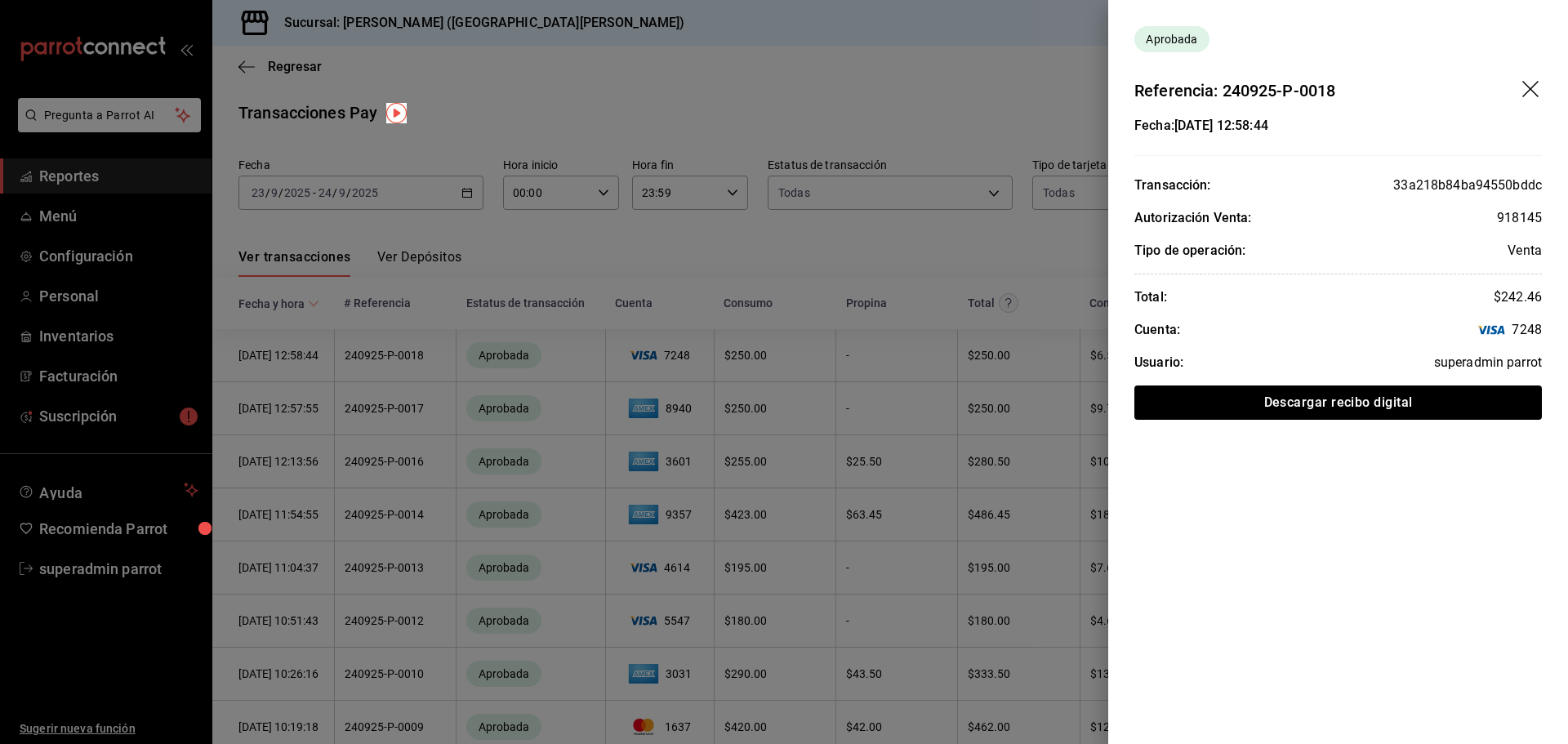
click at [1533, 83] on icon "drag" at bounding box center [1532, 91] width 20 height 20
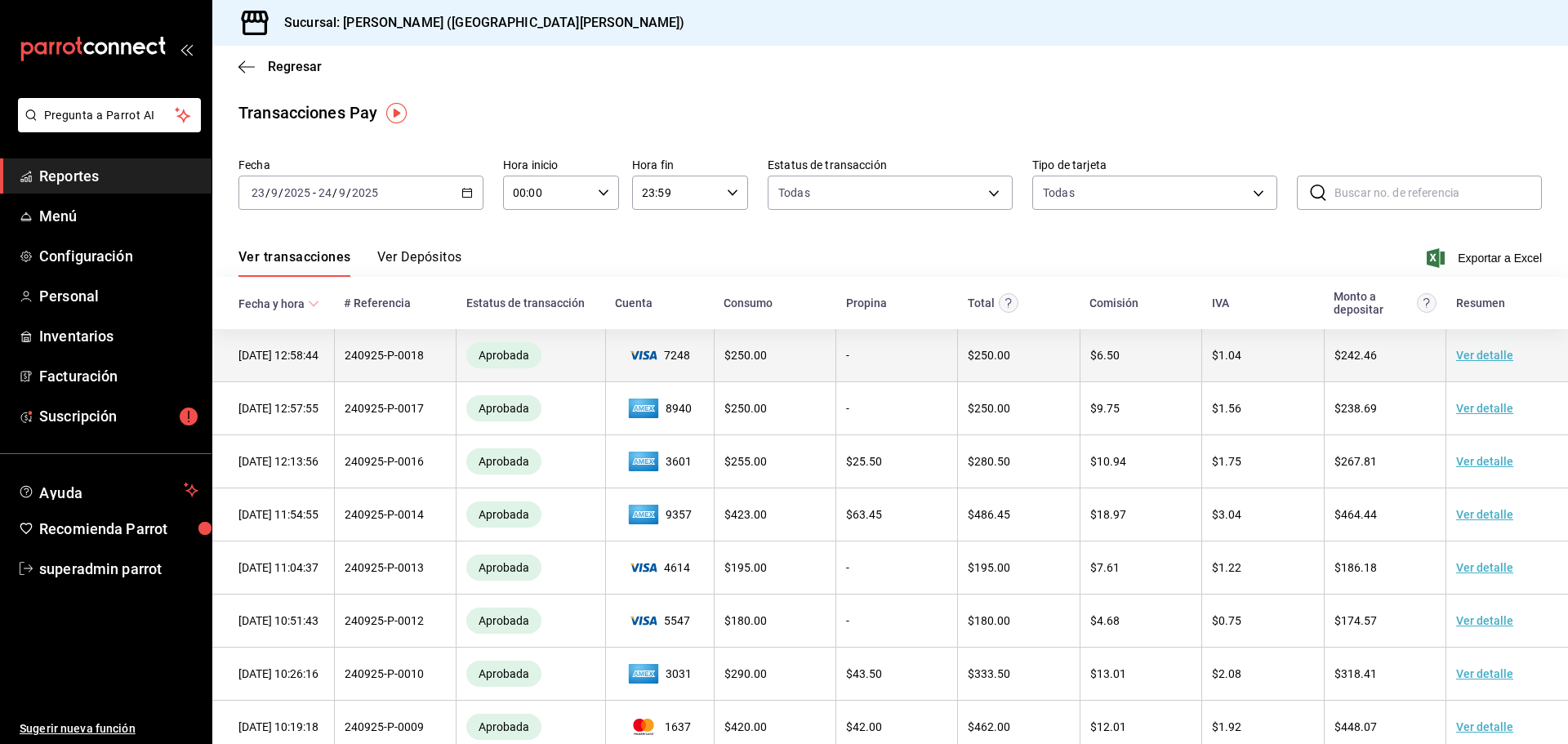
click at [1470, 359] on link "Ver detalle" at bounding box center [1484, 355] width 57 height 13
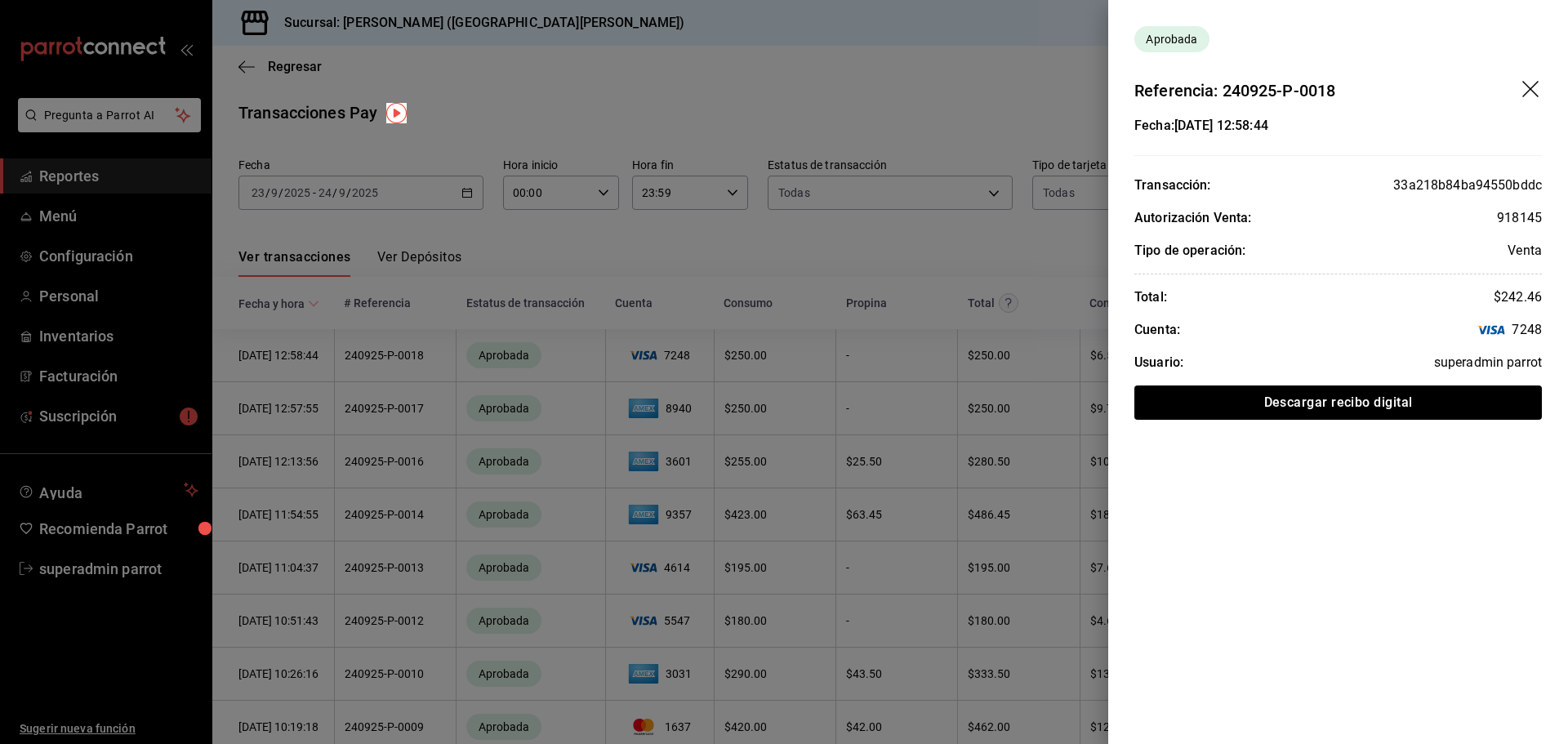
click at [1540, 83] on icon "drag" at bounding box center [1532, 91] width 20 height 20
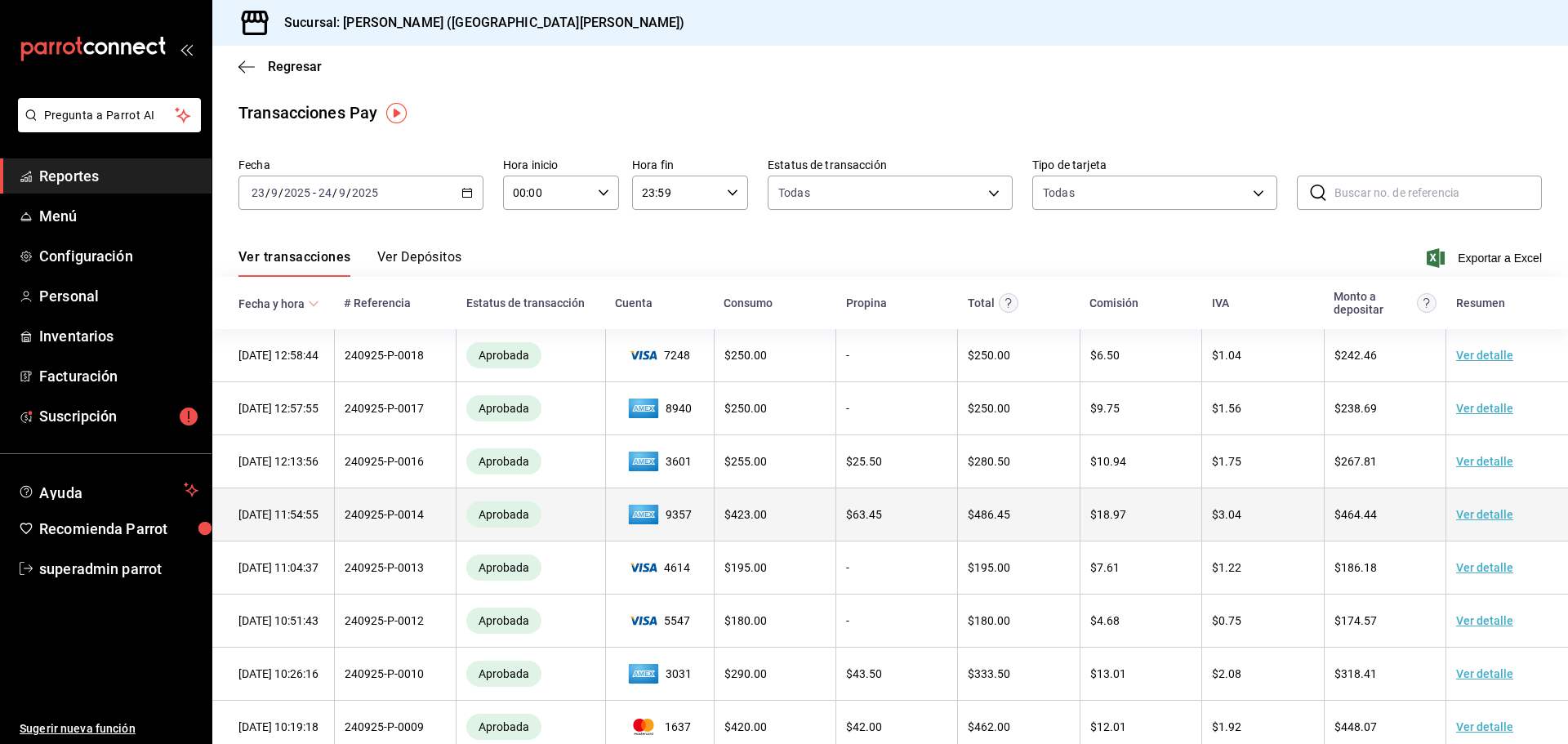
click at [524, 495] on td "Aprobada" at bounding box center [530, 515] width 149 height 53
click at [478, 511] on div "Aprobada" at bounding box center [503, 514] width 75 height 26
click at [1458, 521] on link "Ver detalle" at bounding box center [1484, 514] width 57 height 13
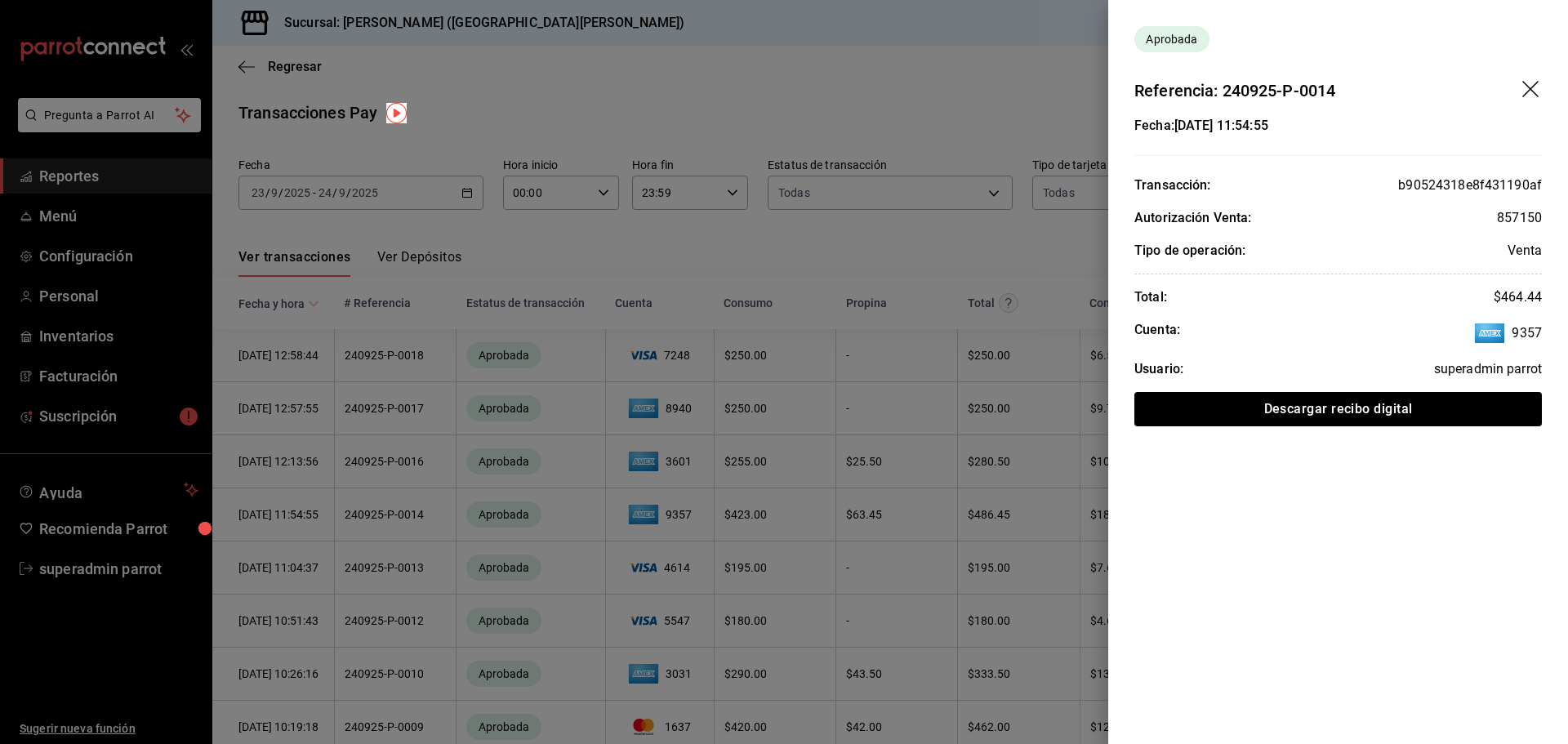
click at [1536, 91] on icon "drag" at bounding box center [1532, 91] width 20 height 20
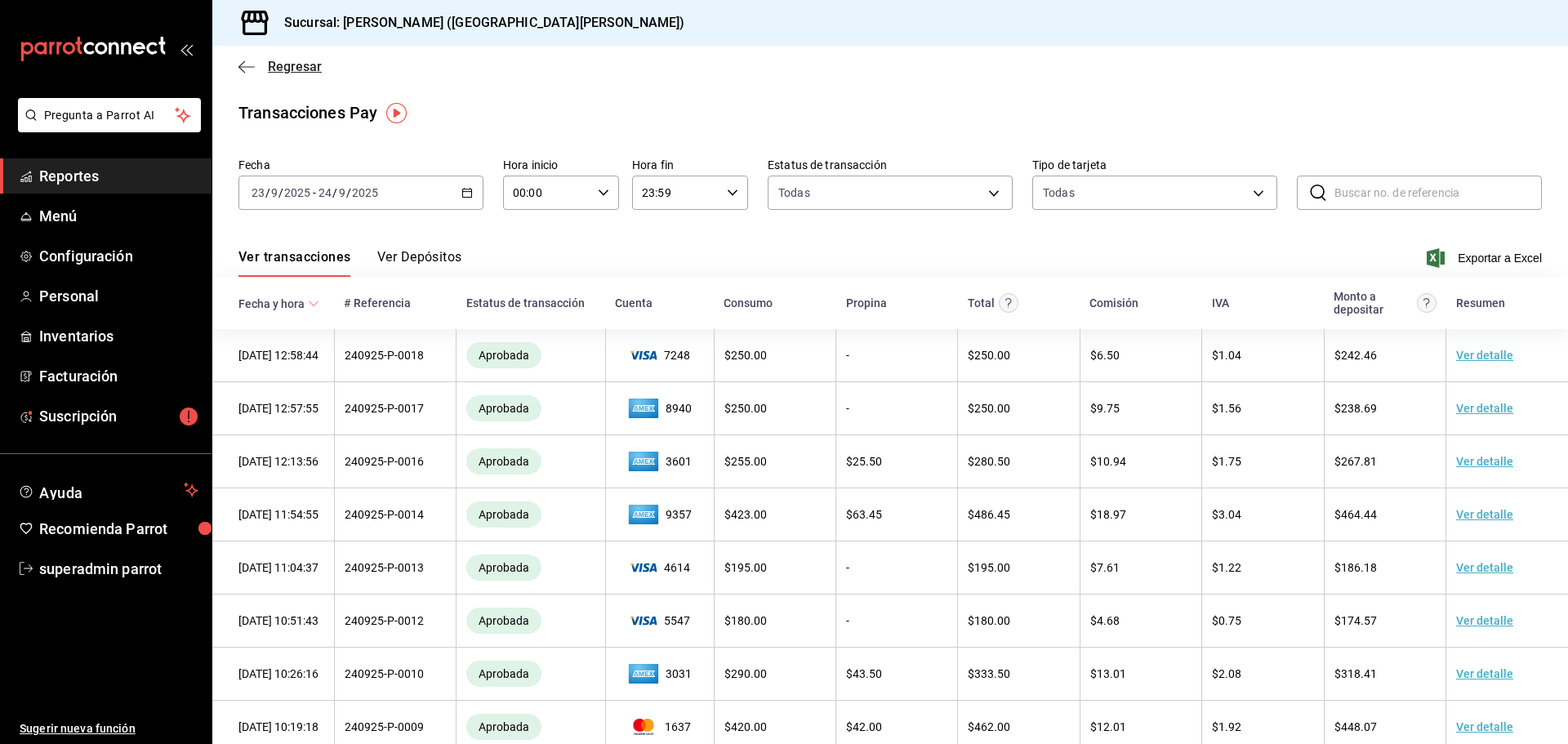
click at [265, 68] on span "Regresar" at bounding box center [280, 66] width 83 height 15
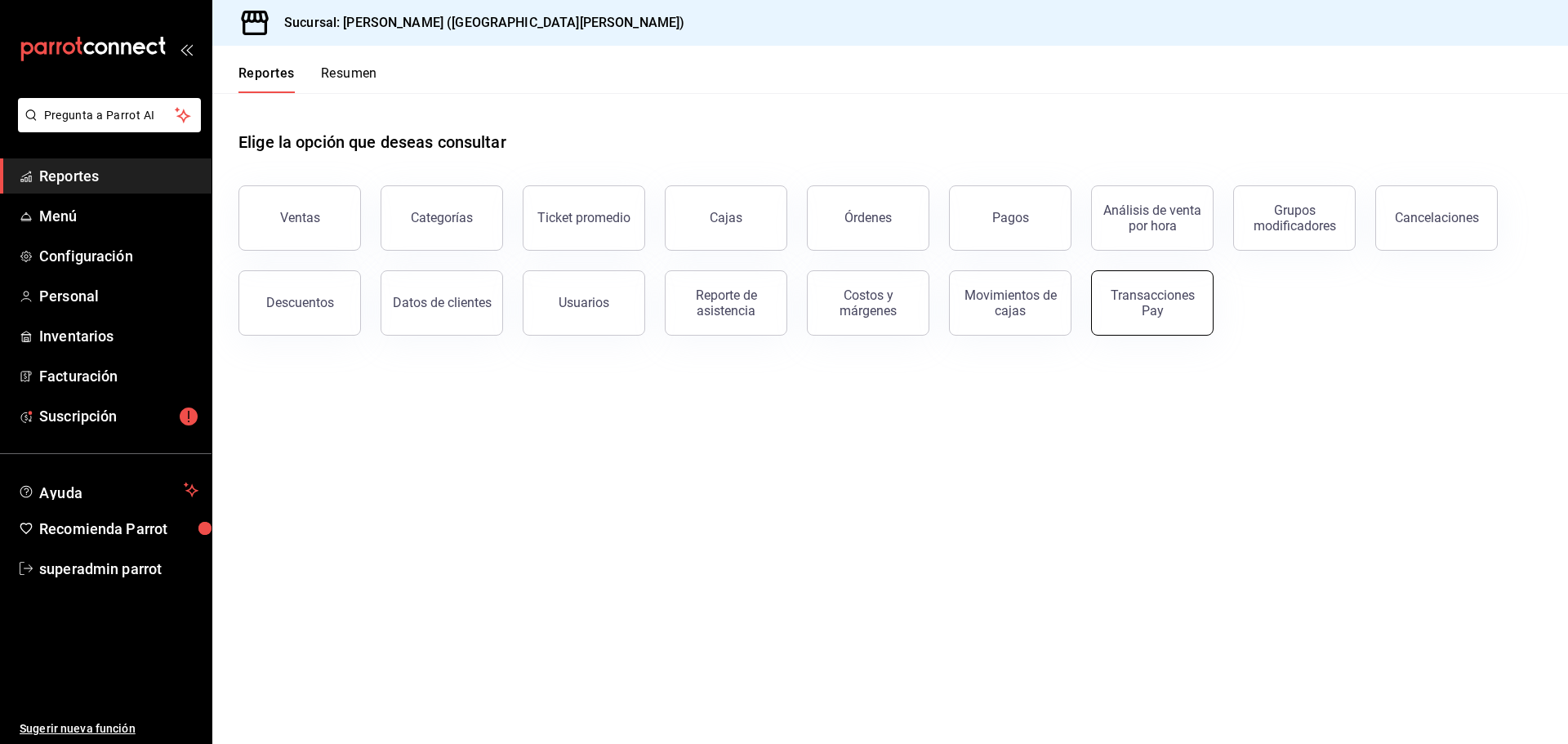
click at [1132, 314] on div "Transacciones Pay" at bounding box center [1153, 302] width 101 height 31
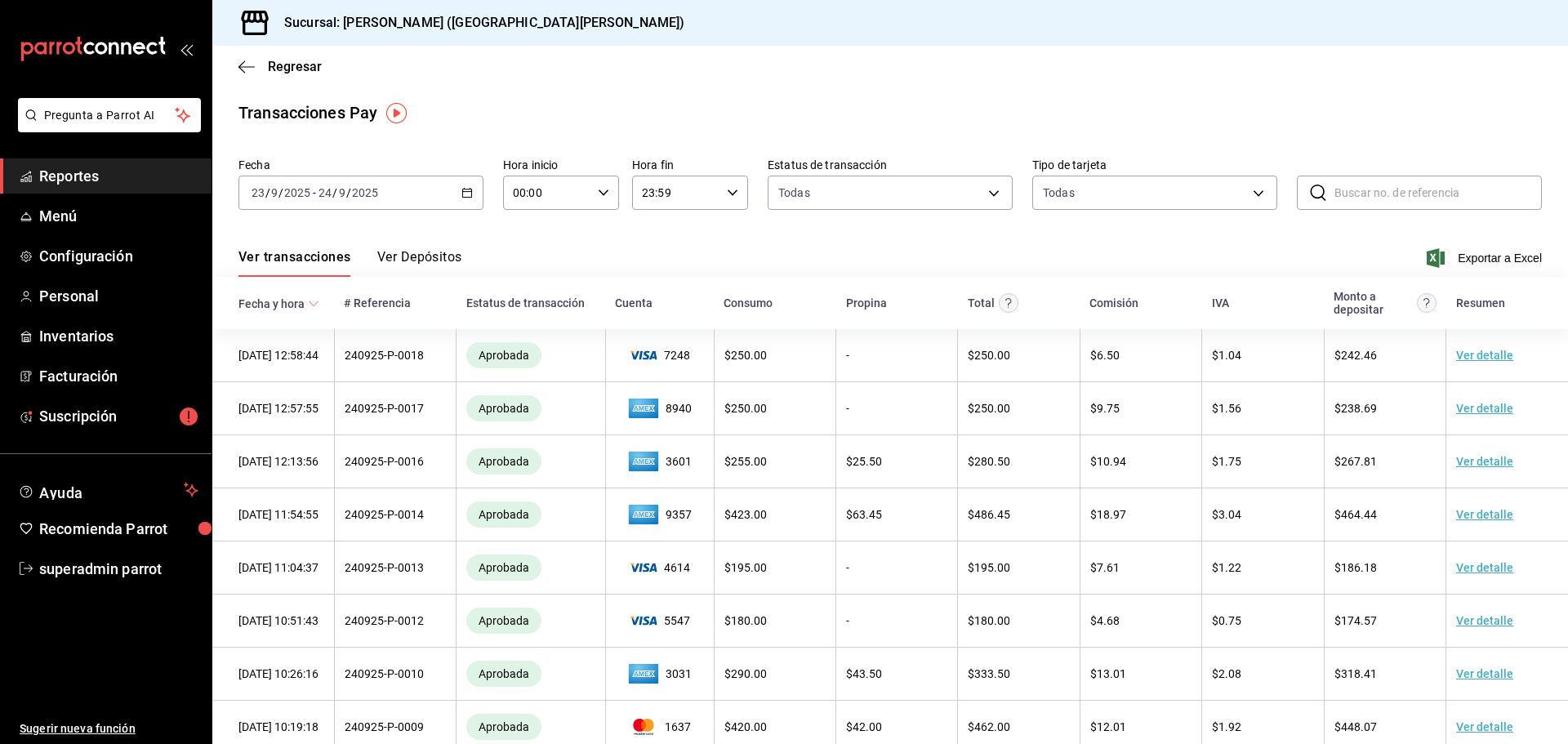
click at [421, 251] on button "Ver Depósitos" at bounding box center [420, 263] width 85 height 28
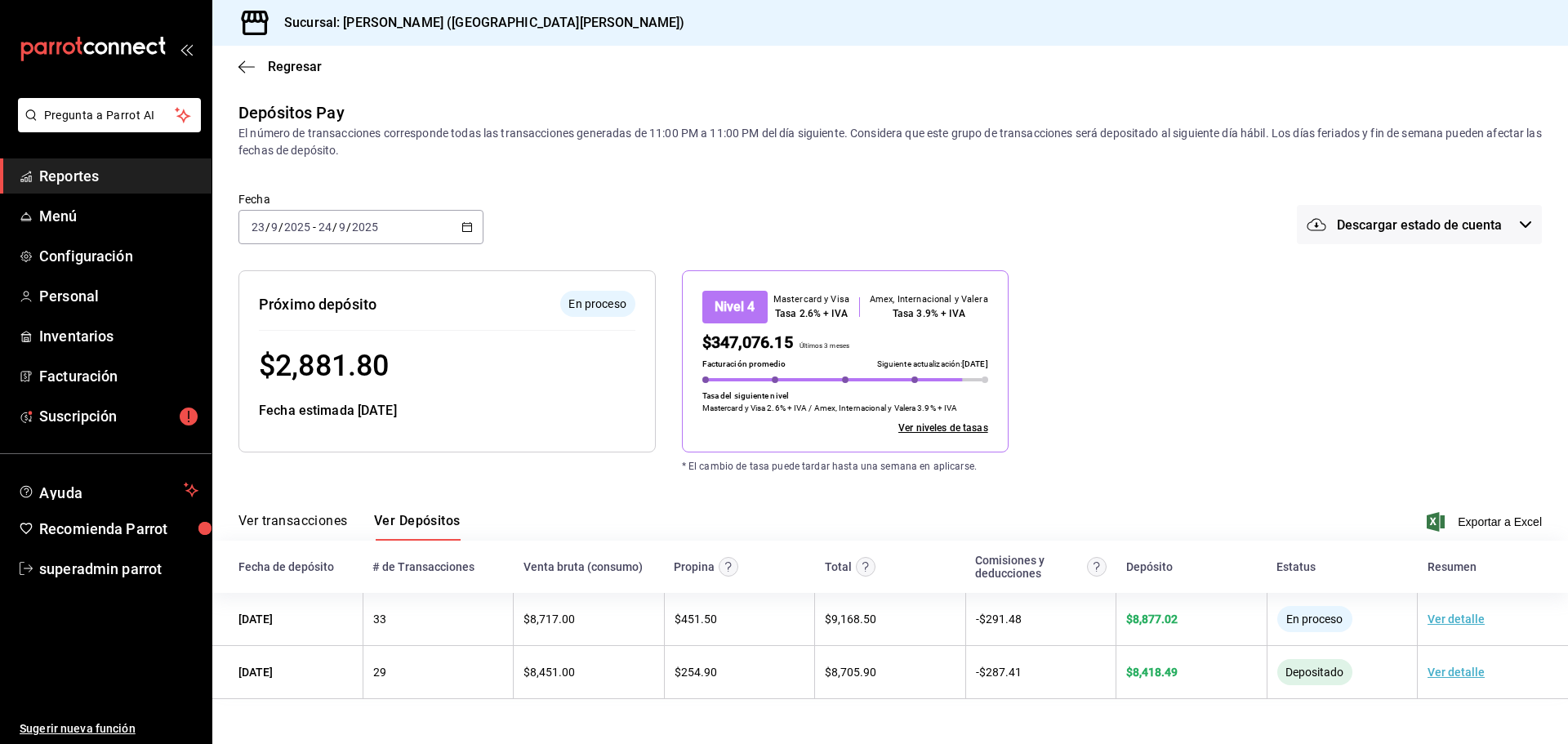
click at [822, 374] on div "Nivel 4 Mastercard y Visa Tasa 2.6% + IVA Amex, Internacional y Valera Tasa 3.9…" at bounding box center [845, 361] width 327 height 182
click at [829, 309] on div "Tasa 2.6% + IVA" at bounding box center [811, 313] width 76 height 14
click at [765, 302] on div "Nivel 4" at bounding box center [735, 307] width 65 height 33
click at [742, 302] on div "Nivel 4" at bounding box center [735, 307] width 65 height 33
click at [947, 432] on link "Ver niveles de tasas" at bounding box center [943, 428] width 89 height 14
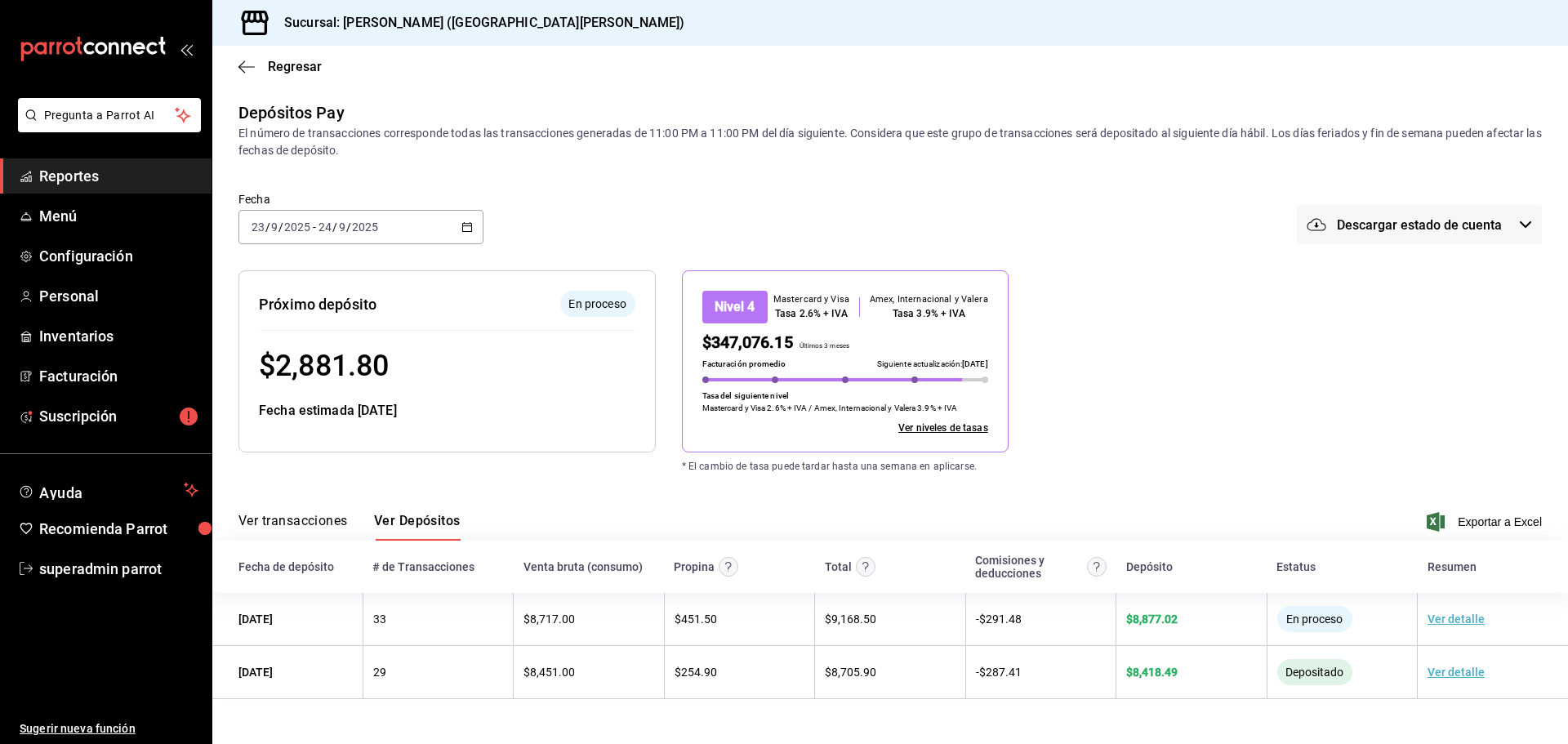
click at [591, 293] on div "En proceso" at bounding box center [597, 303] width 75 height 26
click at [659, 209] on div "Fecha 2025-09-23 23 / 9 / 2025 - 2025-09-24 24 / 9 / 2025 Descargar estado de c…" at bounding box center [890, 228] width 1303 height 85
click at [238, 63] on icon "button" at bounding box center [247, 67] width 16 height 14
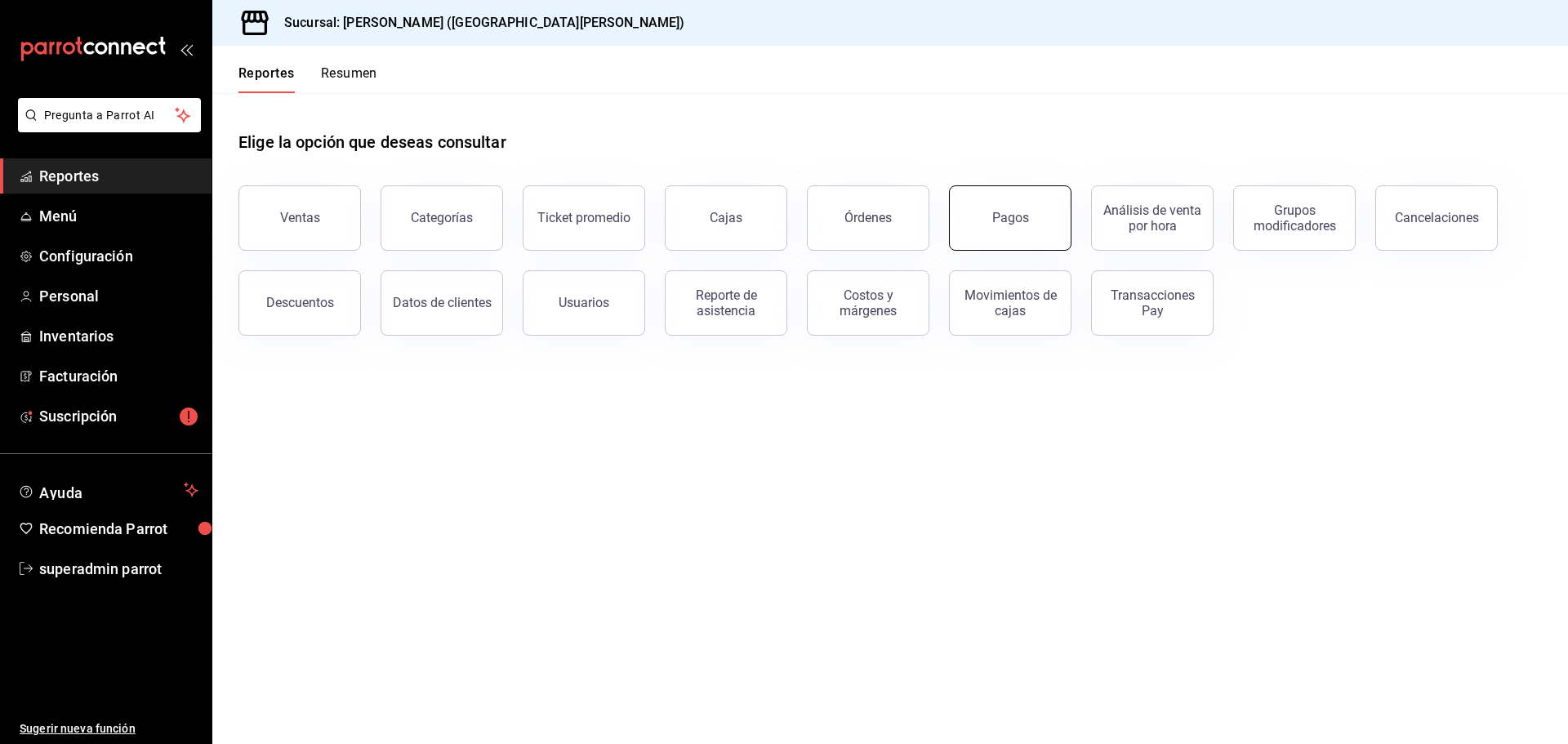
click at [1001, 234] on button "Pagos" at bounding box center [1011, 218] width 123 height 65
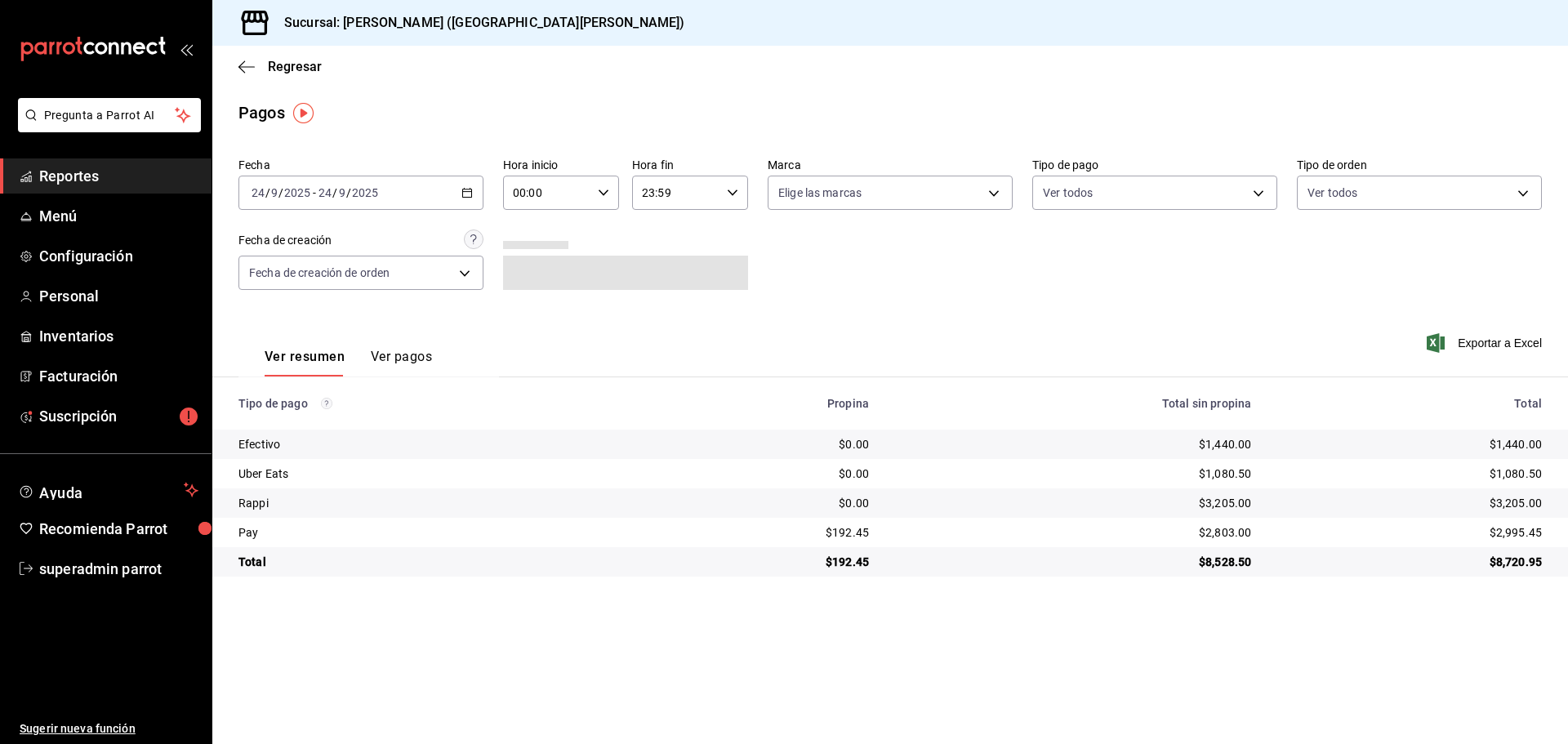
click at [414, 354] on button "Ver pagos" at bounding box center [401, 362] width 61 height 28
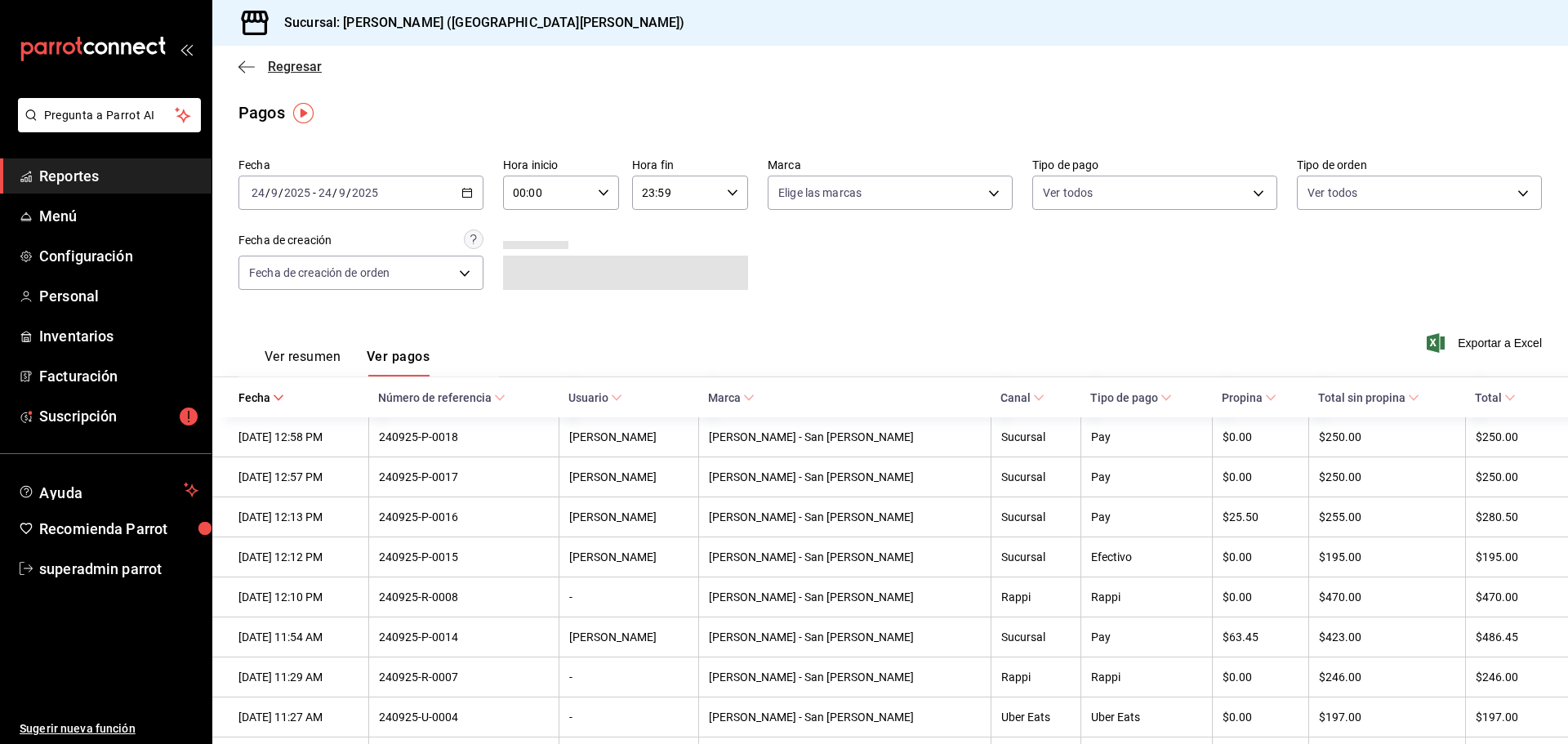
click at [238, 68] on icon "button" at bounding box center [247, 67] width 16 height 14
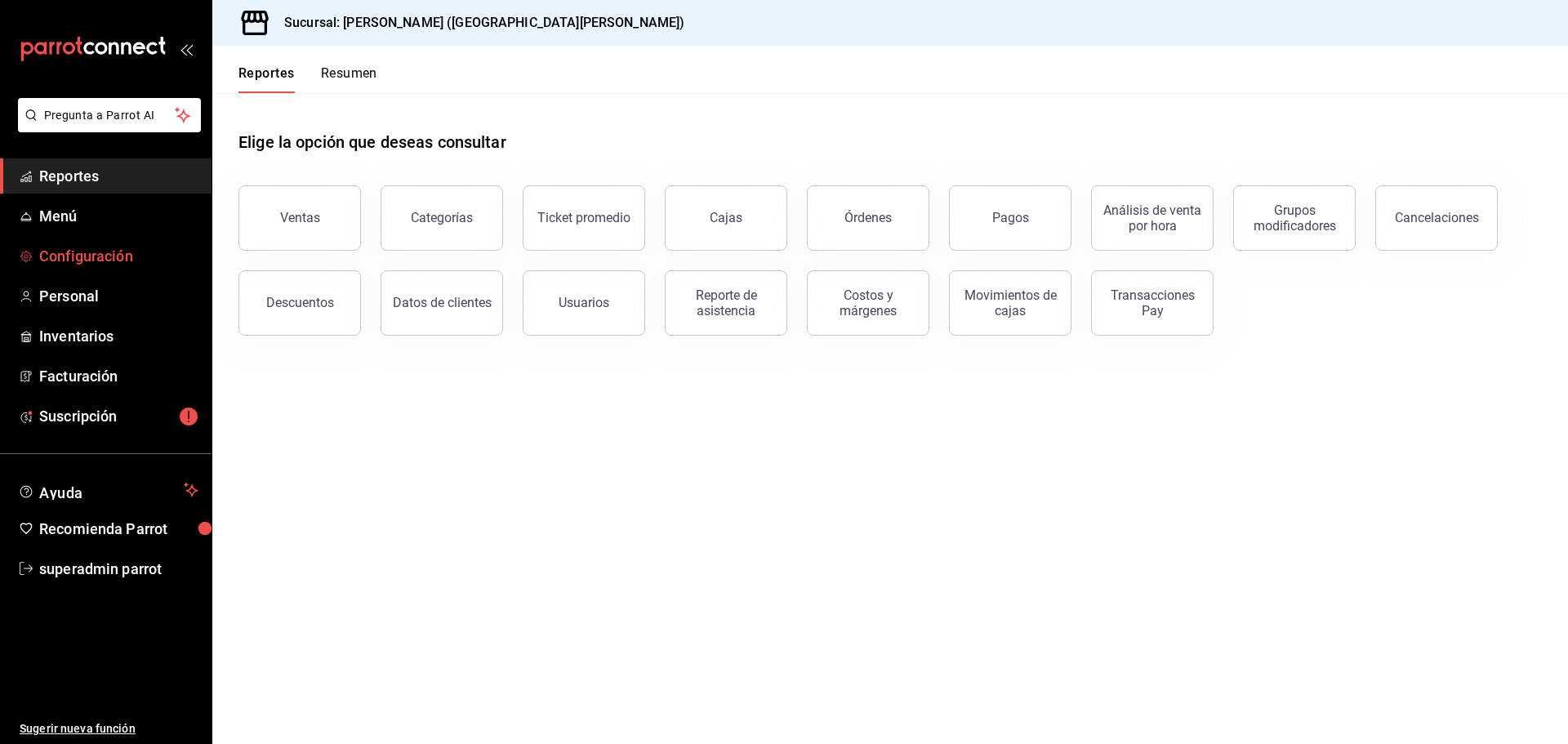
click at [118, 243] on link "Configuración" at bounding box center [106, 256] width 211 height 35
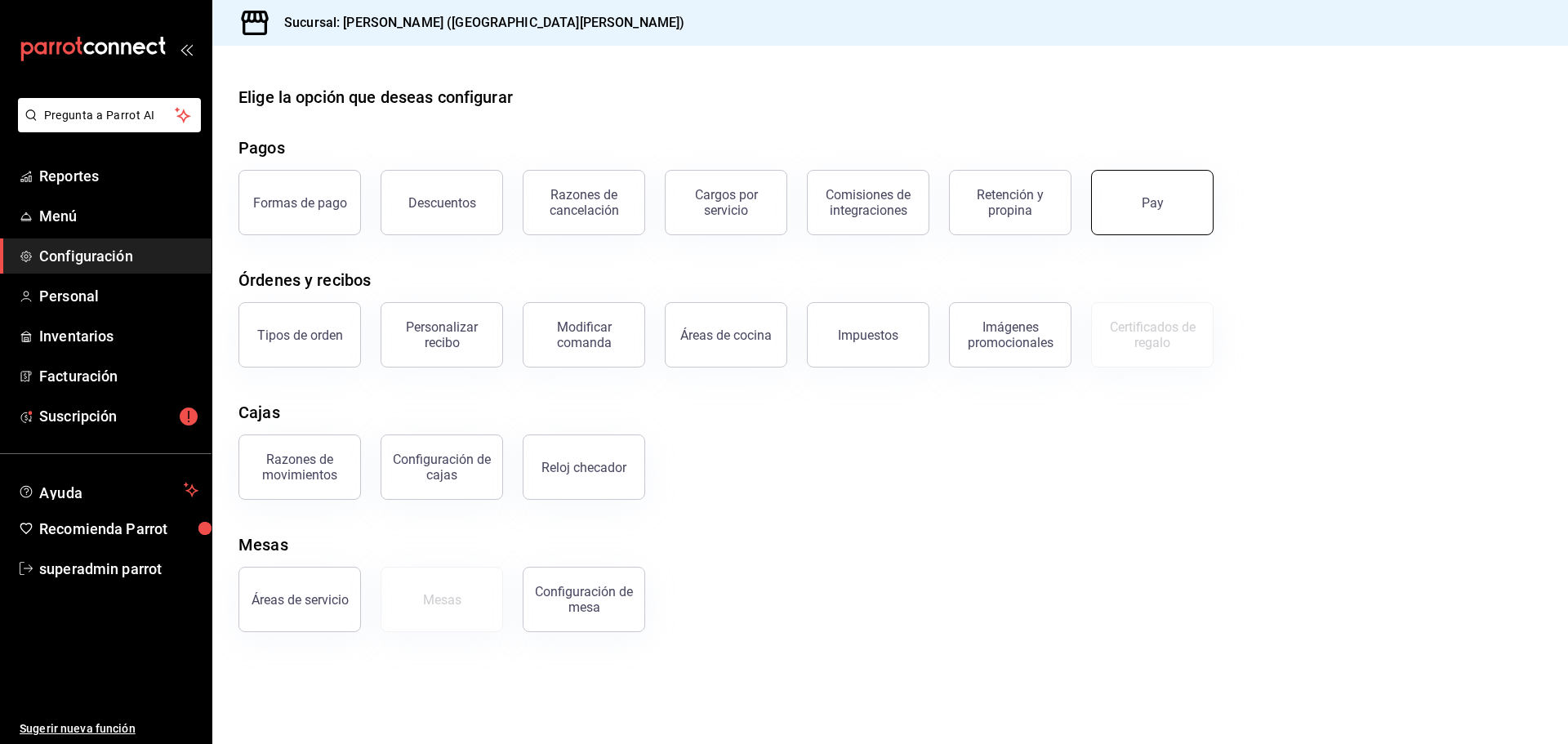
click at [1138, 211] on button "Pay" at bounding box center [1153, 202] width 123 height 65
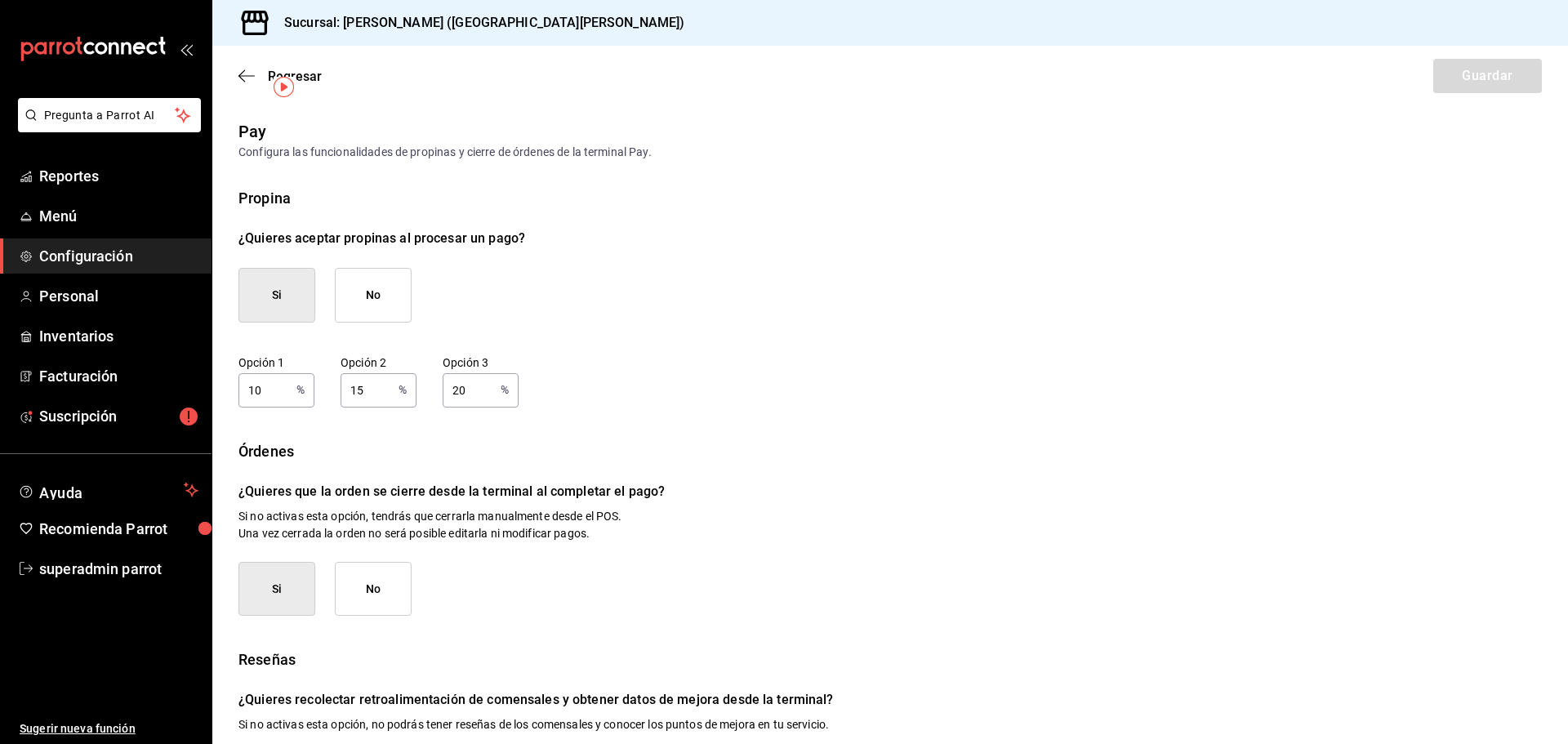
scroll to position [89, 0]
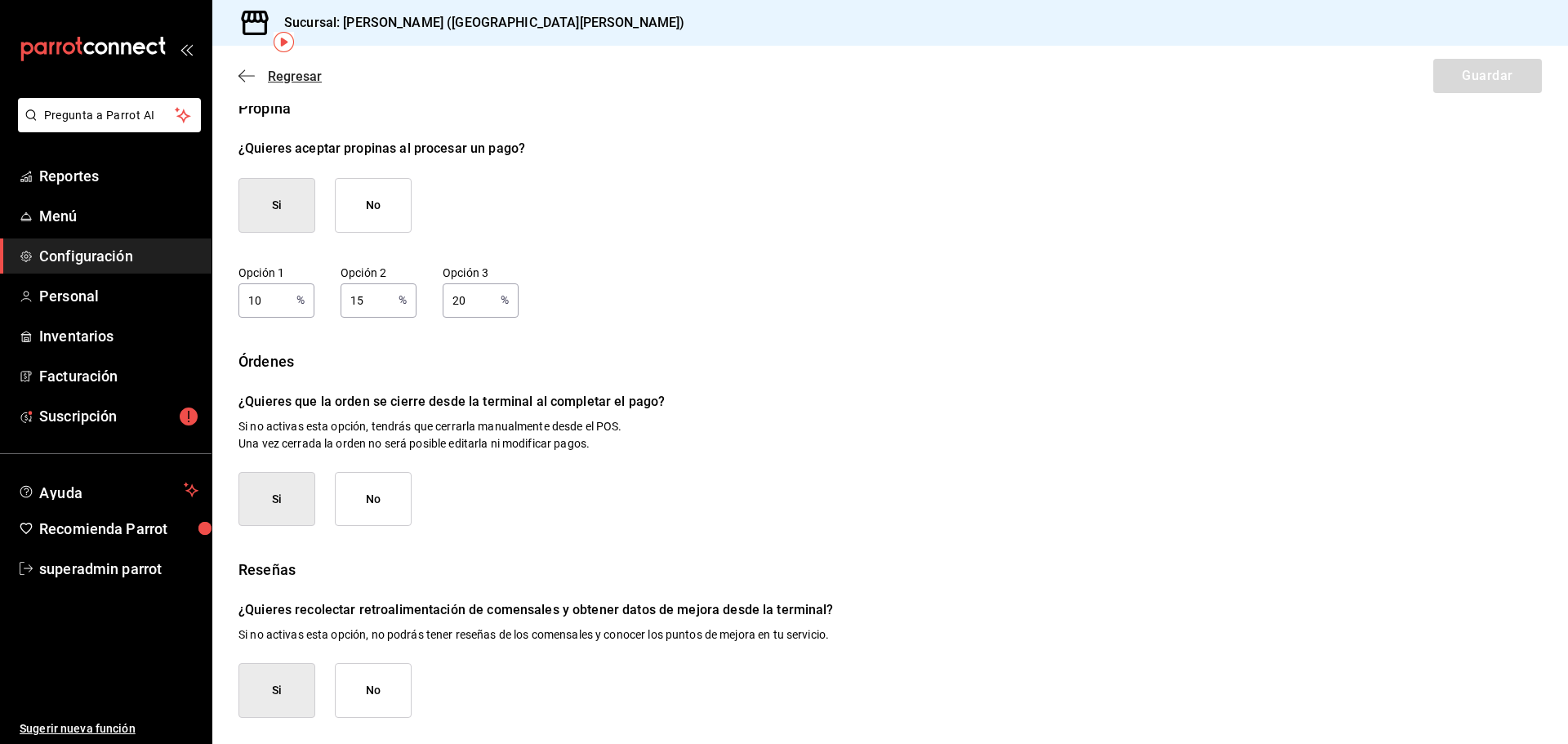
click at [252, 74] on icon "button" at bounding box center [247, 76] width 16 height 14
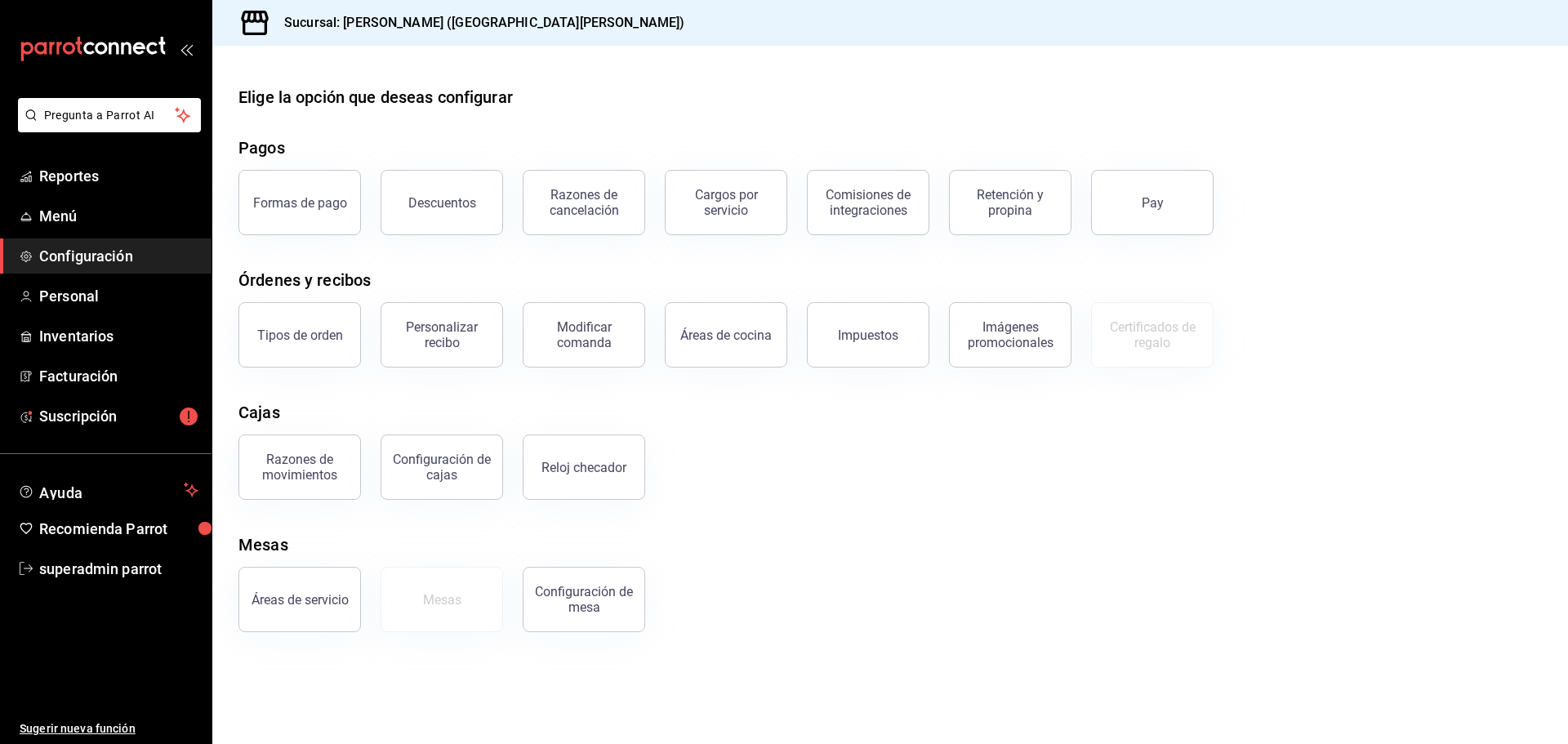
click at [108, 194] on ul "Reportes Menú Configuración Personal Inventarios Facturación Suscripción" at bounding box center [106, 295] width 211 height 275
click at [107, 174] on span "Reportes" at bounding box center [118, 176] width 159 height 22
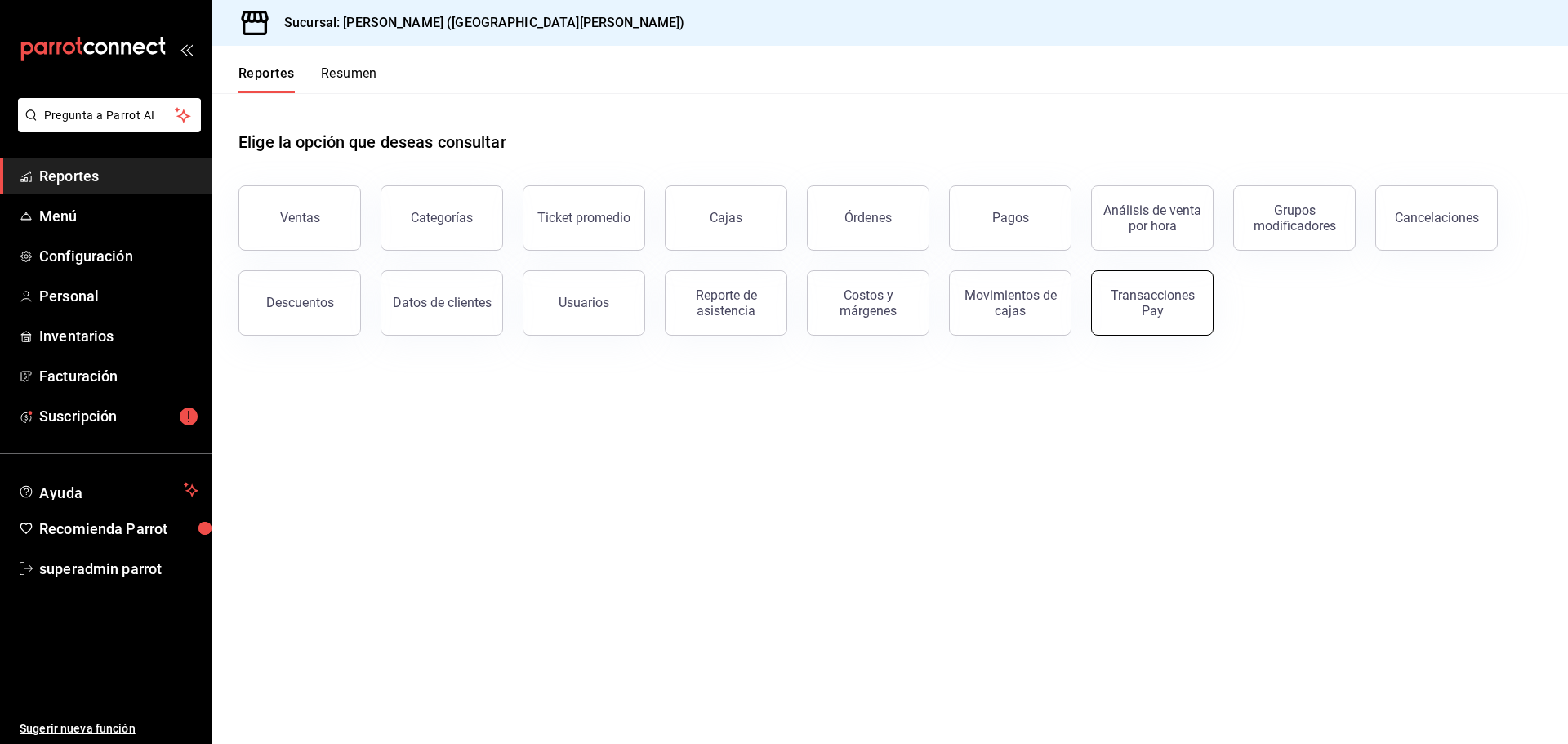
click at [1156, 295] on div "Transacciones Pay" at bounding box center [1153, 302] width 101 height 31
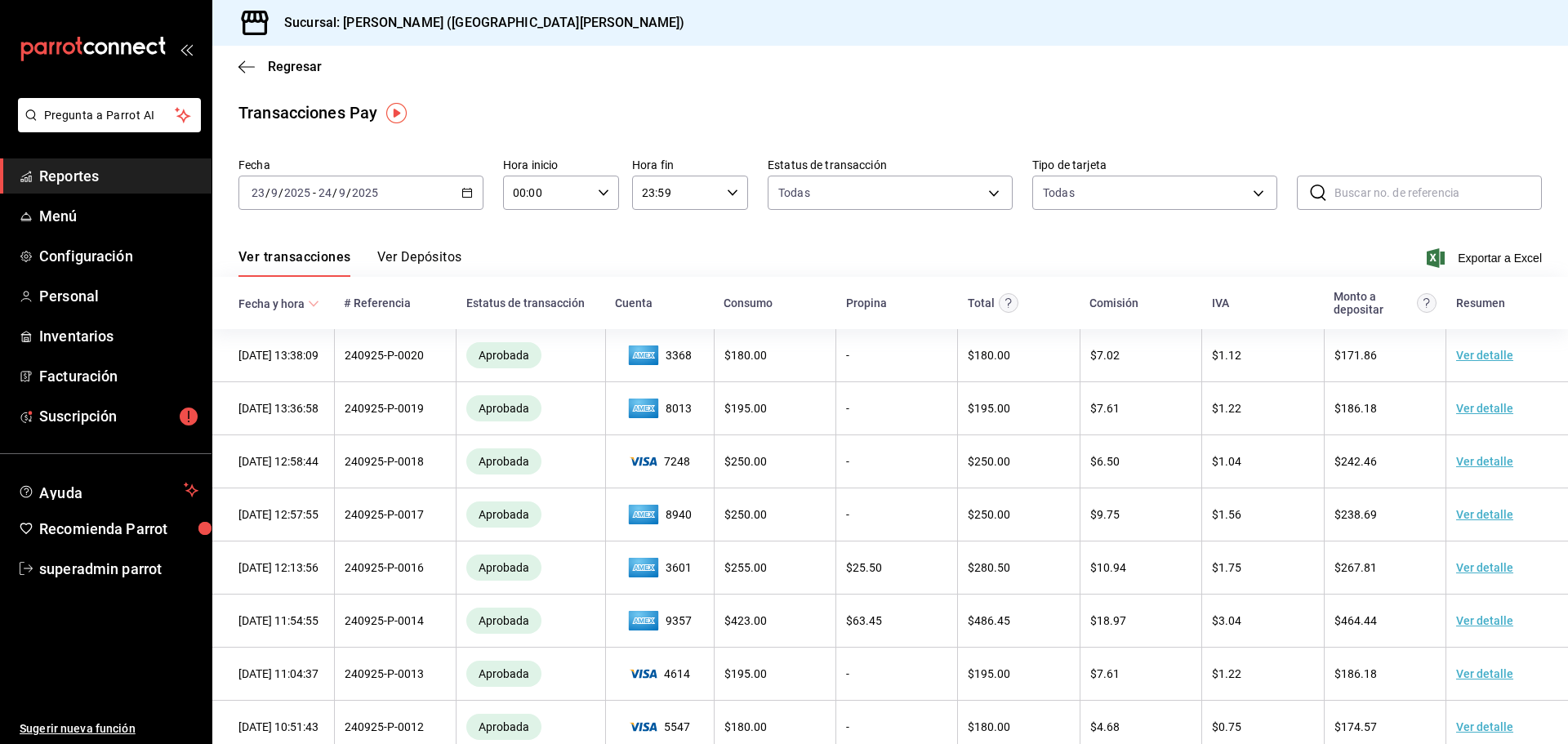
click at [448, 251] on button "Ver Depósitos" at bounding box center [420, 263] width 85 height 28
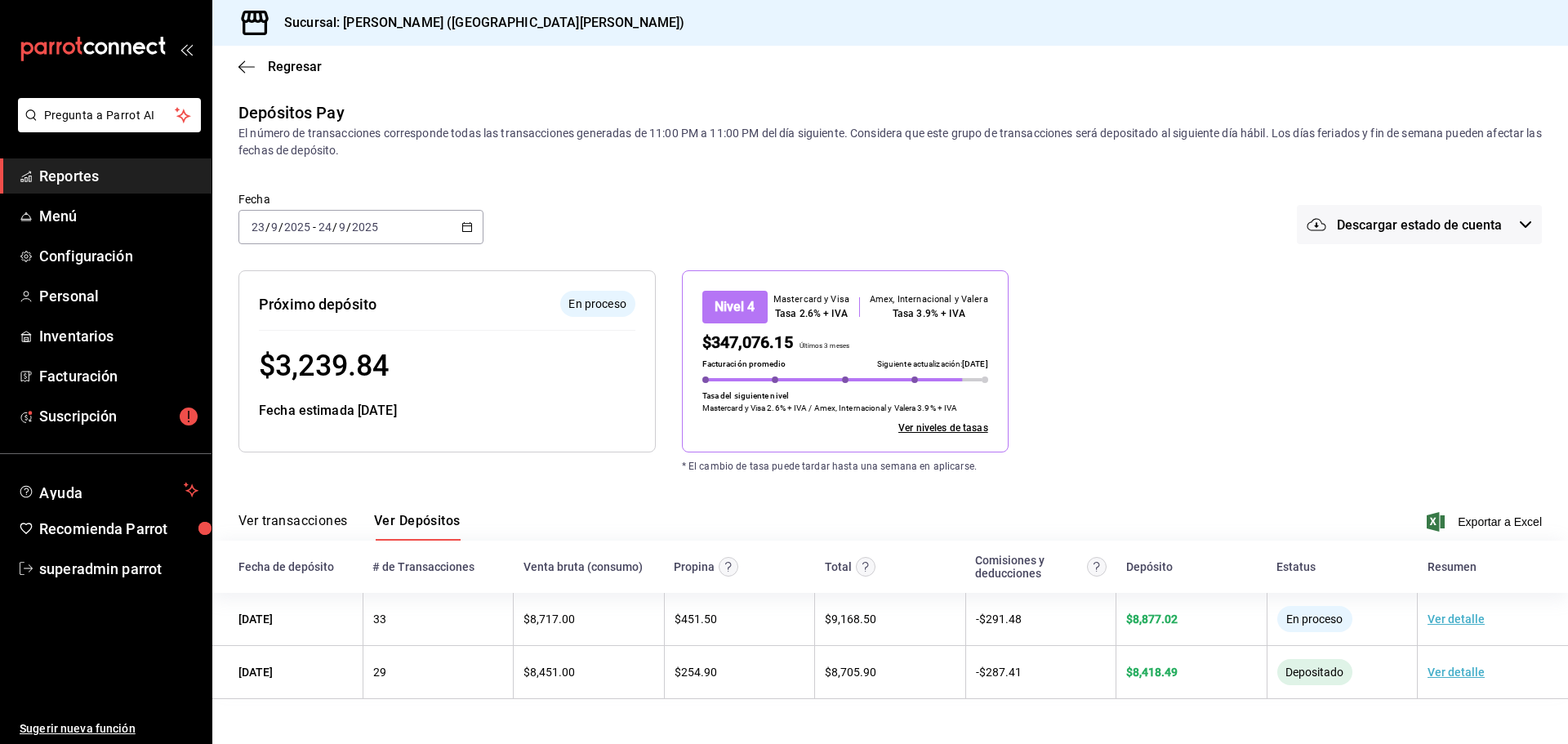
click at [914, 377] on div at bounding box center [914, 379] width 6 height 6
click at [848, 380] on span at bounding box center [880, 380] width 64 height 4
click at [777, 379] on div at bounding box center [774, 379] width 6 height 6
click at [705, 381] on div at bounding box center [705, 379] width 6 height 6
click at [814, 380] on span at bounding box center [810, 380] width 64 height 4
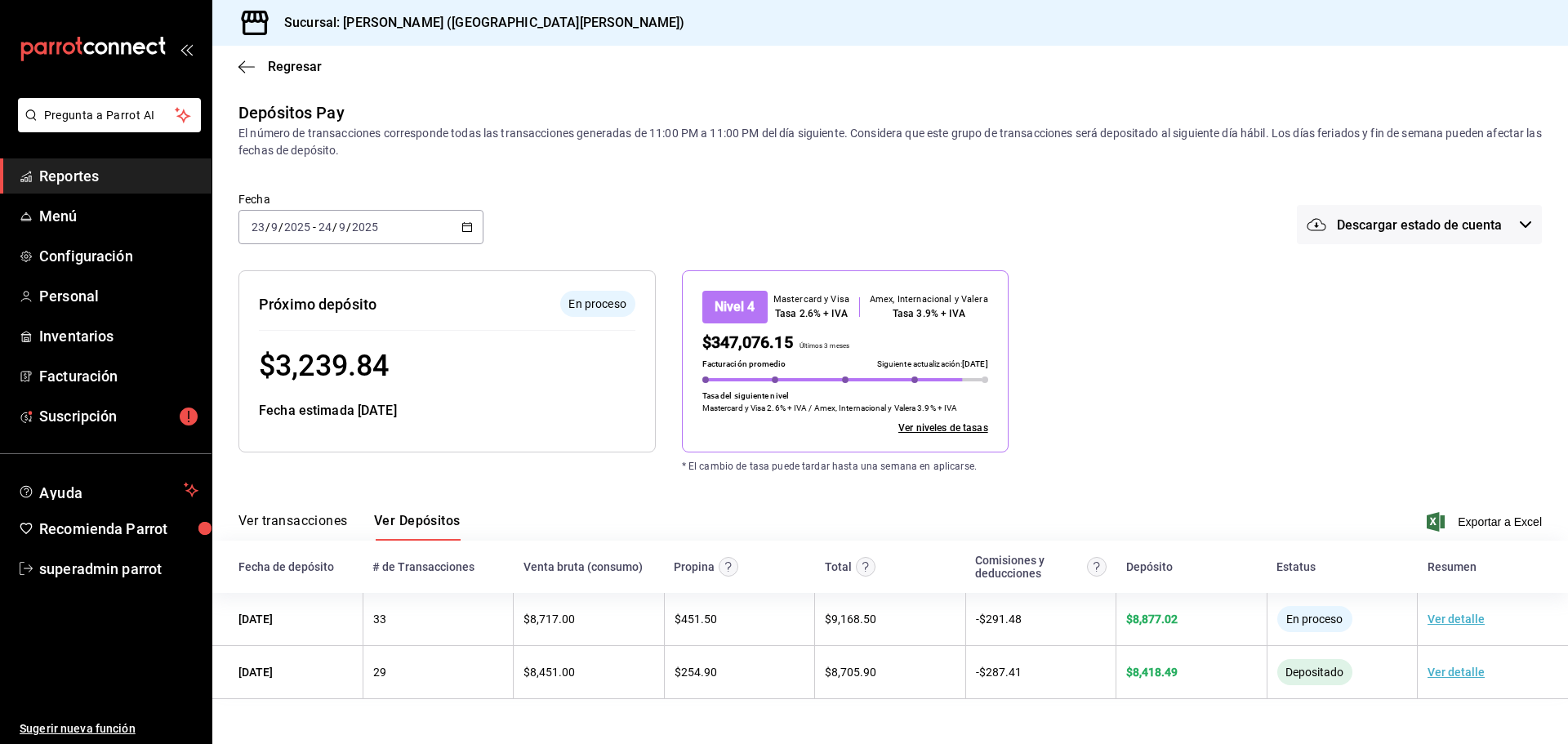
click at [752, 311] on div "Nivel 4" at bounding box center [735, 307] width 65 height 33
click at [288, 519] on button "Ver transacciones" at bounding box center [293, 526] width 109 height 28
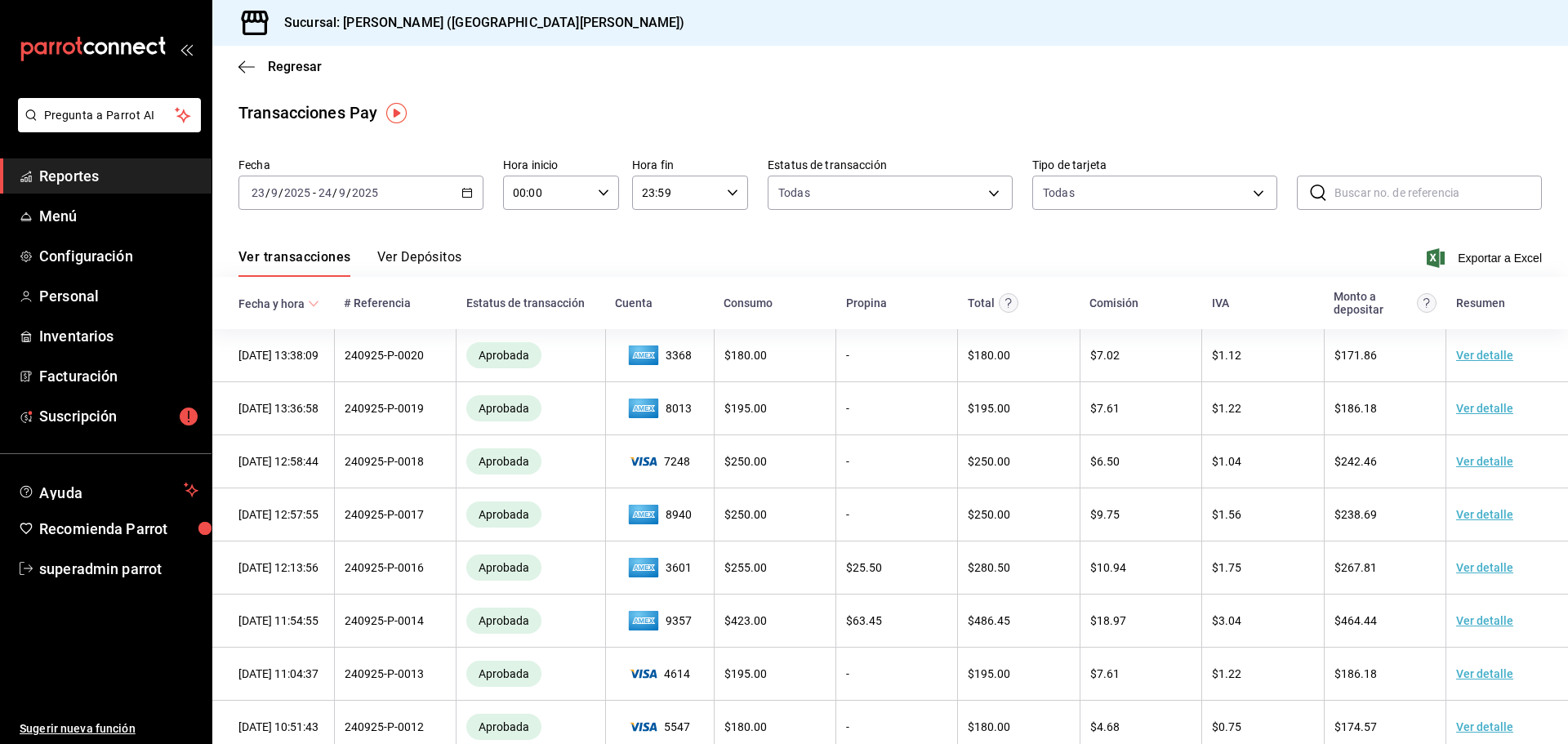
click at [435, 244] on div "Ver transacciones Ver Depósitos Exportar a Excel" at bounding box center [890, 253] width 1303 height 47
click at [426, 263] on button "Ver Depósitos" at bounding box center [420, 263] width 85 height 28
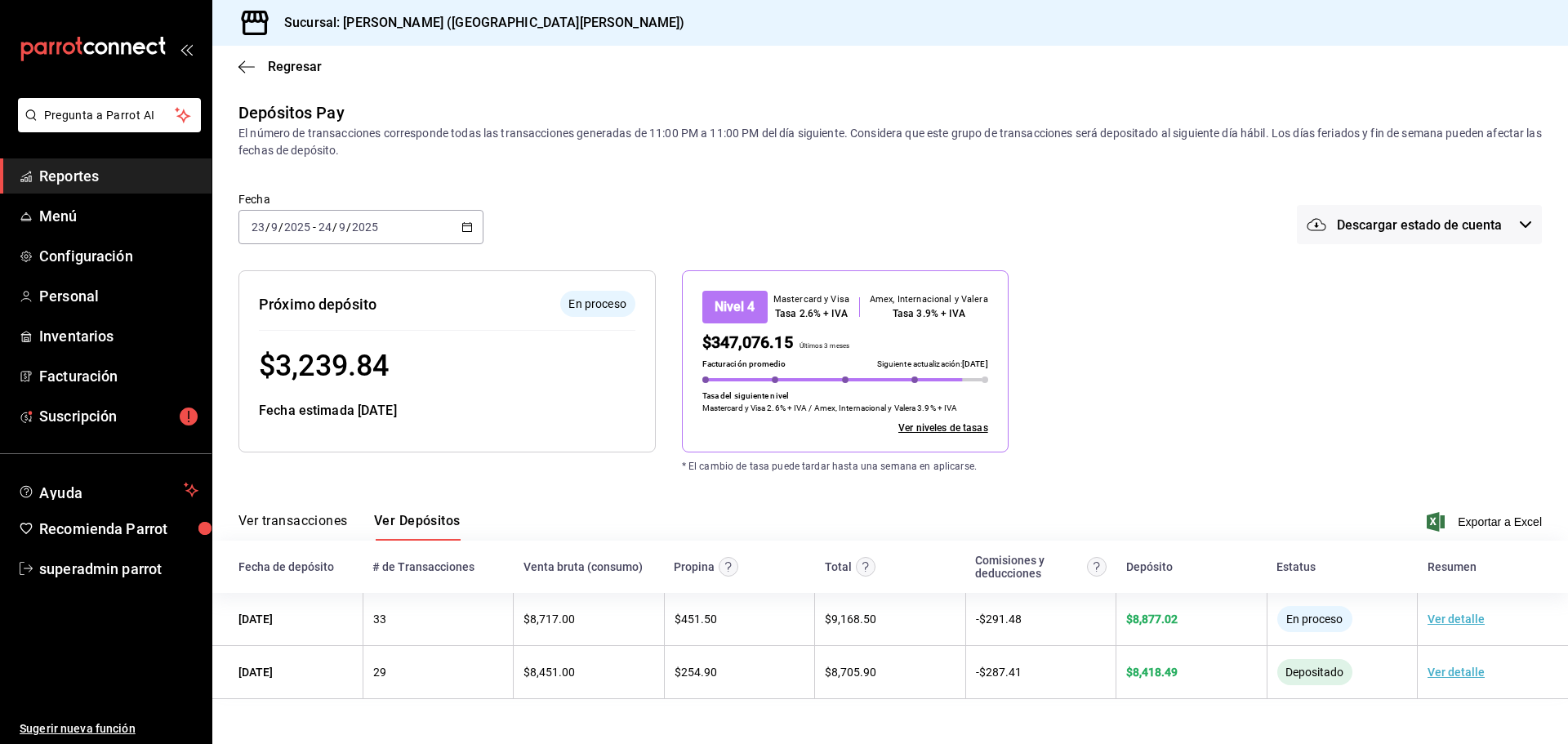
click at [464, 231] on \(Stroke\) "button" at bounding box center [467, 228] width 10 height 9
click at [314, 388] on span "Mes actual" at bounding box center [315, 386] width 126 height 17
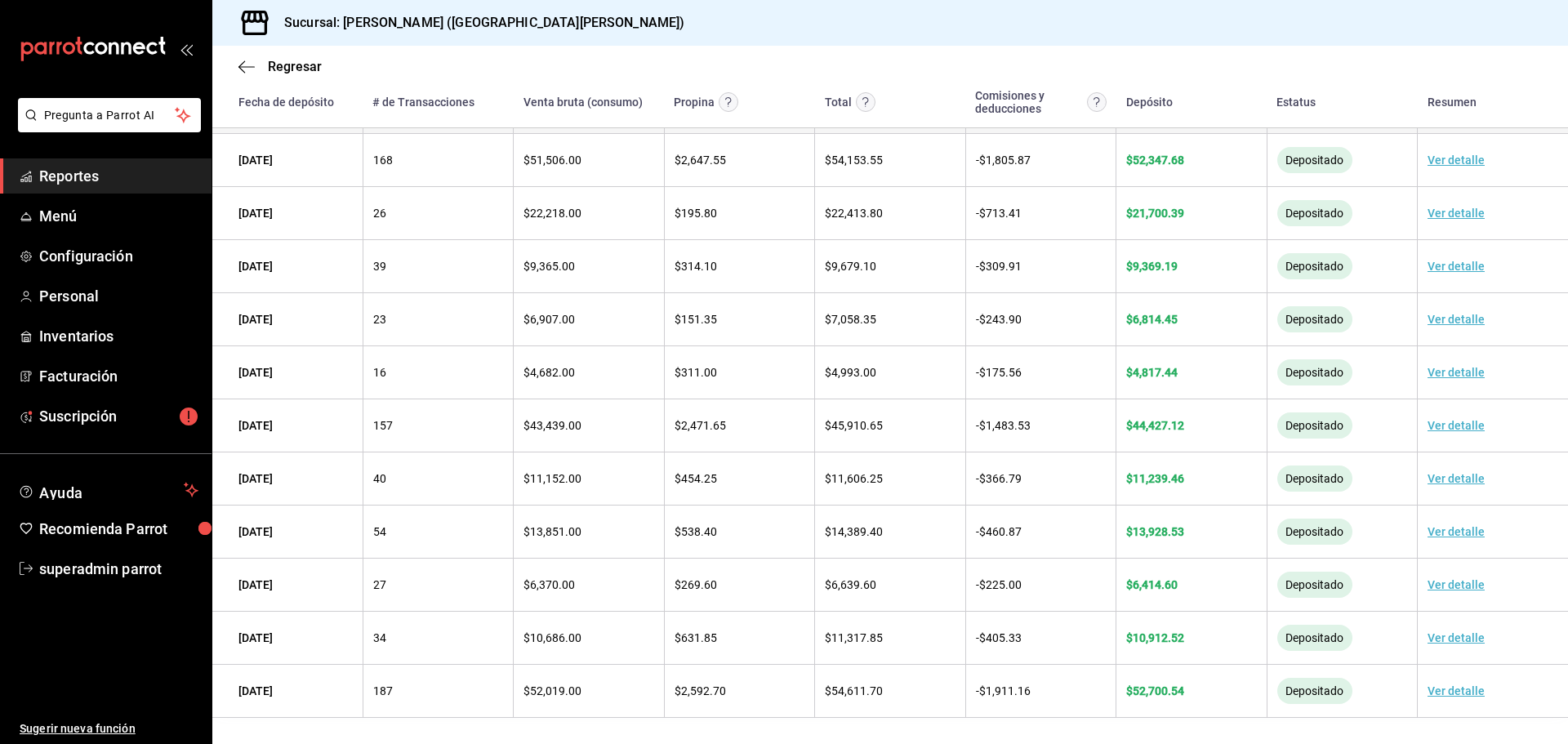
scroll to position [862, 0]
click at [147, 560] on span "superadmin parrot" at bounding box center [118, 569] width 159 height 22
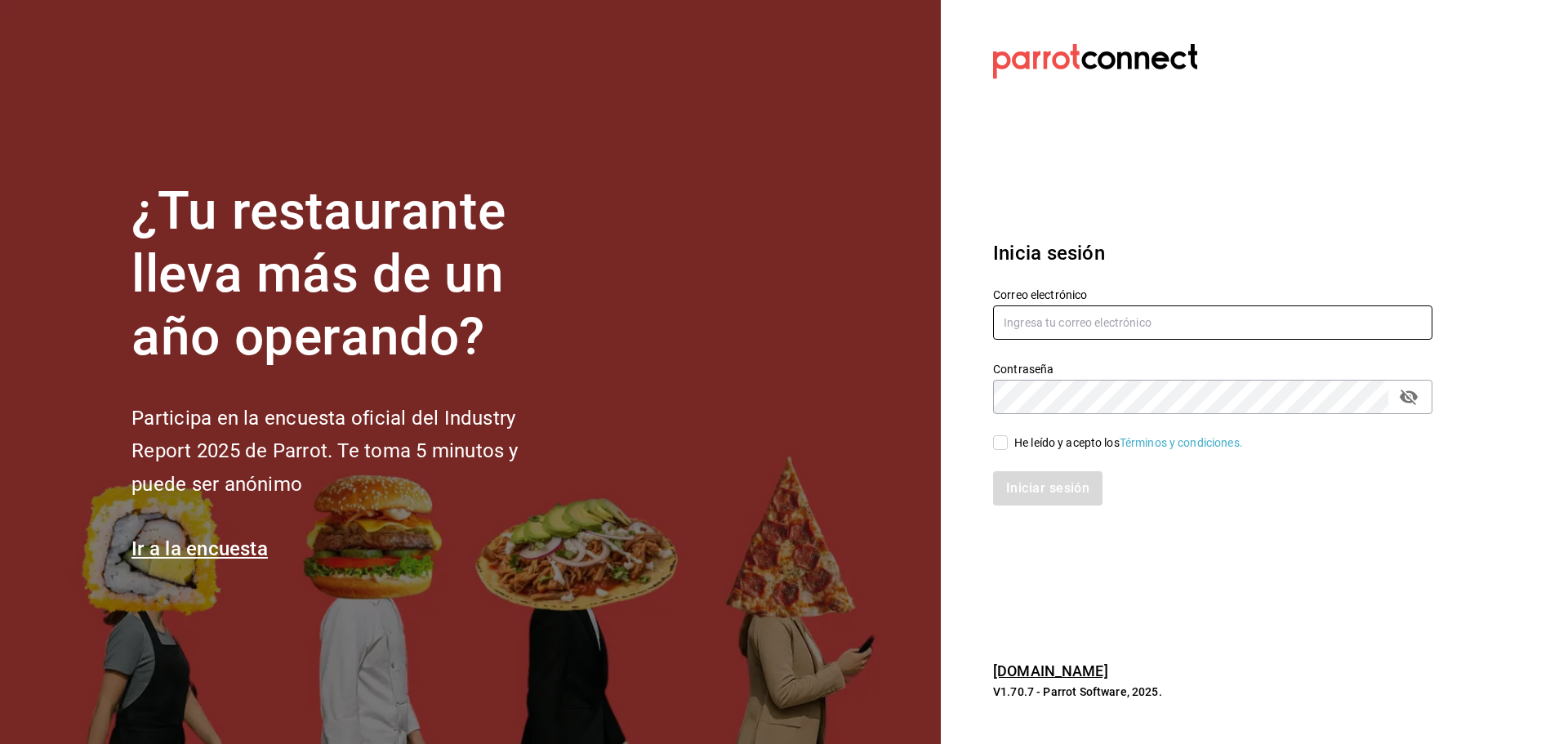
type input "laluna@sanpedro.com"
click at [1003, 438] on input "He leído y acepto los Términos y condiciones." at bounding box center [1000, 442] width 14 height 14
checkbox input "true"
click at [1029, 475] on button "Iniciar sesión" at bounding box center [1048, 488] width 111 height 34
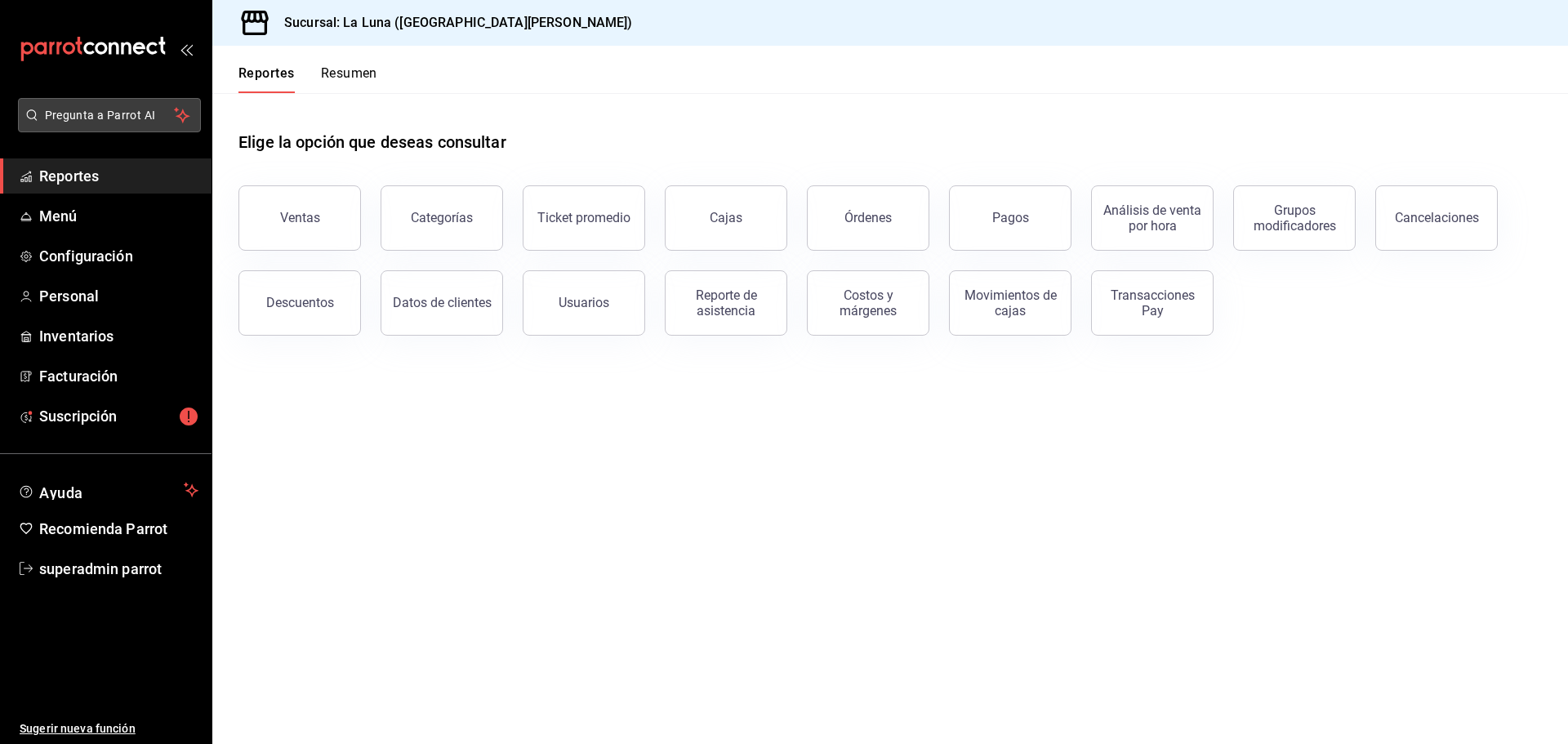
click at [135, 119] on span "Pregunta a Parrot AI" at bounding box center [110, 115] width 130 height 17
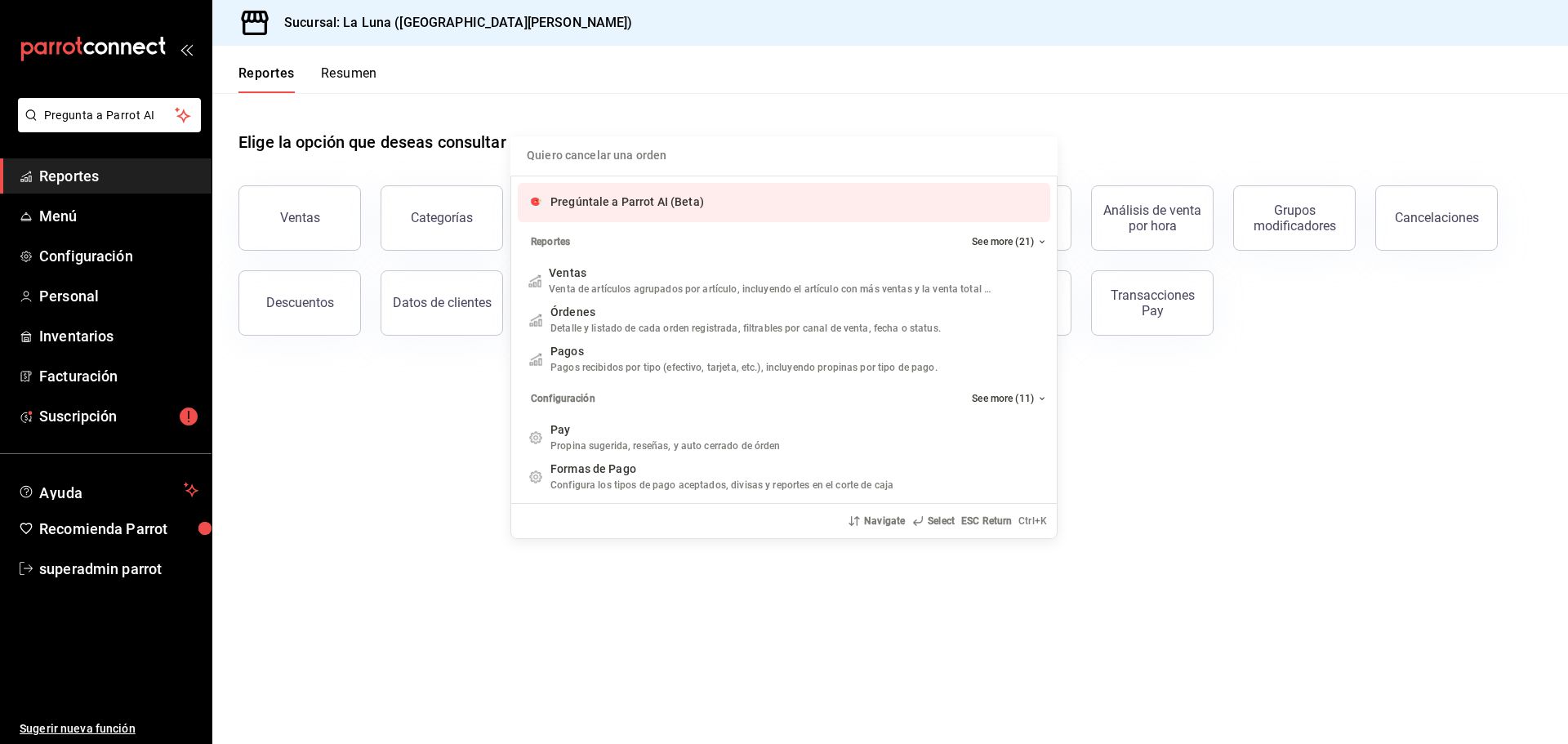
click at [631, 198] on span "Pregúntale a Parrot AI (Beta)" at bounding box center [627, 201] width 154 height 13
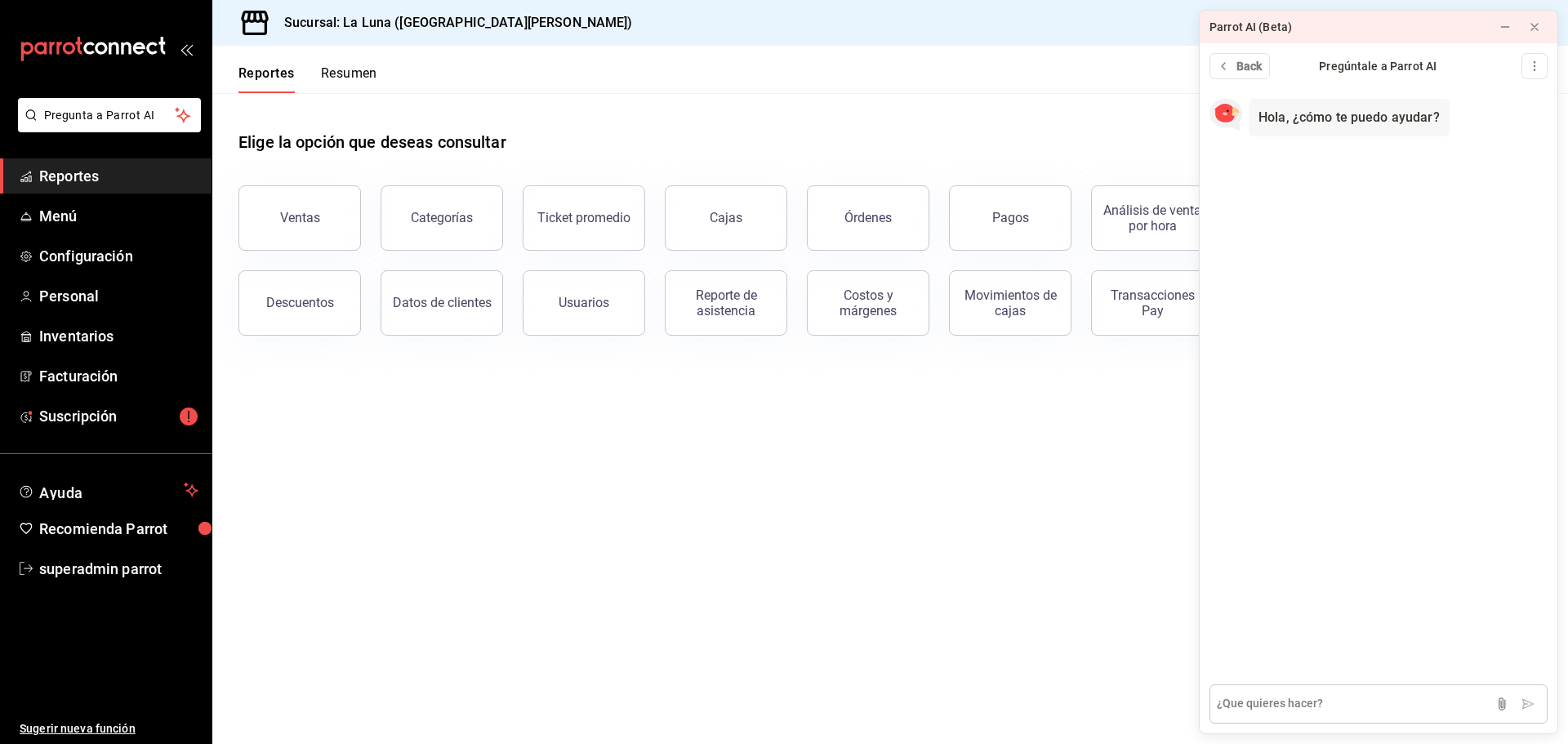
click at [1250, 695] on textarea at bounding box center [1378, 703] width 338 height 39
type textarea "Como puedo cancelar un pago desde la PAY"
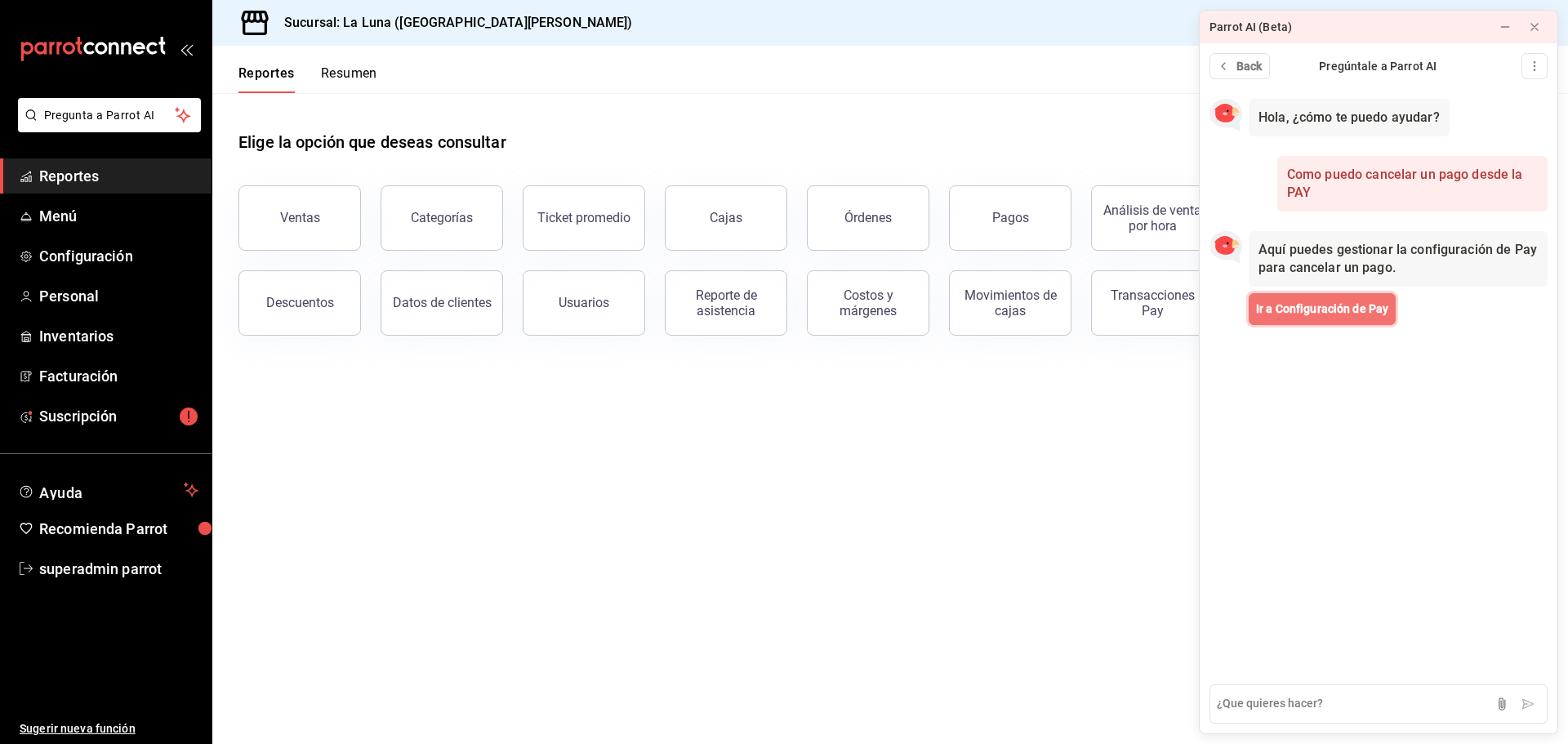
click at [1334, 323] on button "Ir a Configuración de Pay" at bounding box center [1321, 309] width 147 height 32
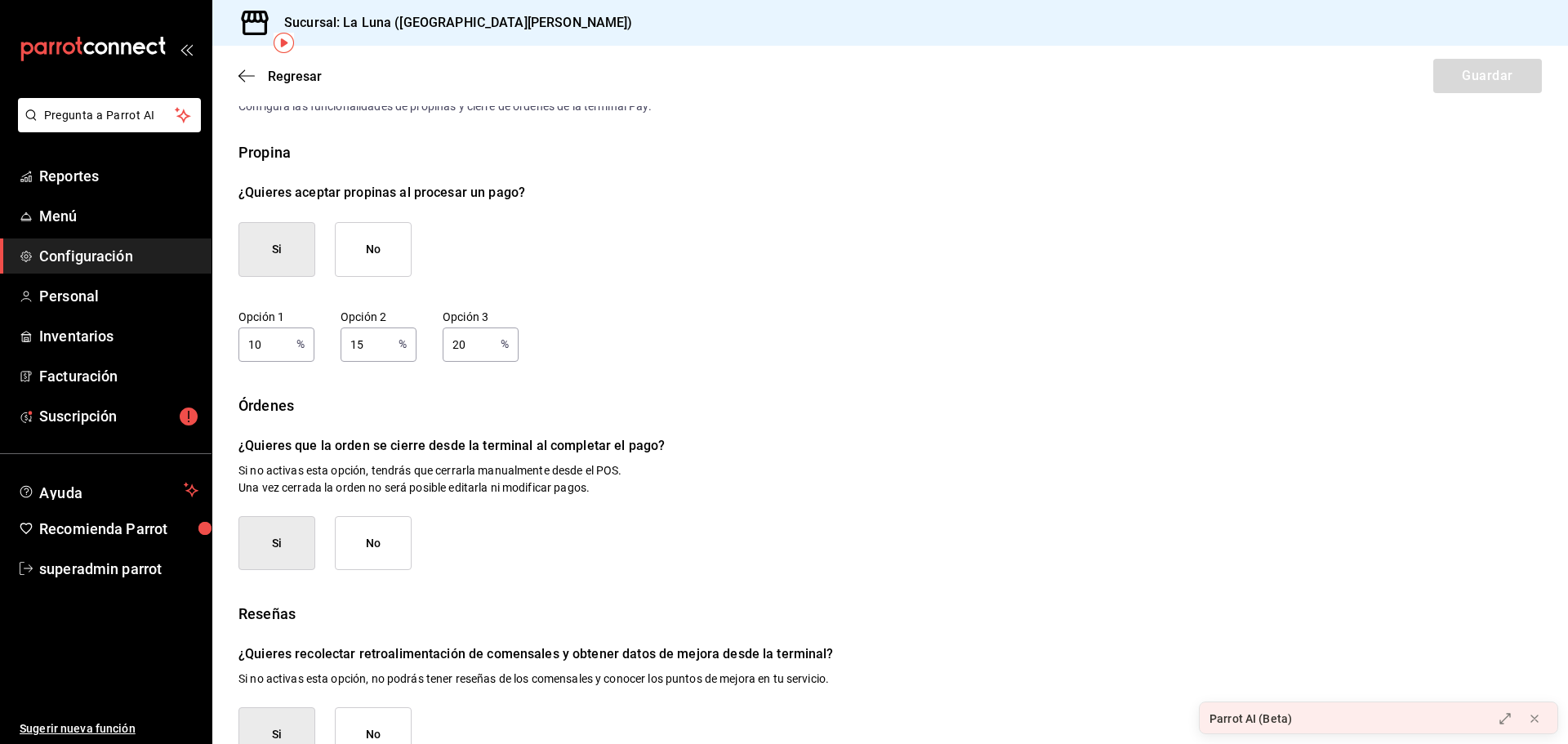
scroll to position [89, 0]
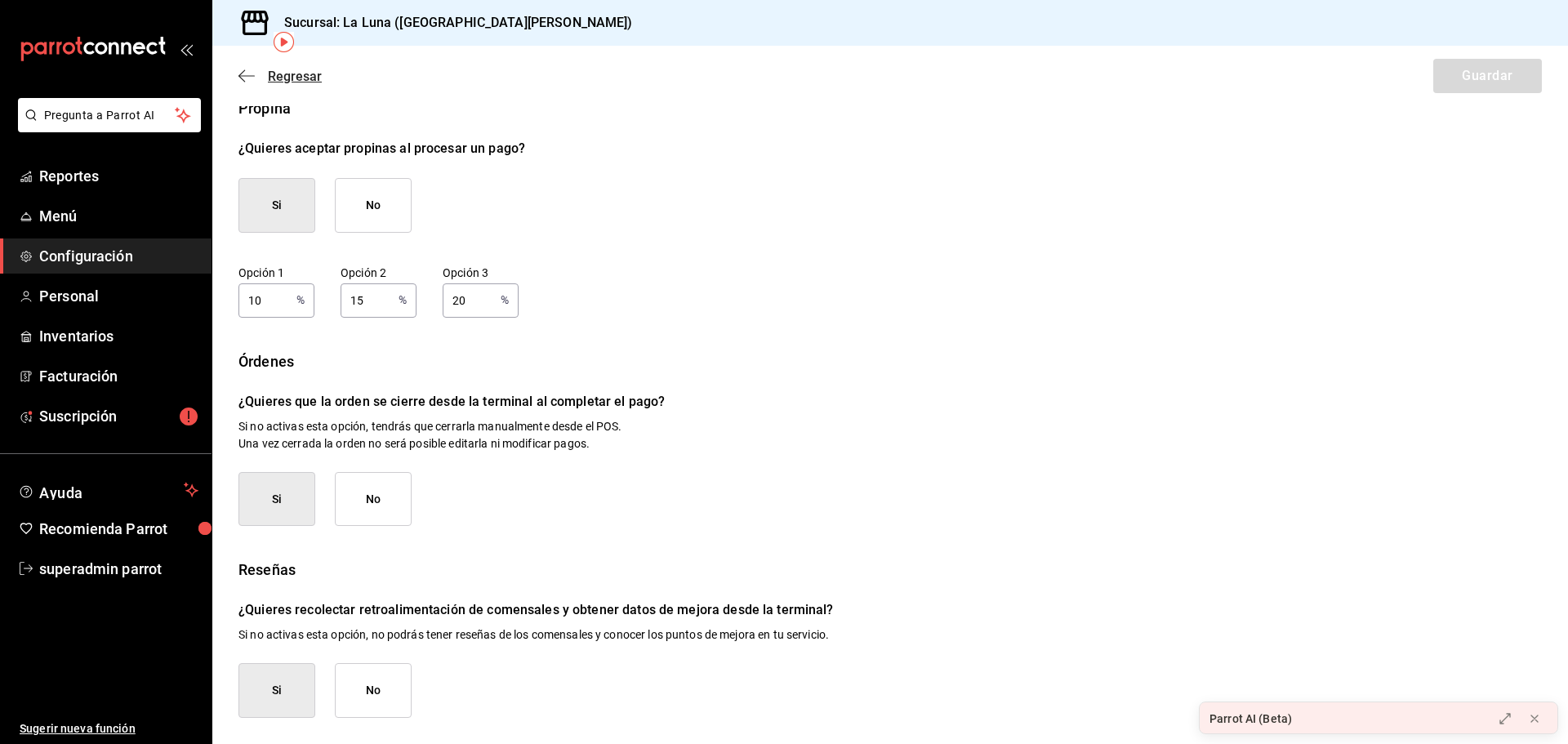
click at [247, 76] on icon "button" at bounding box center [247, 75] width 16 height 1
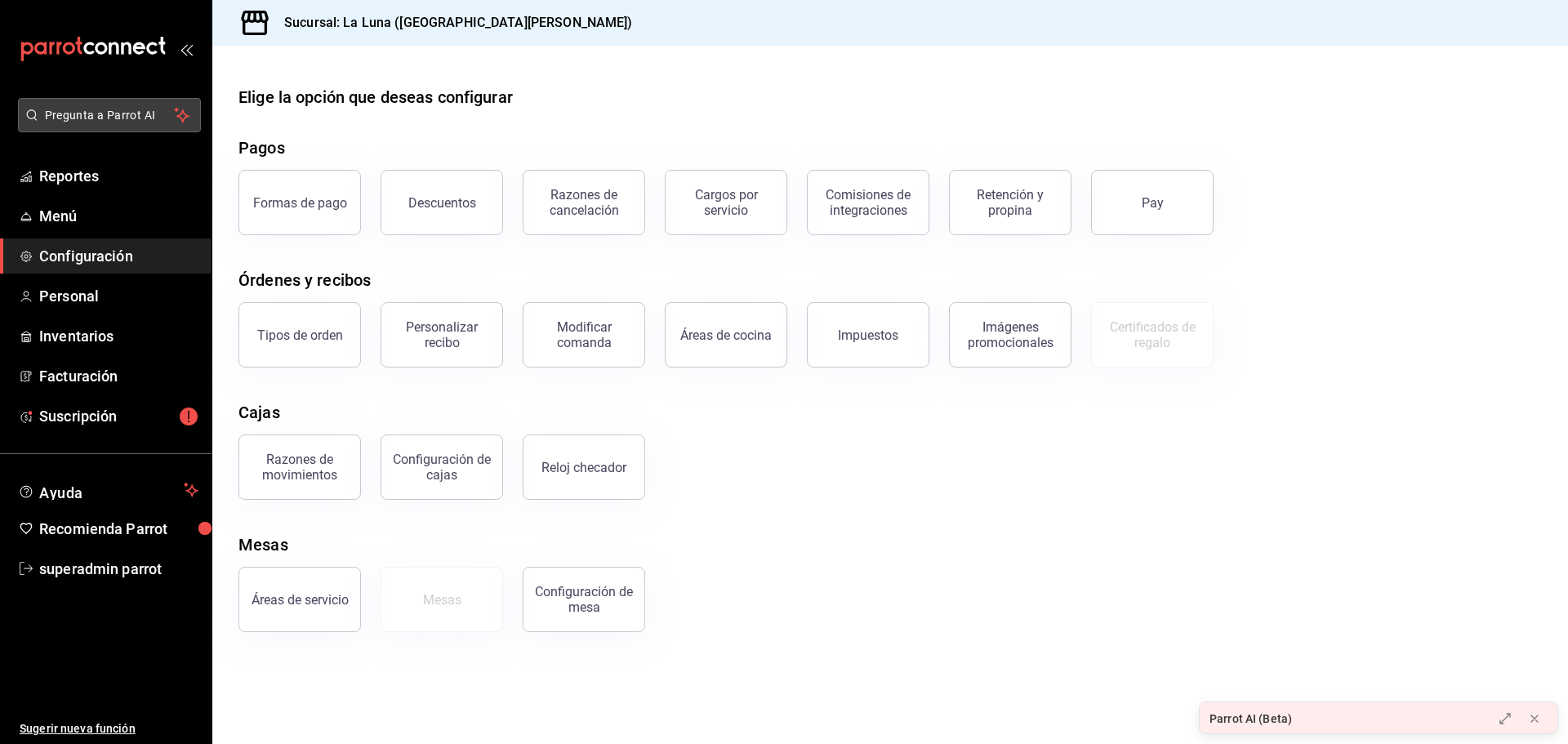
click at [139, 107] on span "Pregunta a Parrot AI" at bounding box center [110, 115] width 130 height 17
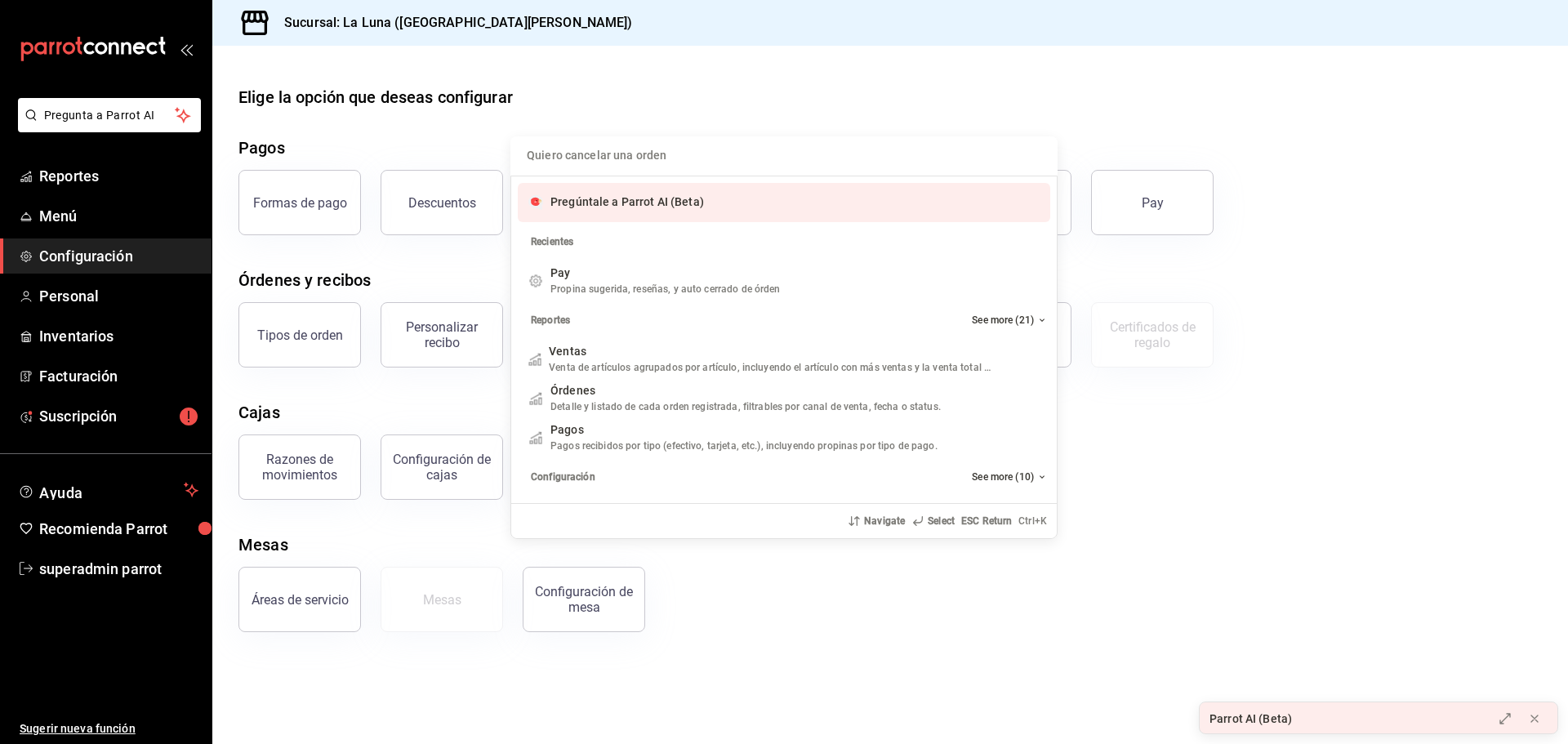
click at [758, 217] on div "Pregúntale a Parrot AI (Beta)" at bounding box center [784, 202] width 533 height 39
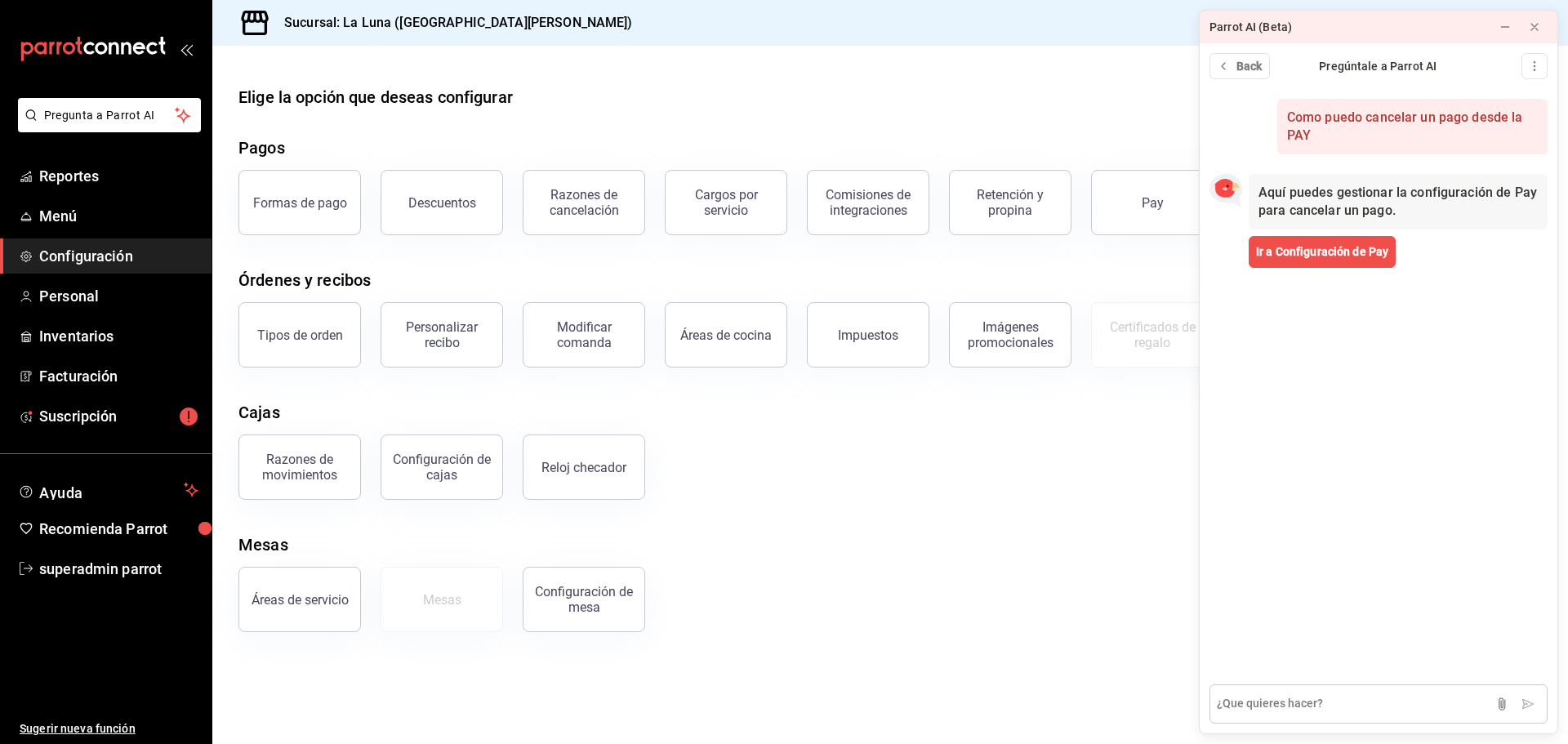
click at [1313, 706] on textarea at bounding box center [1378, 703] width 338 height 39
type textarea "pero en la termina como la cancelo}"
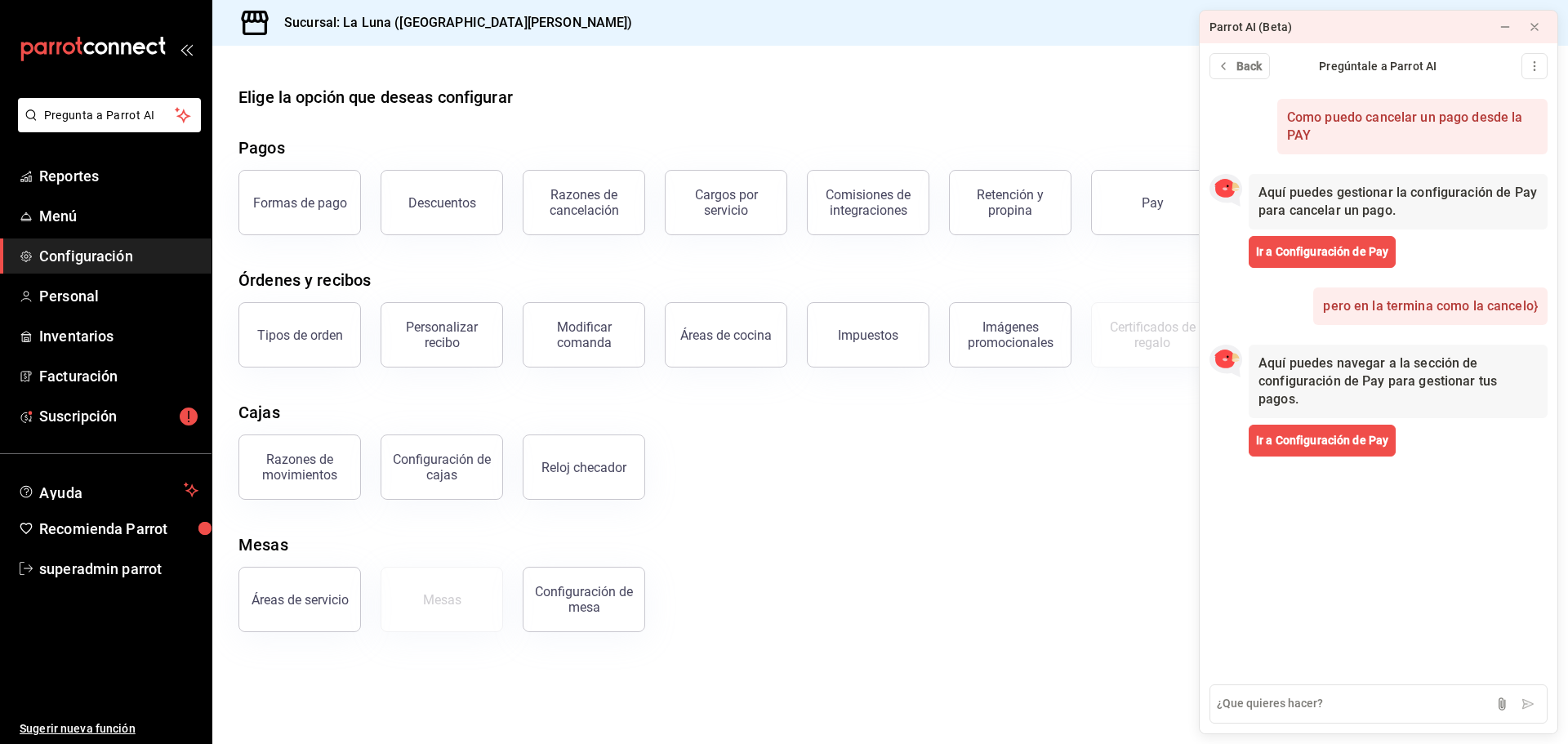
drag, startPoint x: 813, startPoint y: 107, endPoint x: 239, endPoint y: 107, distance: 574.0
click at [812, 107] on div "Elige la opción que deseas configurar" at bounding box center [890, 97] width 1303 height 24
click at [116, 174] on span "Reportes" at bounding box center [118, 176] width 159 height 22
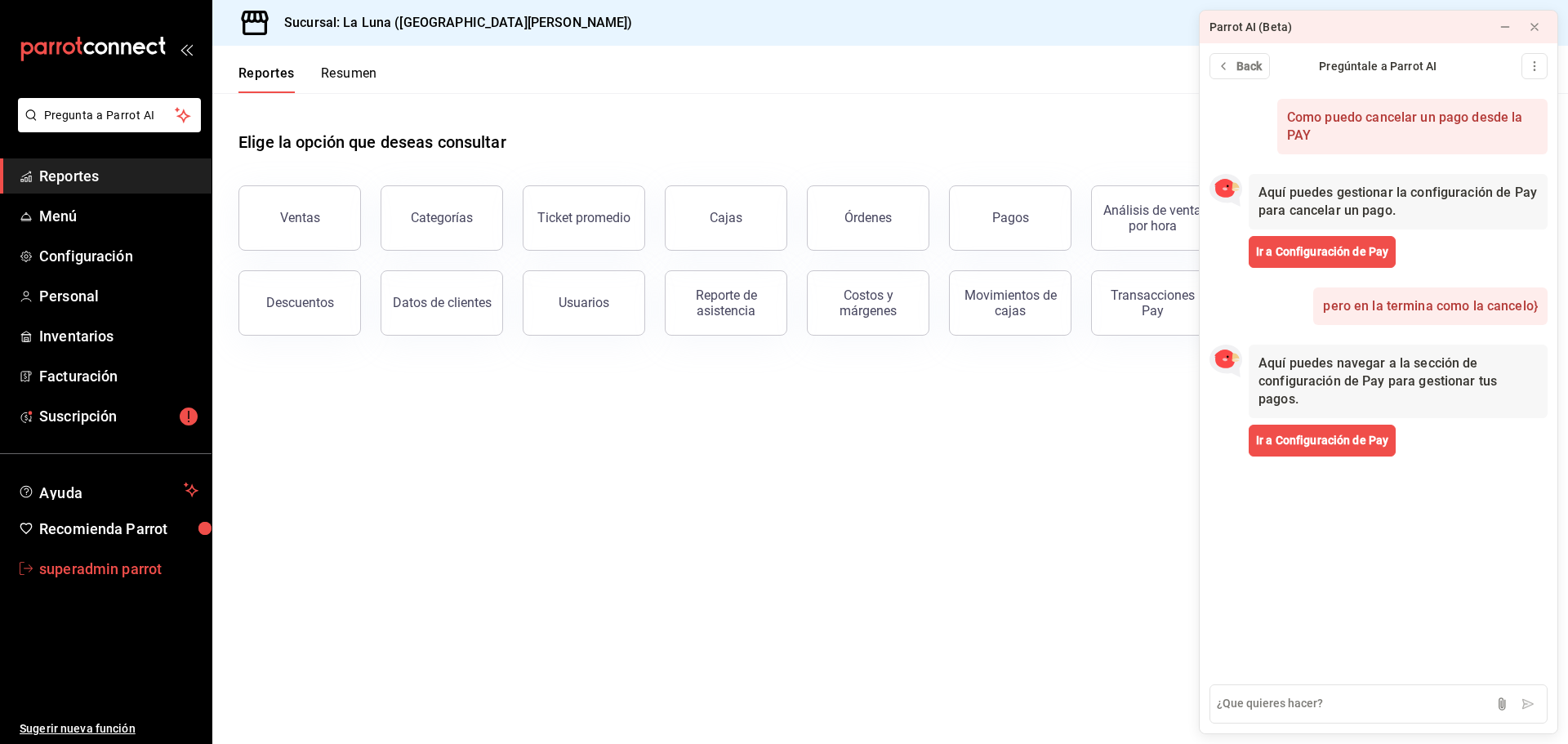
click at [116, 581] on link "superadmin parrot" at bounding box center [106, 568] width 211 height 35
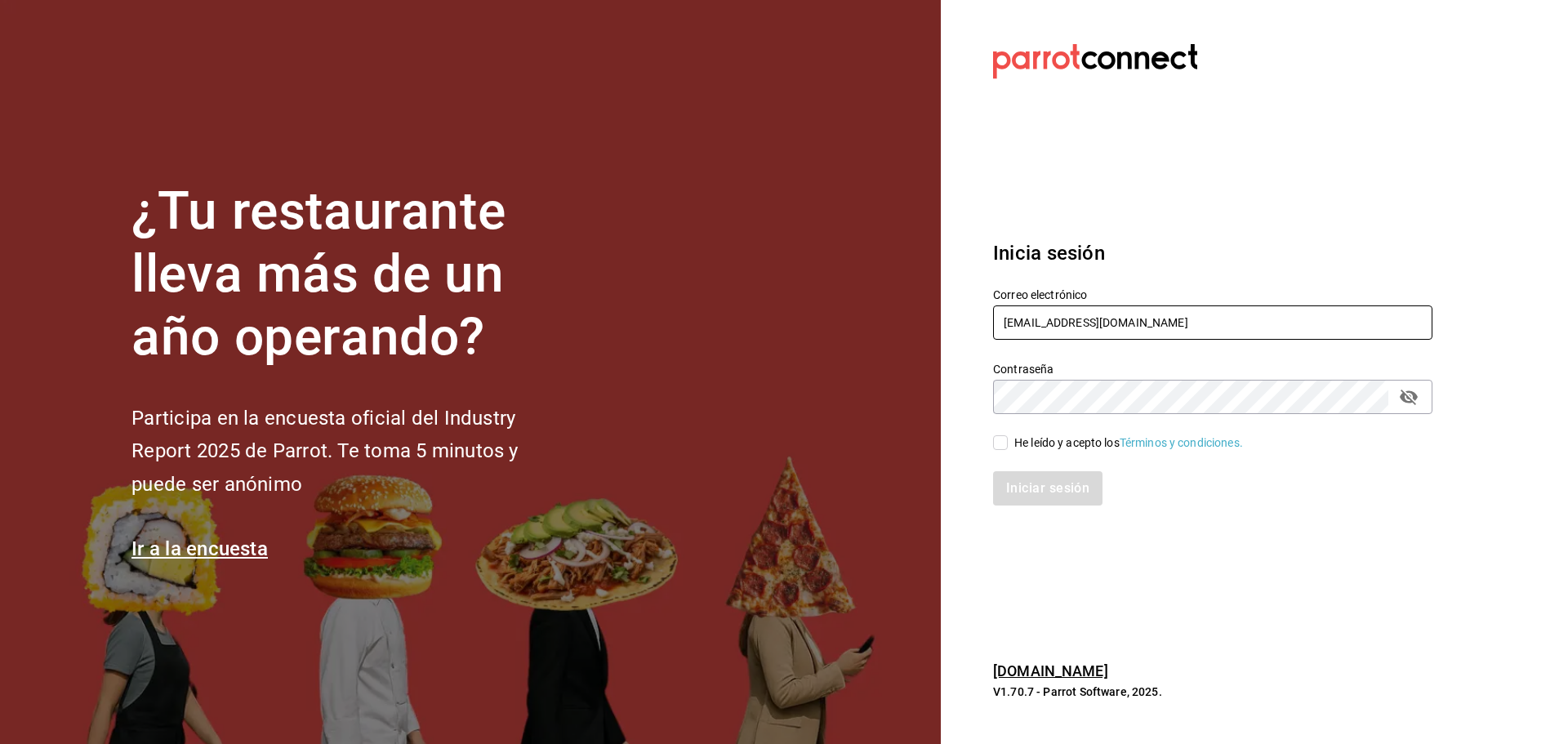
click at [1044, 318] on input "laluna@sanpedro.com" at bounding box center [1212, 322] width 439 height 34
paste input "rulce@romanorte"
type input "[EMAIL_ADDRESS][DOMAIN_NAME]"
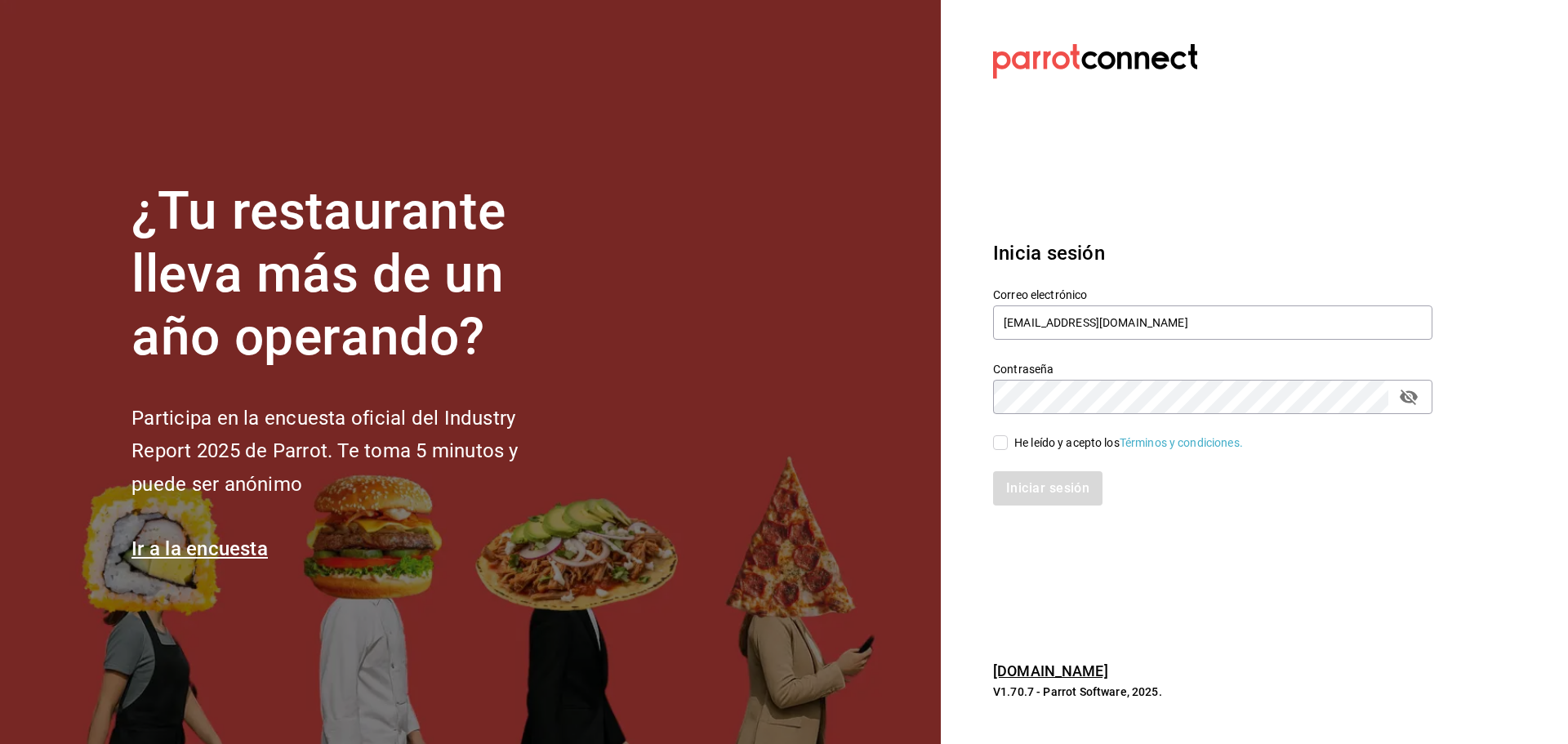
click at [1007, 439] on input "He leído y acepto los Términos y condiciones." at bounding box center [1000, 442] width 14 height 14
checkbox input "true"
click at [1022, 474] on button "Iniciar sesión" at bounding box center [1048, 488] width 111 height 34
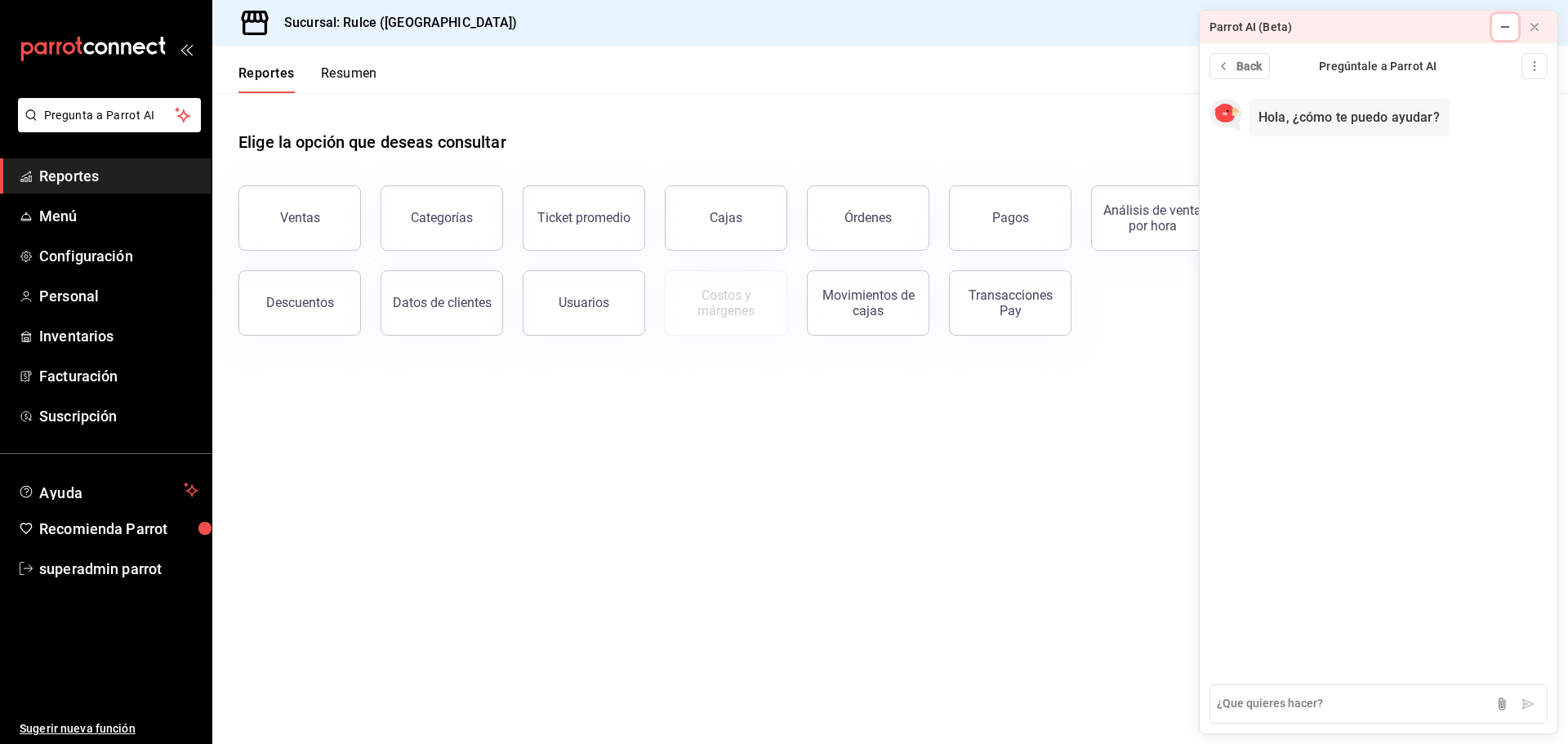
click at [1513, 30] on button at bounding box center [1505, 26] width 26 height 26
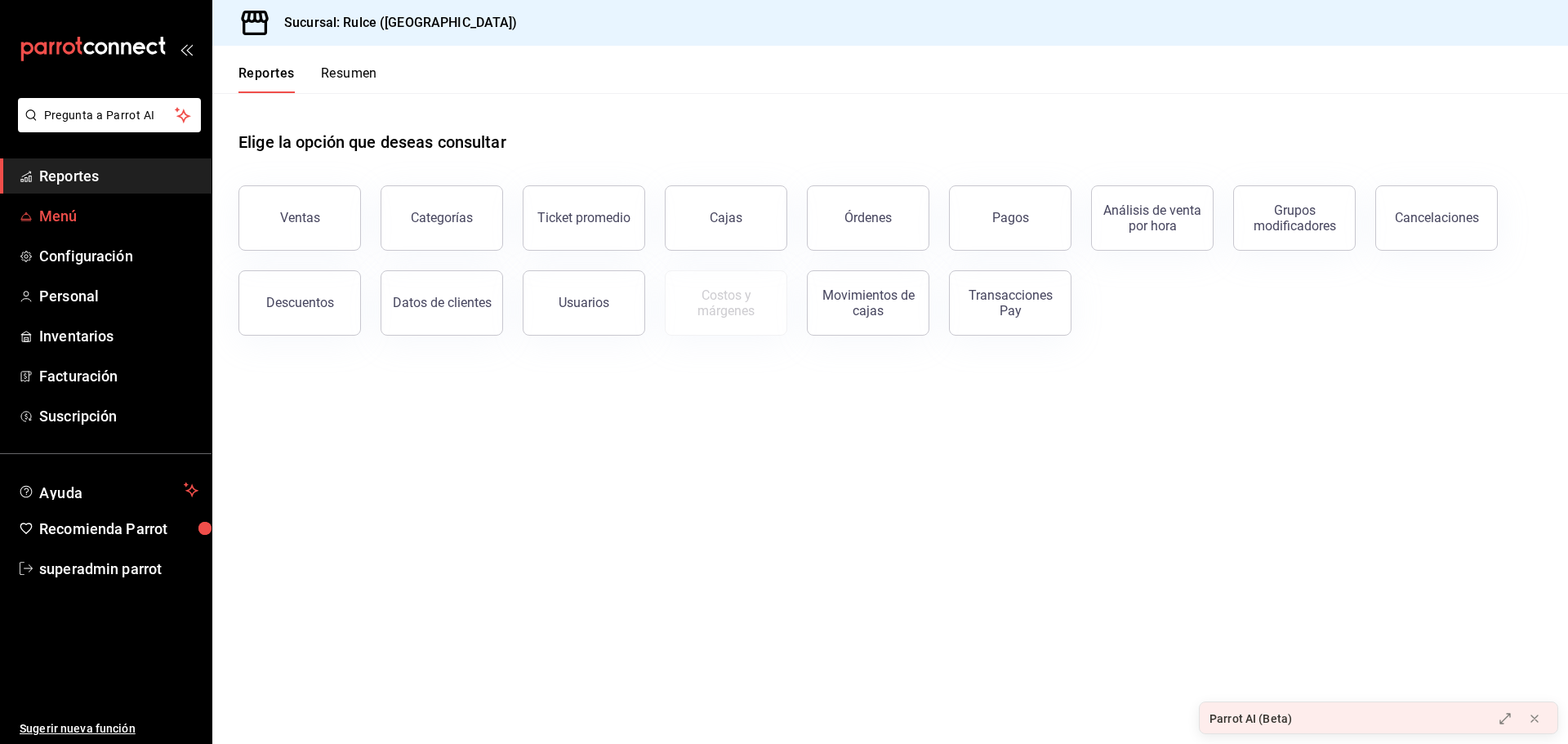
click at [60, 217] on span "Menú" at bounding box center [118, 216] width 159 height 22
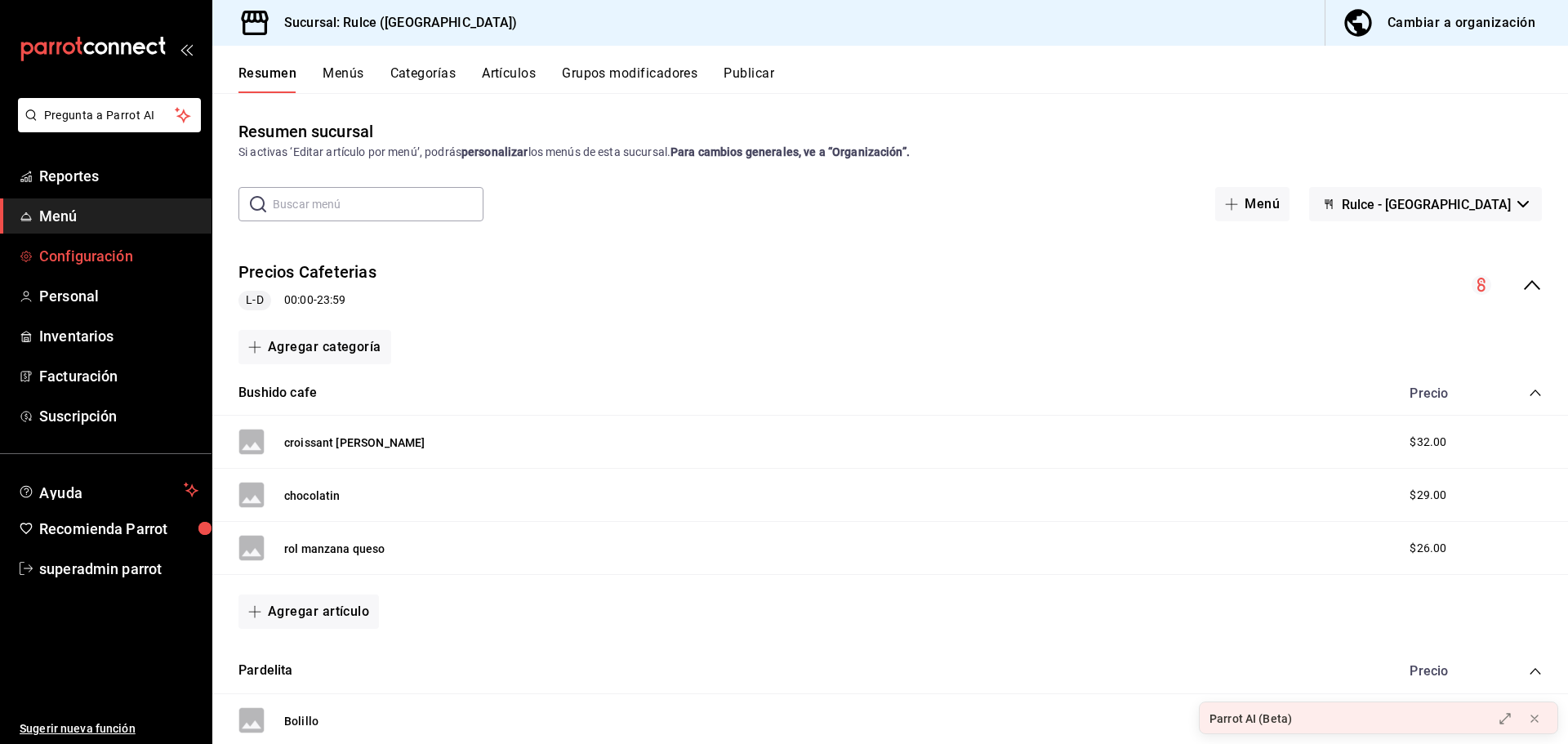
click at [79, 251] on span "Configuración" at bounding box center [118, 256] width 159 height 22
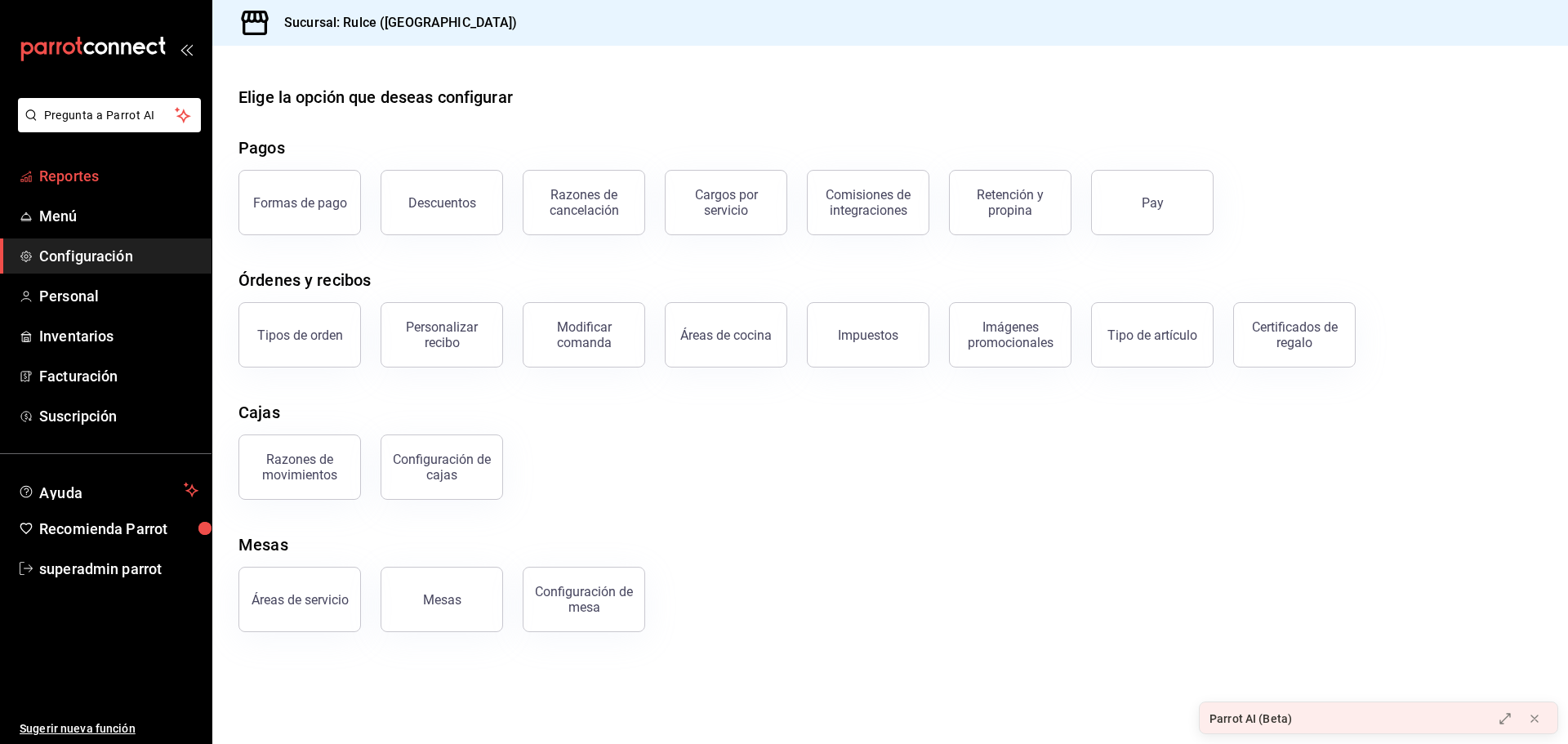
click at [118, 181] on span "Reportes" at bounding box center [118, 176] width 159 height 22
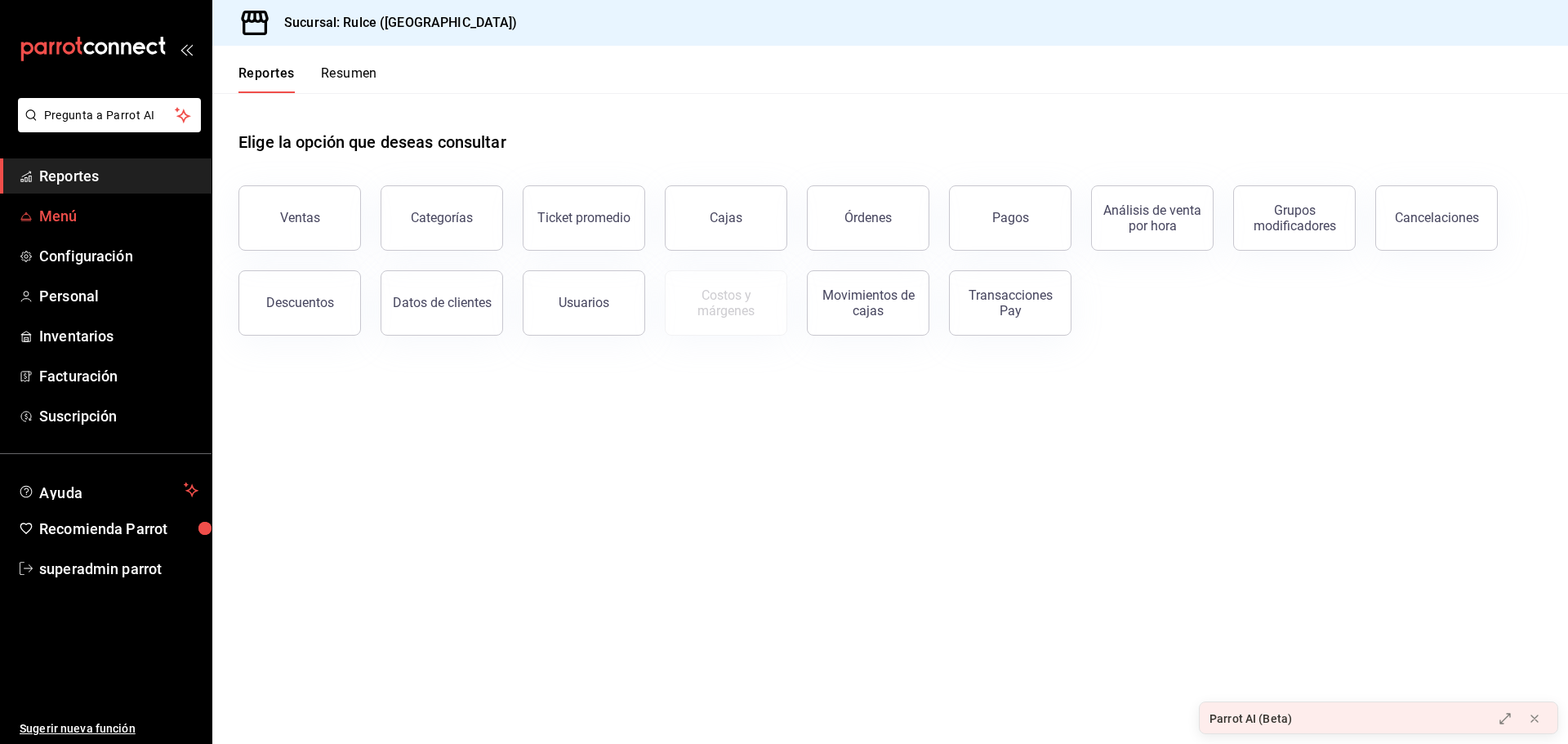
click at [102, 208] on span "Menú" at bounding box center [118, 216] width 159 height 22
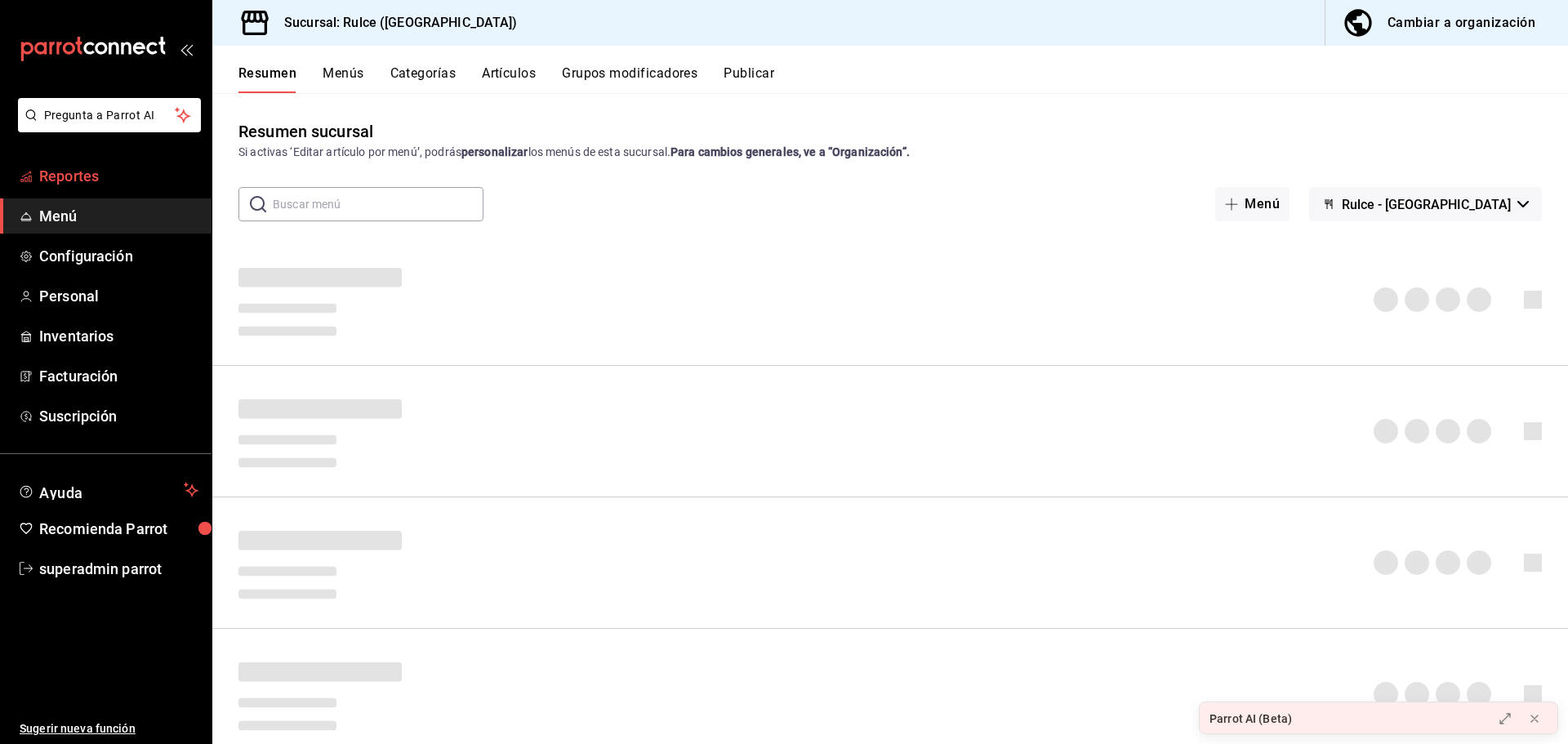
click at [119, 174] on span "Reportes" at bounding box center [118, 176] width 159 height 22
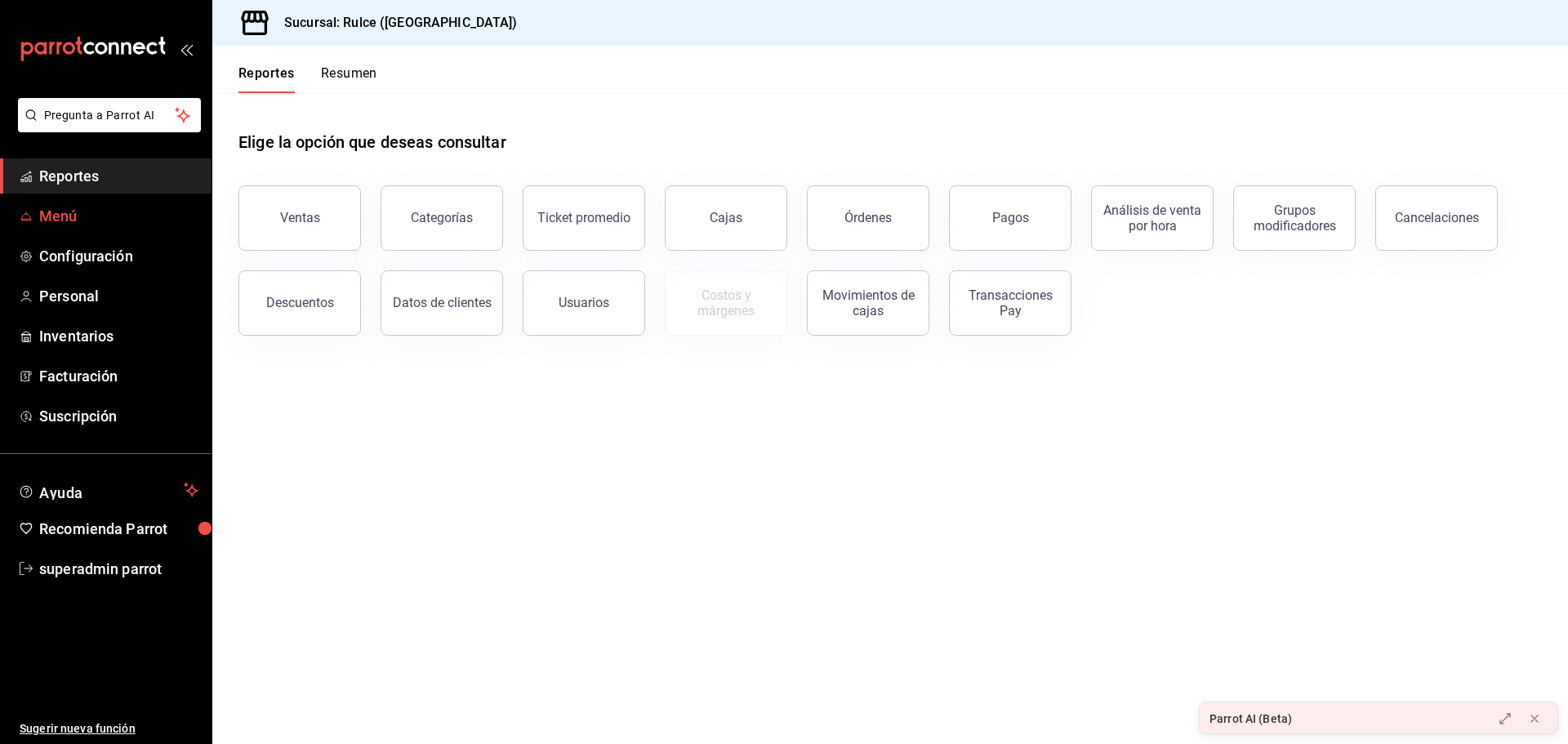
click at [76, 223] on span "Menú" at bounding box center [118, 216] width 159 height 22
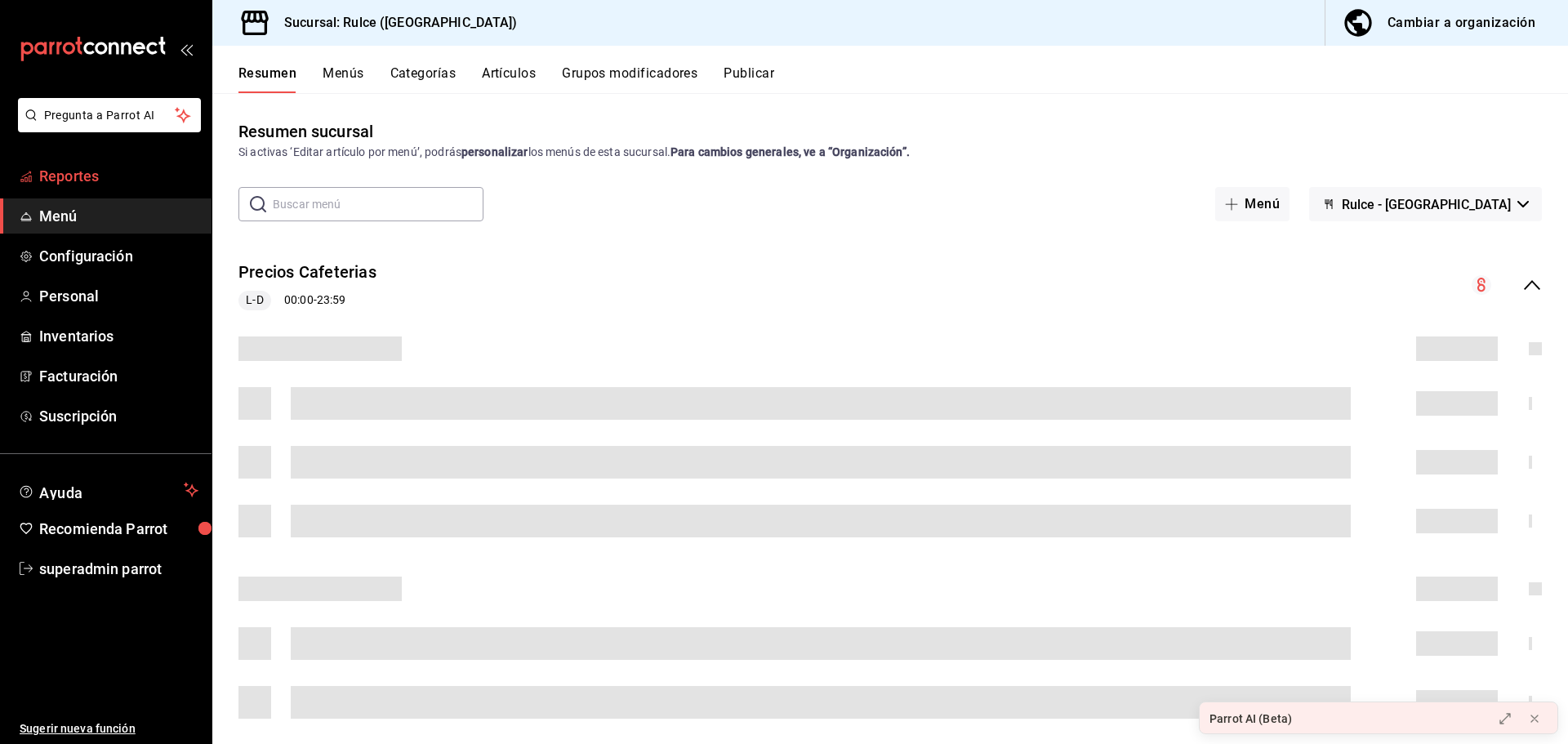
click at [78, 187] on link "Reportes" at bounding box center [106, 175] width 211 height 35
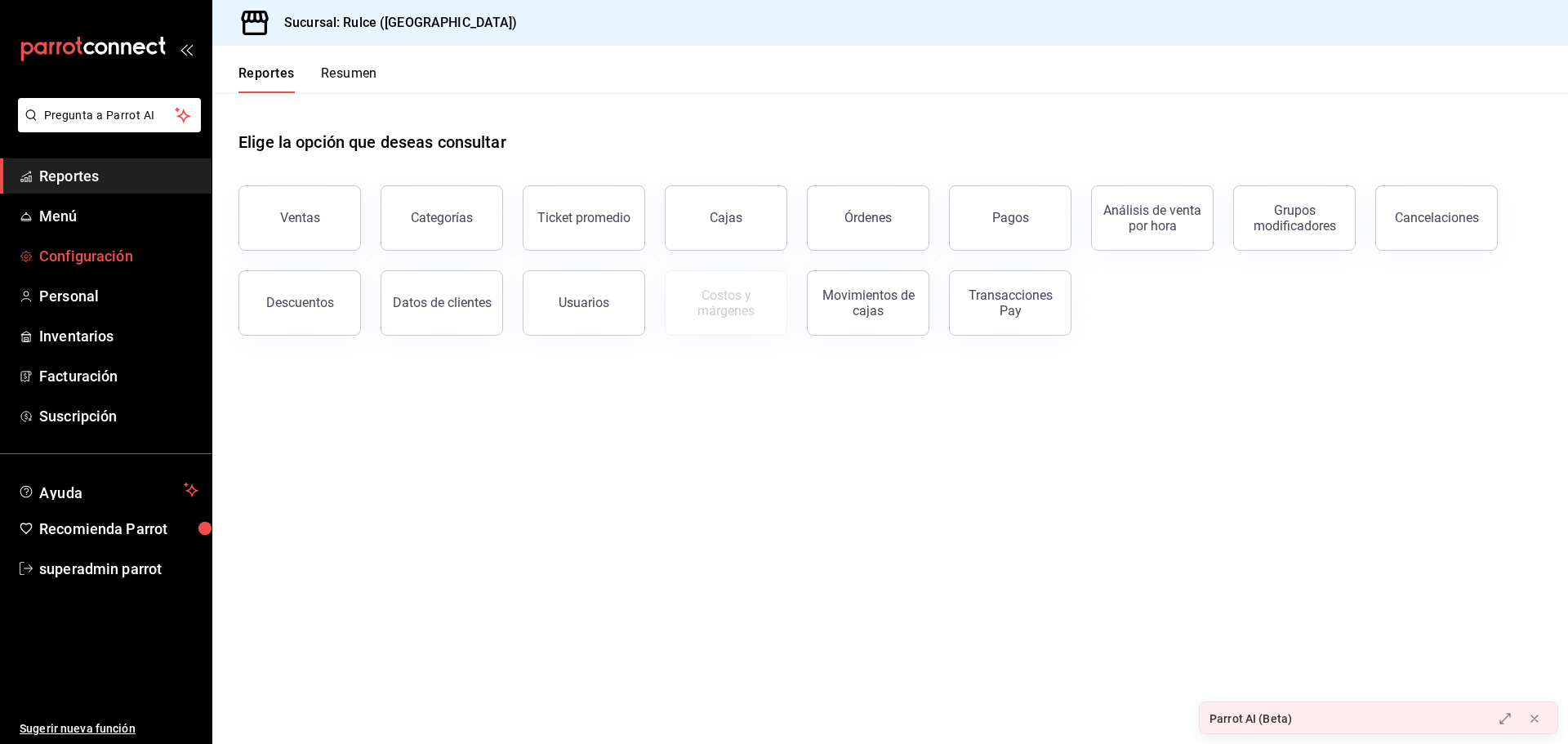
click at [79, 249] on span "Configuración" at bounding box center [118, 256] width 159 height 22
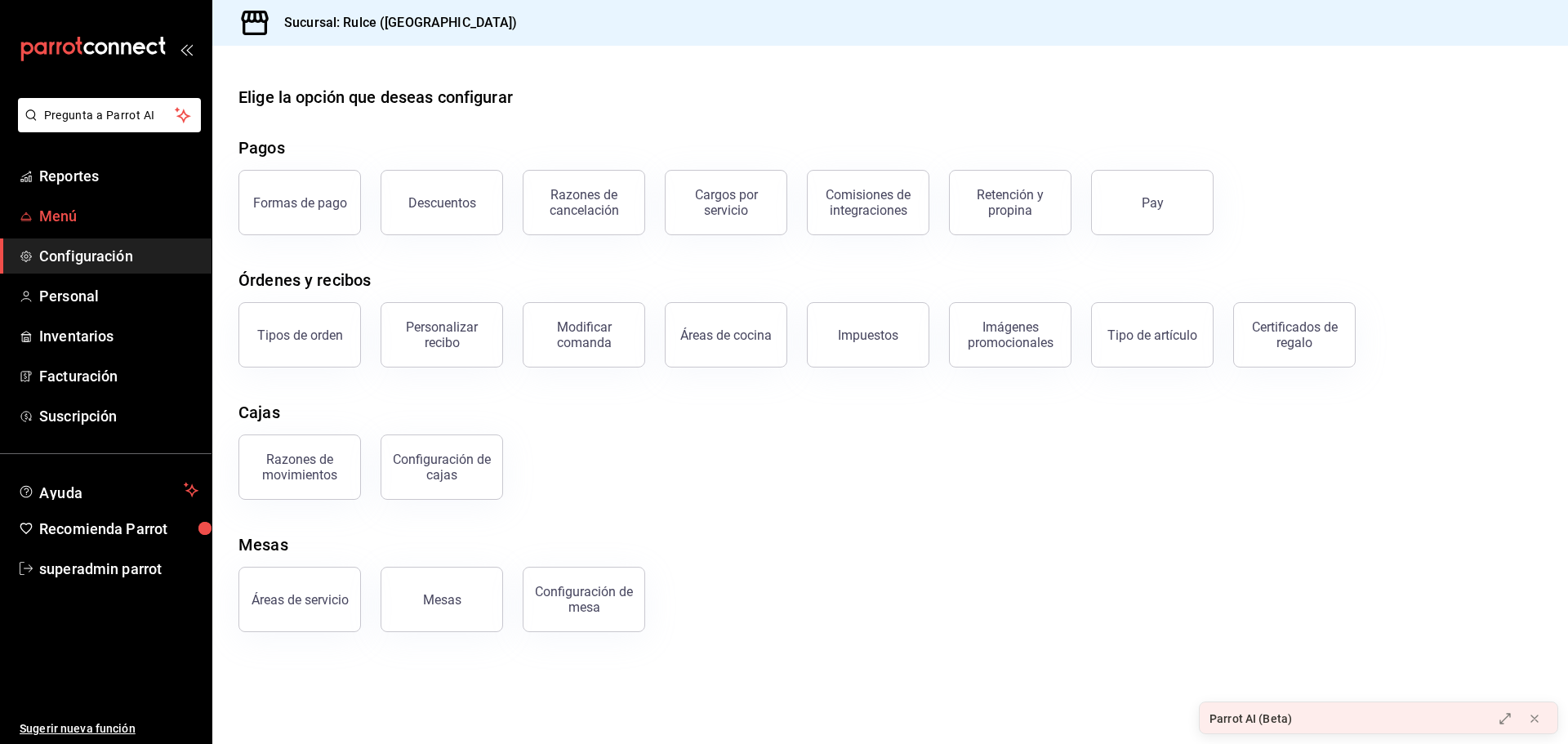
click at [128, 219] on span "Menú" at bounding box center [118, 216] width 159 height 22
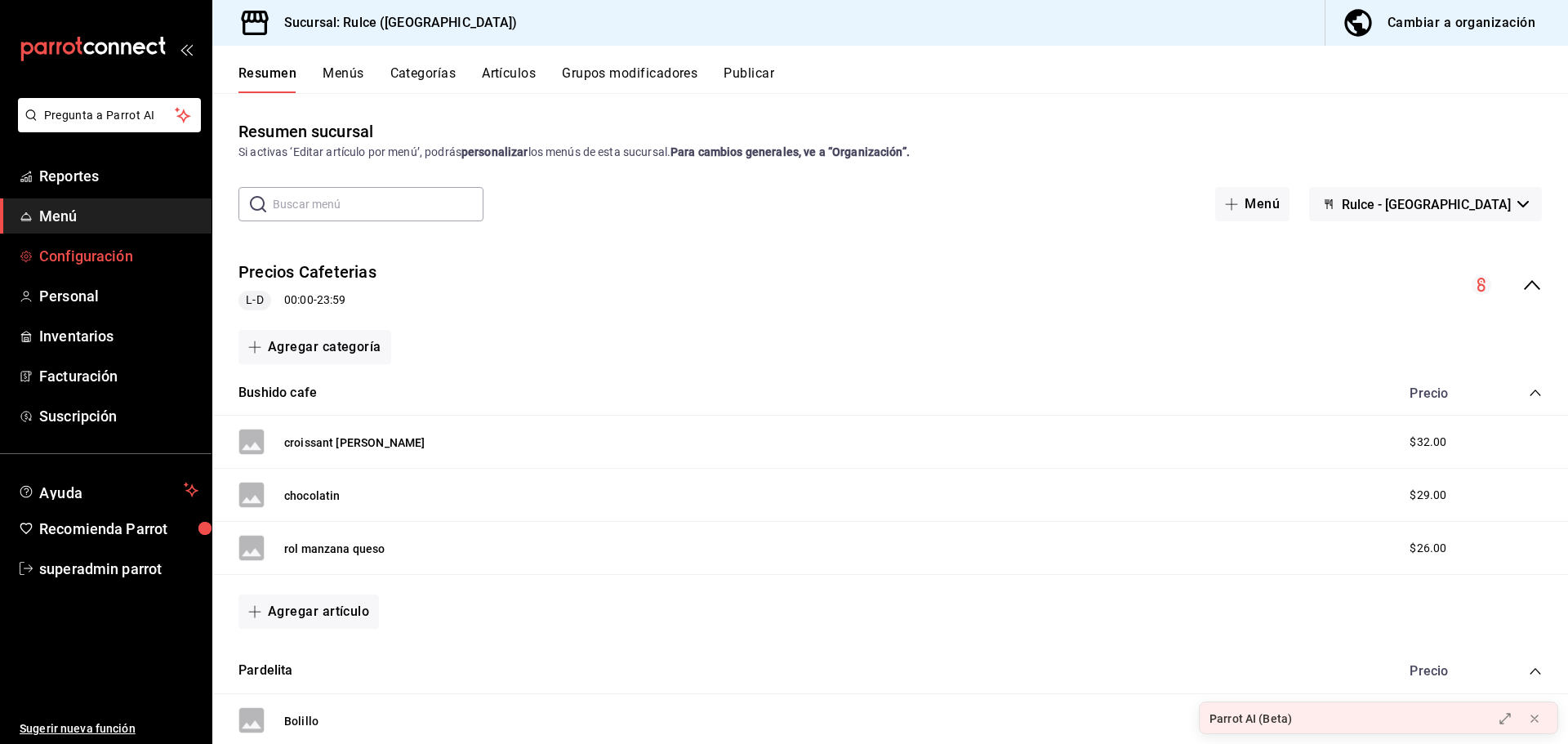
click at [126, 263] on span "Configuración" at bounding box center [118, 256] width 159 height 22
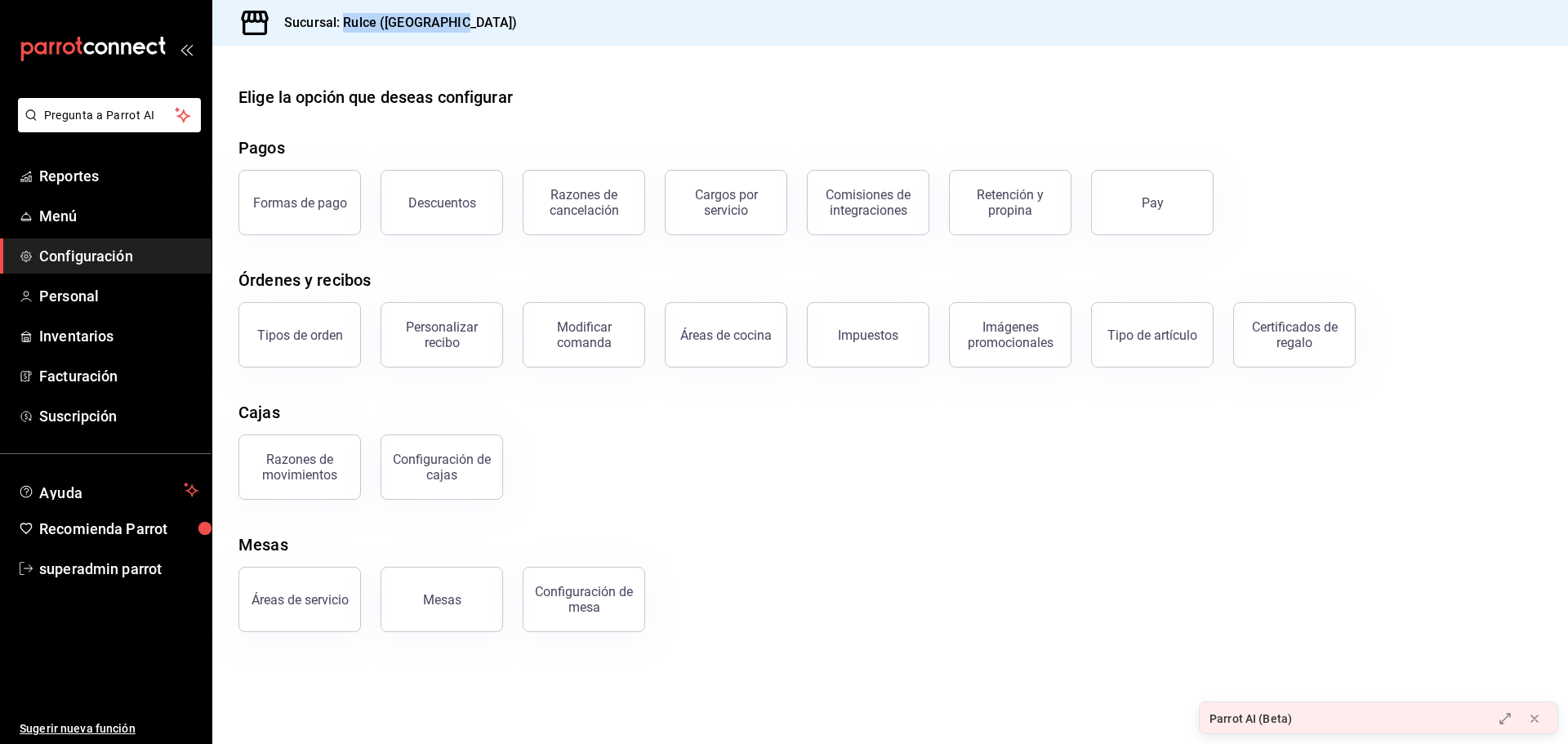
drag, startPoint x: 495, startPoint y: 20, endPoint x: 342, endPoint y: 13, distance: 153.2
click at [342, 13] on div "Sucursal: Rulce (Roma Norte)" at bounding box center [890, 23] width 1356 height 46
copy h3 "Rulce (Roma Norte)"
click at [156, 562] on span "superadmin parrot" at bounding box center [118, 569] width 159 height 22
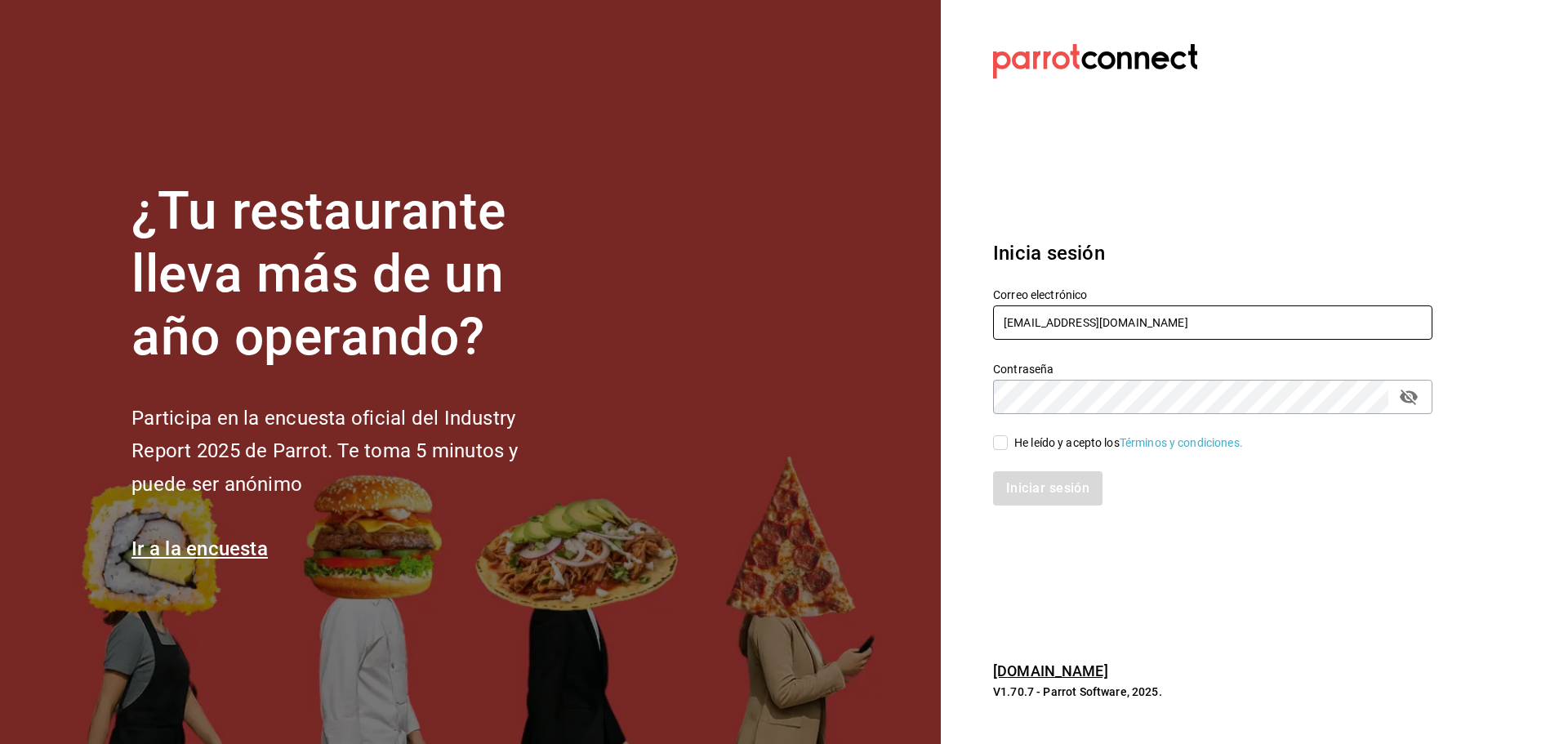
click at [1079, 310] on input "rulce@romanorte.com" at bounding box center [1212, 322] width 439 height 34
paste input "beantown@cdmx"
type input "[EMAIL_ADDRESS][DOMAIN_NAME]"
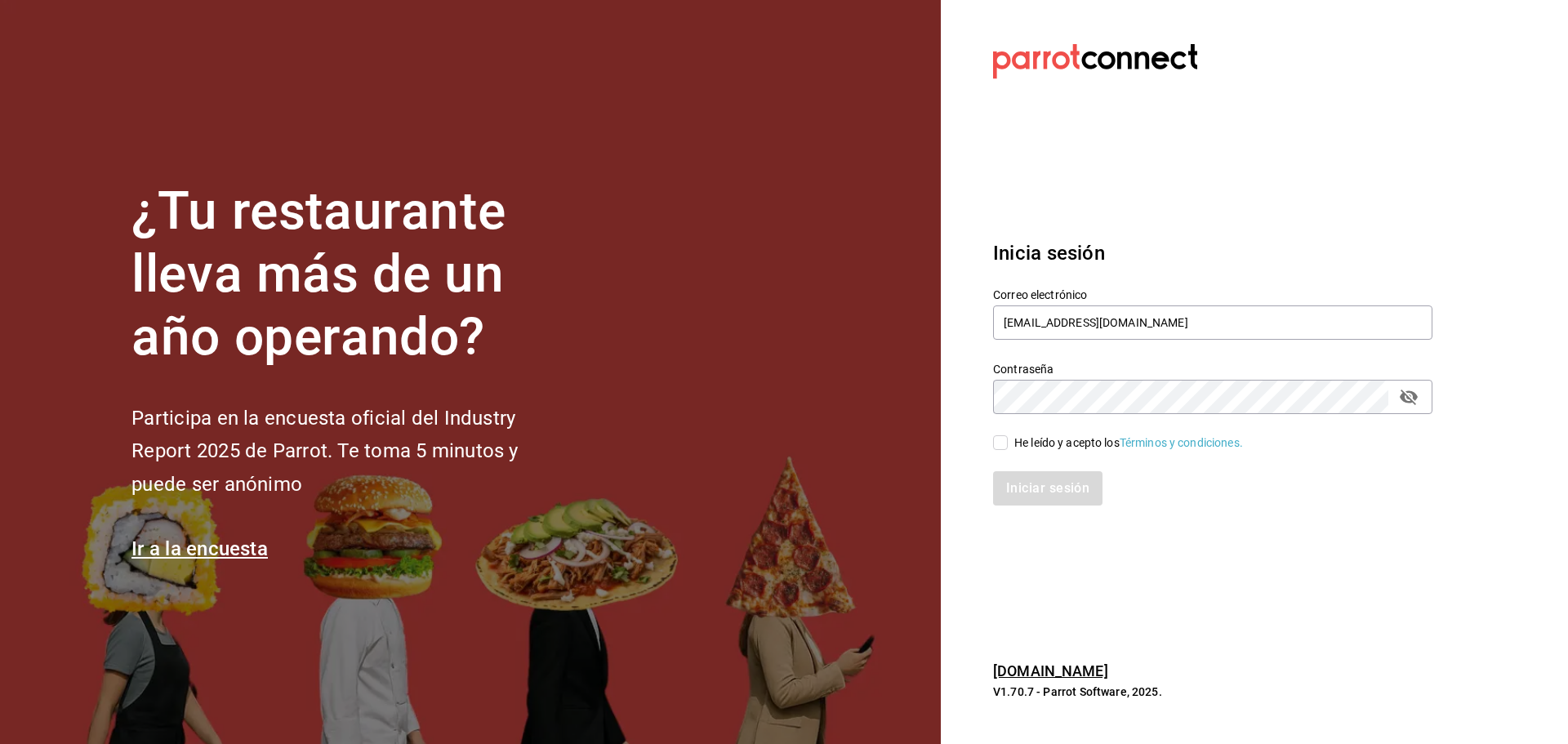
click at [1013, 442] on span "He leído y acepto los Términos y condiciones." at bounding box center [1125, 442] width 235 height 17
click at [1008, 442] on input "He leído y acepto los Términos y condiciones." at bounding box center [1000, 442] width 14 height 14
checkbox input "true"
click at [1030, 488] on button "Iniciar sesión" at bounding box center [1048, 488] width 111 height 34
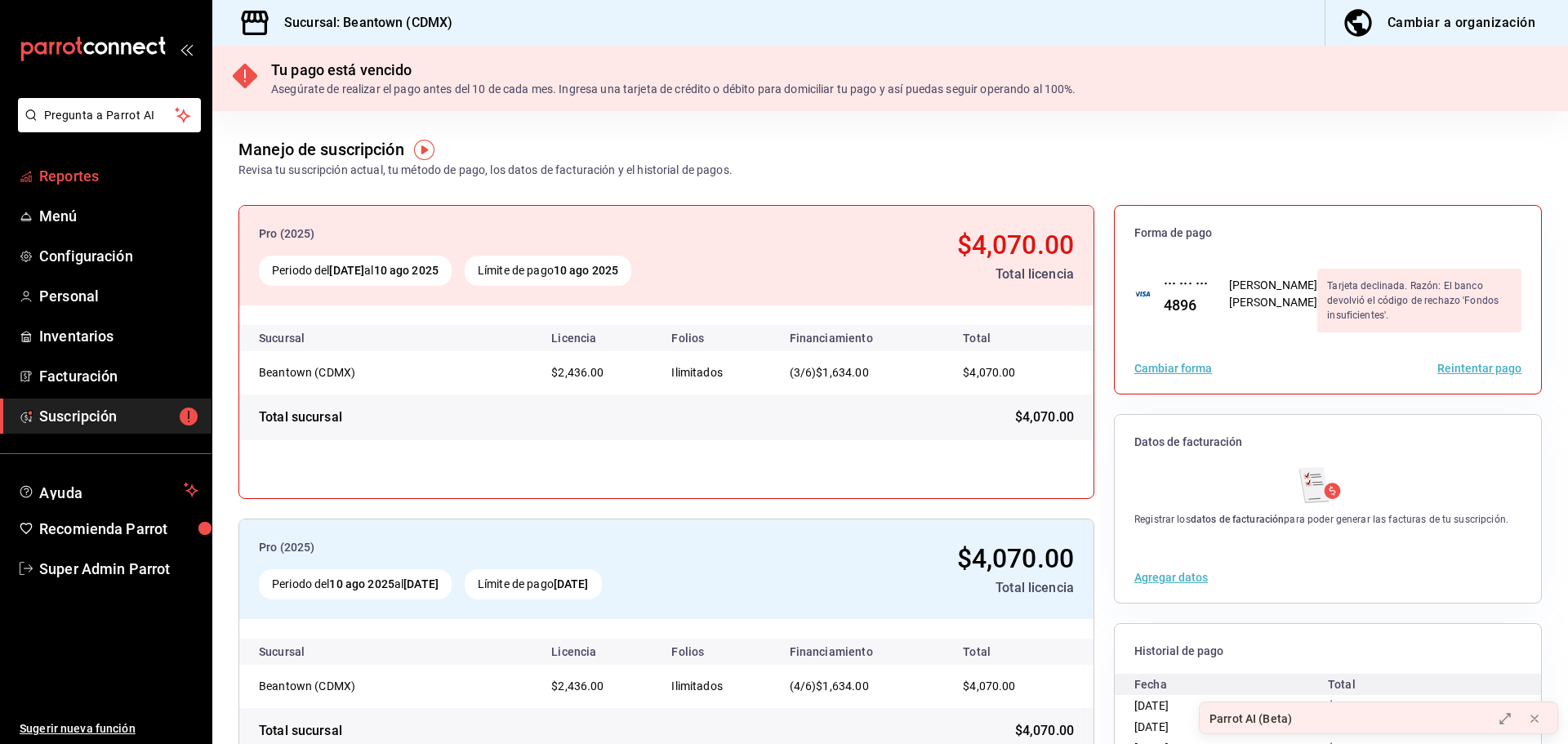
click at [115, 182] on span "Reportes" at bounding box center [118, 176] width 159 height 22
click at [104, 237] on ul "Reportes Menú Configuración Personal Inventarios Facturación Suscripción" at bounding box center [106, 295] width 211 height 275
click at [113, 223] on span "Menú" at bounding box center [118, 216] width 159 height 22
click at [121, 250] on span "Configuración" at bounding box center [118, 256] width 159 height 22
drag, startPoint x: 124, startPoint y: 571, endPoint x: 286, endPoint y: 537, distance: 165.5
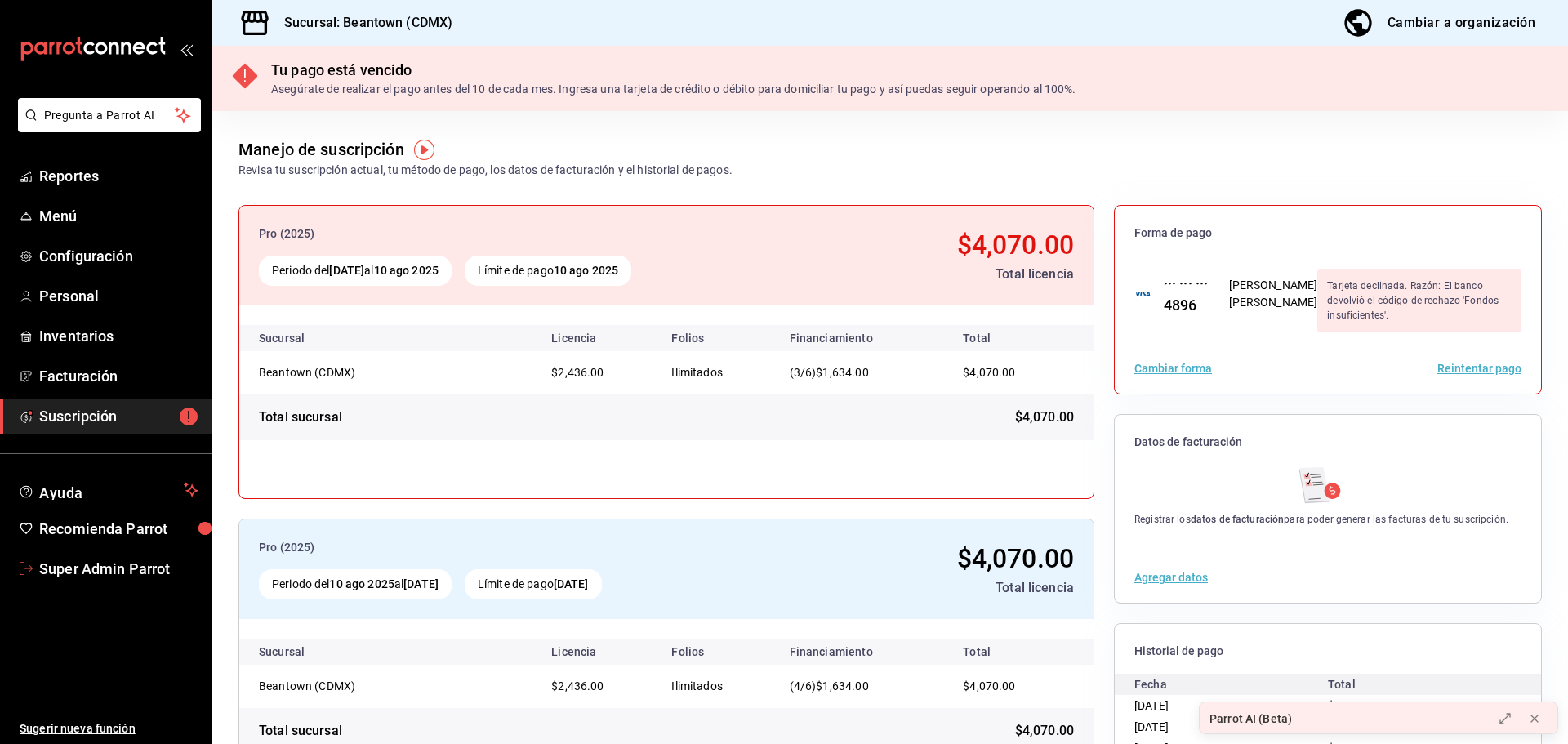
click at [124, 571] on span "Super Admin Parrot" at bounding box center [118, 569] width 159 height 22
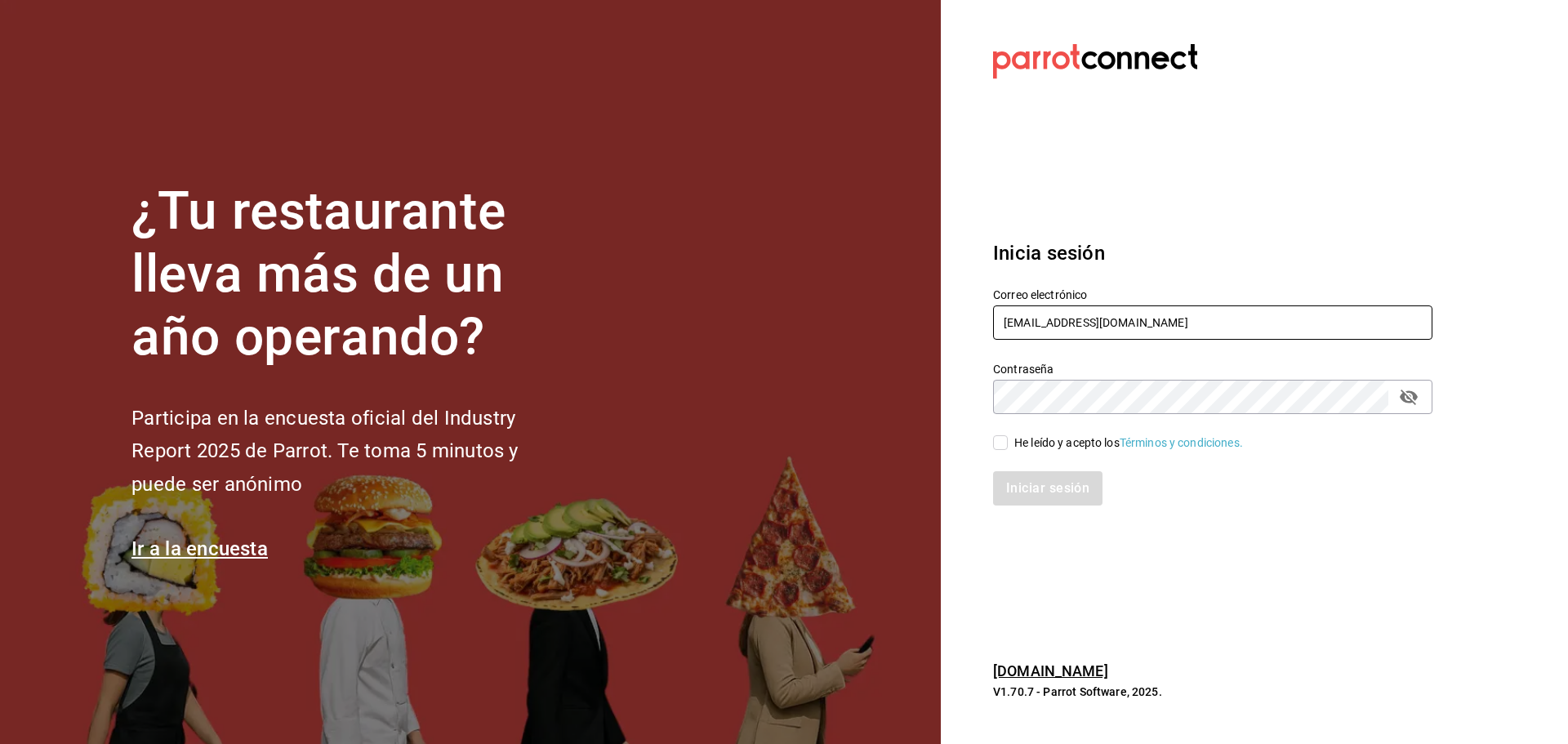
click at [1068, 326] on input "[EMAIL_ADDRESS][DOMAIN_NAME]" at bounding box center [1212, 322] width 439 height 34
click at [1068, 326] on input "beantown@cdmx.com" at bounding box center [1212, 322] width 439 height 34
paste input "taqueria"
type input "taqueriabeantown@cdmx.com"
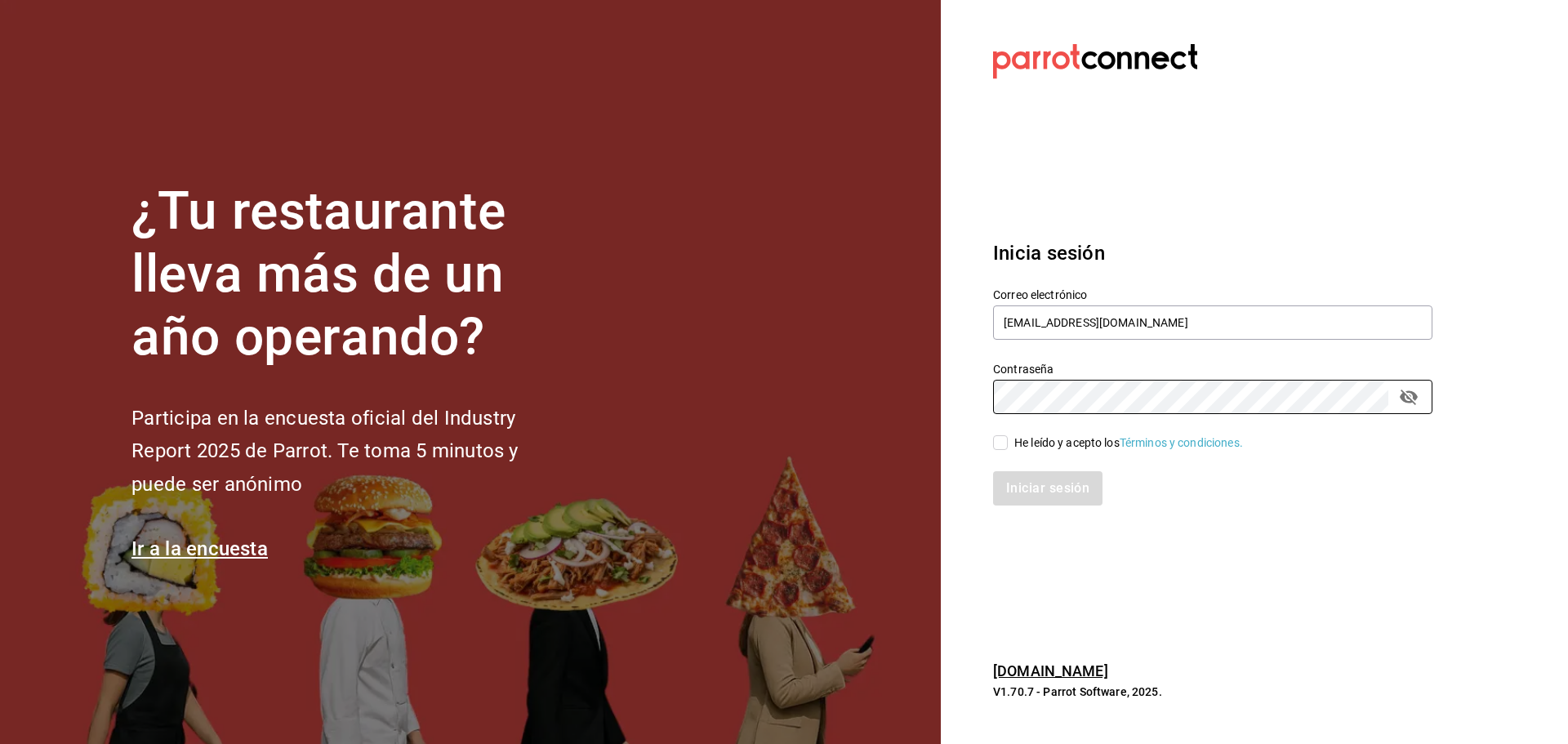
click at [1063, 442] on div "He leído y acepto los Términos y condiciones." at bounding box center [1128, 442] width 229 height 17
click at [1008, 442] on input "He leído y acepto los Términos y condiciones." at bounding box center [1000, 442] width 14 height 14
checkbox input "true"
click at [1061, 492] on button "Iniciar sesión" at bounding box center [1048, 488] width 111 height 34
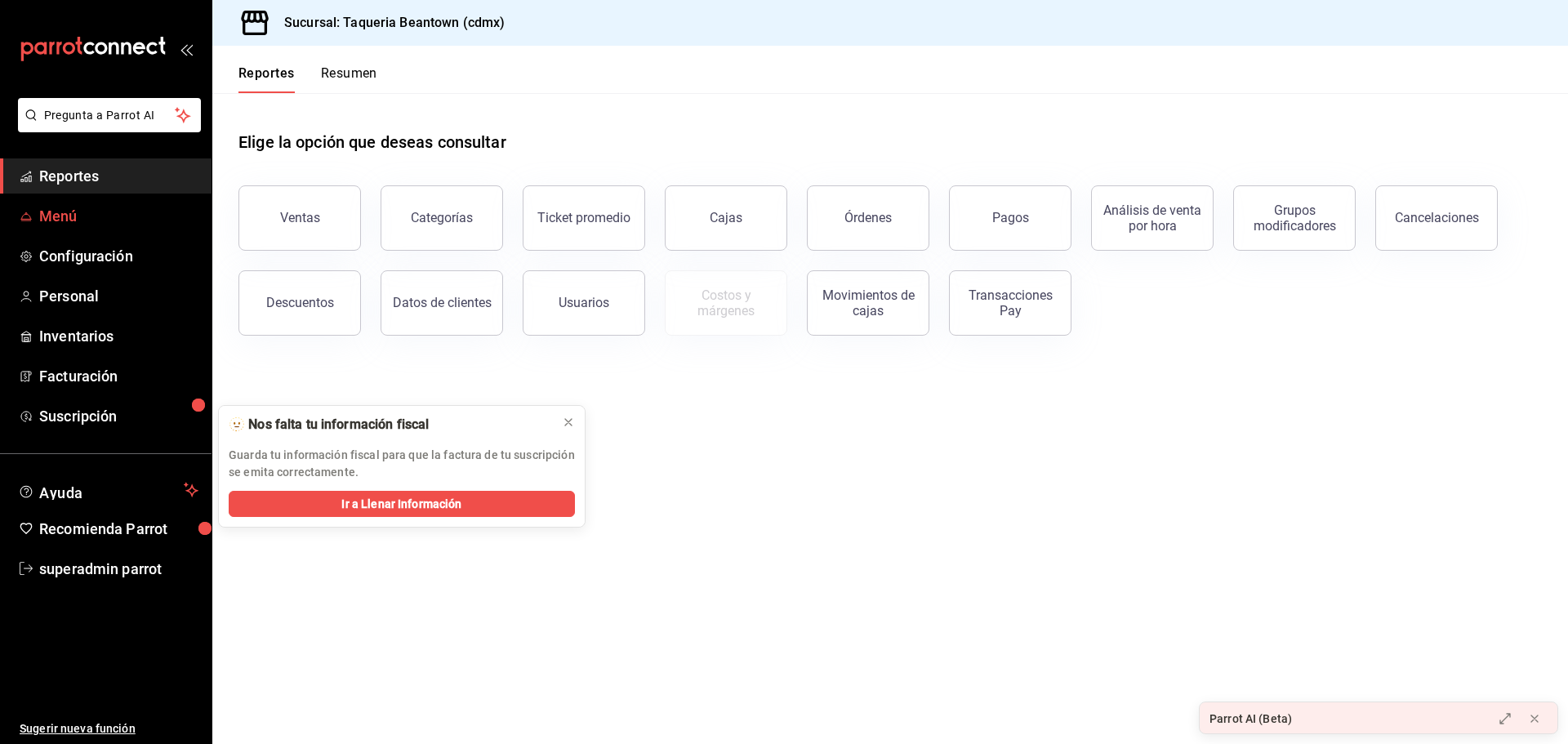
click at [99, 208] on span "Menú" at bounding box center [118, 216] width 159 height 22
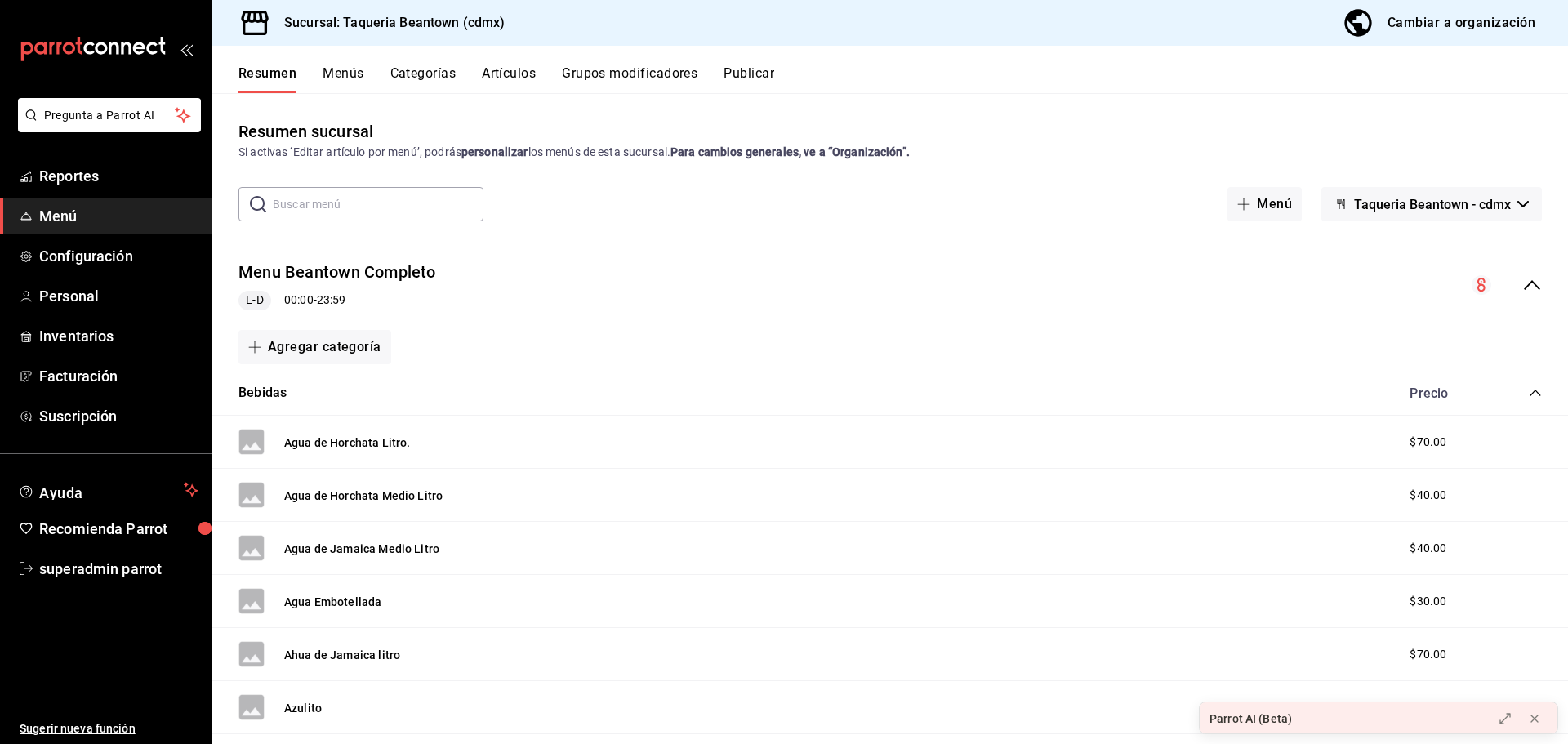
click at [502, 285] on div "Menu Beantown Completo L-D 00:00 - 23:59" at bounding box center [890, 285] width 1356 height 76
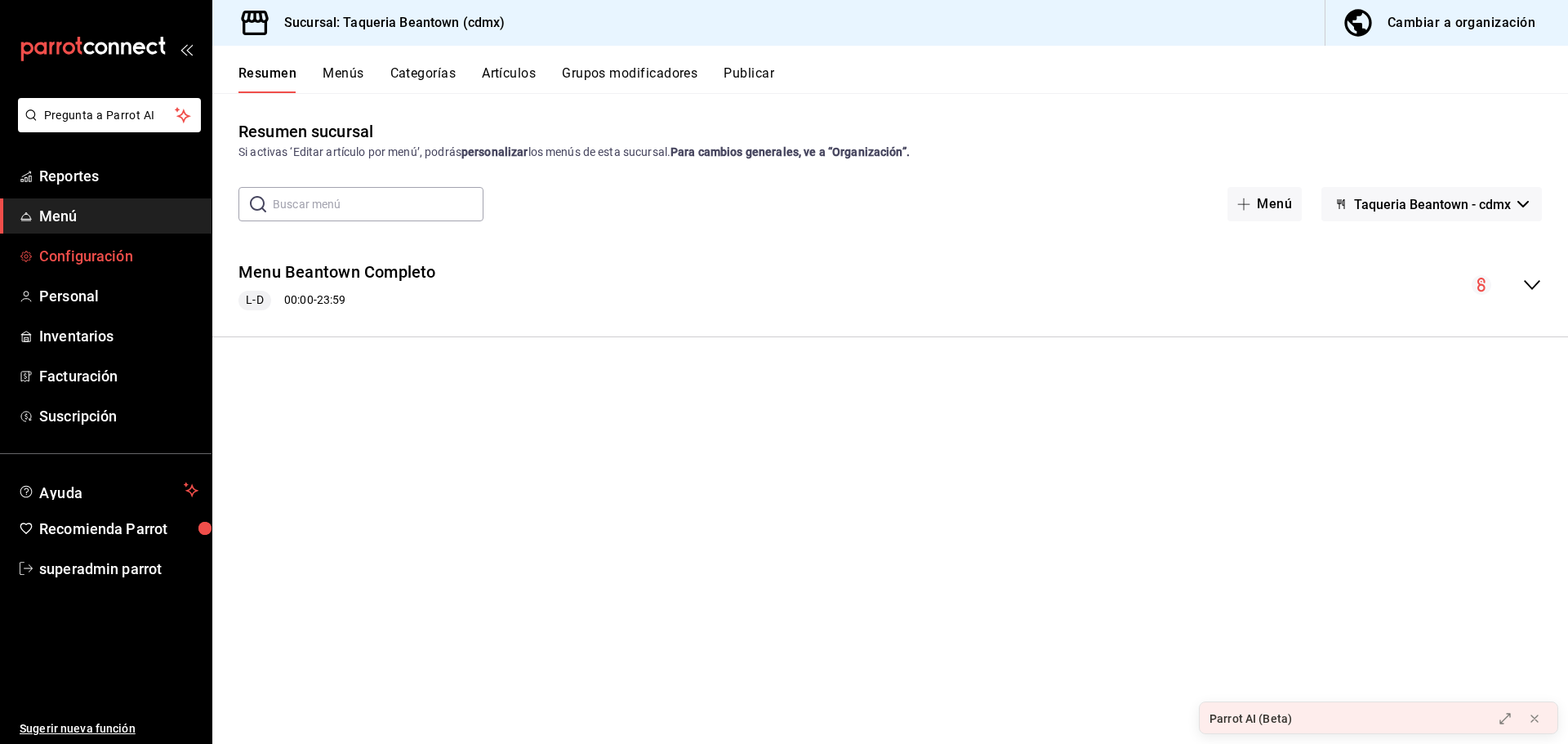
click at [142, 248] on span "Configuración" at bounding box center [118, 256] width 159 height 22
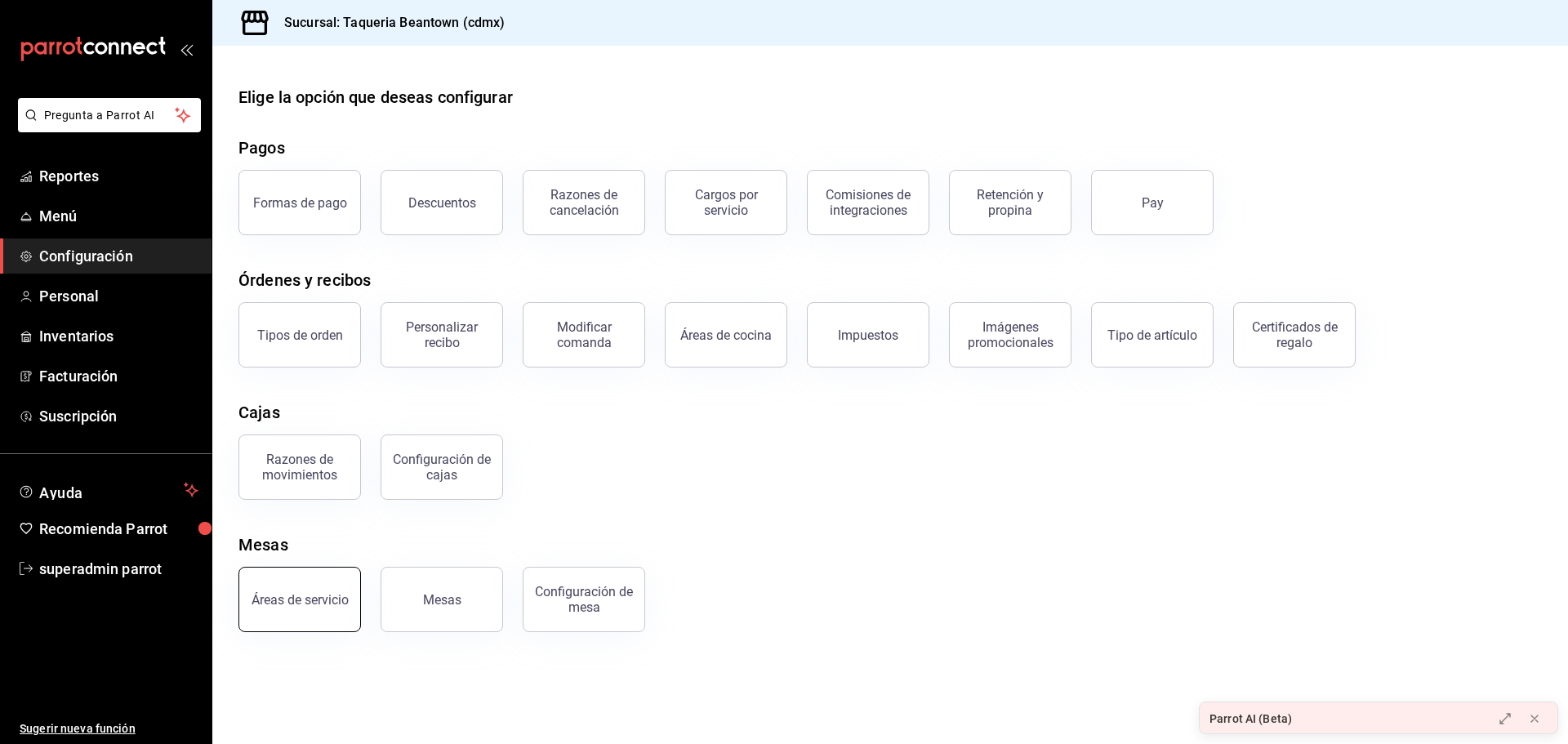
click at [345, 586] on button "Áreas de servicio" at bounding box center [300, 600] width 123 height 65
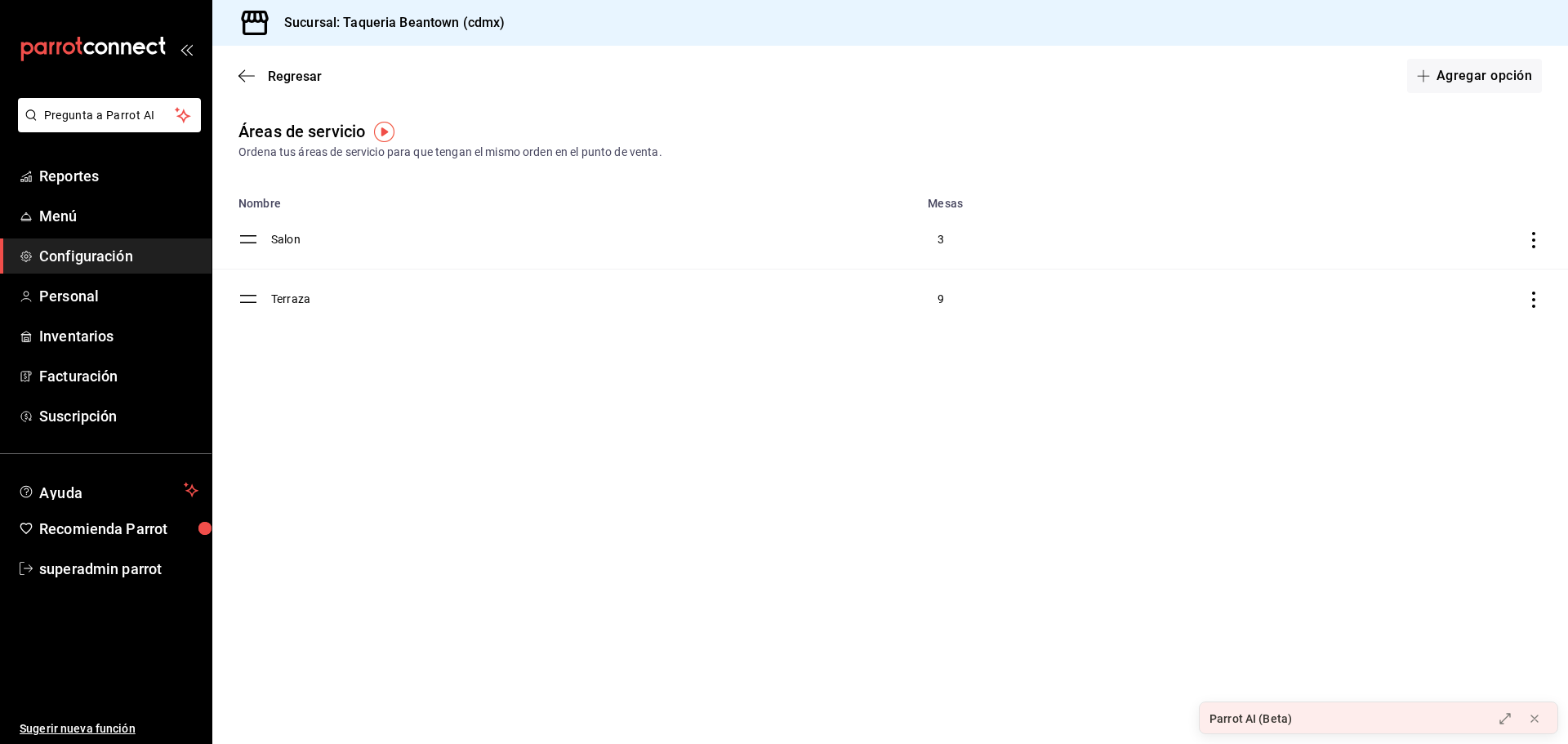
click at [293, 237] on td "Salon" at bounding box center [594, 239] width 647 height 60
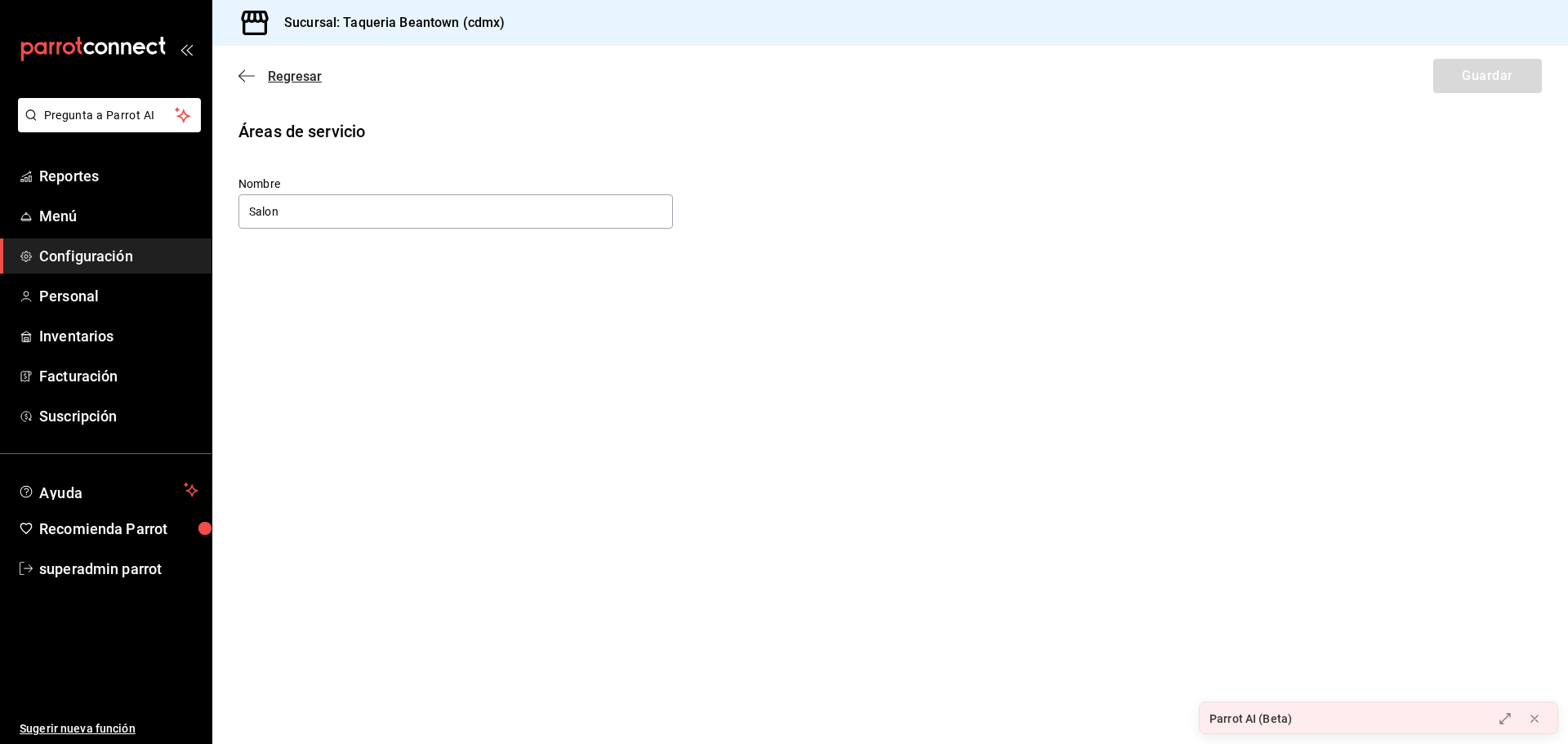
click at [250, 78] on icon "button" at bounding box center [247, 76] width 16 height 14
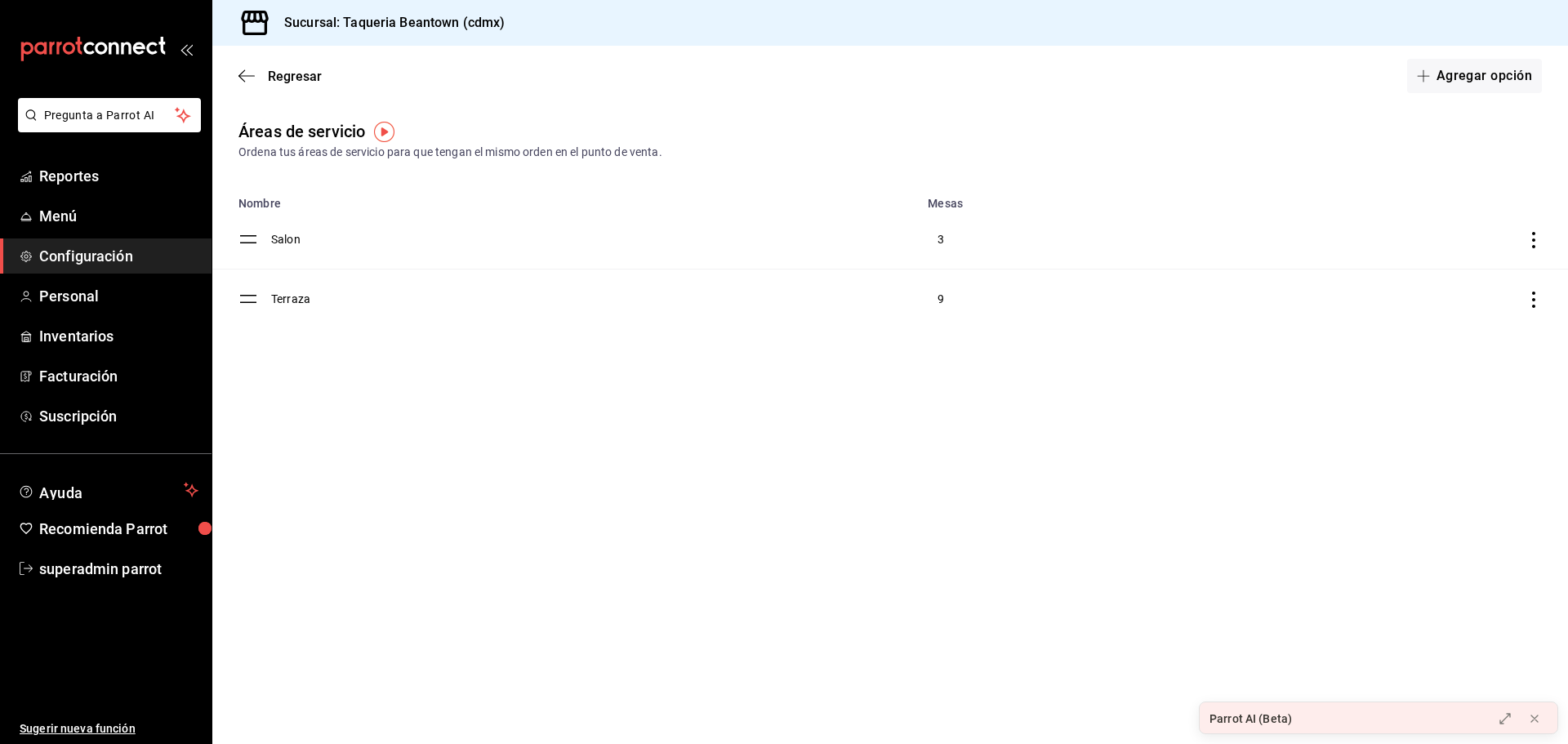
click at [250, 78] on icon "button" at bounding box center [247, 76] width 16 height 14
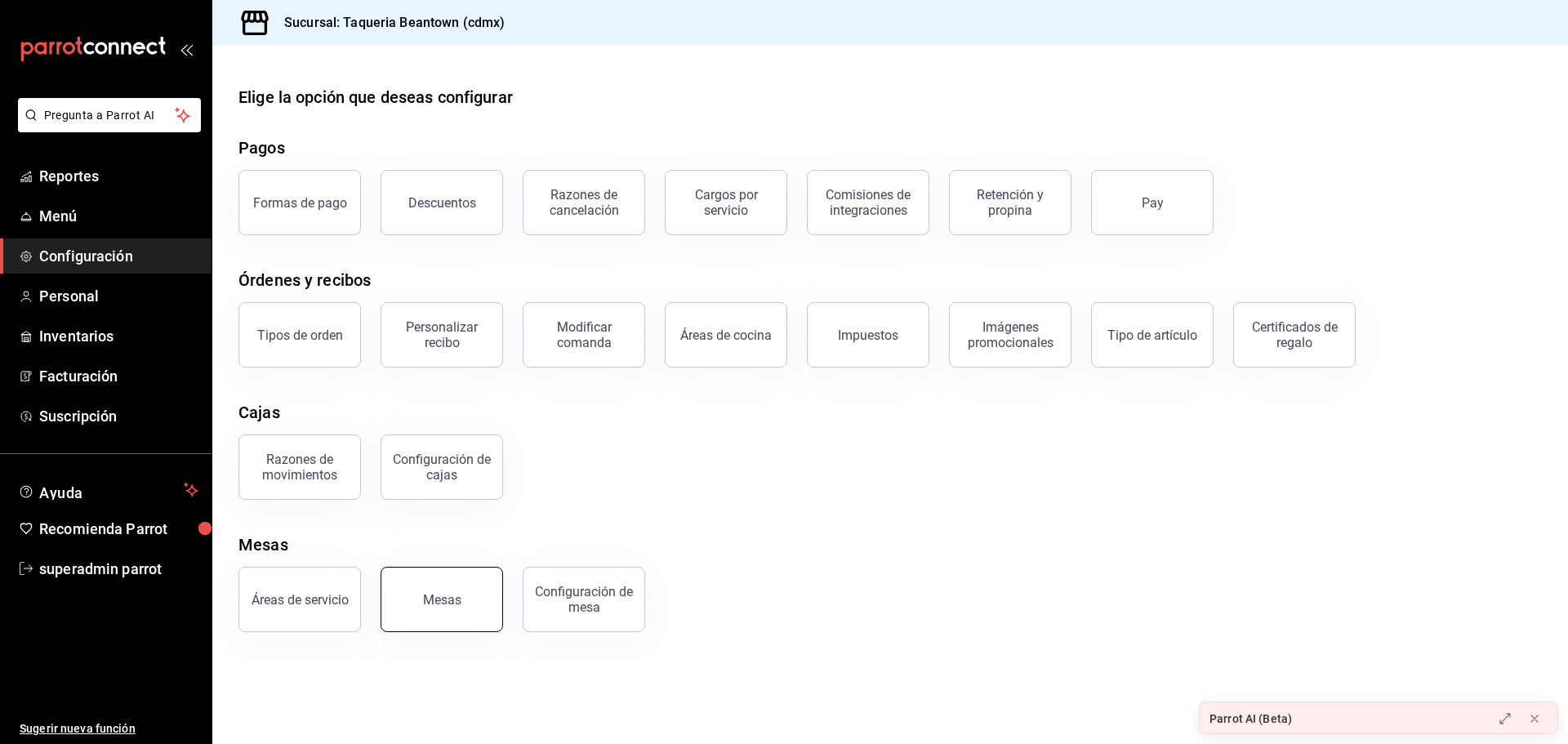
click at [464, 586] on button "Mesas" at bounding box center [442, 600] width 123 height 65
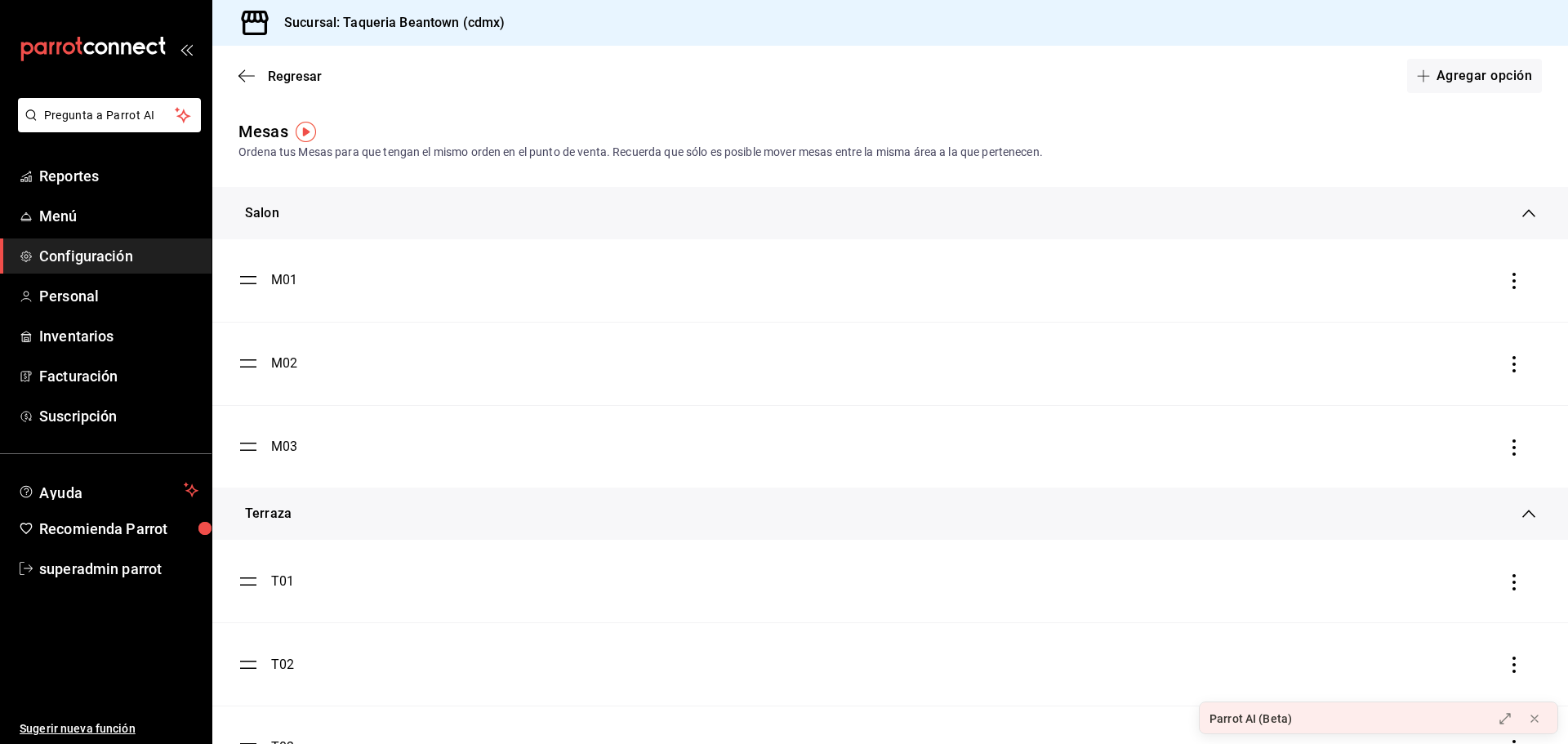
click at [343, 205] on div "Salon" at bounding box center [883, 213] width 1277 height 20
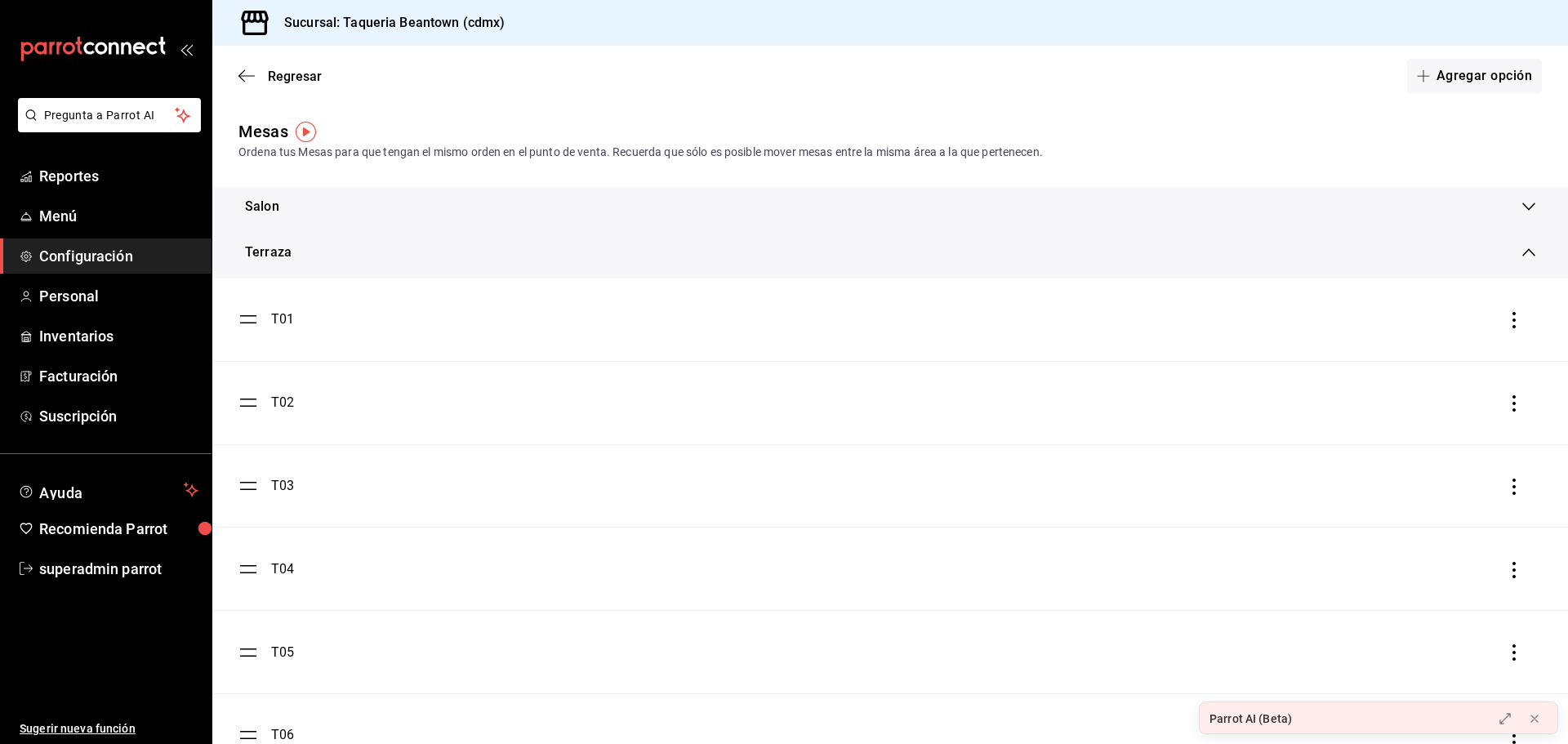
click at [460, 274] on div "Terraza" at bounding box center [890, 252] width 1356 height 52
click at [363, 249] on div "Terraza" at bounding box center [883, 246] width 1277 height 20
click at [274, 307] on li "T01" at bounding box center [890, 319] width 1356 height 82
click at [285, 320] on div "T01" at bounding box center [282, 320] width 23 height 20
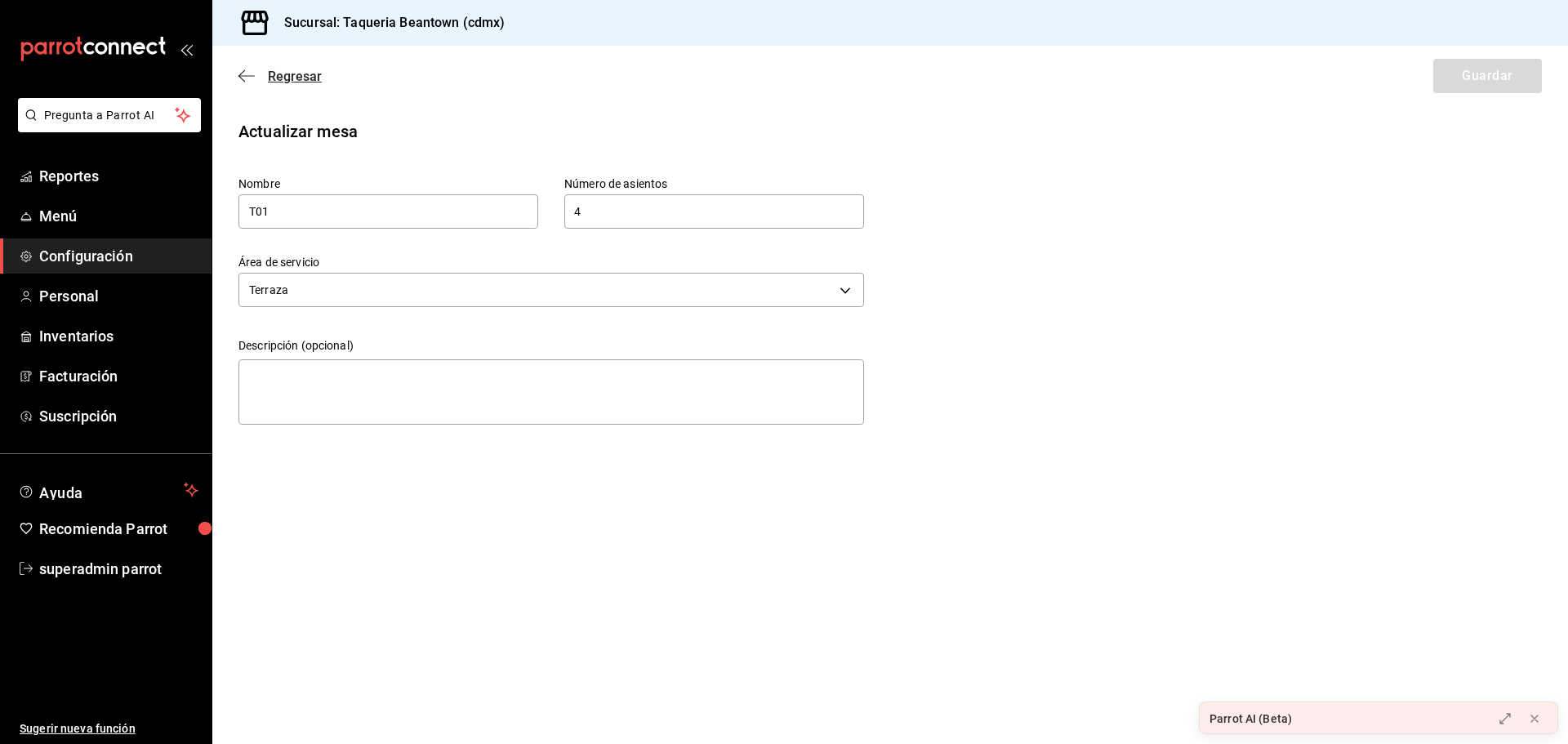
click at [245, 74] on icon "button" at bounding box center [247, 76] width 16 height 14
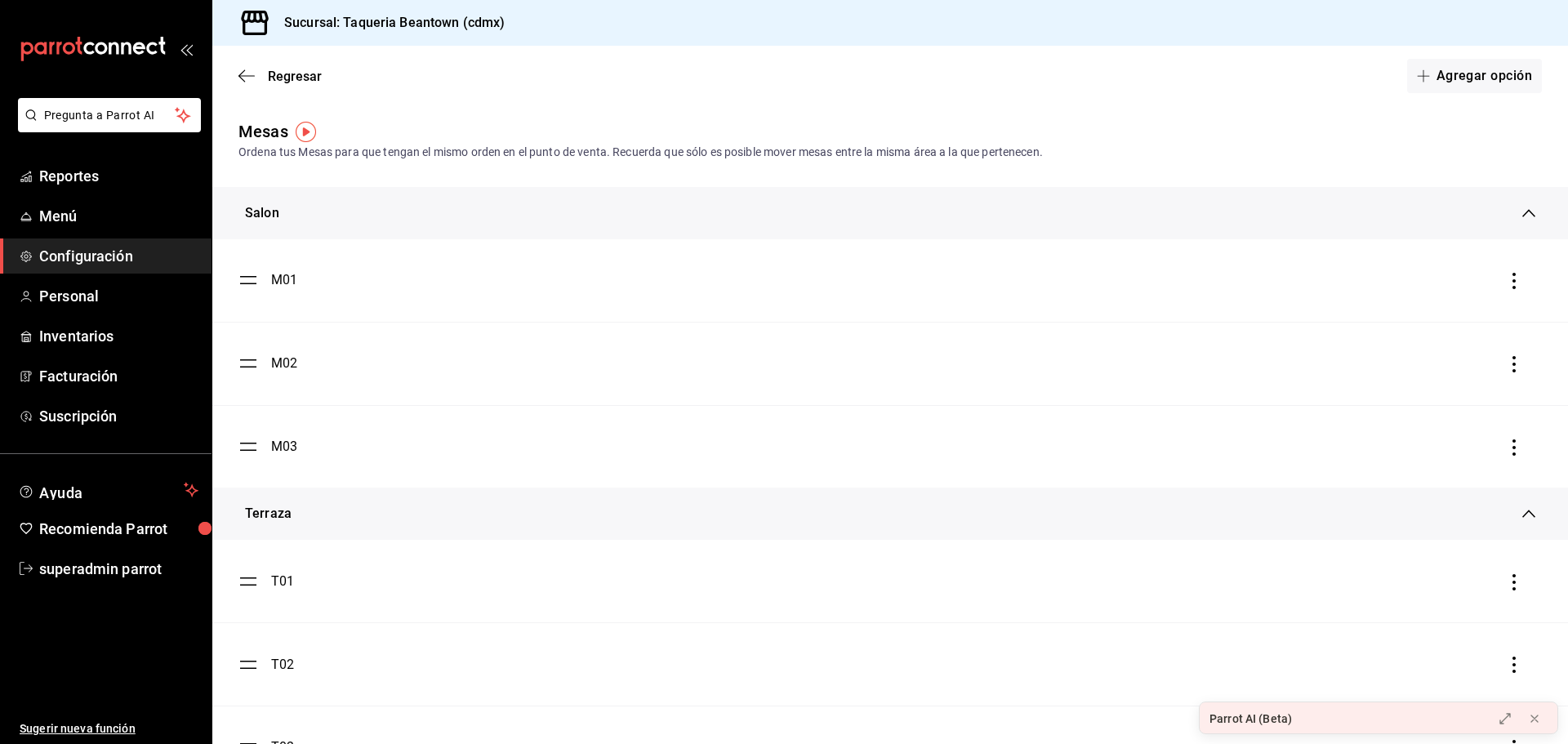
click at [245, 74] on icon "button" at bounding box center [247, 76] width 16 height 14
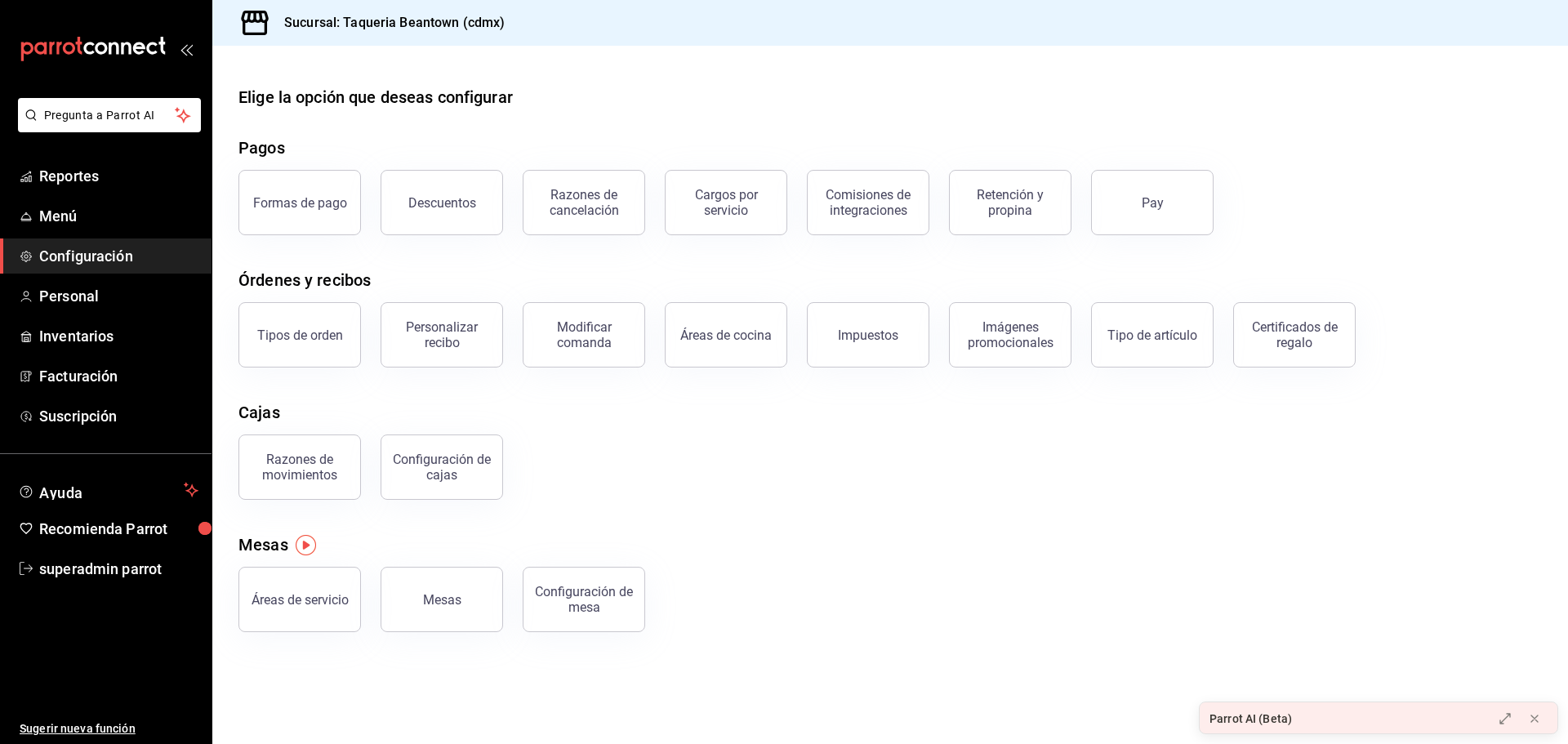
click at [600, 566] on div "Configuración de mesa" at bounding box center [574, 590] width 142 height 85
click at [594, 574] on button "Configuración de mesa" at bounding box center [584, 600] width 123 height 65
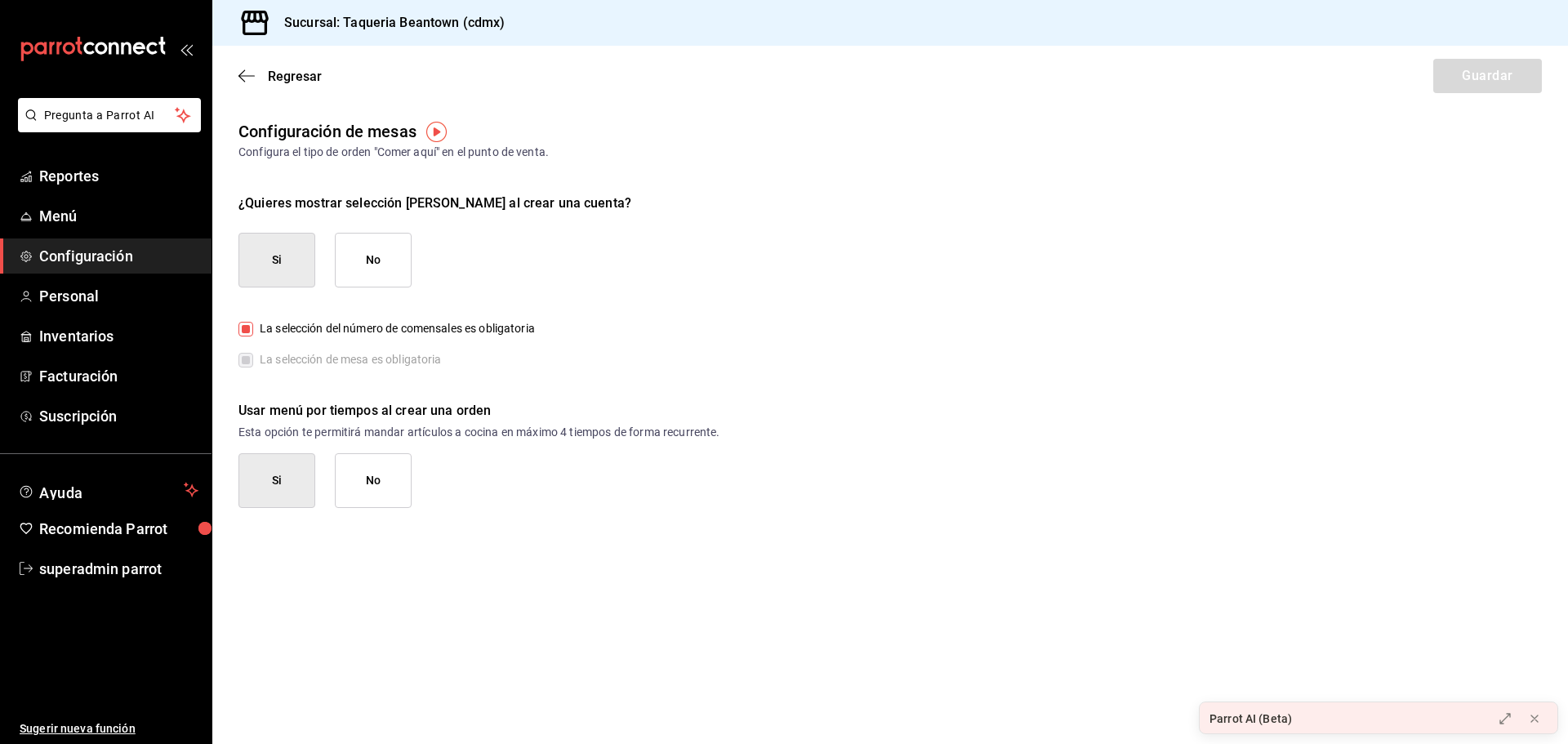
click at [237, 70] on div "Regresar Guardar" at bounding box center [890, 76] width 1356 height 60
click at [243, 73] on icon "button" at bounding box center [247, 76] width 16 height 14
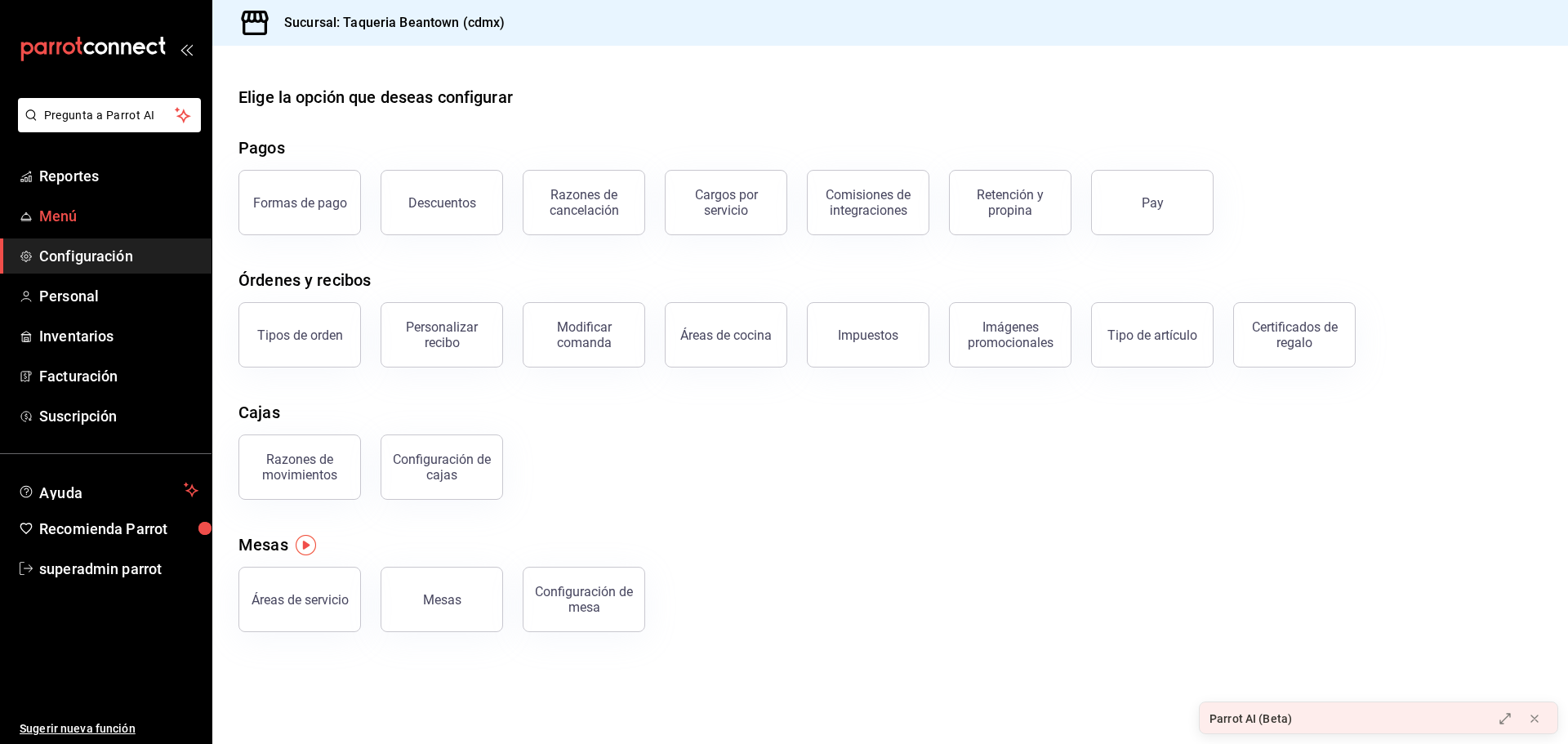
drag, startPoint x: 98, startPoint y: 197, endPoint x: 104, endPoint y: 209, distance: 13.4
click at [98, 197] on ul "Reportes Menú Configuración Personal Inventarios Facturación Suscripción" at bounding box center [106, 295] width 211 height 275
click at [107, 212] on span "Menú" at bounding box center [118, 216] width 159 height 22
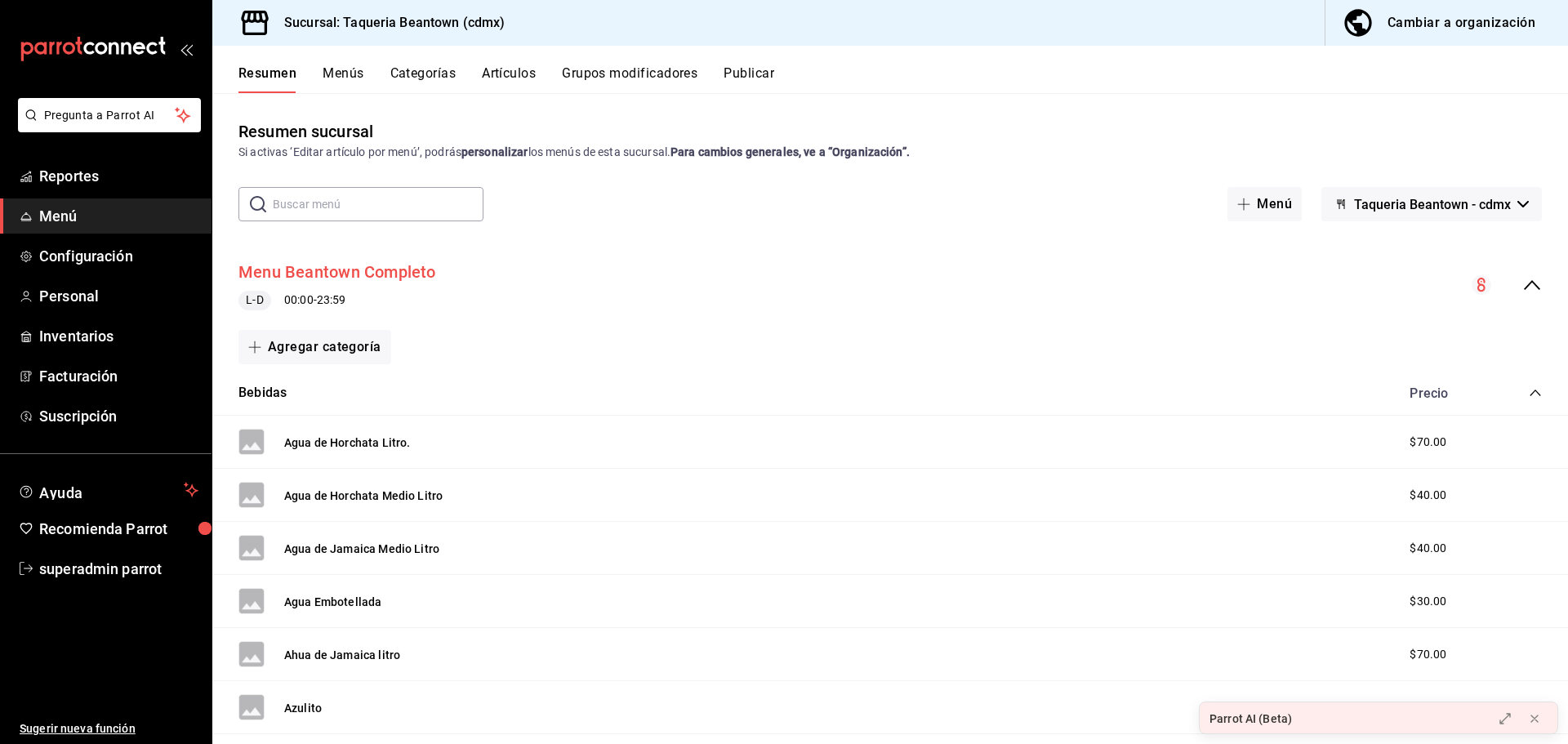
click at [408, 279] on button "Menu Beantown Completo" at bounding box center [337, 272] width 198 height 23
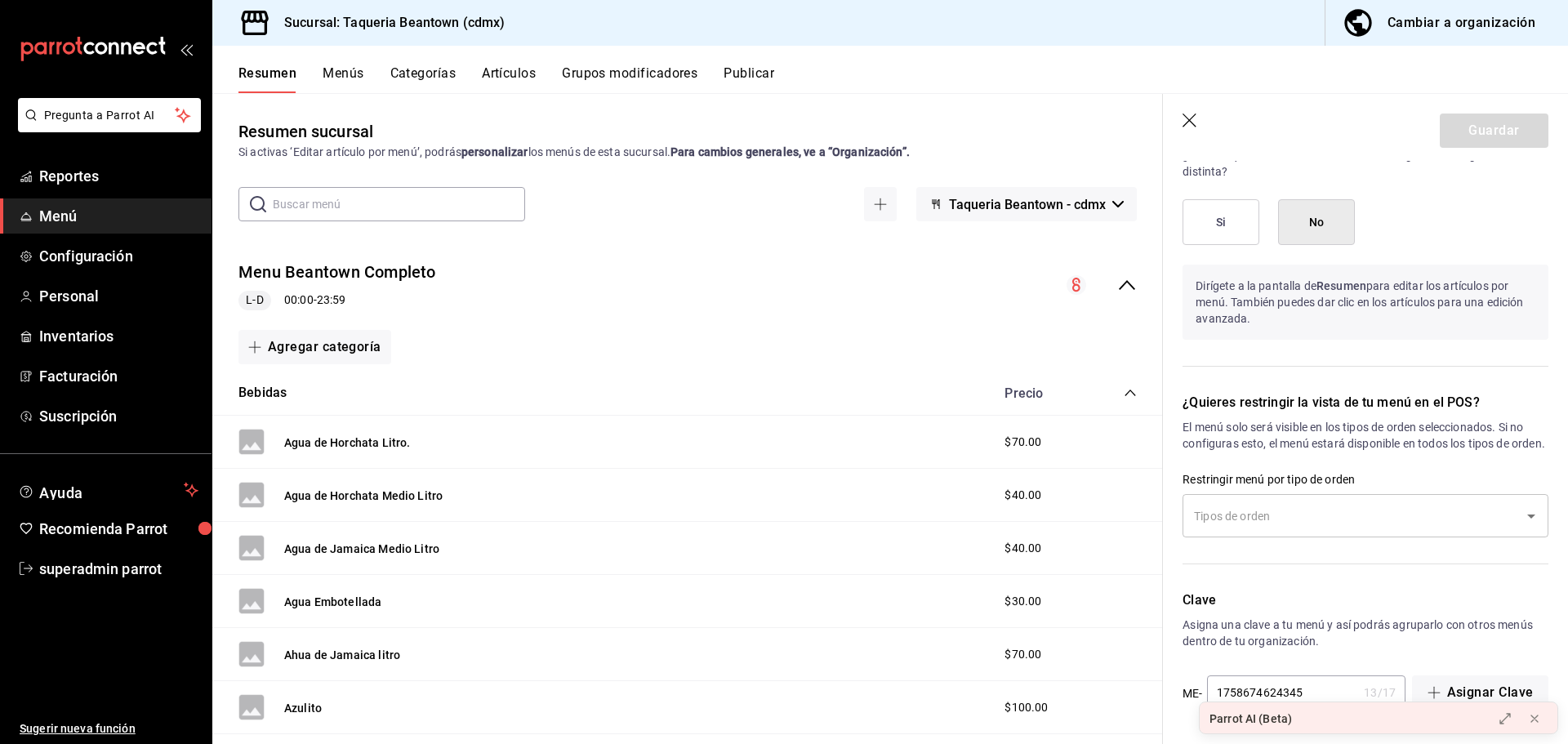
scroll to position [1681, 0]
click at [1375, 524] on input "text" at bounding box center [1353, 516] width 327 height 29
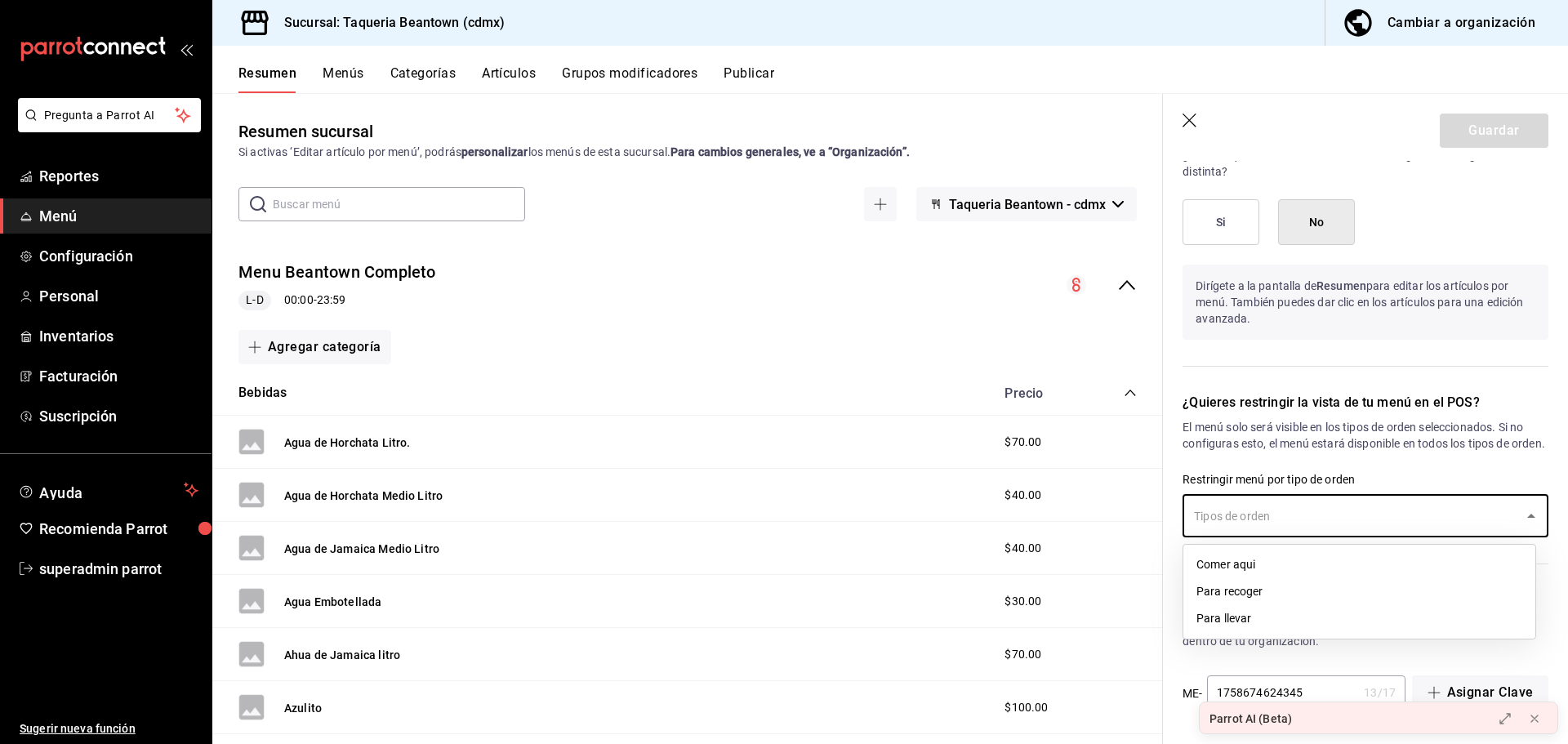
click at [1371, 460] on div "¿Quieres restringir la vista de tu menú en el POS? El menú solo será visible en…" at bounding box center [1356, 471] width 386 height 198
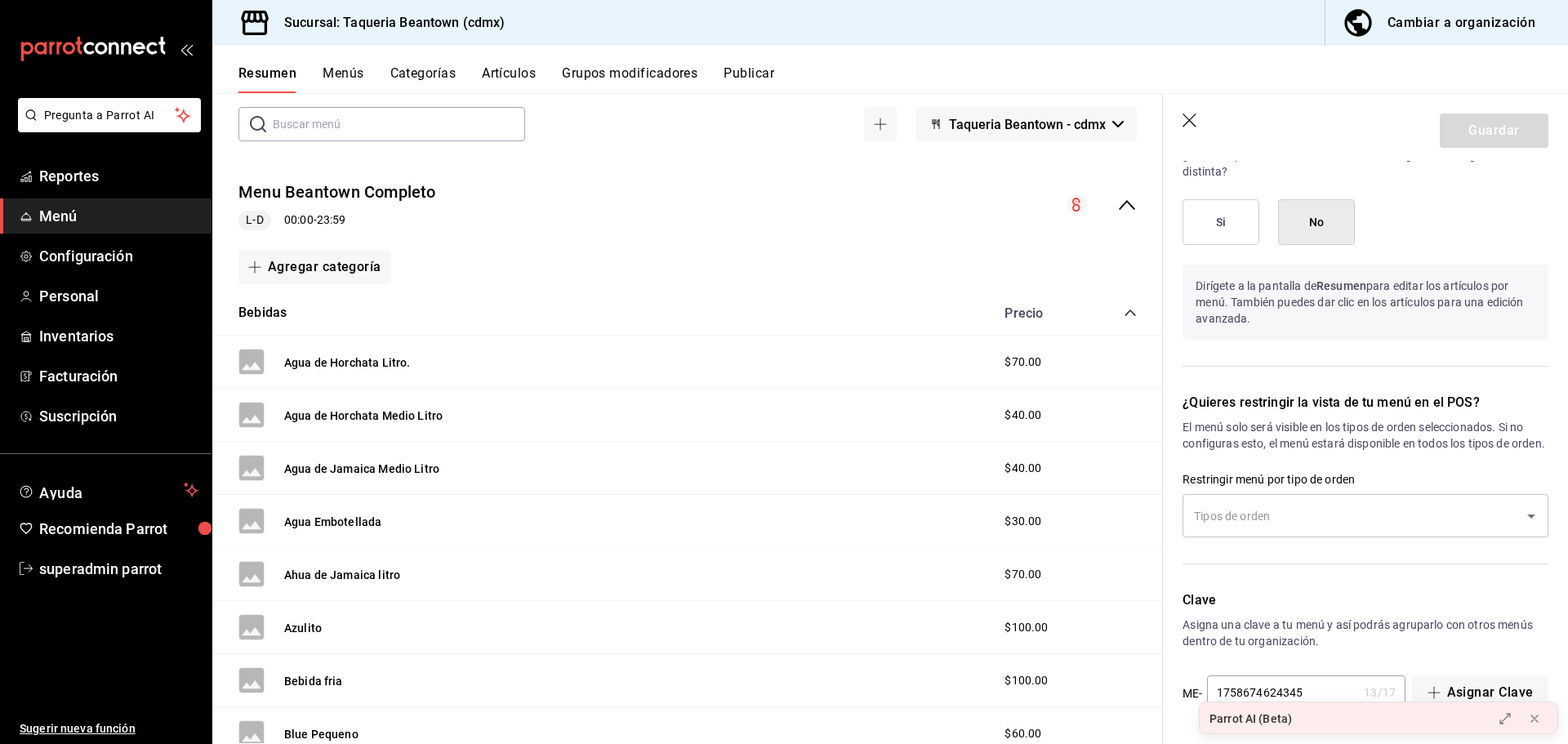
scroll to position [0, 0]
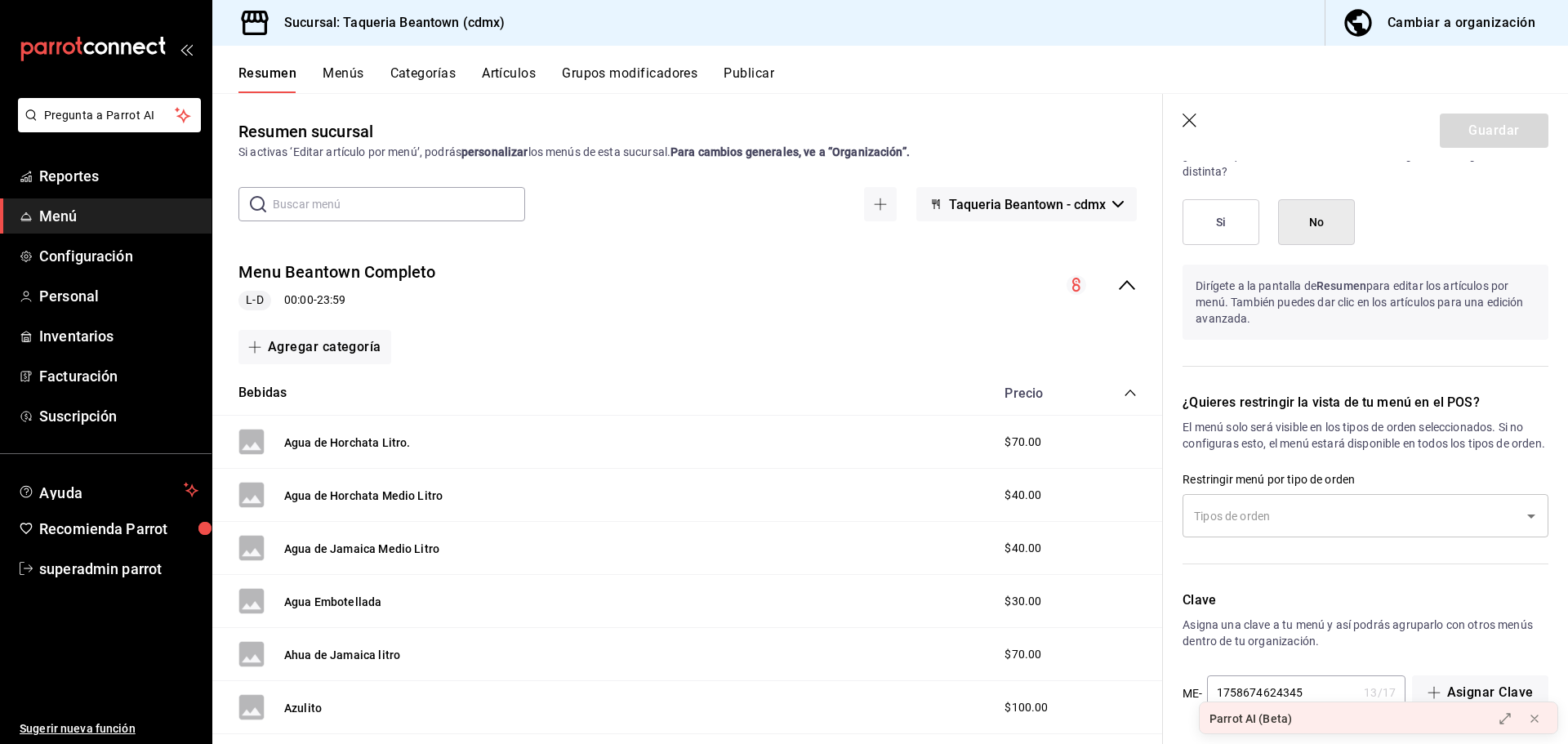
click at [663, 275] on div "Menu Beantown Completo L-D 00:00 - 23:59" at bounding box center [687, 285] width 950 height 76
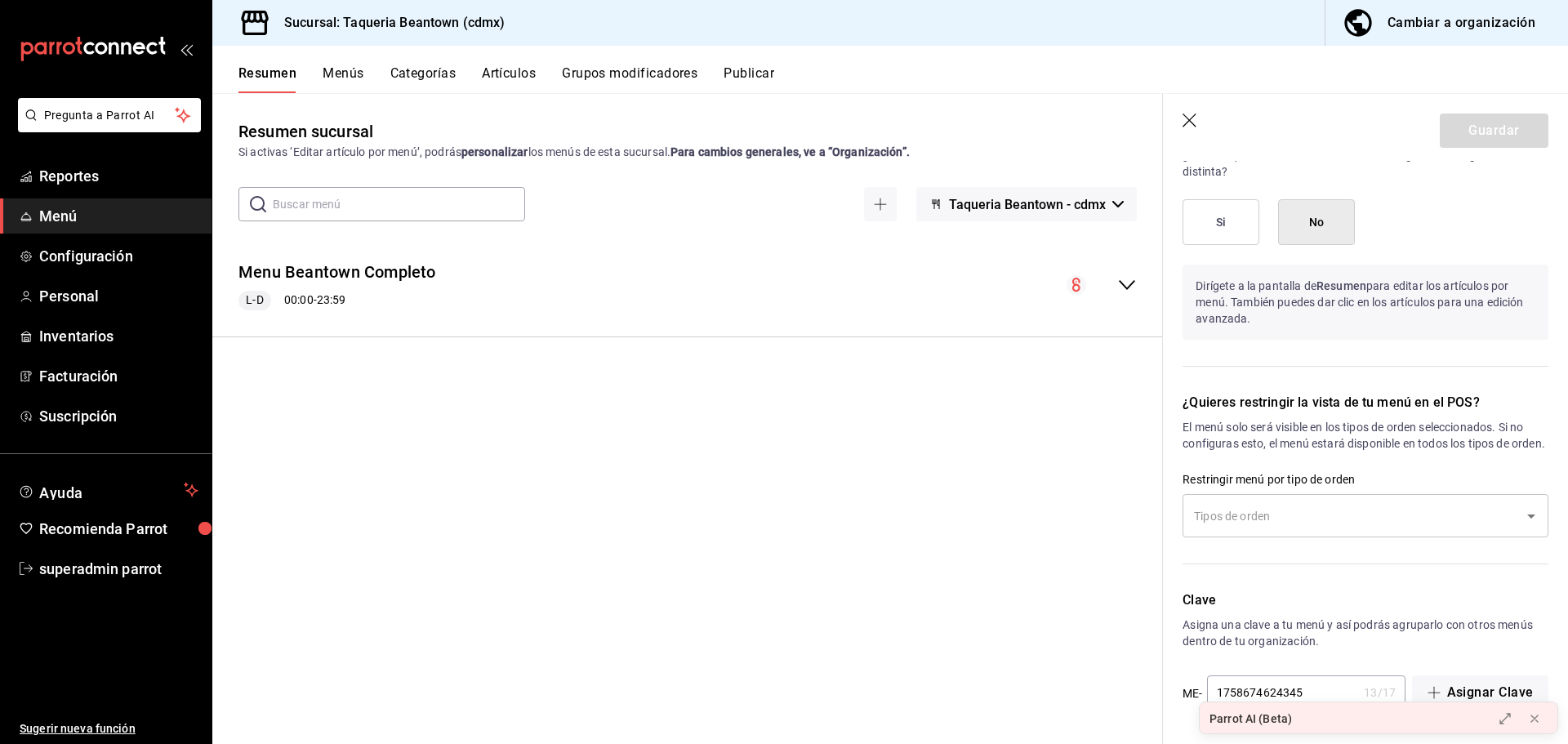
click at [335, 72] on button "Menús" at bounding box center [342, 79] width 41 height 28
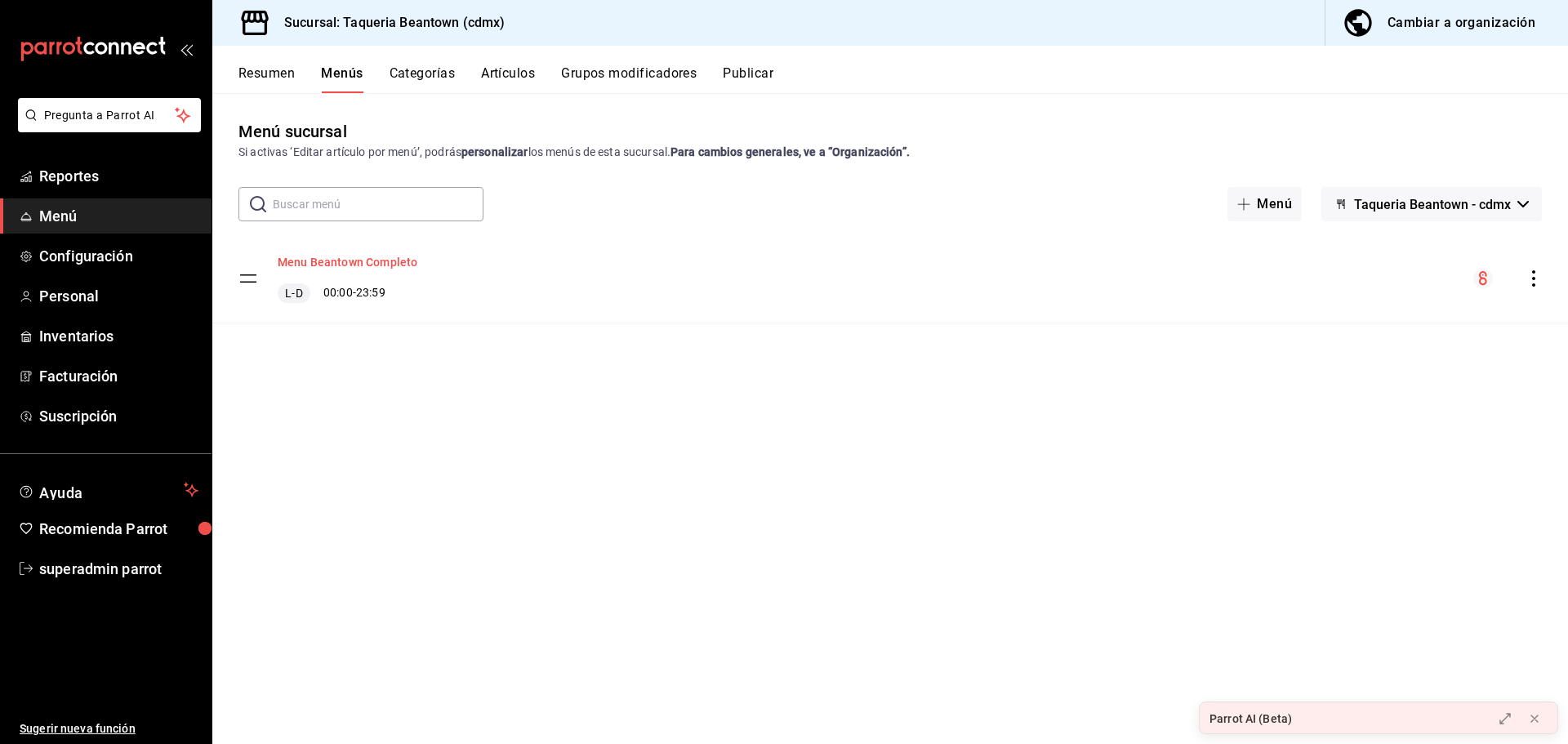
click at [371, 255] on button "Menu Beantown Completo" at bounding box center [347, 262] width 140 height 16
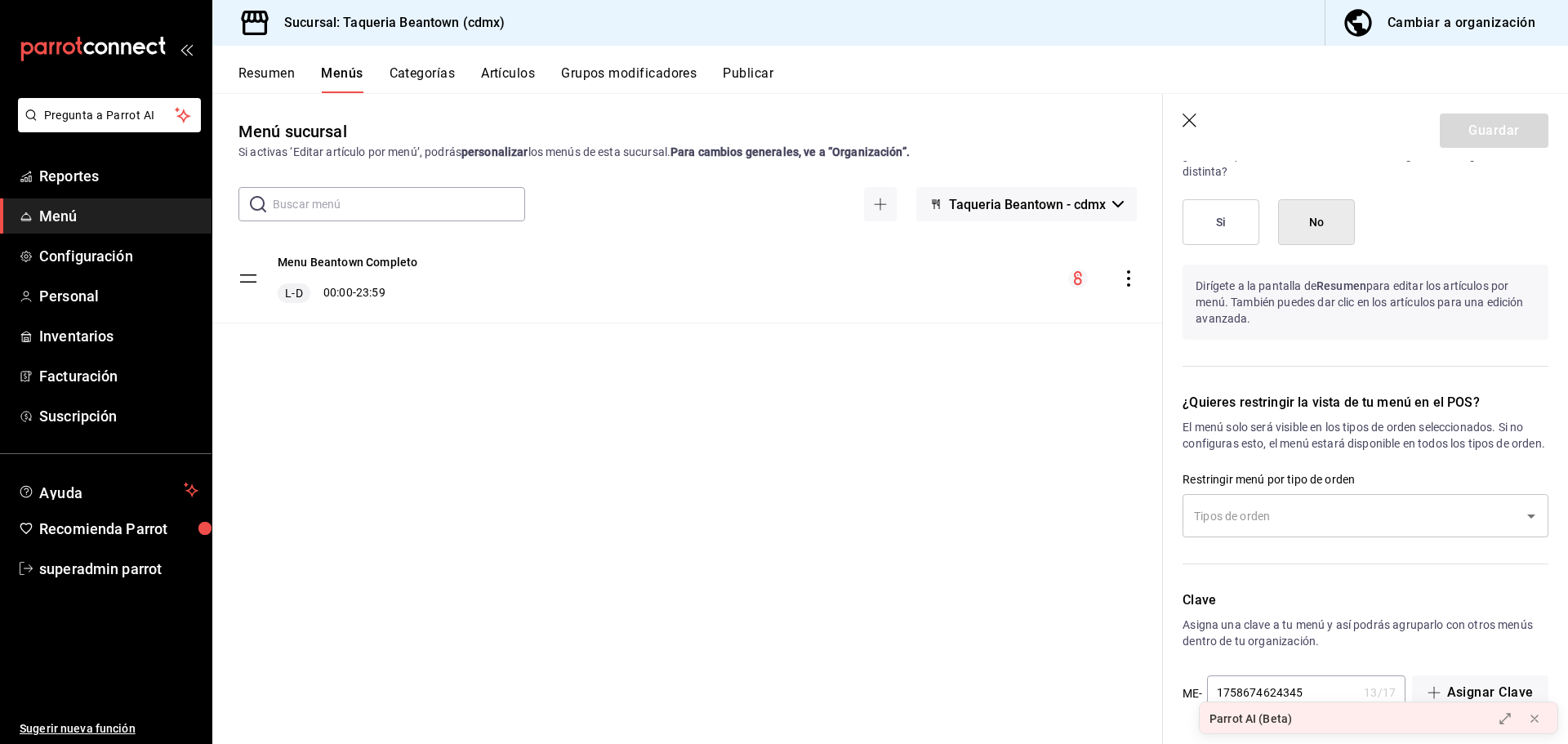
scroll to position [1681, 0]
drag, startPoint x: 1353, startPoint y: 422, endPoint x: 1364, endPoint y: 436, distance: 17.8
click at [1364, 436] on p "El menú solo será visible en los tipos de orden seleccionados. Si no configuras…" at bounding box center [1365, 435] width 366 height 33
click at [1354, 439] on p "El menú solo será visible en los tipos de orden seleccionados. Si no configuras…" at bounding box center [1365, 435] width 366 height 33
click at [67, 174] on span "Reportes" at bounding box center [118, 176] width 159 height 22
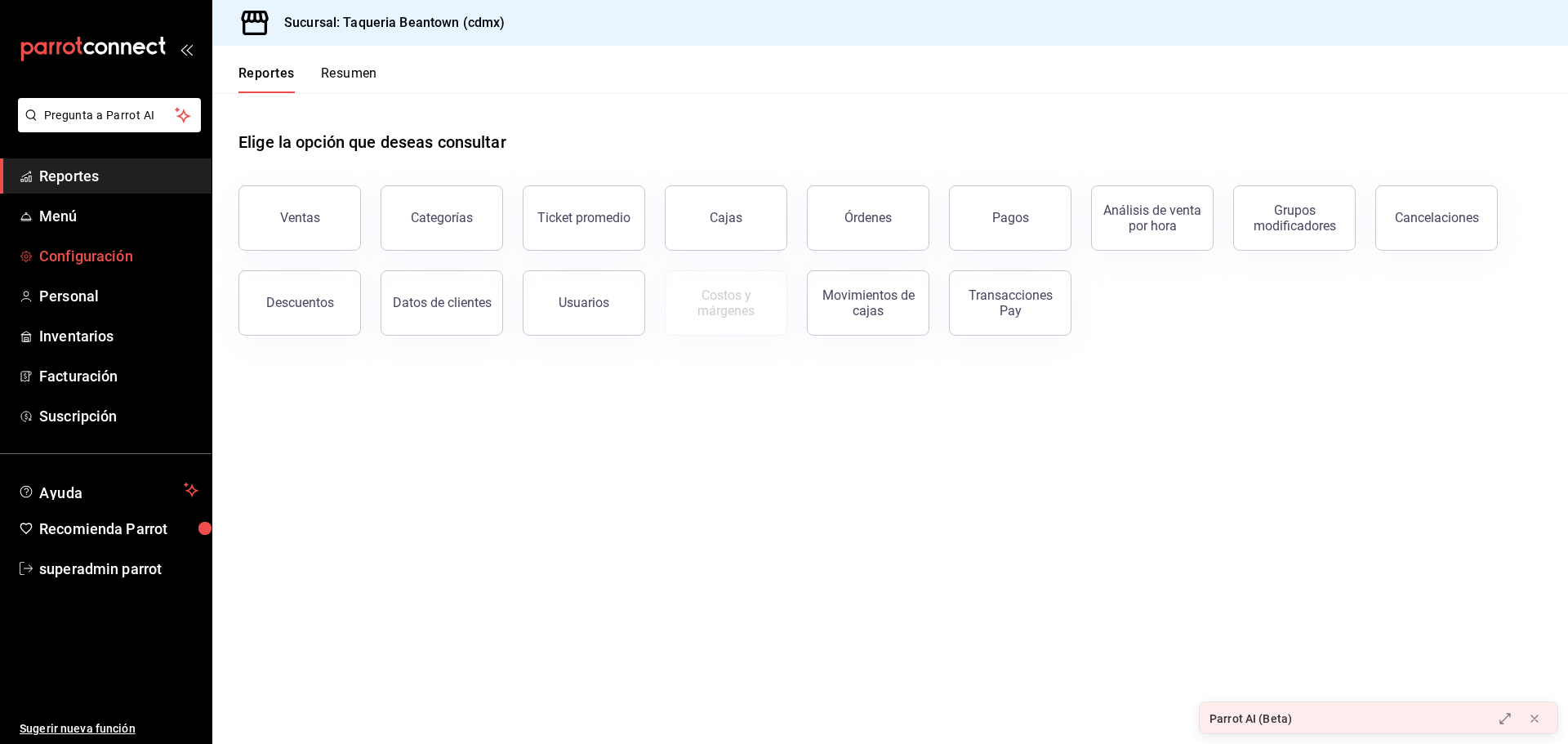
click at [86, 250] on span "Configuración" at bounding box center [118, 256] width 159 height 22
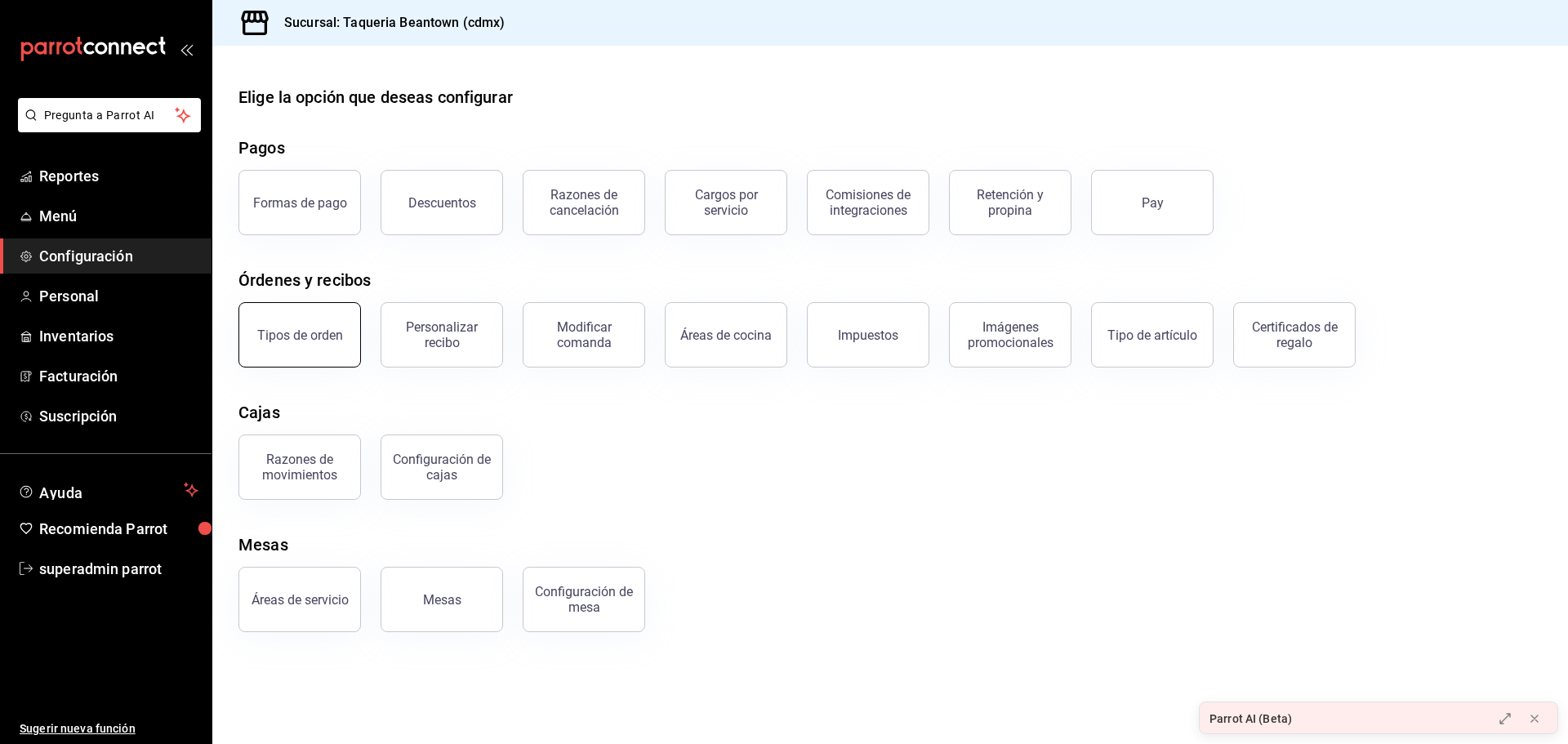
click at [337, 337] on div "Tipos de orden" at bounding box center [300, 335] width 86 height 15
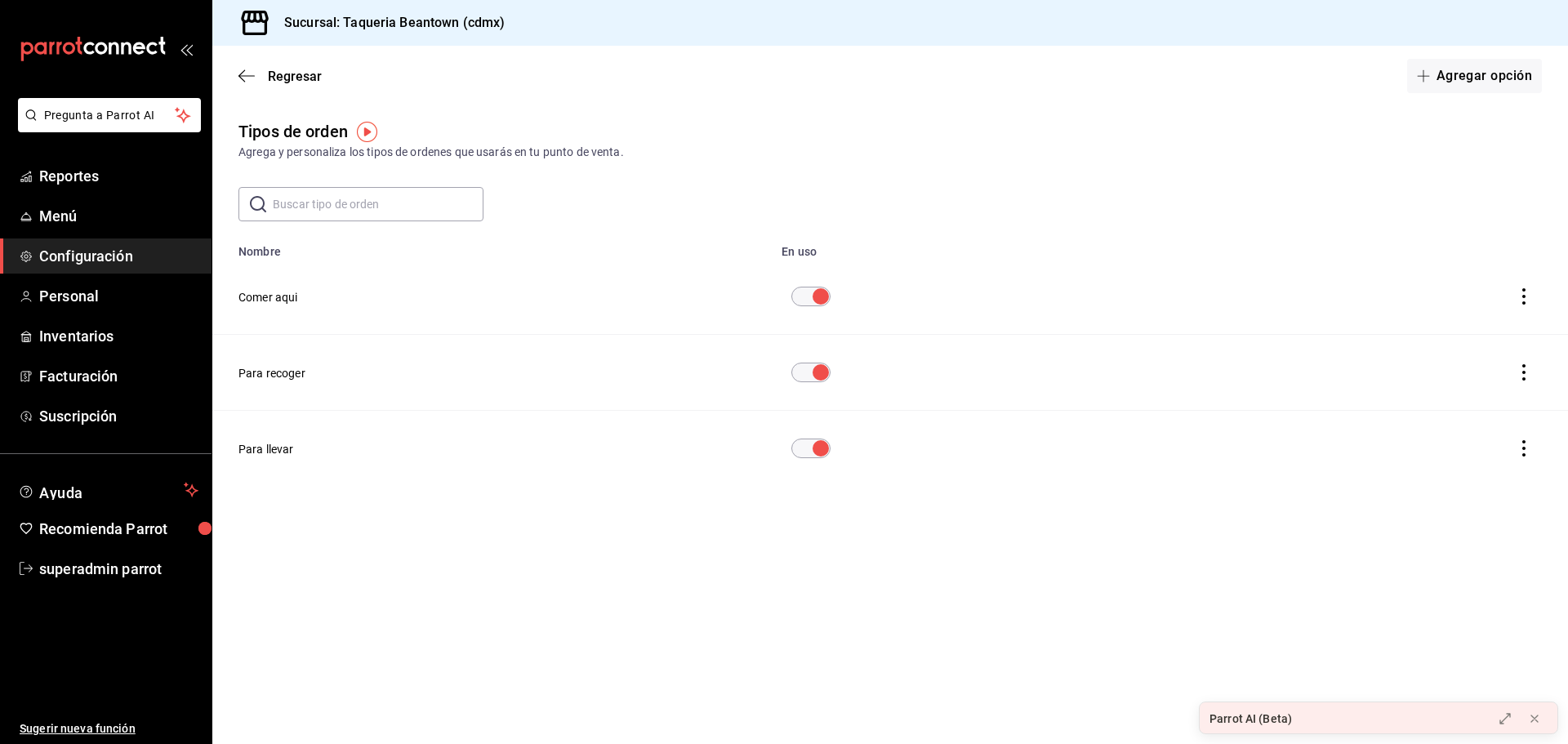
click at [280, 294] on button "Comer aqui" at bounding box center [268, 297] width 60 height 16
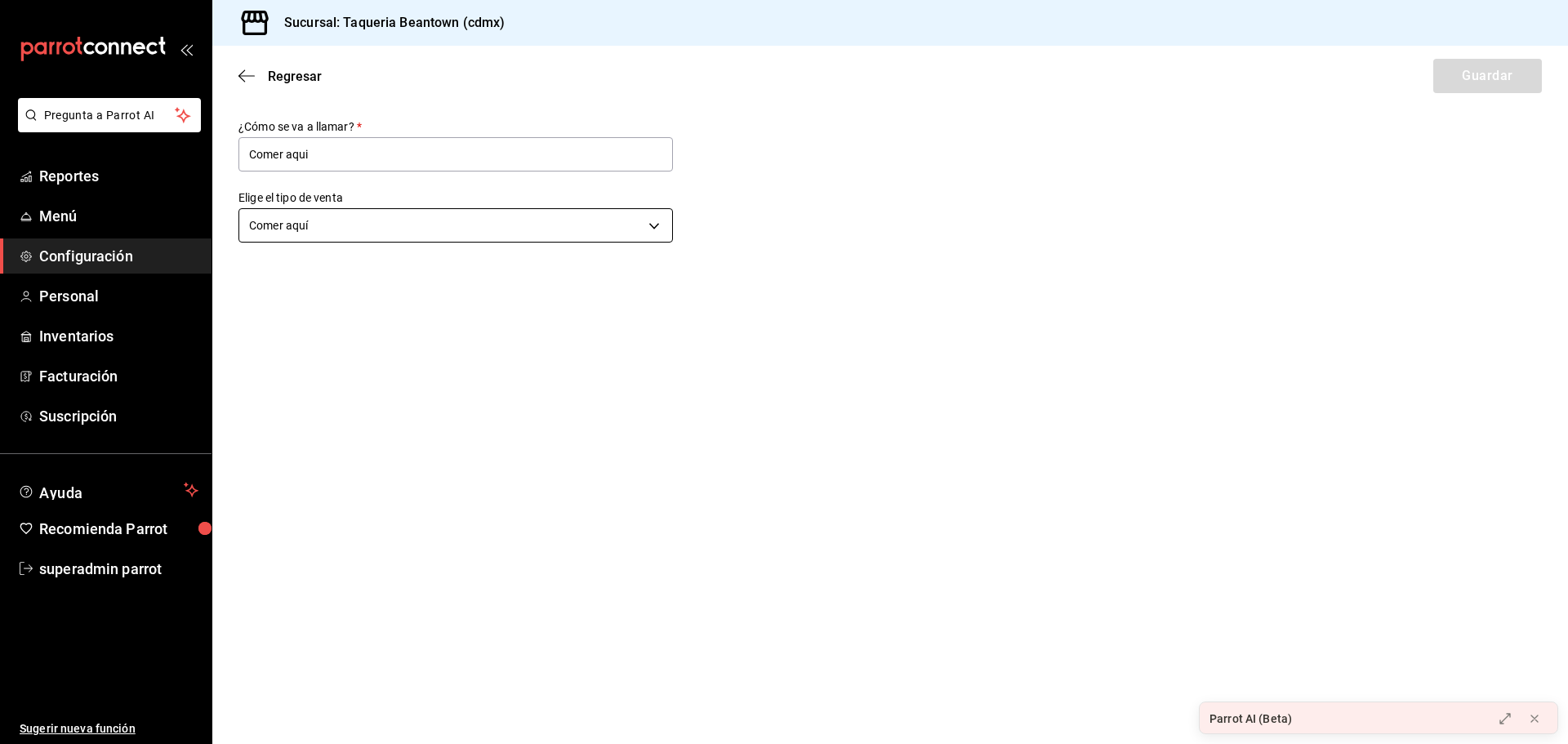
click at [298, 234] on body "Pregunta a Parrot AI Reportes Menú Configuración Personal Inventarios Facturaci…" at bounding box center [784, 372] width 1568 height 744
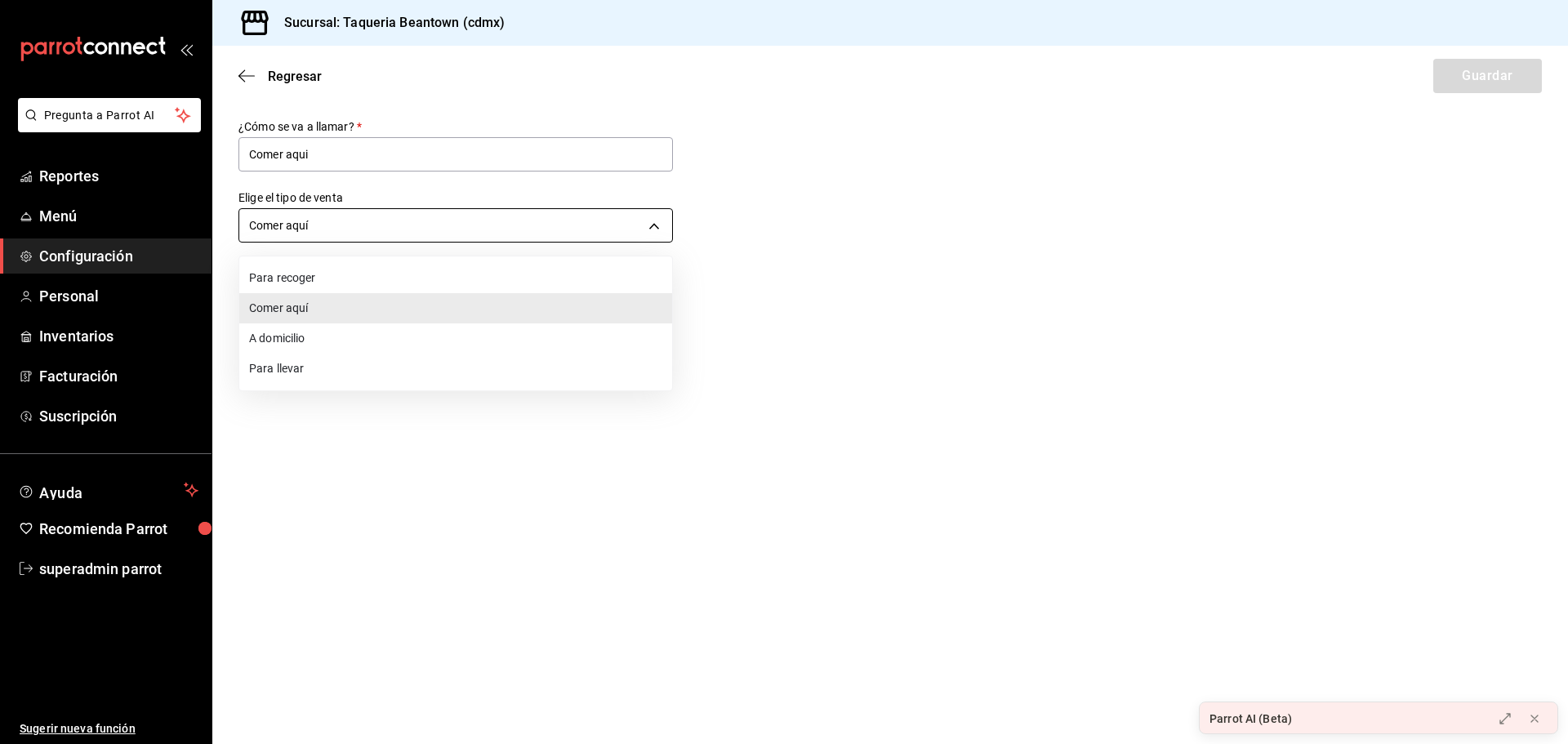
click at [298, 234] on div at bounding box center [784, 372] width 1568 height 744
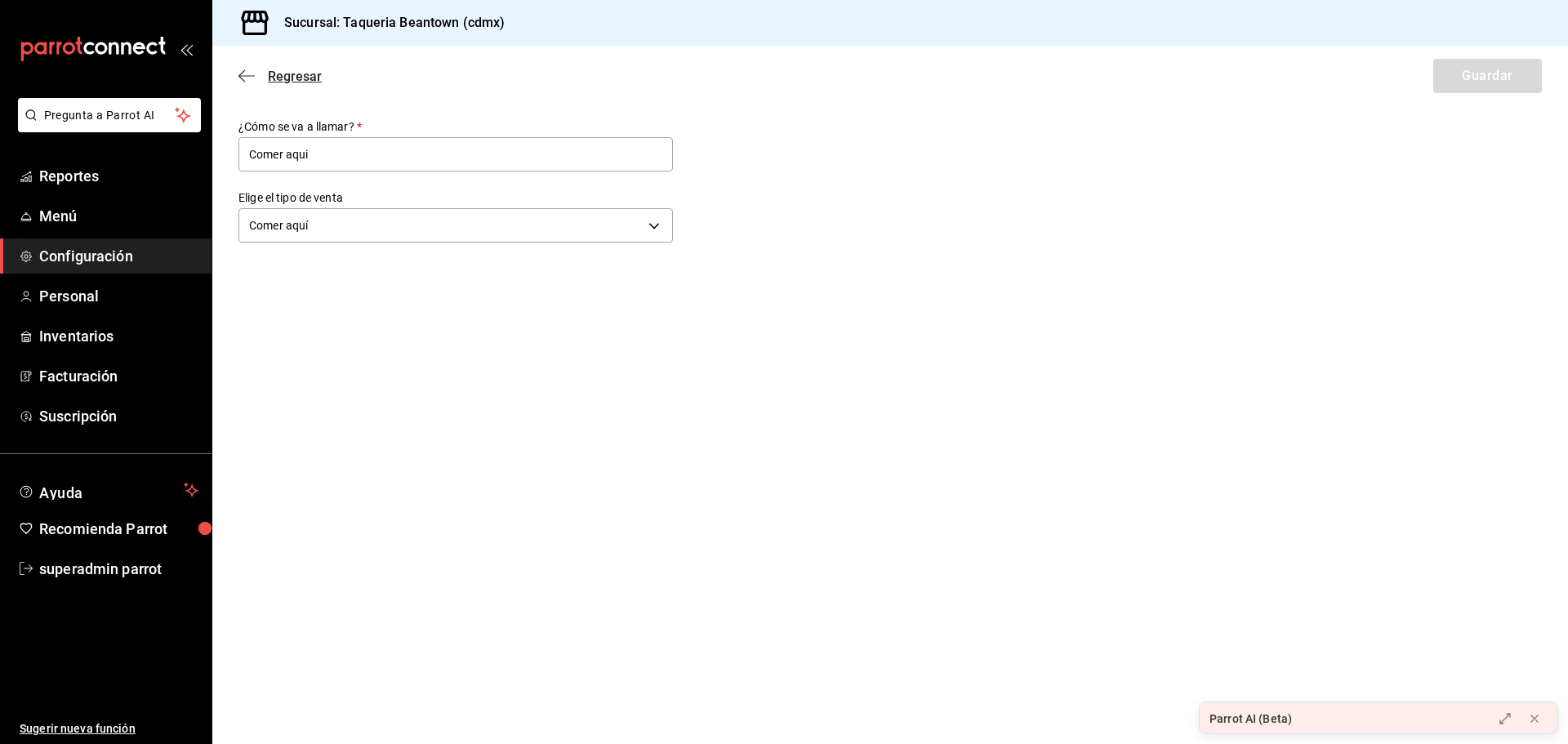
click at [254, 78] on icon "button" at bounding box center [247, 76] width 16 height 14
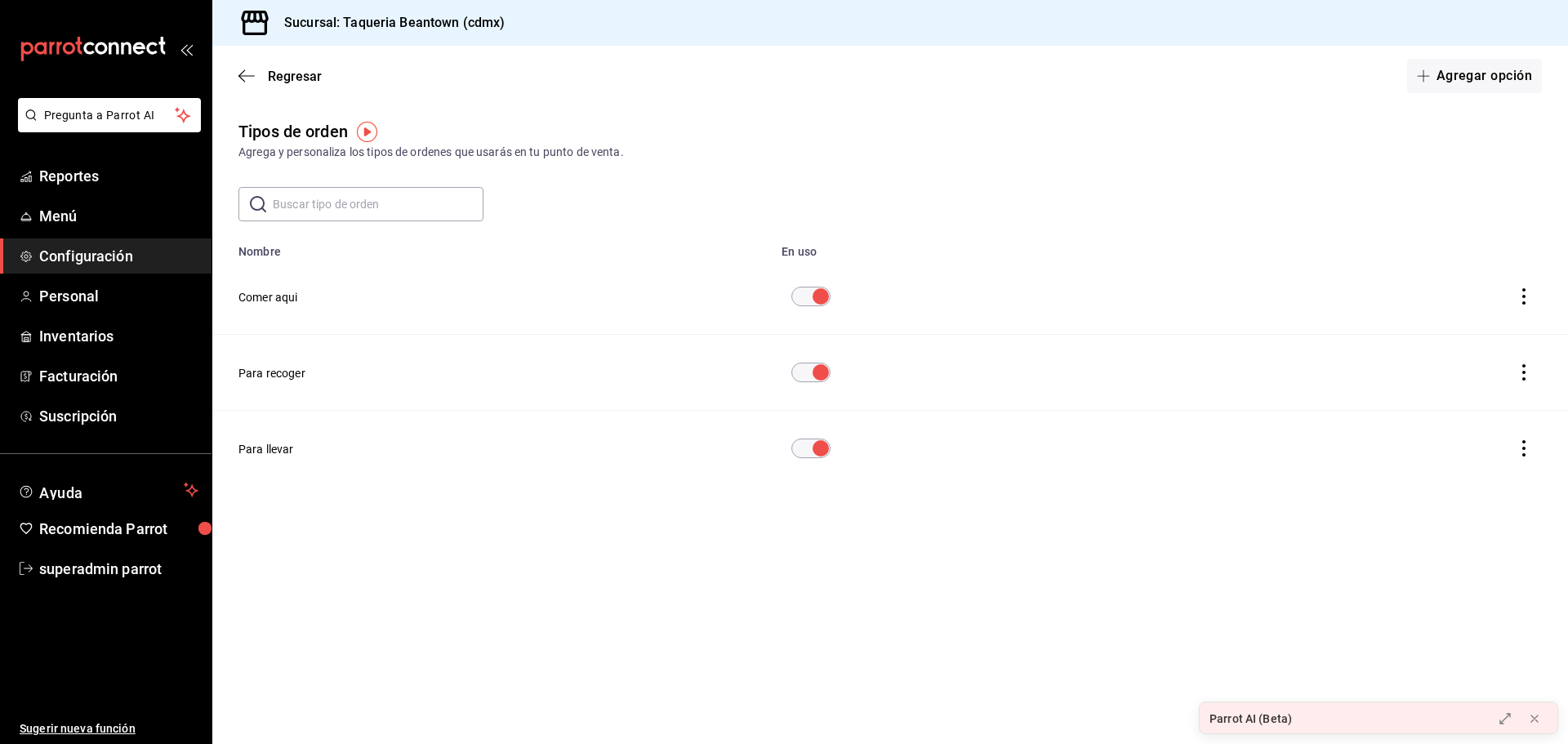
click at [1518, 292] on icon "actions" at bounding box center [1524, 296] width 16 height 16
click at [1007, 163] on div at bounding box center [784, 372] width 1568 height 744
